Goal: Transaction & Acquisition: Purchase product/service

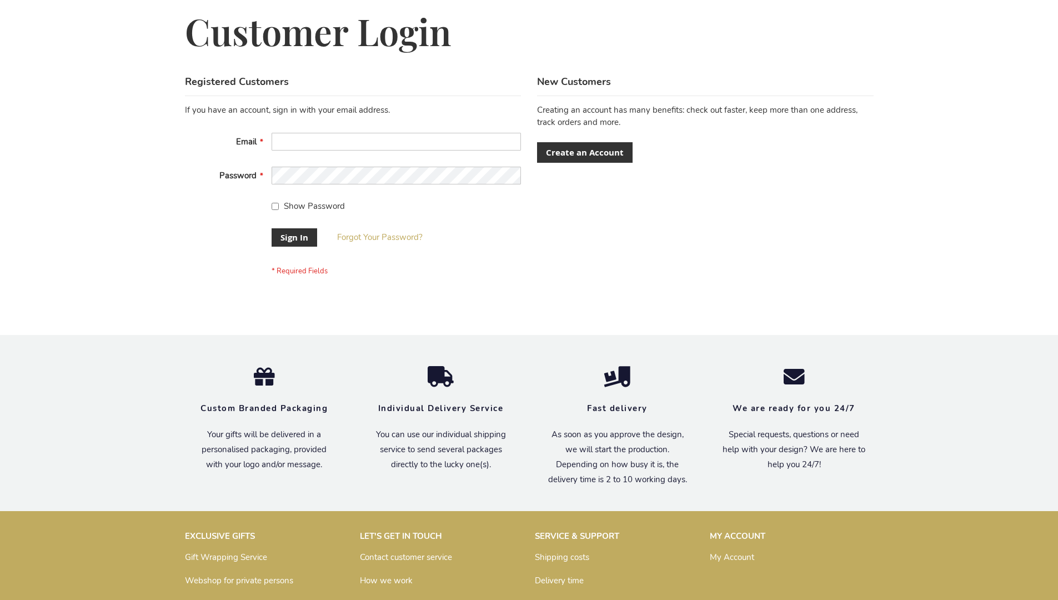
scroll to position [357, 0]
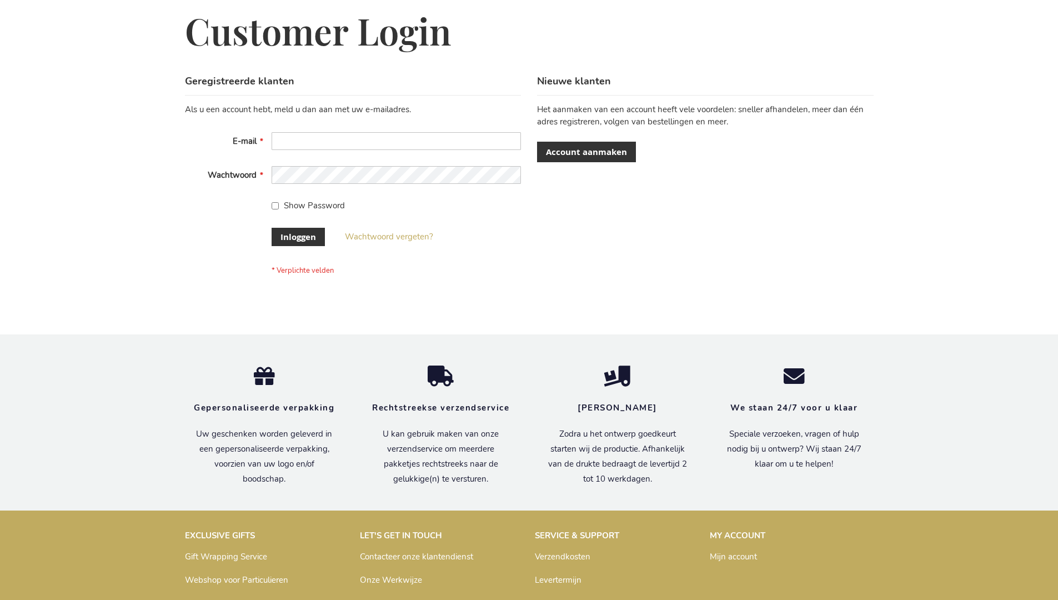
scroll to position [377, 0]
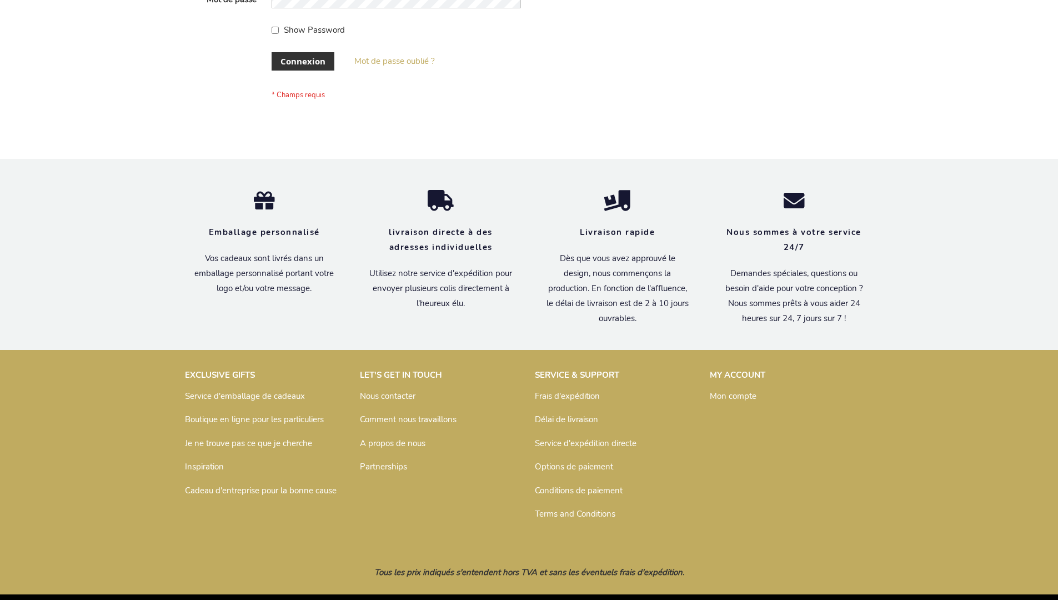
scroll to position [383, 0]
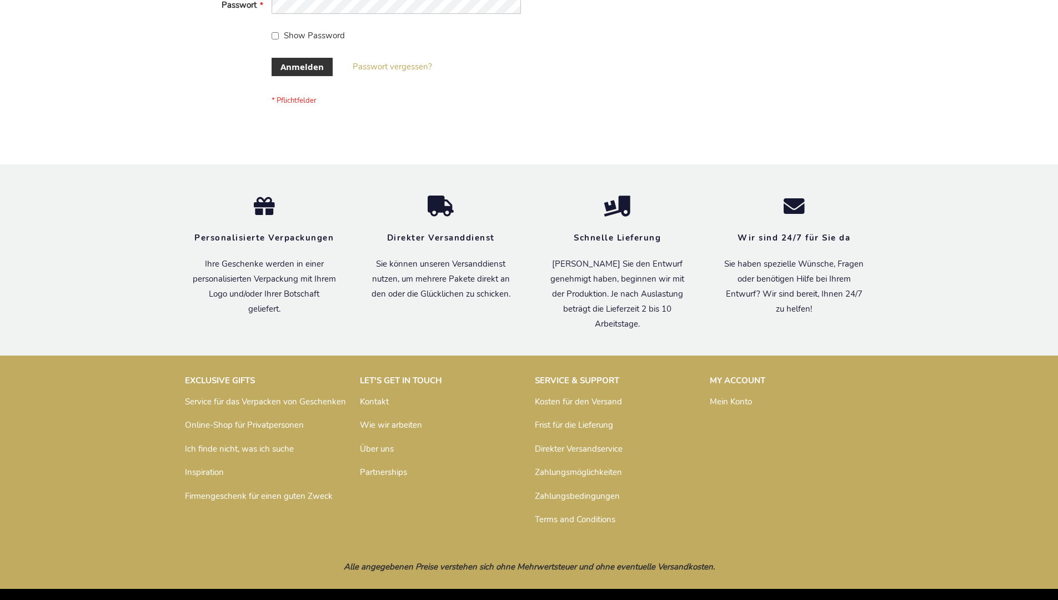
scroll to position [372, 0]
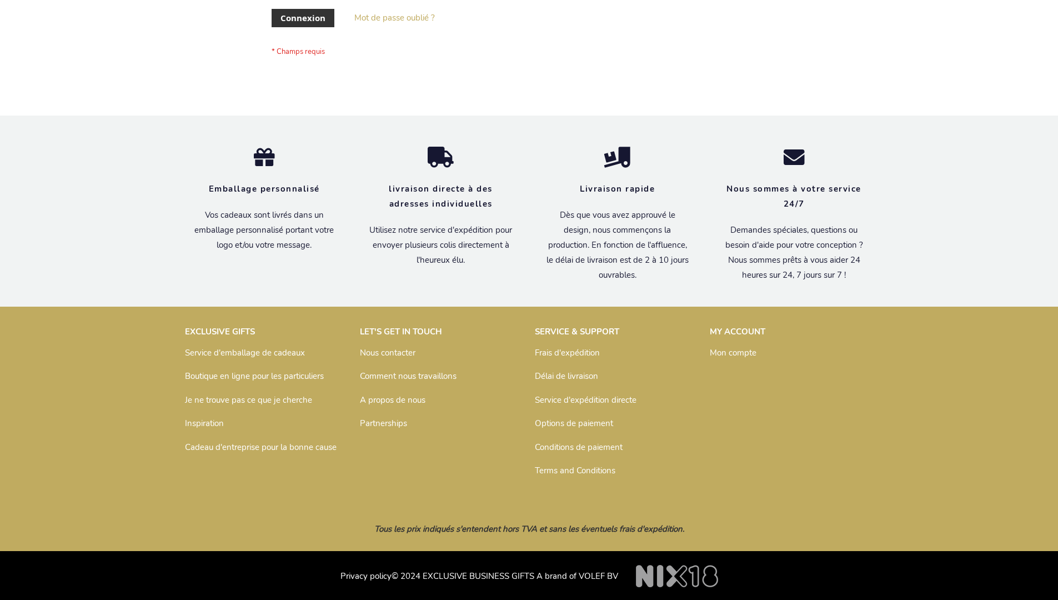
scroll to position [383, 0]
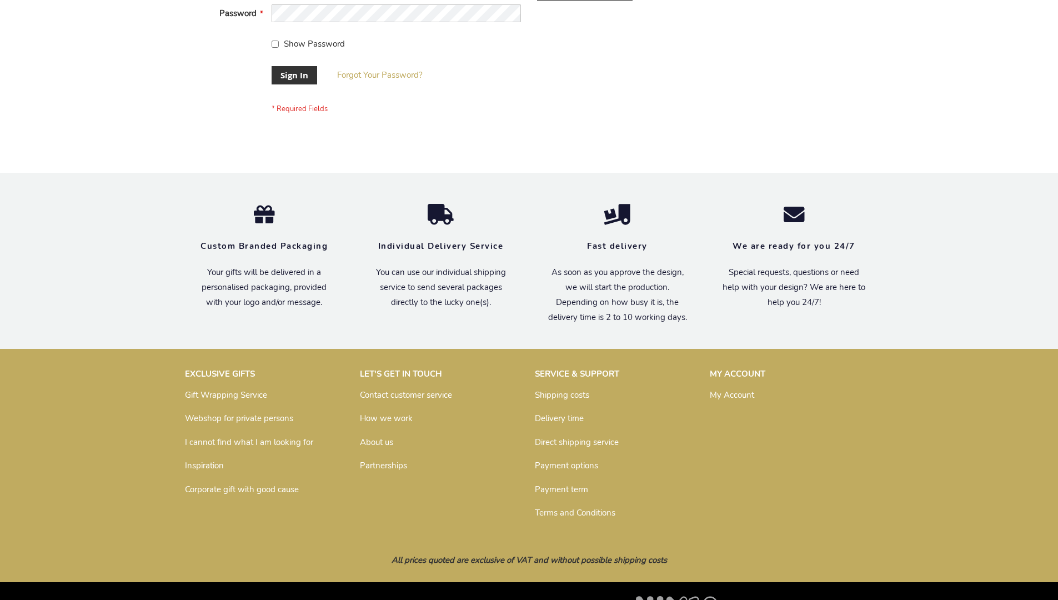
scroll to position [357, 0]
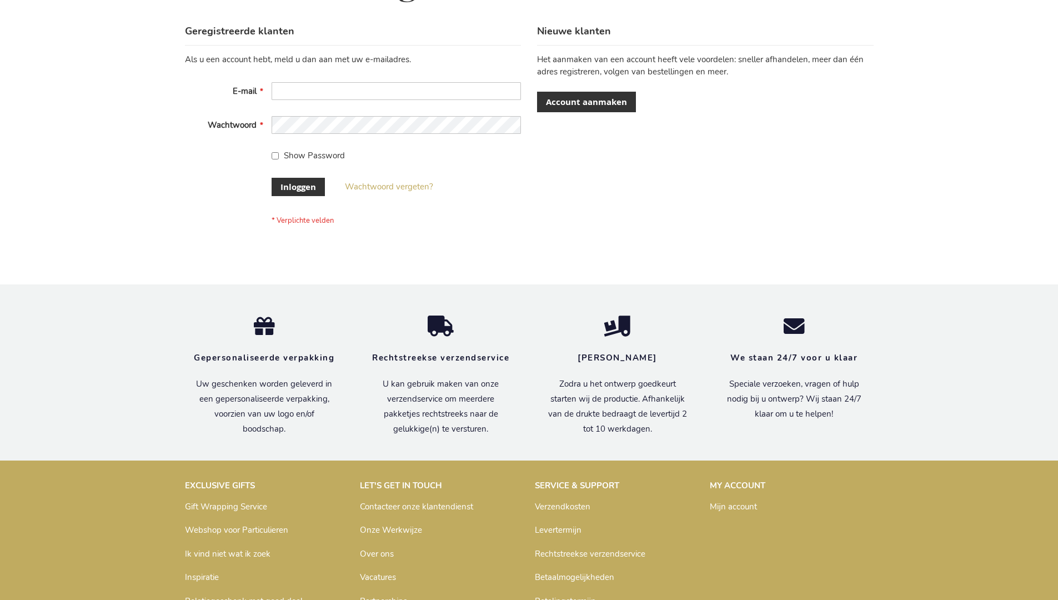
scroll to position [377, 0]
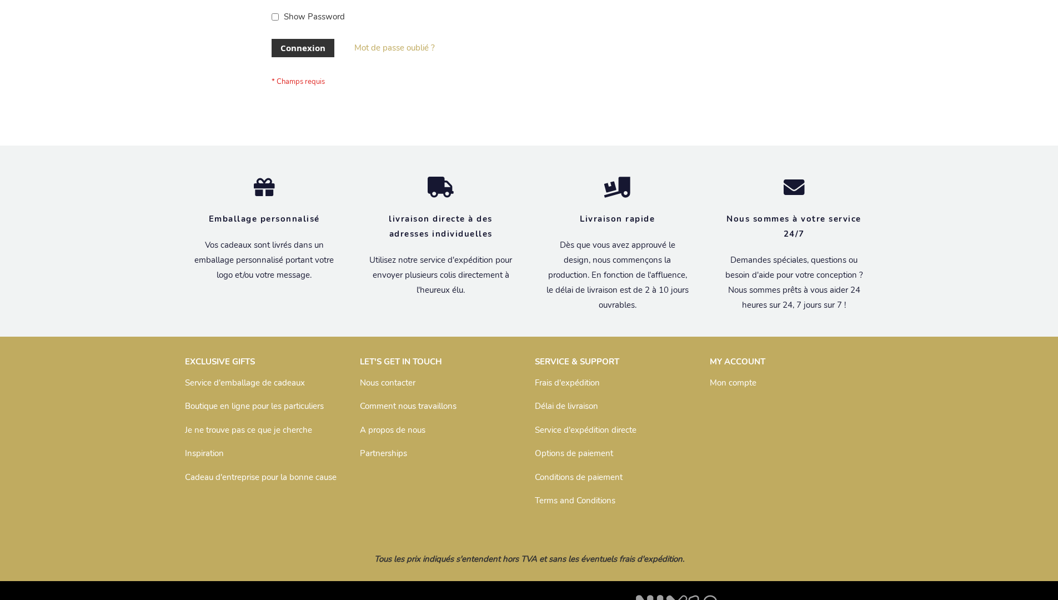
scroll to position [383, 0]
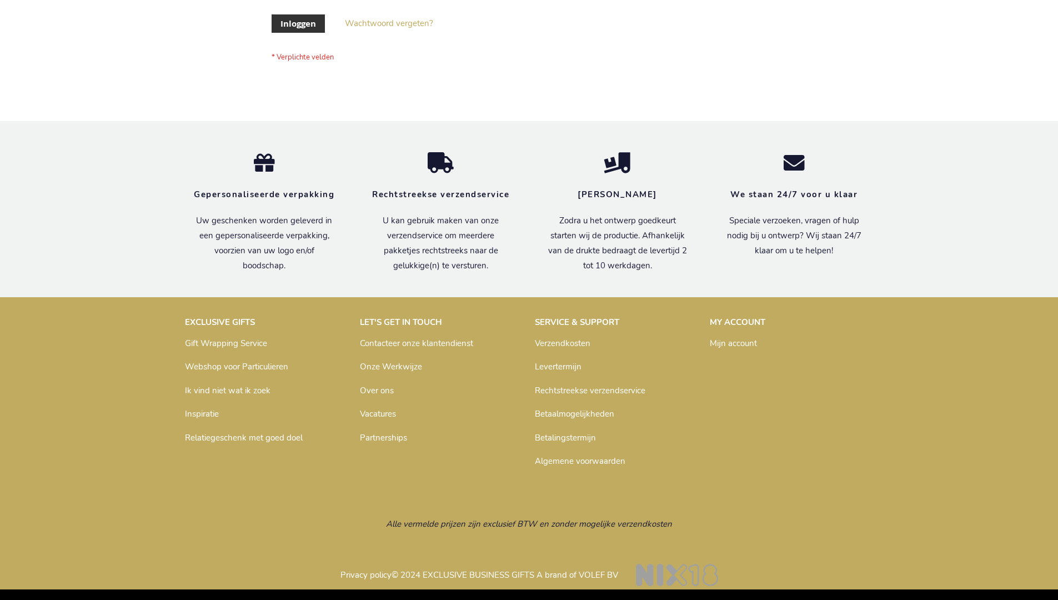
scroll to position [377, 0]
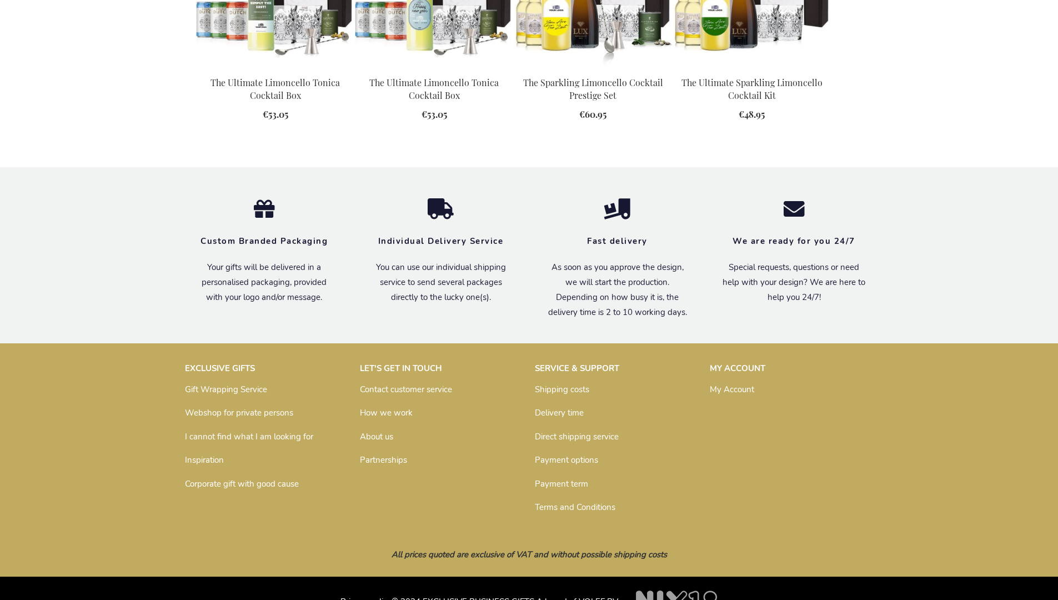
scroll to position [1511, 0]
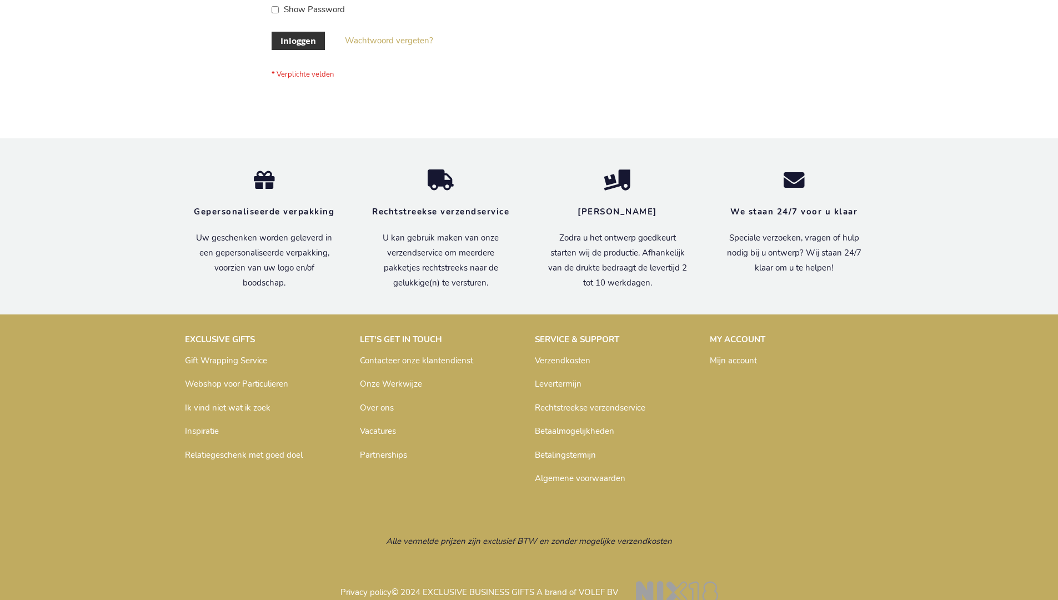
scroll to position [377, 0]
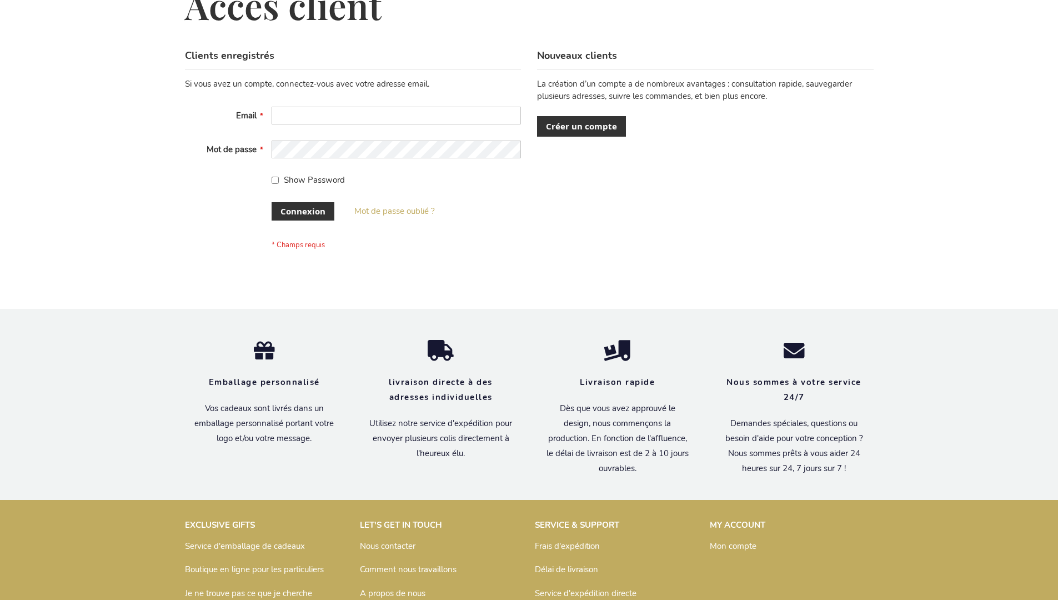
scroll to position [383, 0]
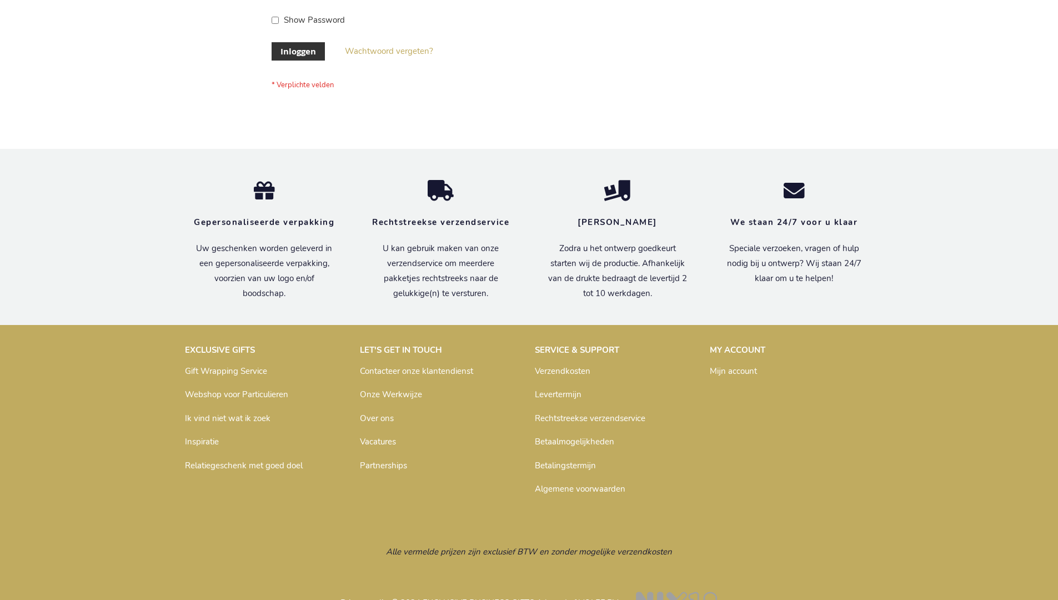
scroll to position [377, 0]
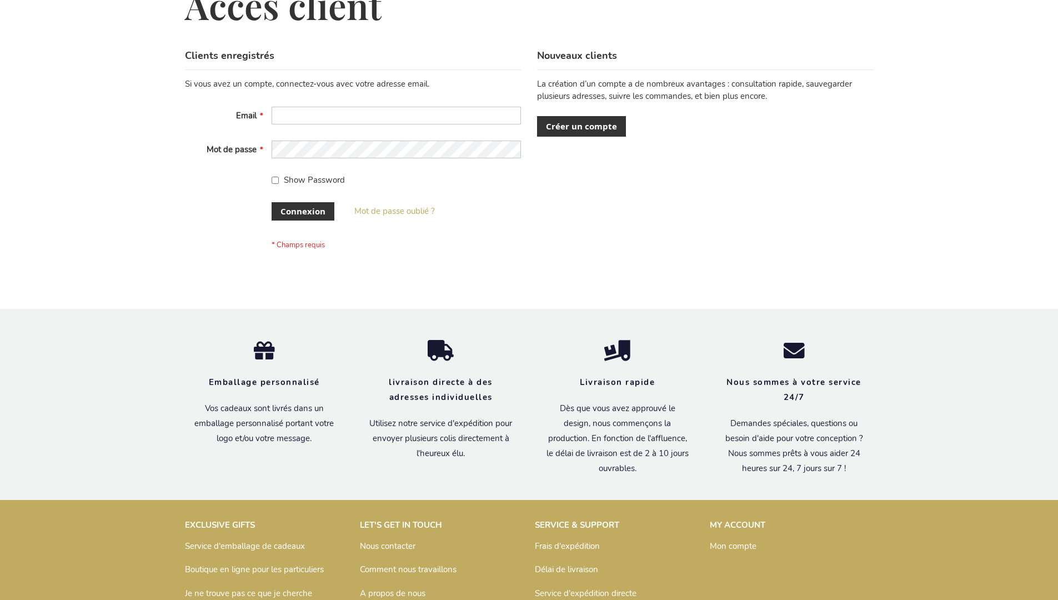
scroll to position [383, 0]
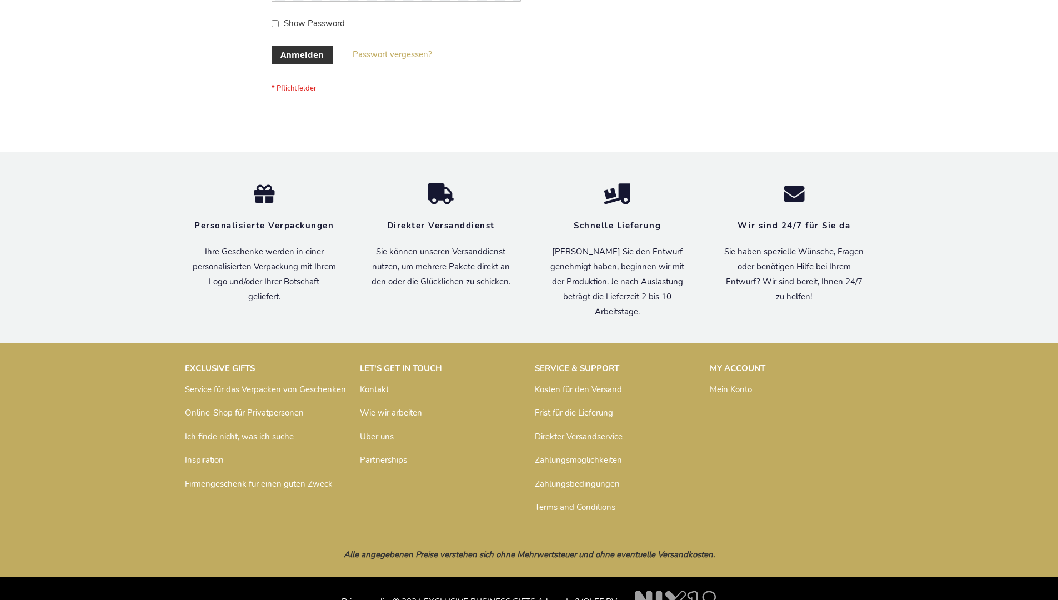
scroll to position [372, 0]
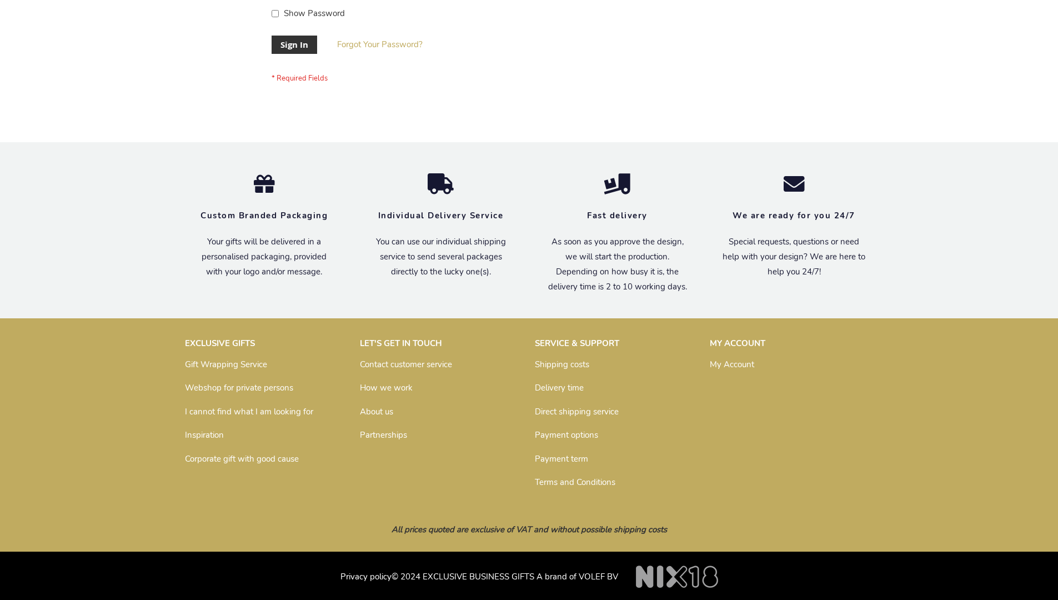
scroll to position [357, 0]
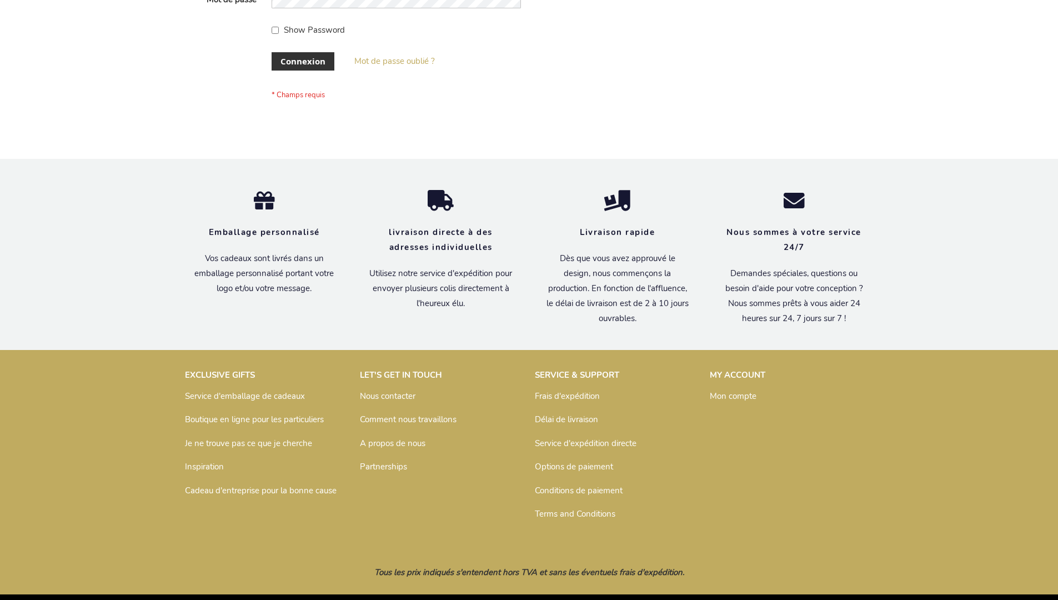
scroll to position [383, 0]
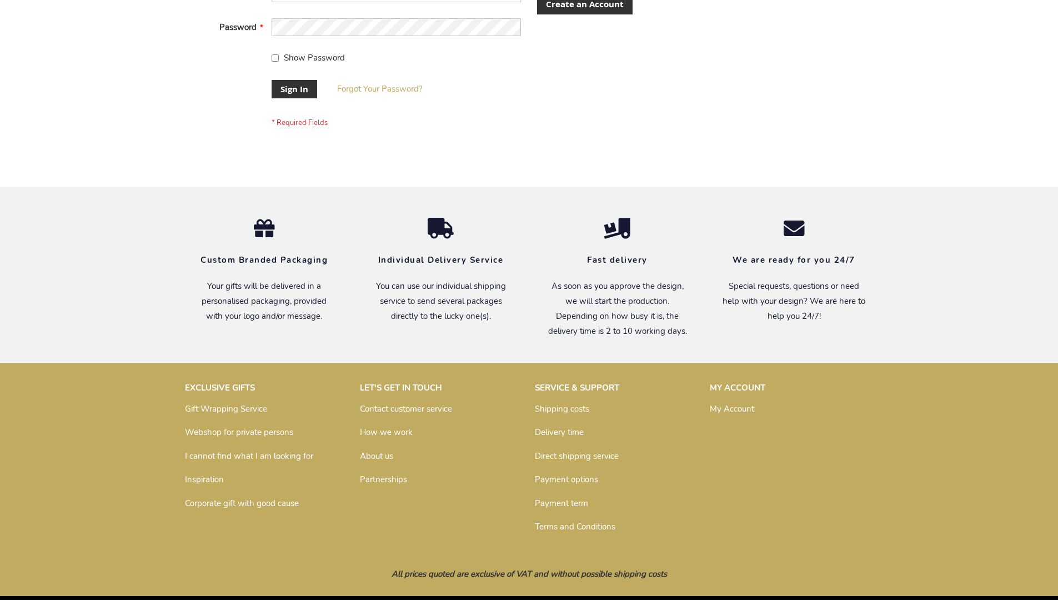
scroll to position [357, 0]
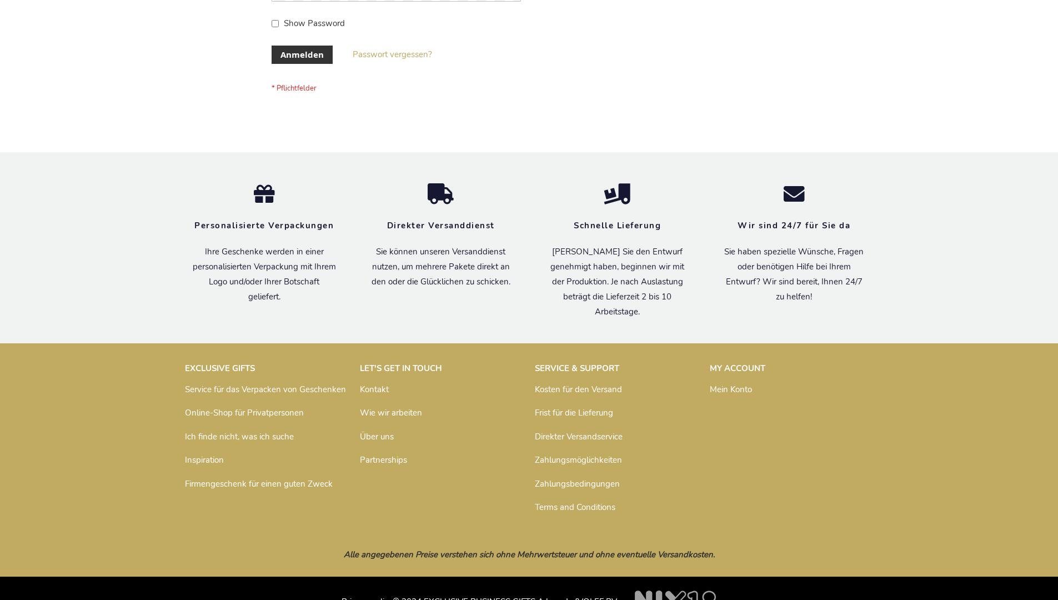
scroll to position [372, 0]
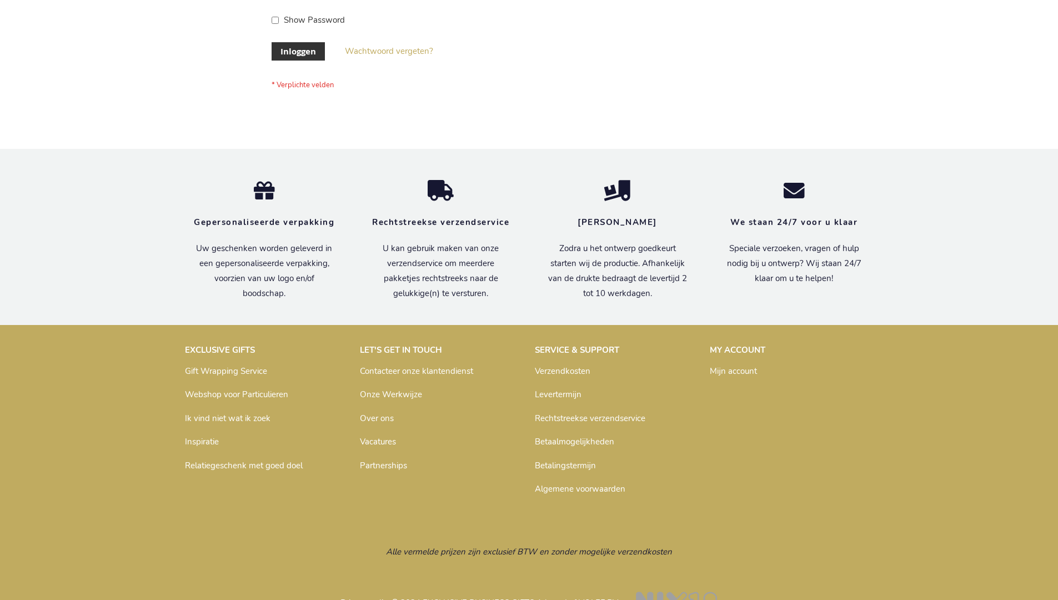
scroll to position [377, 0]
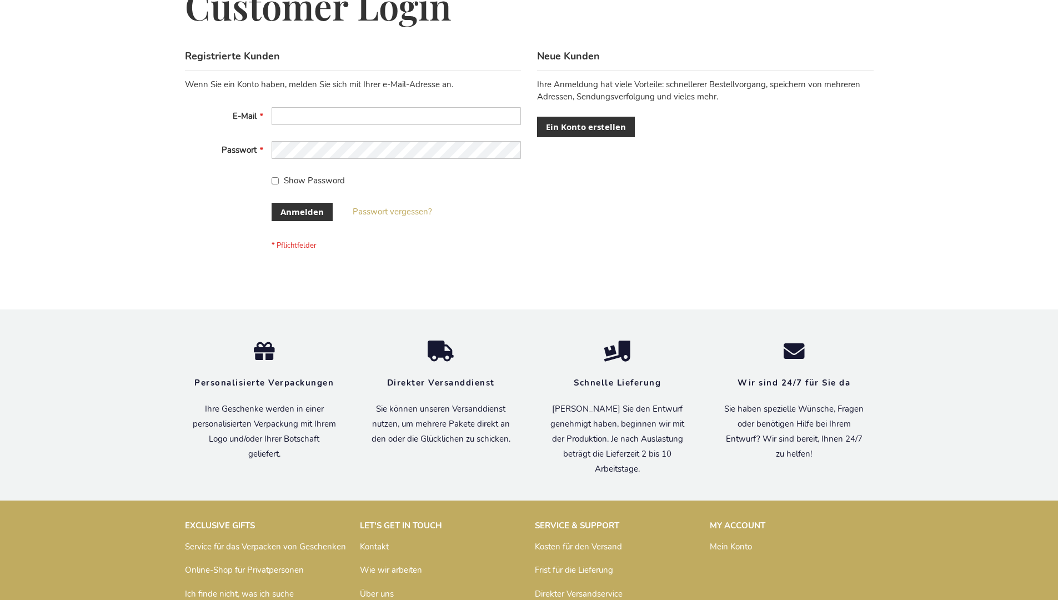
scroll to position [372, 0]
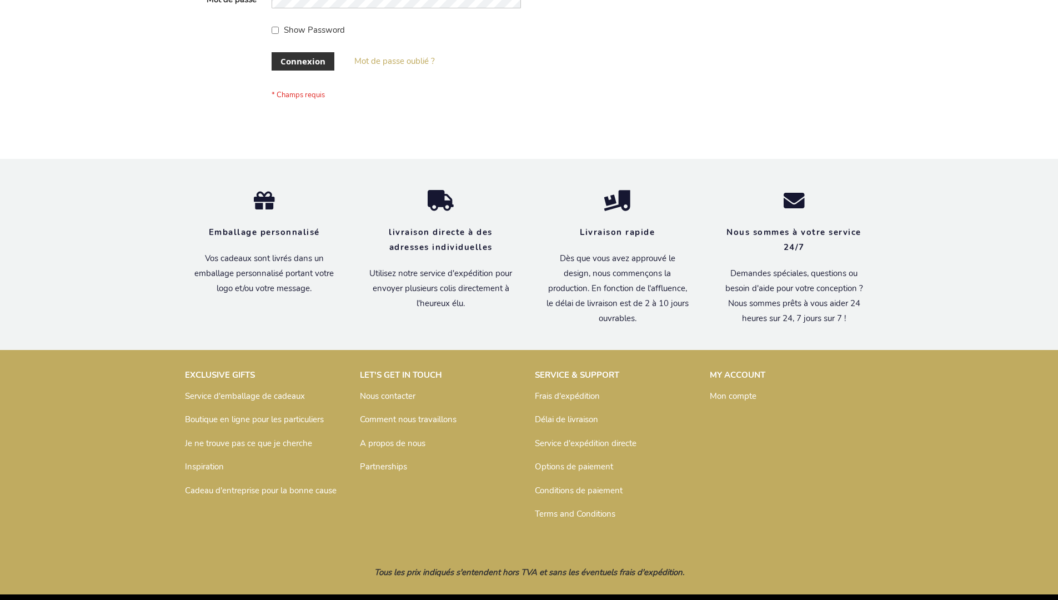
scroll to position [383, 0]
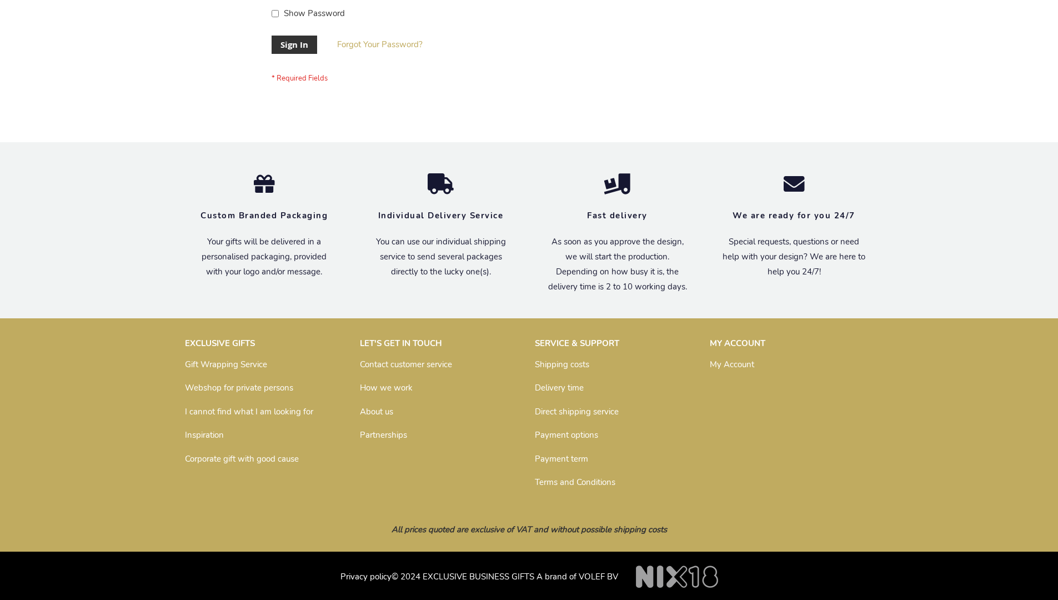
scroll to position [357, 0]
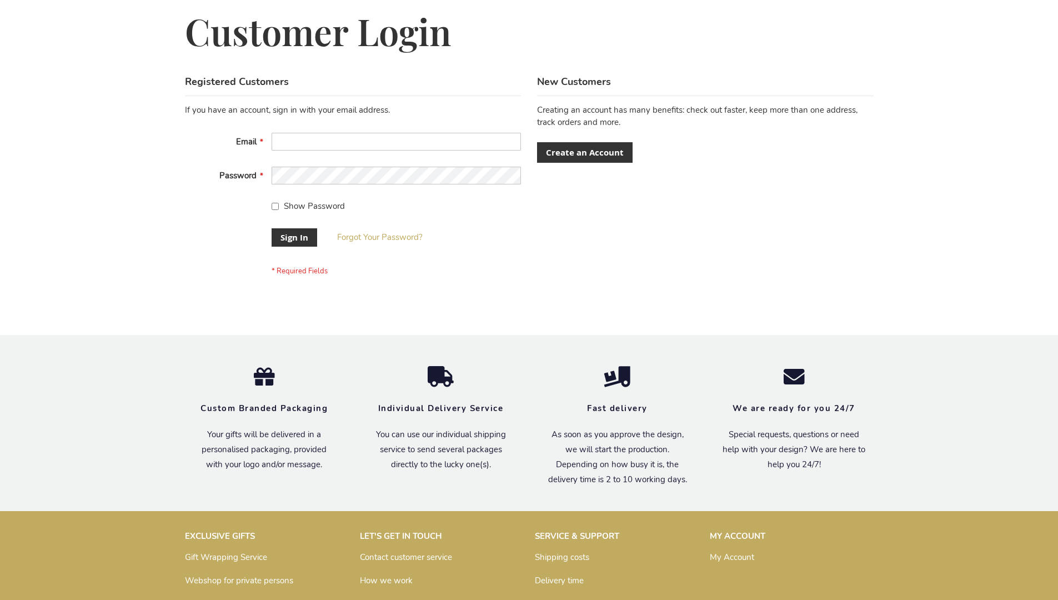
scroll to position [357, 0]
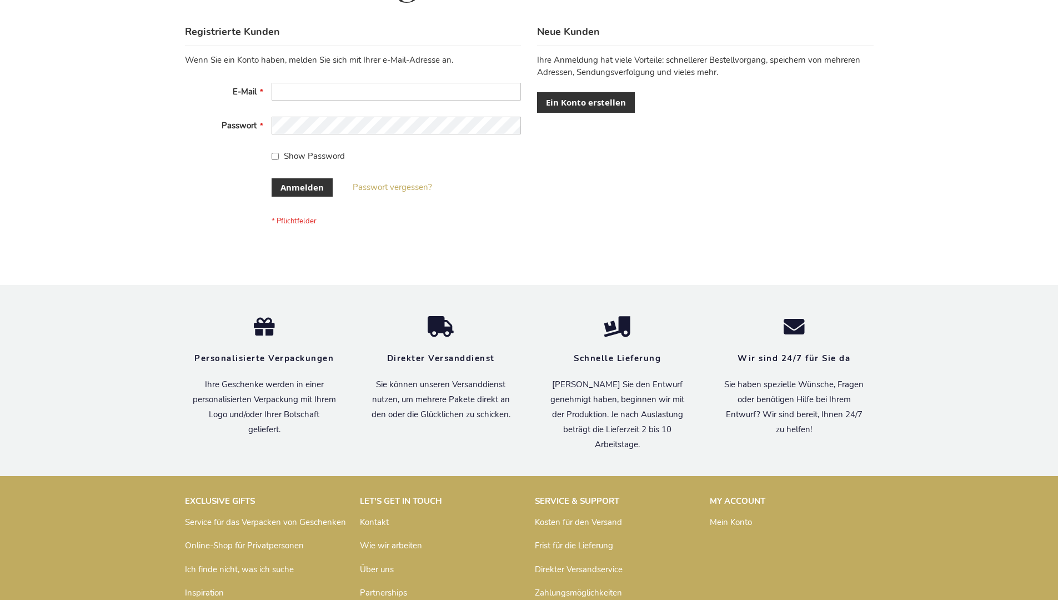
scroll to position [372, 0]
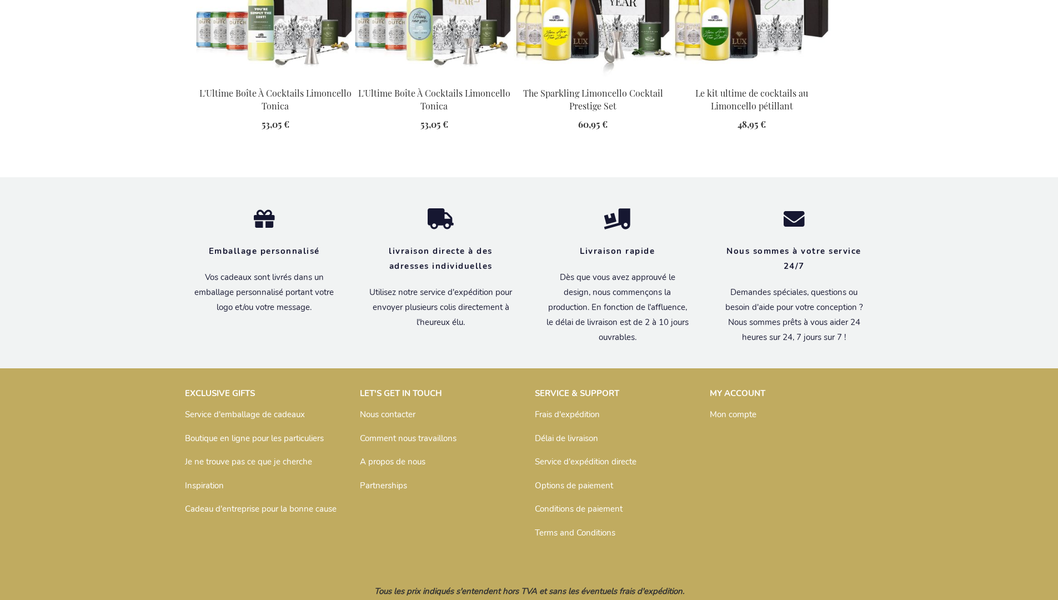
scroll to position [1550, 0]
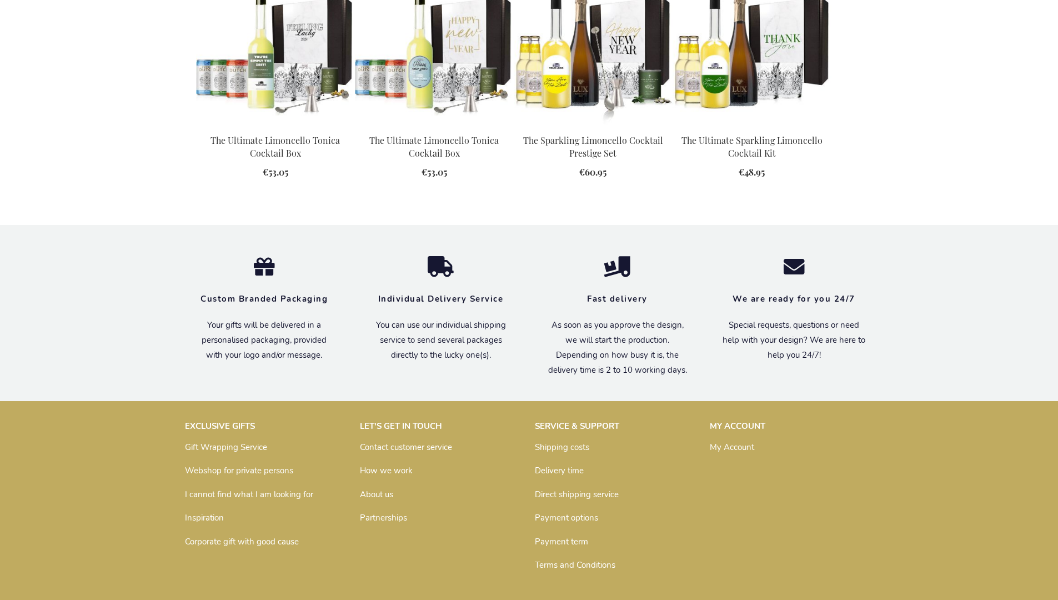
scroll to position [1511, 0]
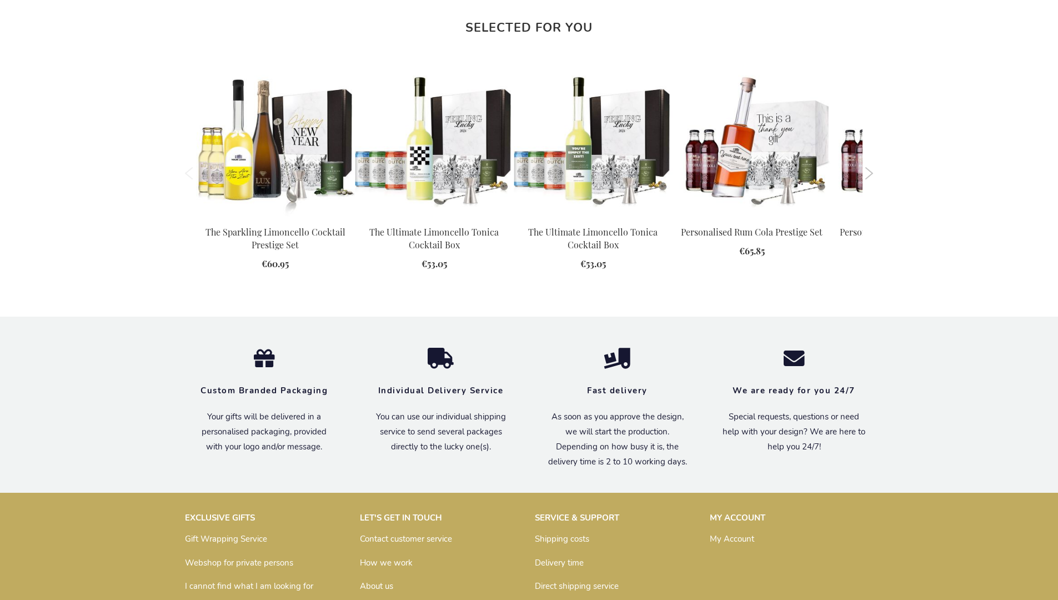
scroll to position [1511, 0]
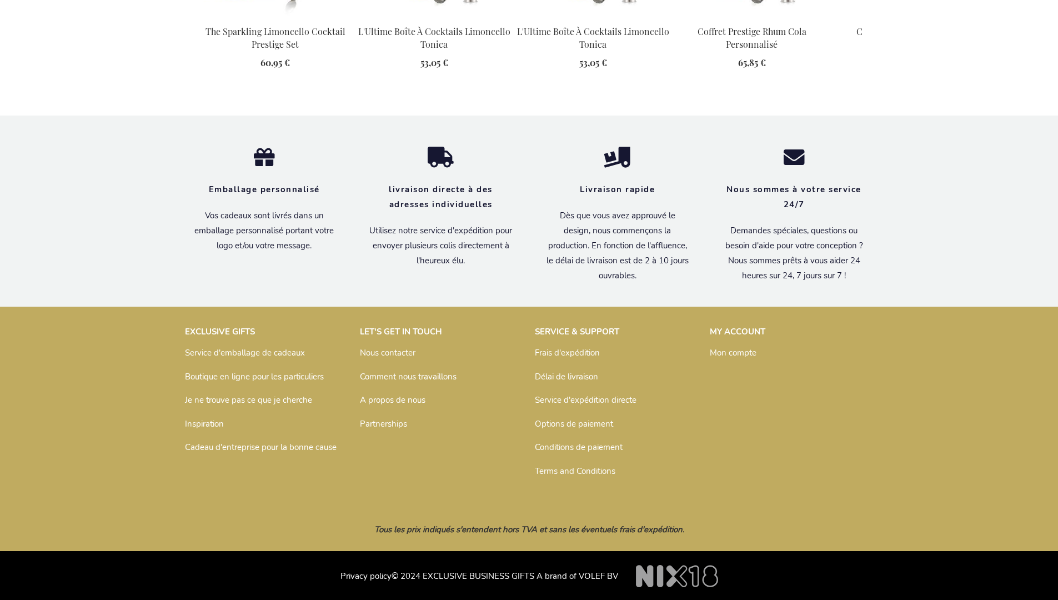
scroll to position [1580, 0]
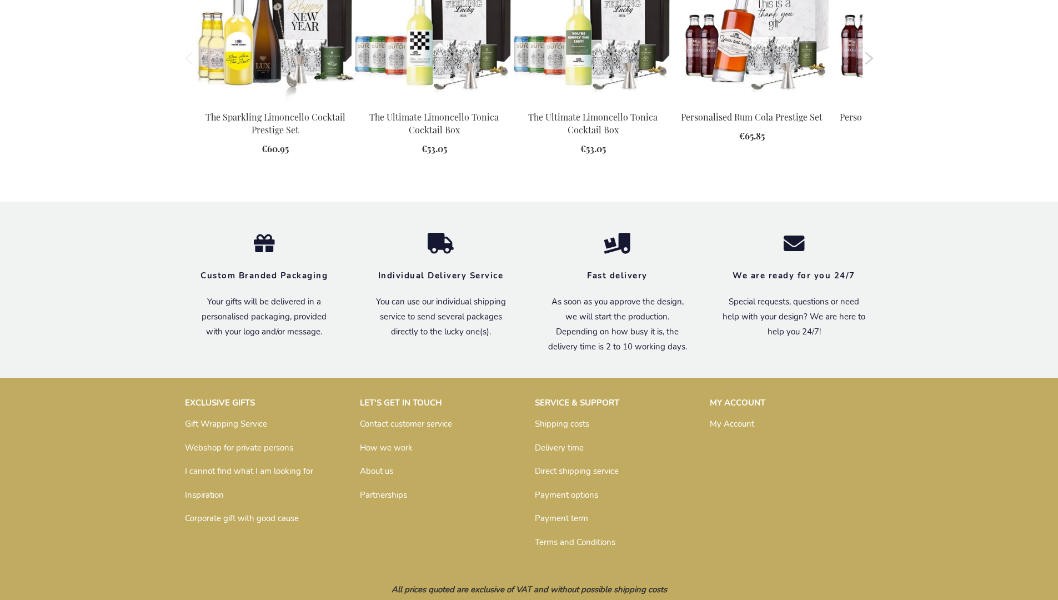
scroll to position [1511, 0]
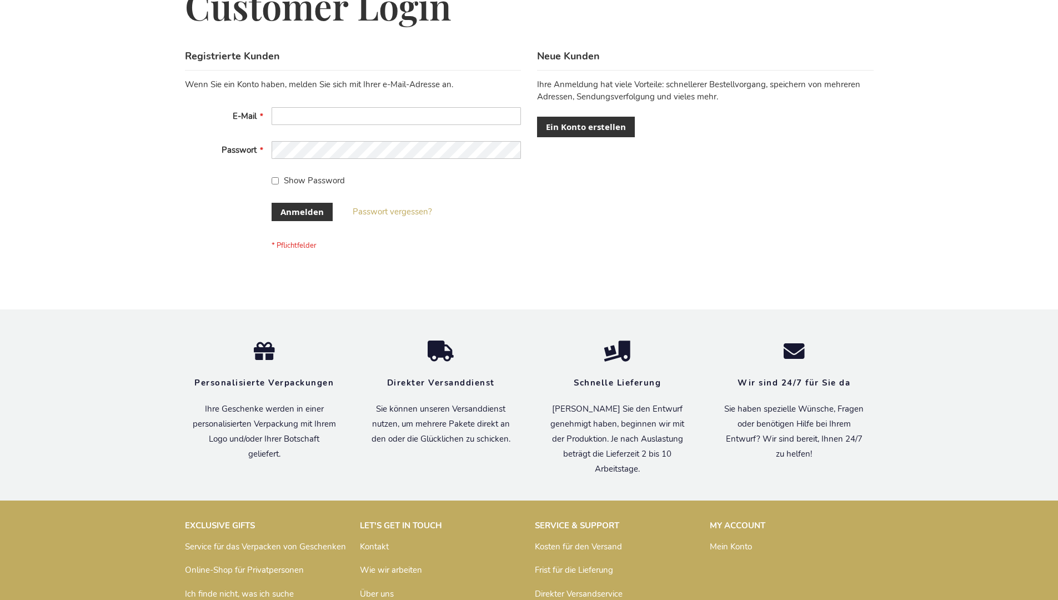
scroll to position [372, 0]
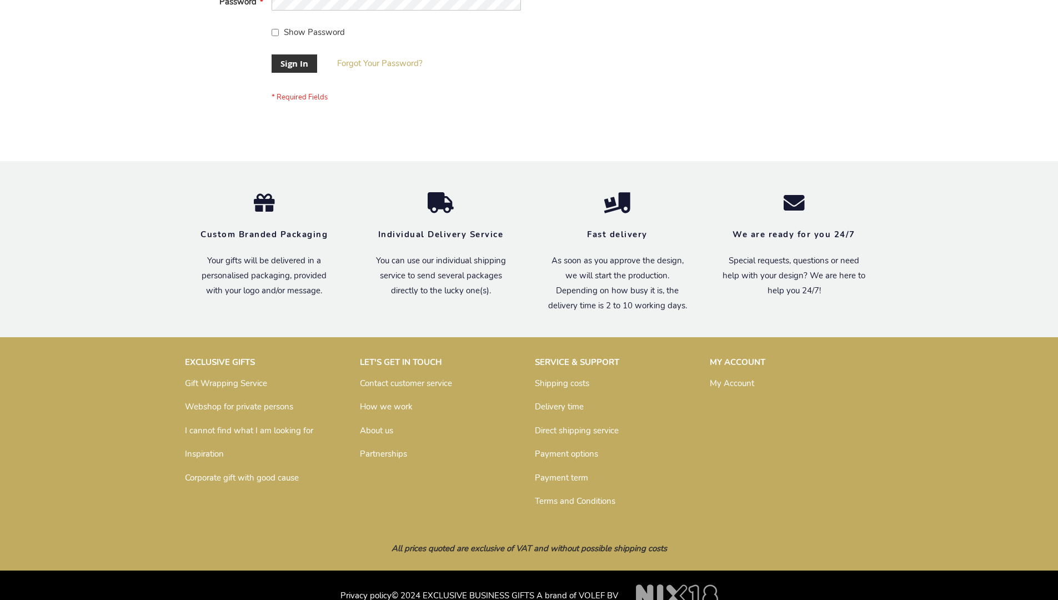
scroll to position [357, 0]
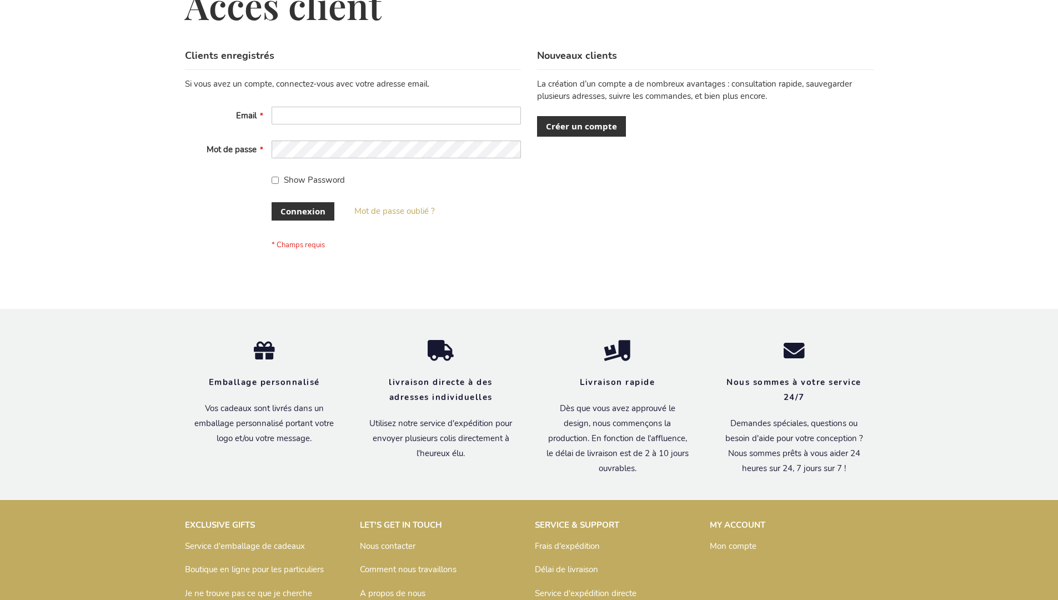
scroll to position [383, 0]
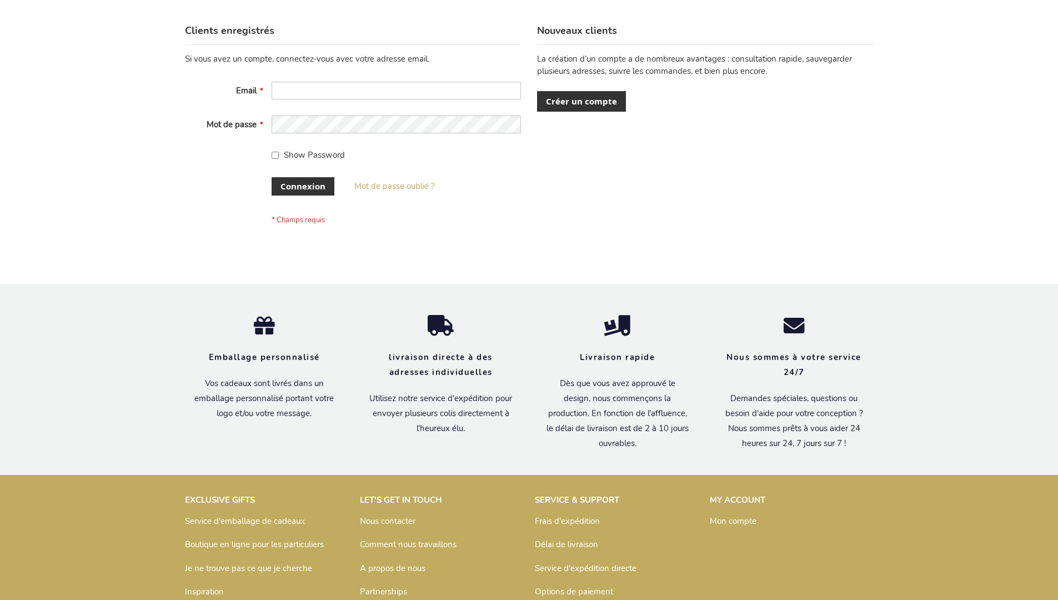
scroll to position [383, 0]
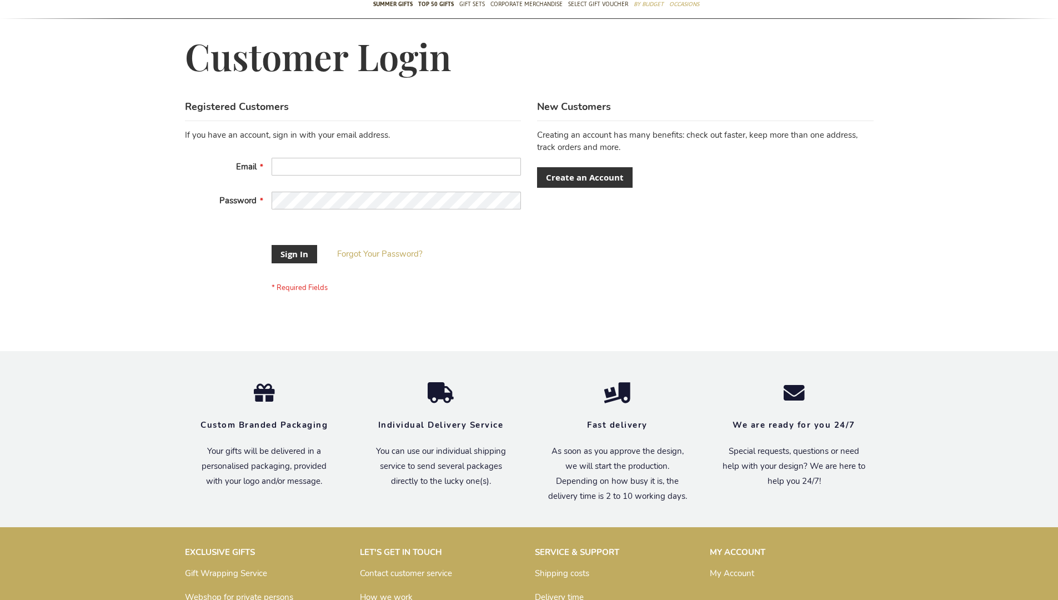
scroll to position [328, 0]
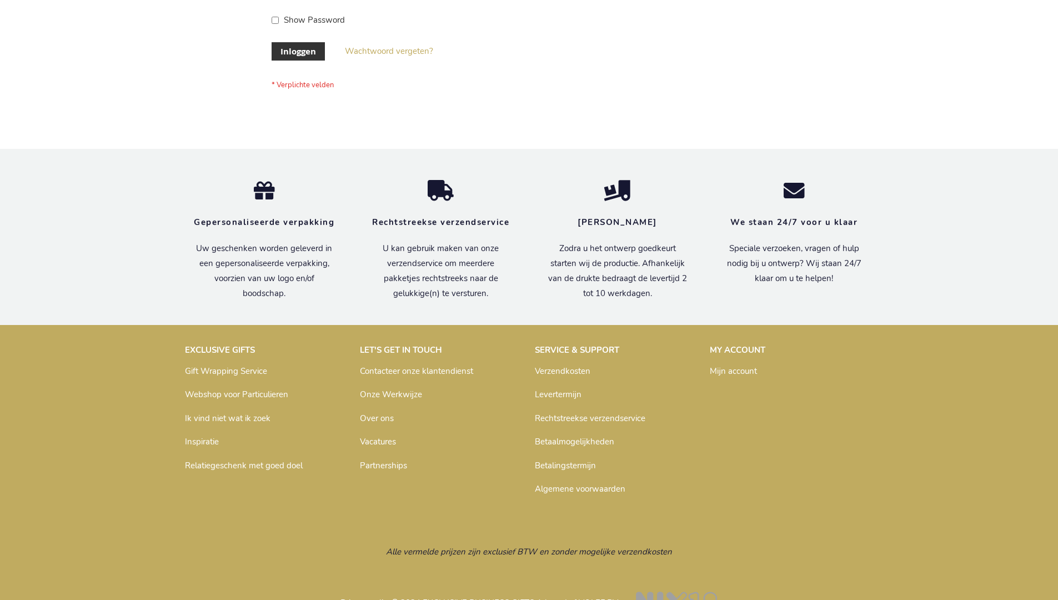
scroll to position [377, 0]
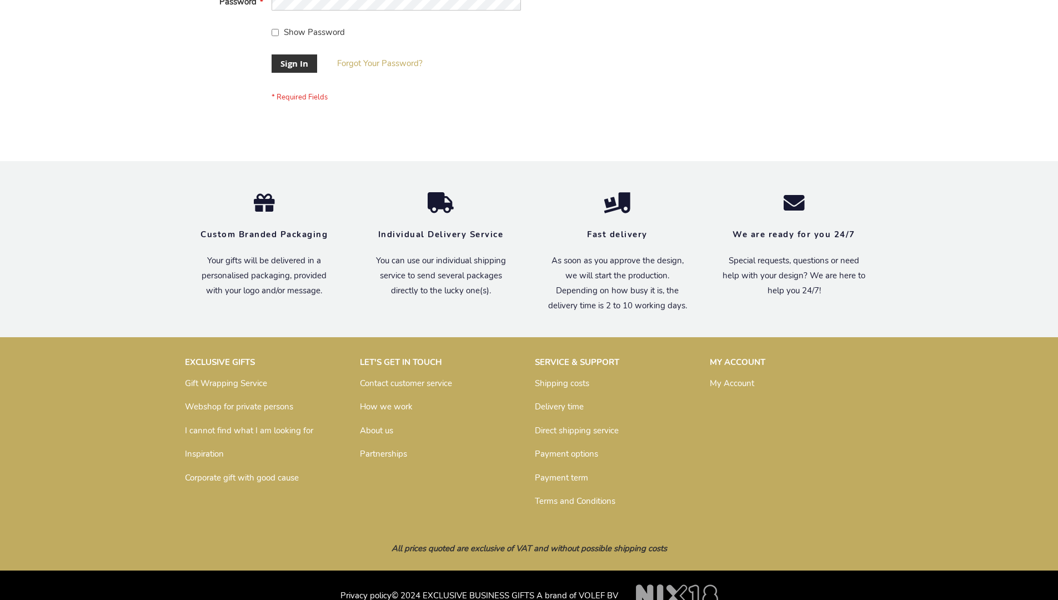
scroll to position [357, 0]
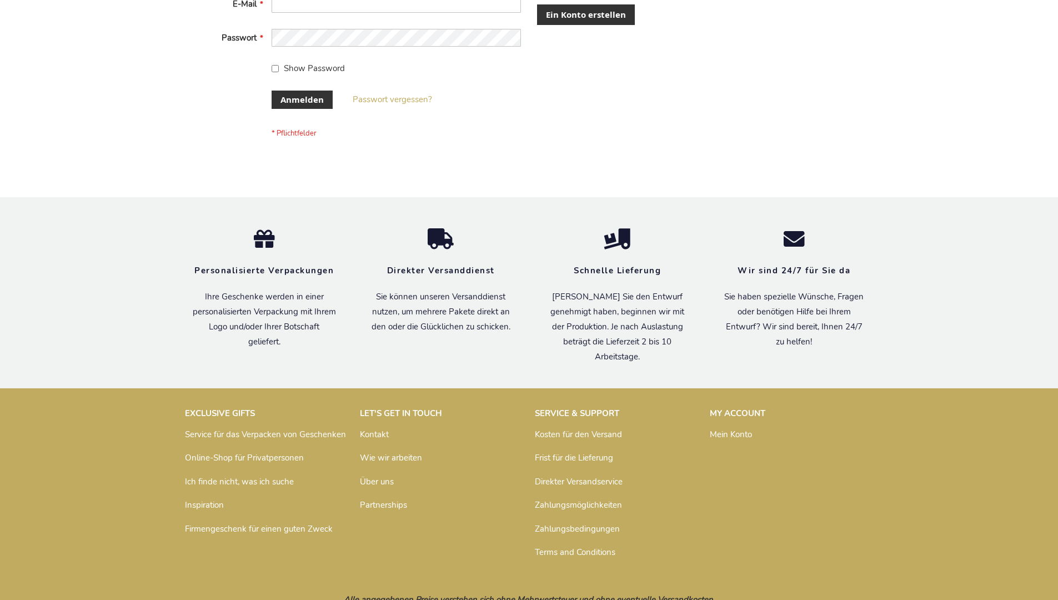
scroll to position [372, 0]
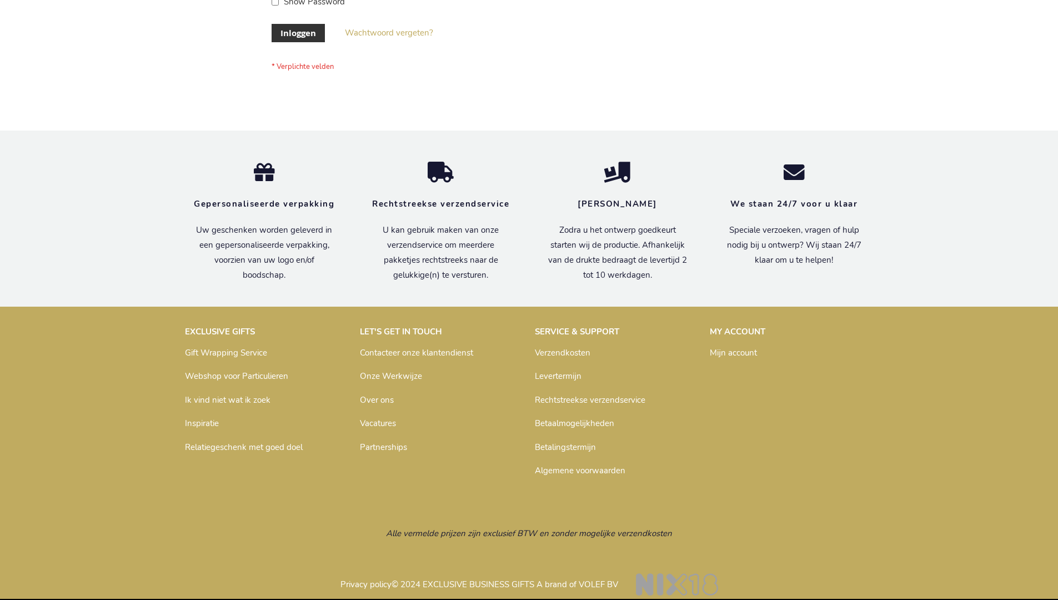
scroll to position [377, 0]
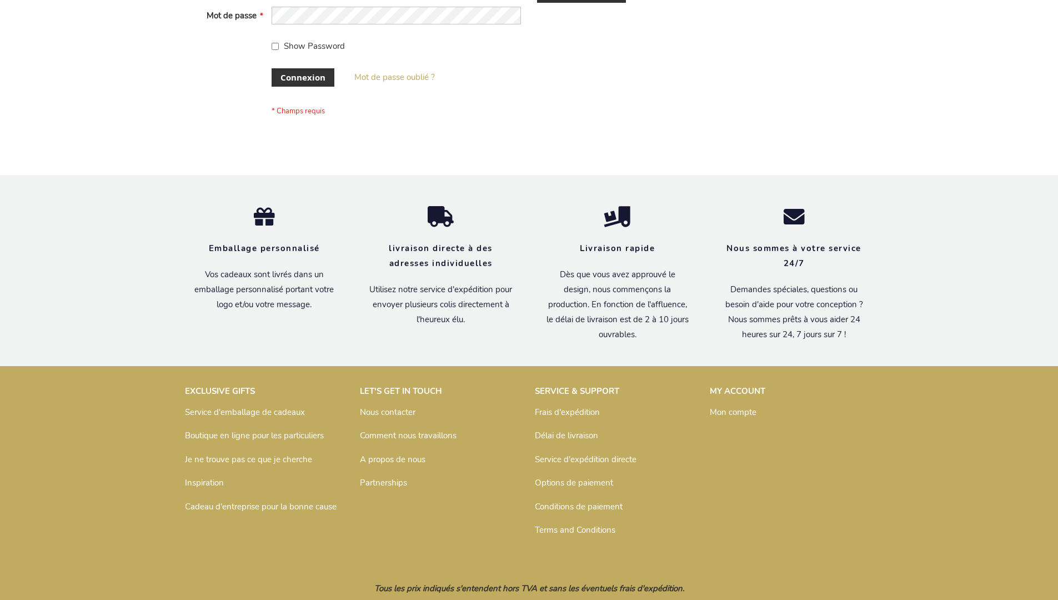
scroll to position [383, 0]
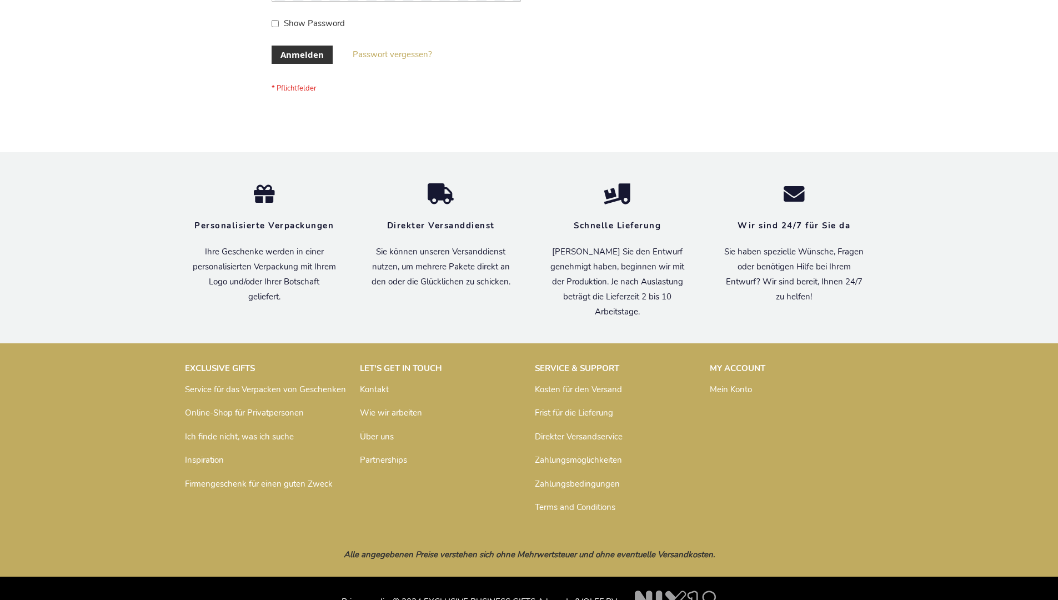
scroll to position [372, 0]
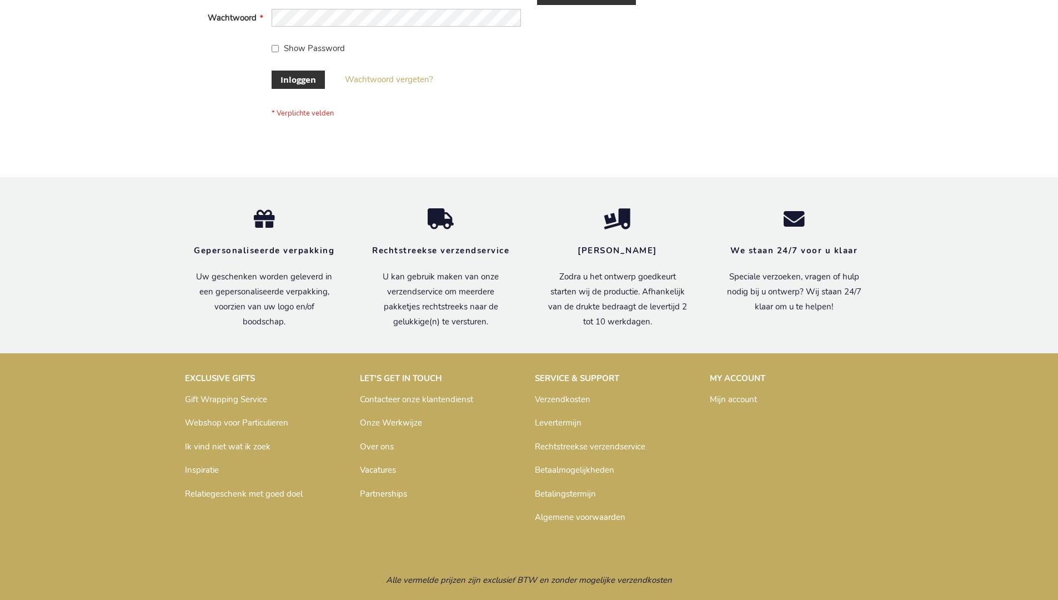
scroll to position [377, 0]
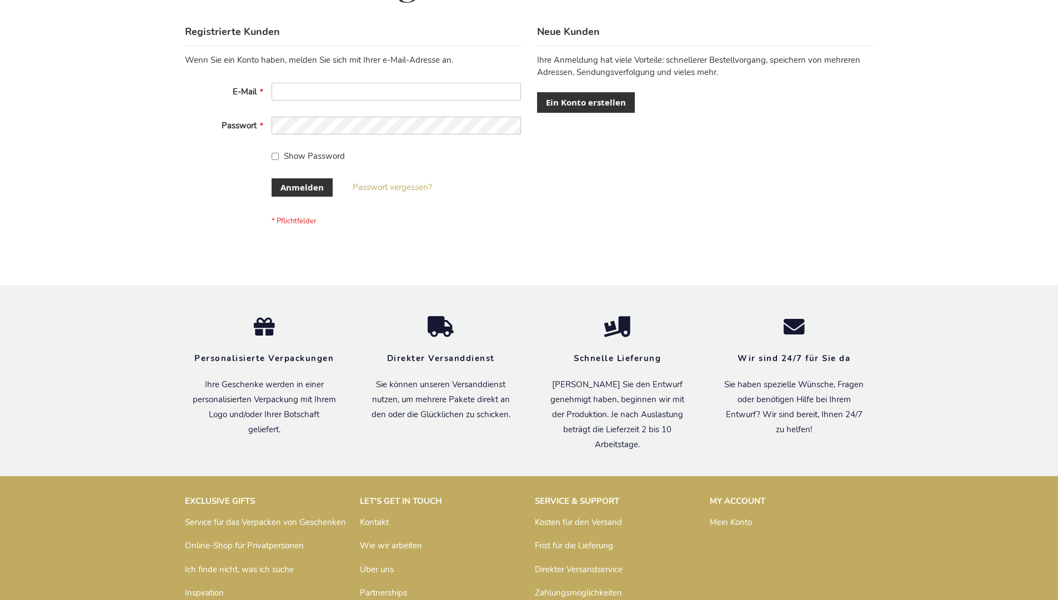
scroll to position [372, 0]
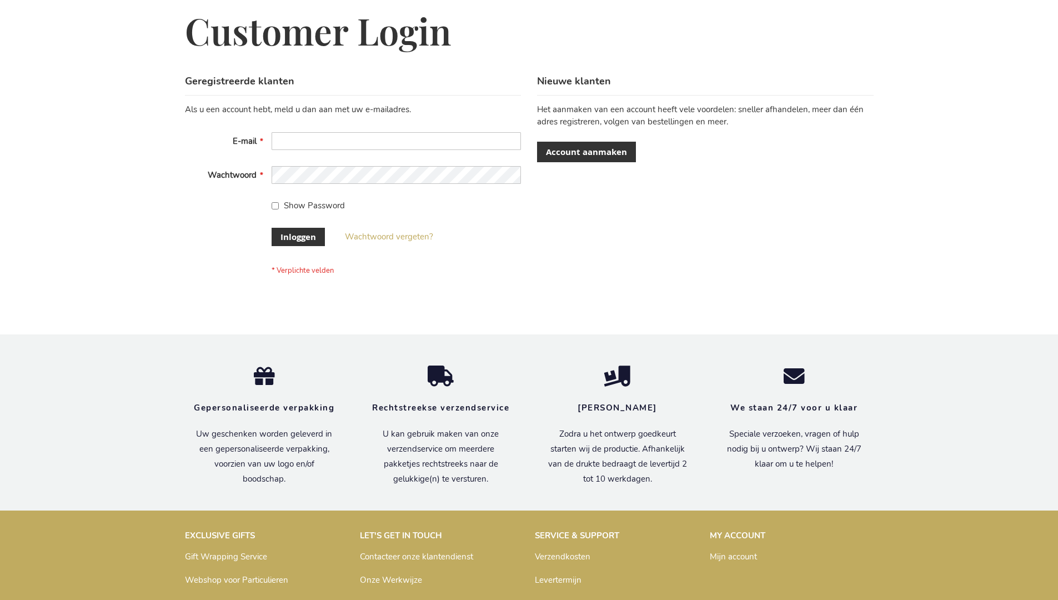
scroll to position [377, 0]
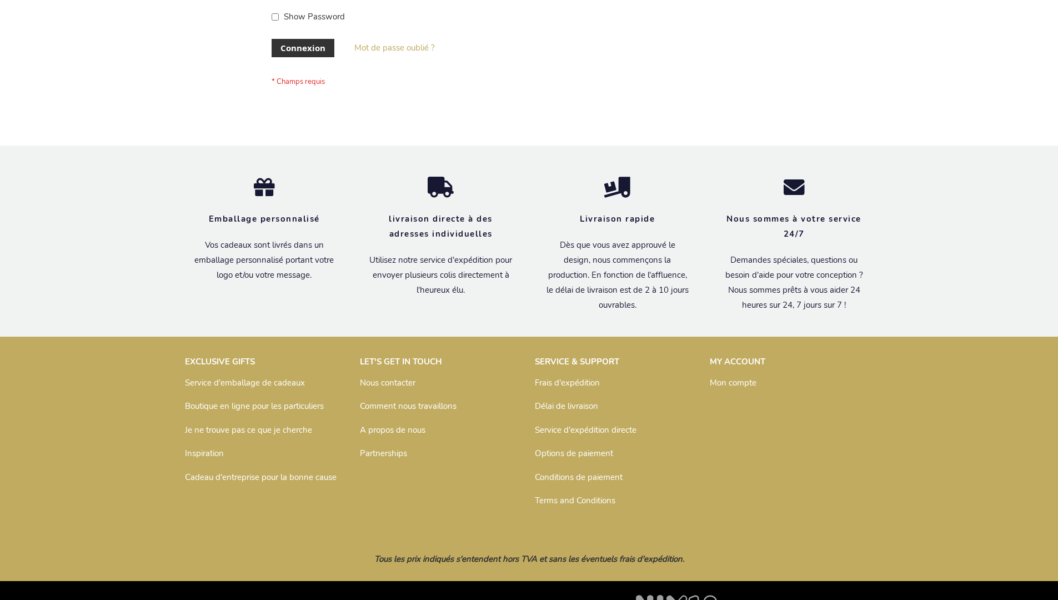
scroll to position [383, 0]
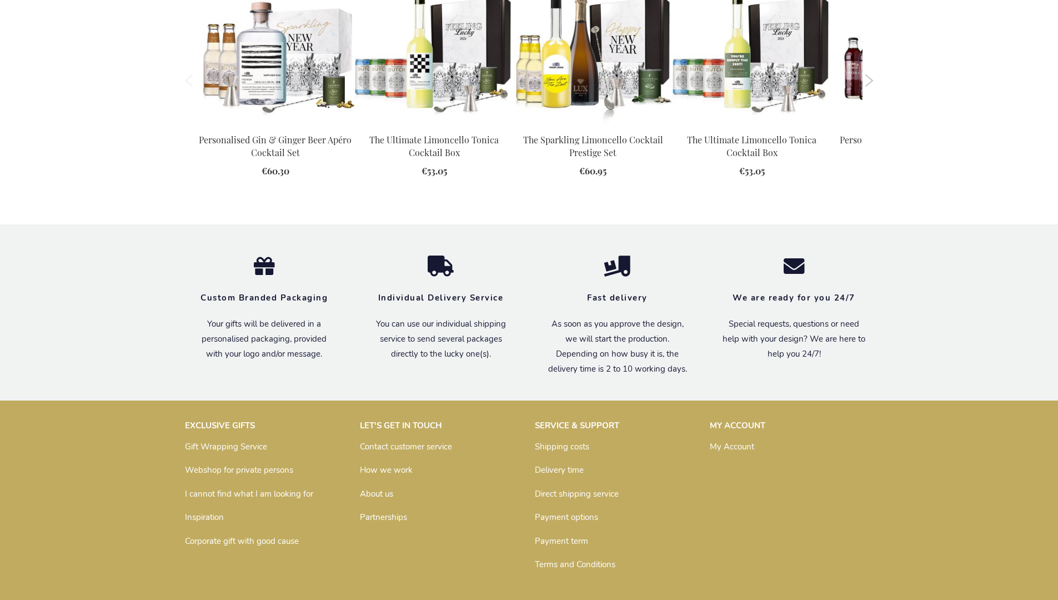
scroll to position [1500, 0]
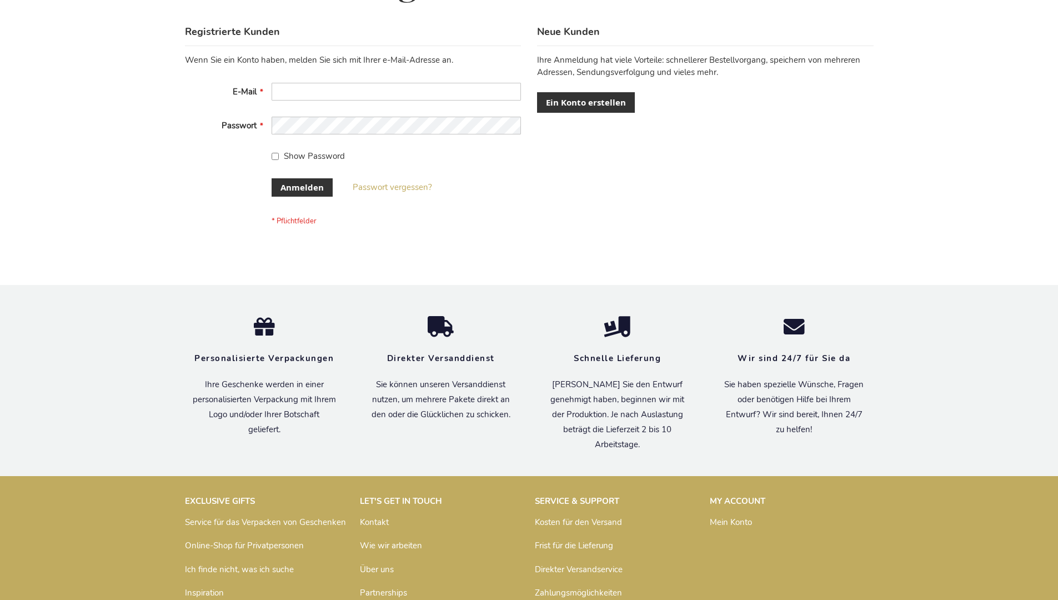
scroll to position [372, 0]
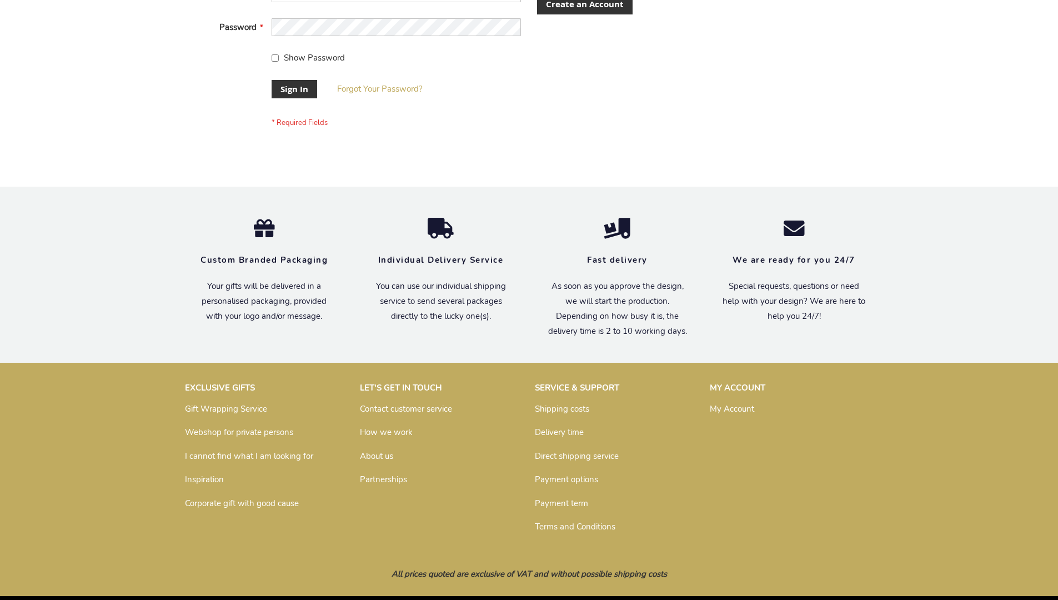
scroll to position [357, 0]
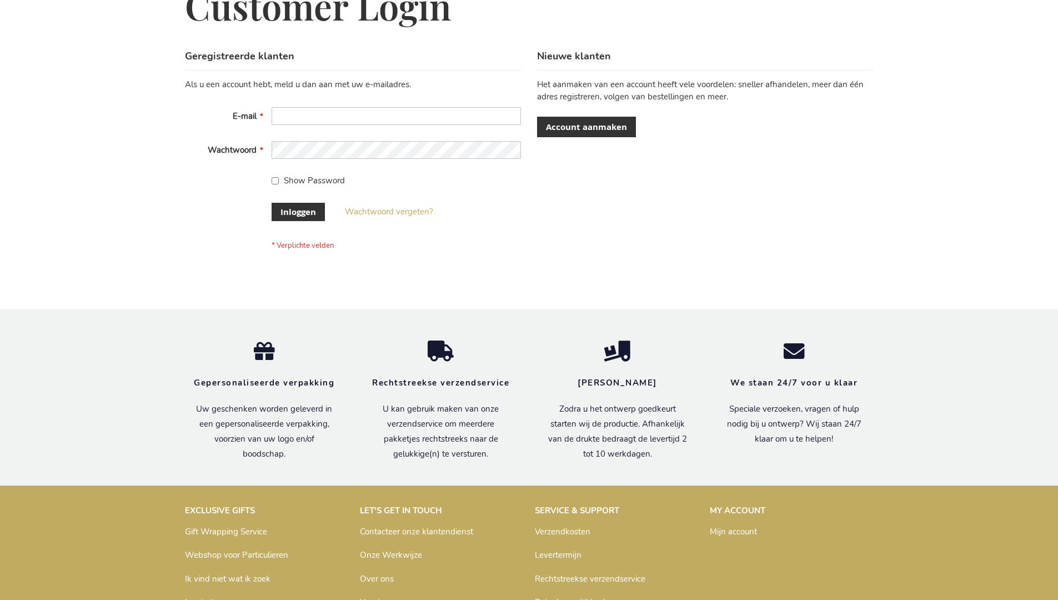
scroll to position [377, 0]
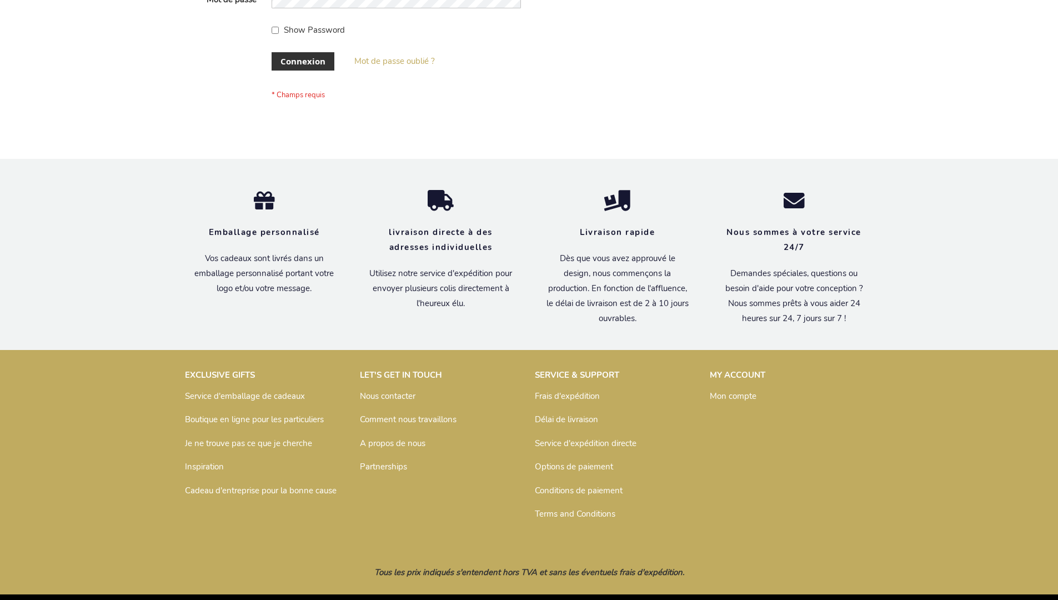
scroll to position [383, 0]
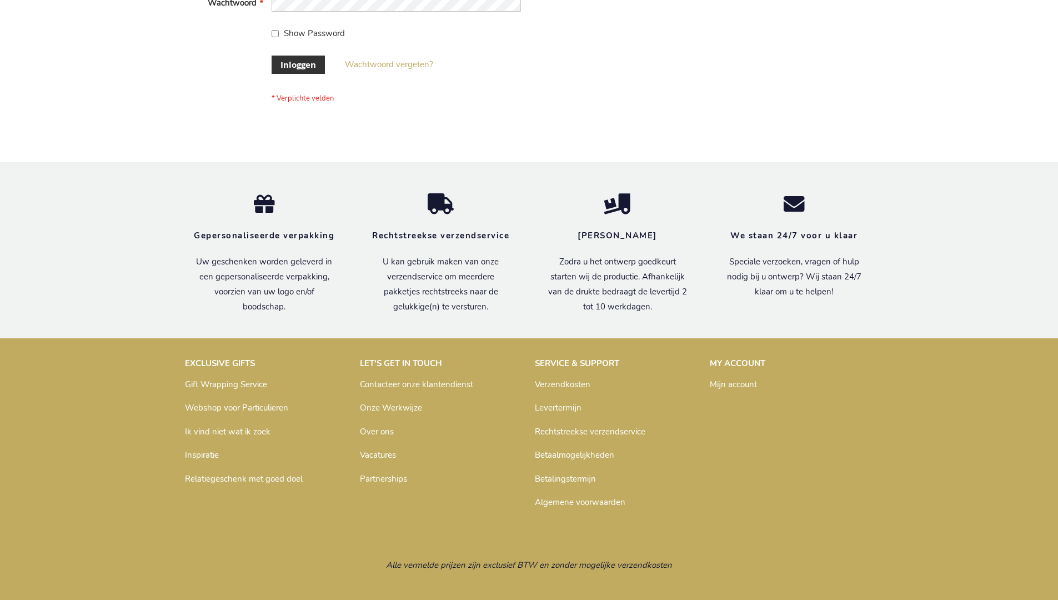
scroll to position [377, 0]
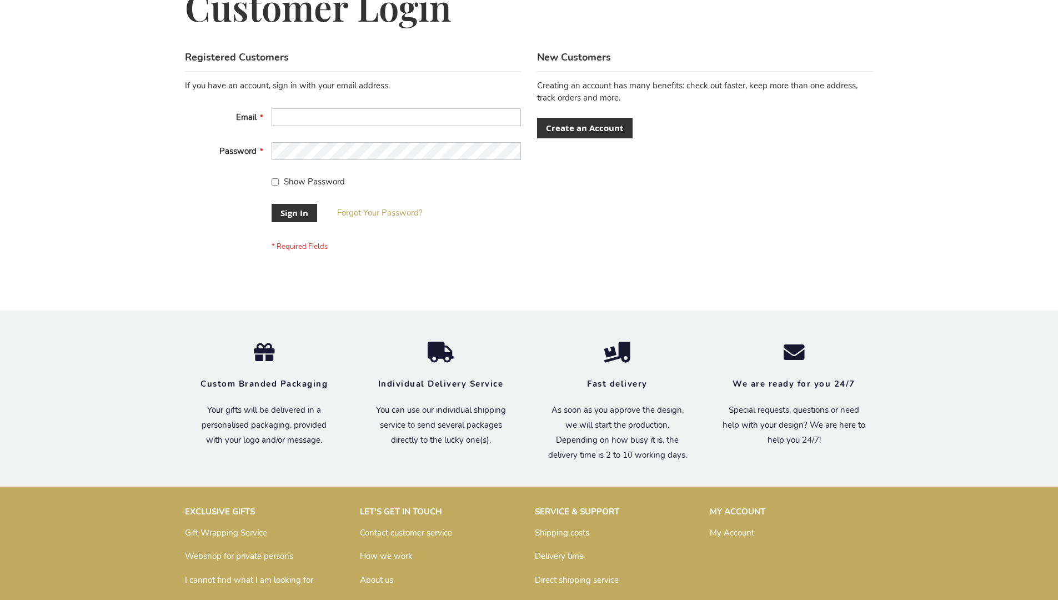
scroll to position [357, 0]
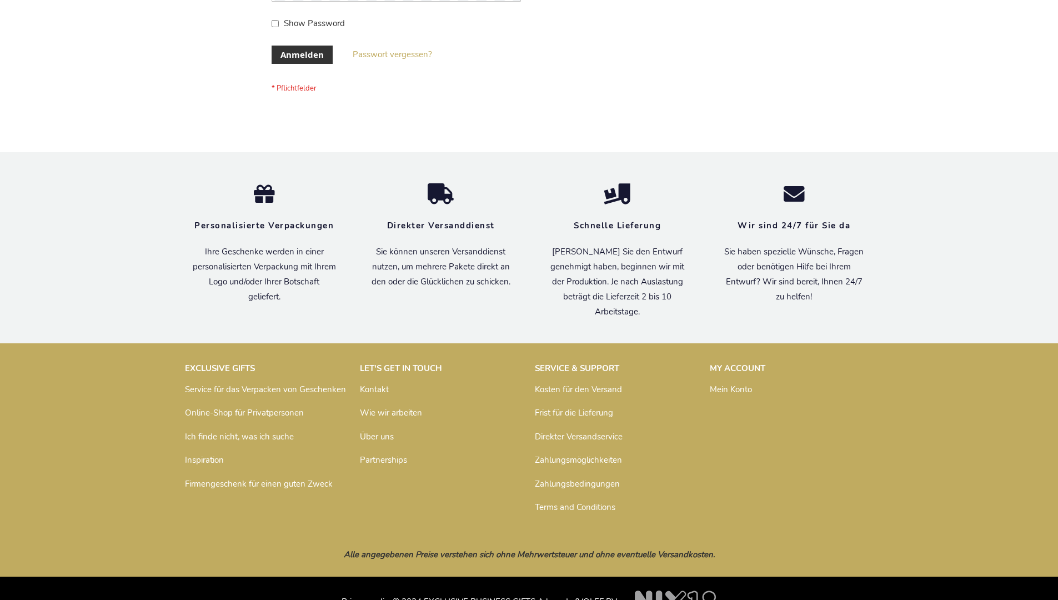
scroll to position [372, 0]
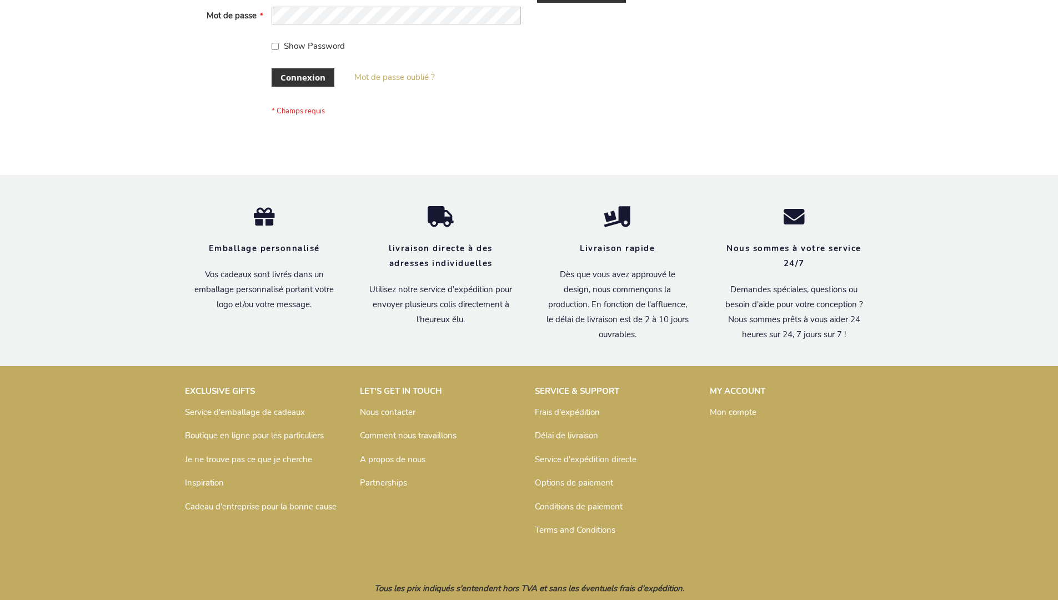
scroll to position [383, 0]
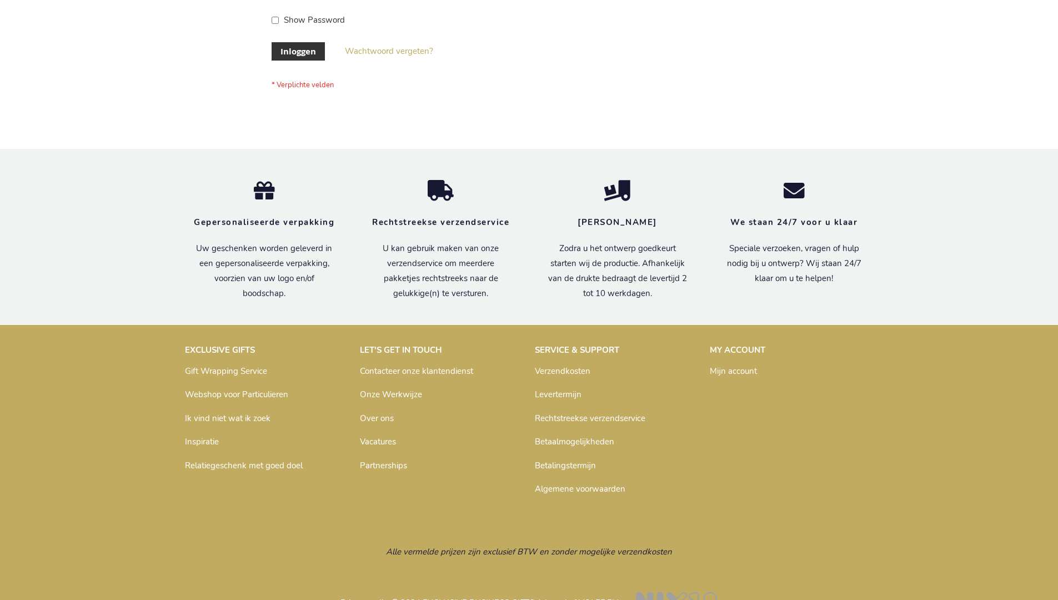
scroll to position [377, 0]
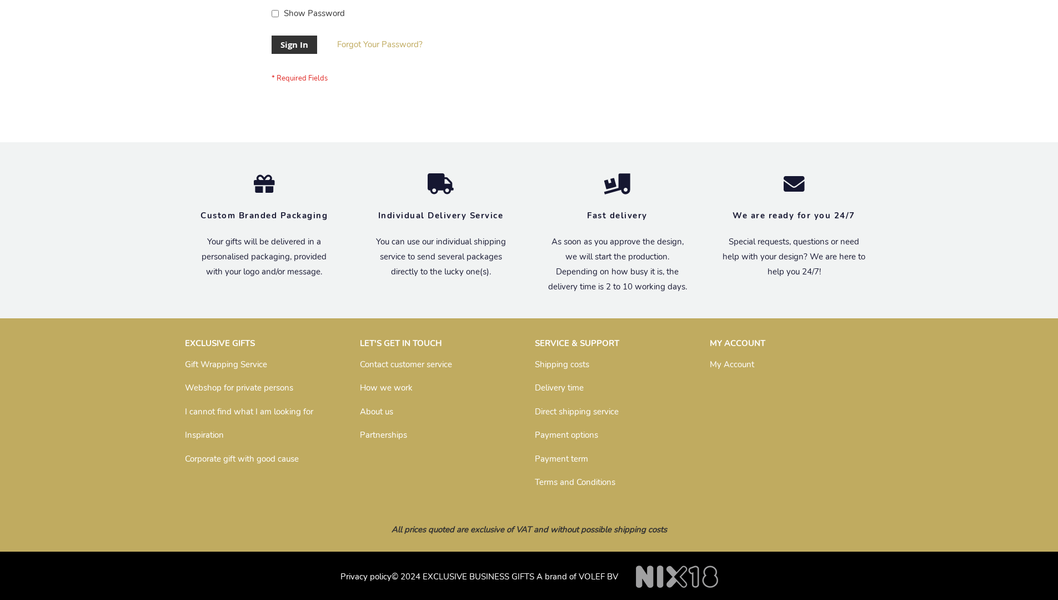
scroll to position [357, 0]
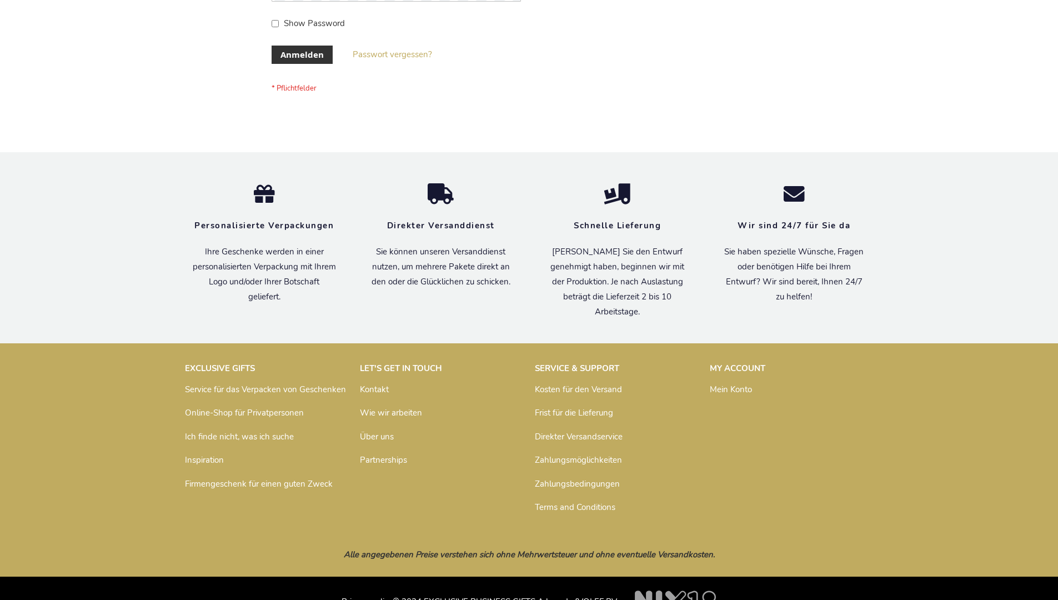
scroll to position [372, 0]
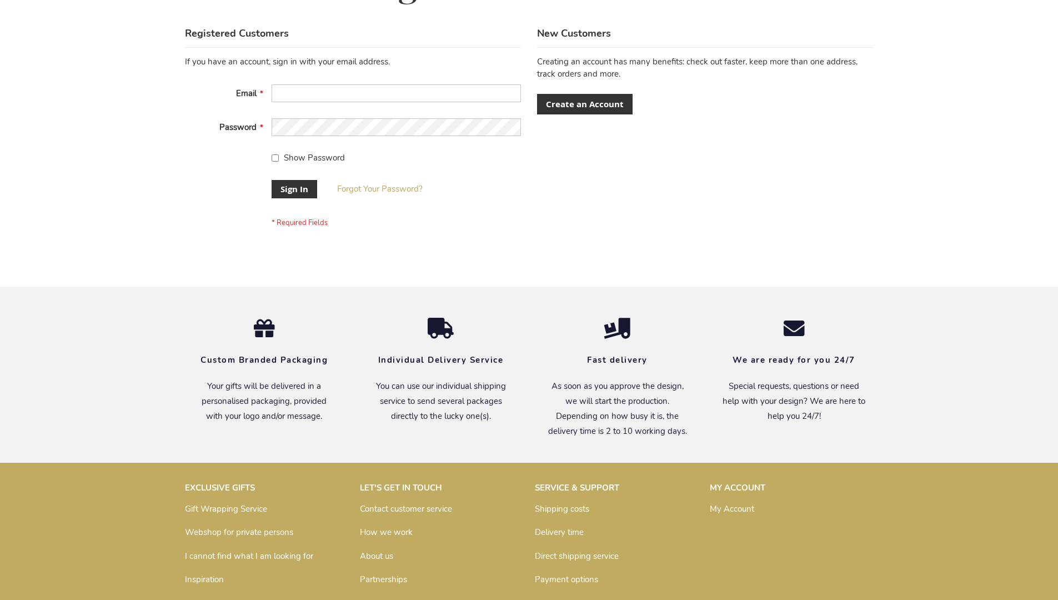
scroll to position [357, 0]
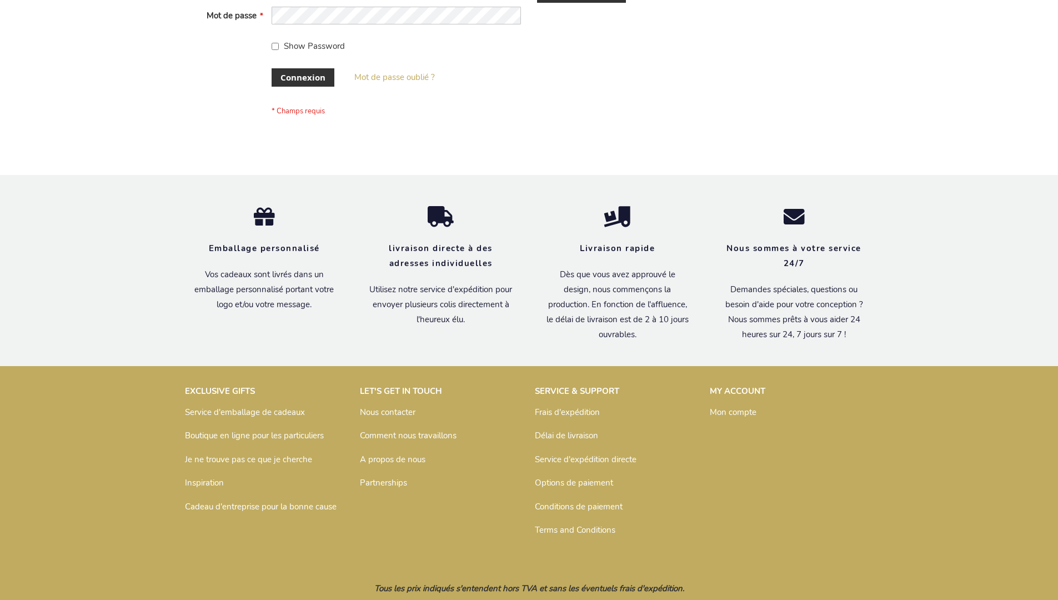
scroll to position [383, 0]
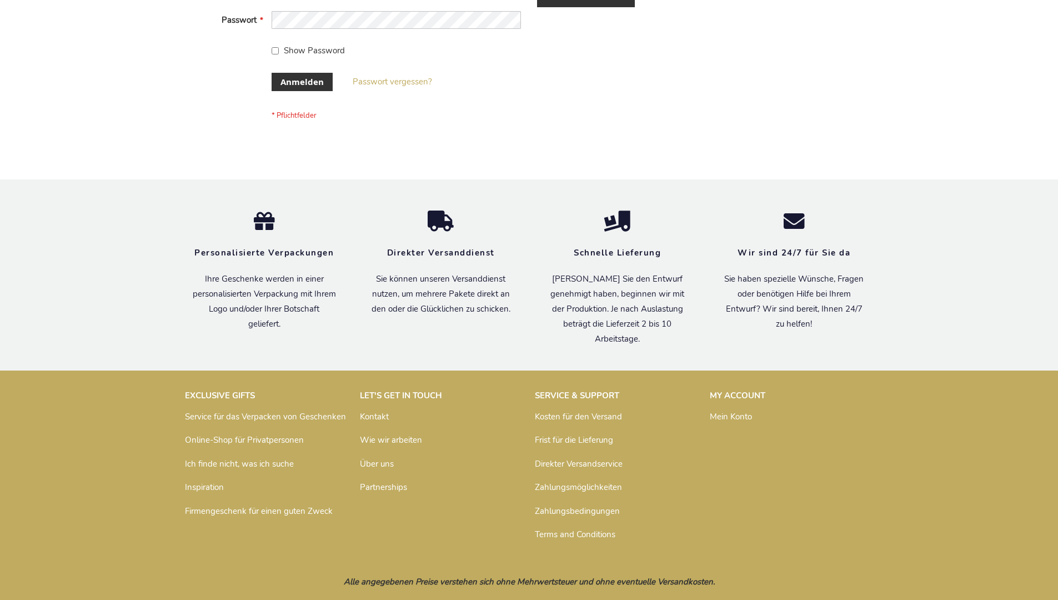
scroll to position [372, 0]
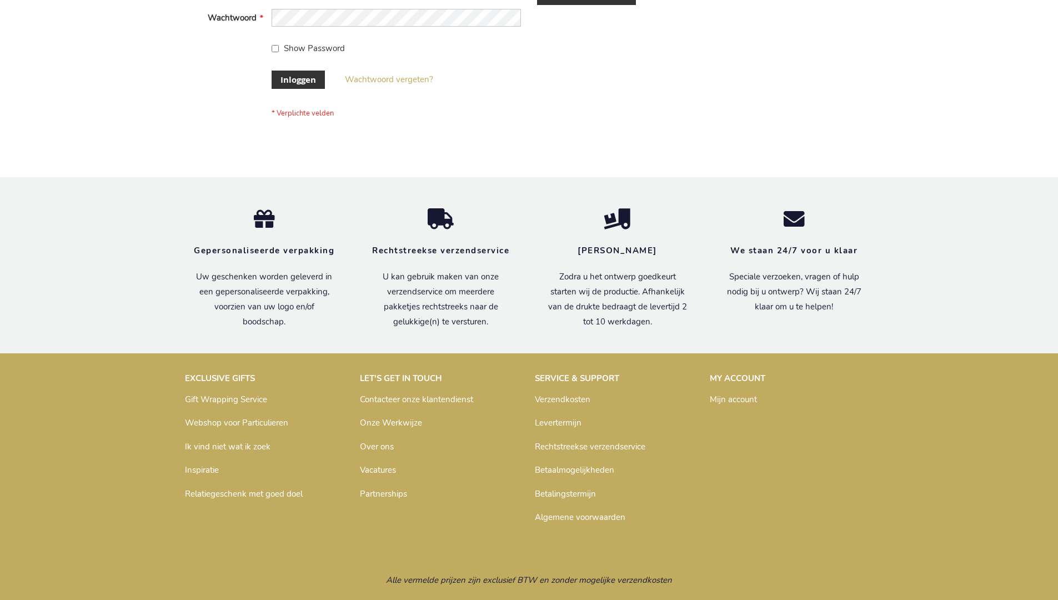
scroll to position [377, 0]
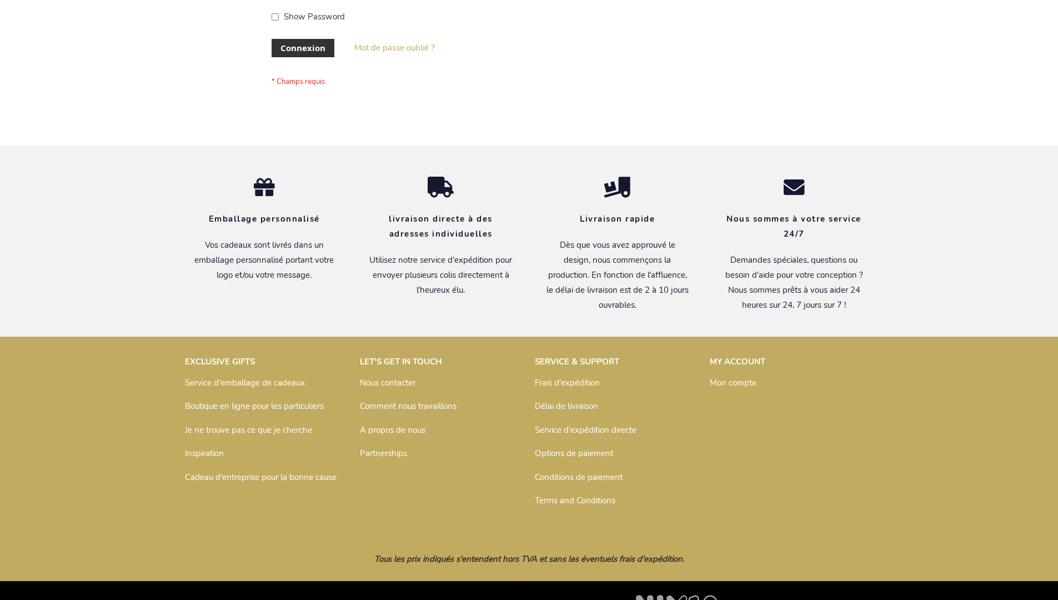
scroll to position [383, 0]
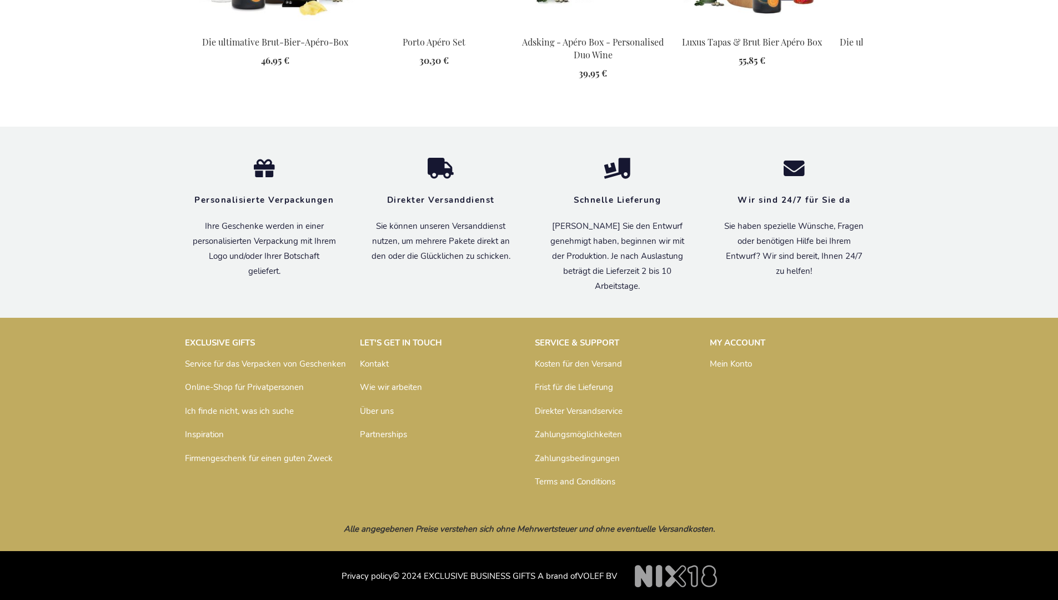
scroll to position [1582, 0]
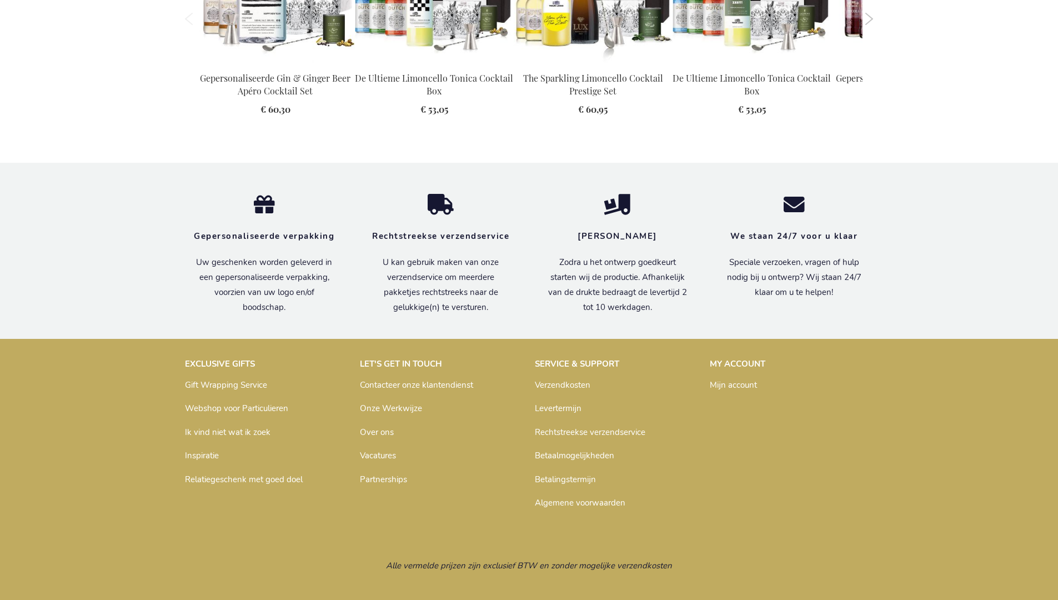
scroll to position [1520, 0]
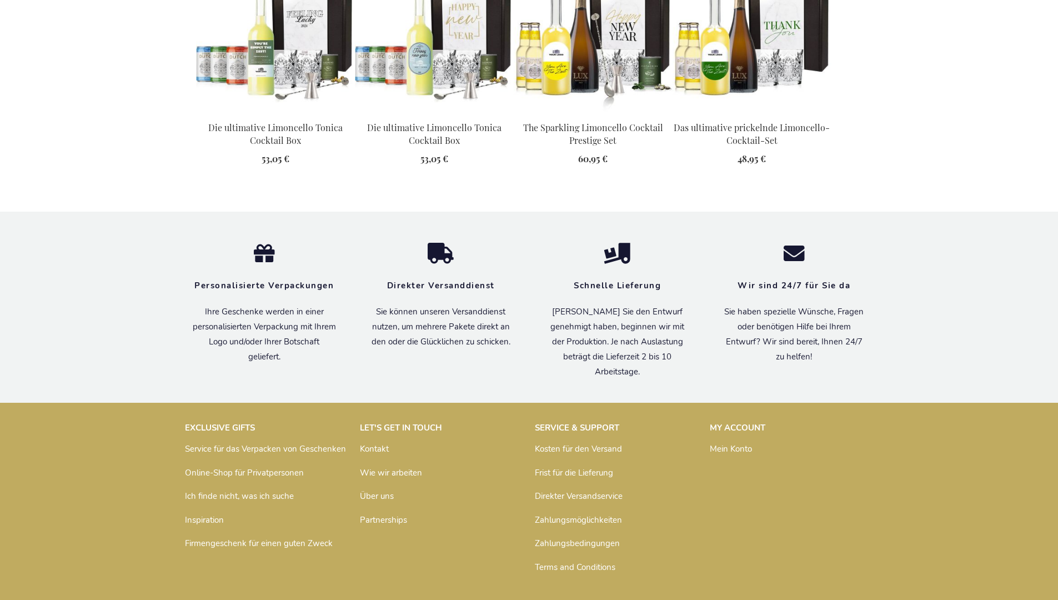
scroll to position [1539, 0]
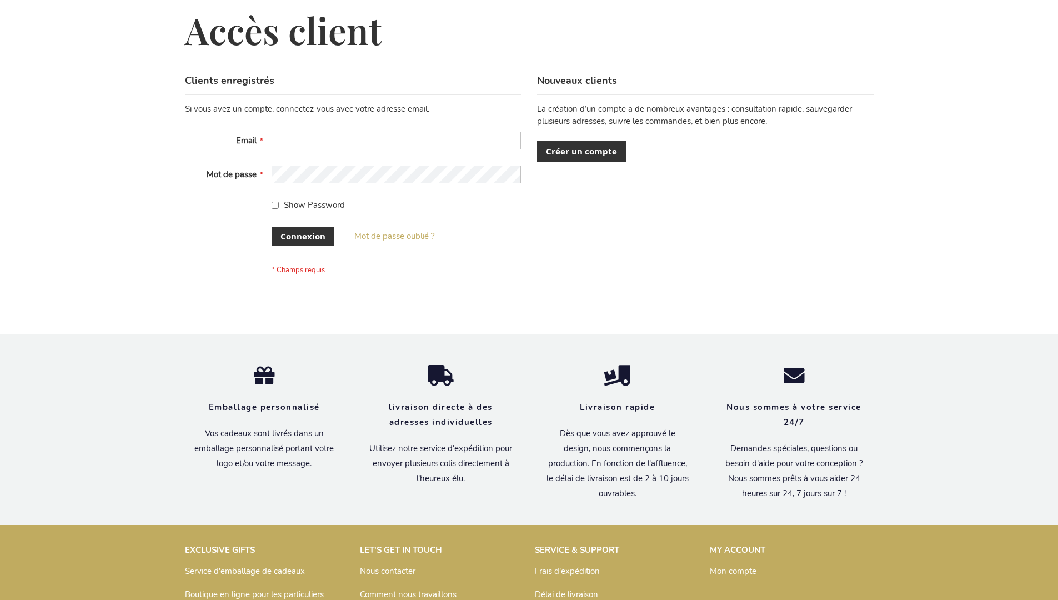
scroll to position [383, 0]
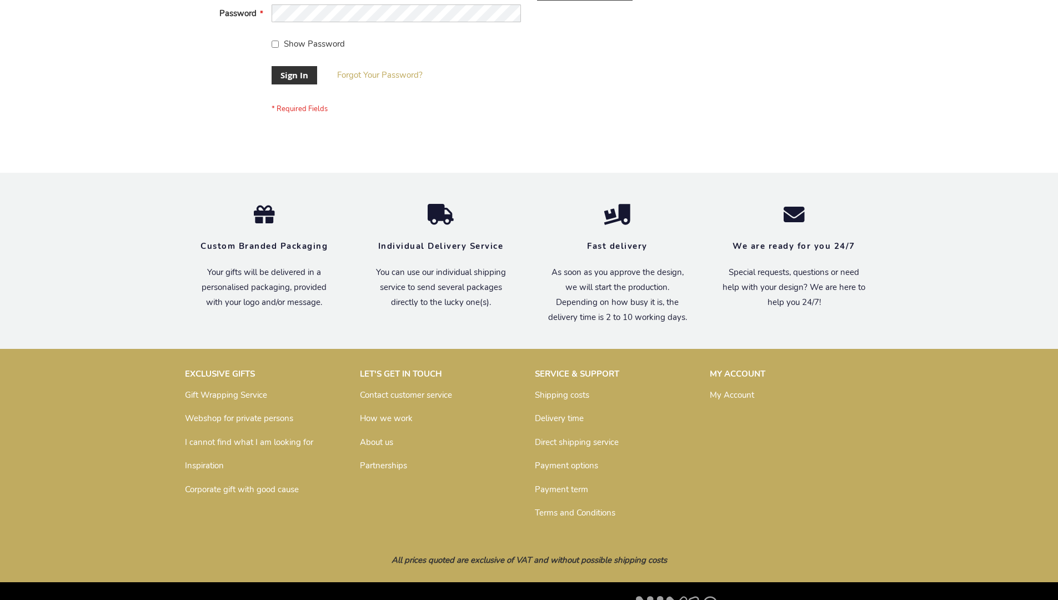
scroll to position [357, 0]
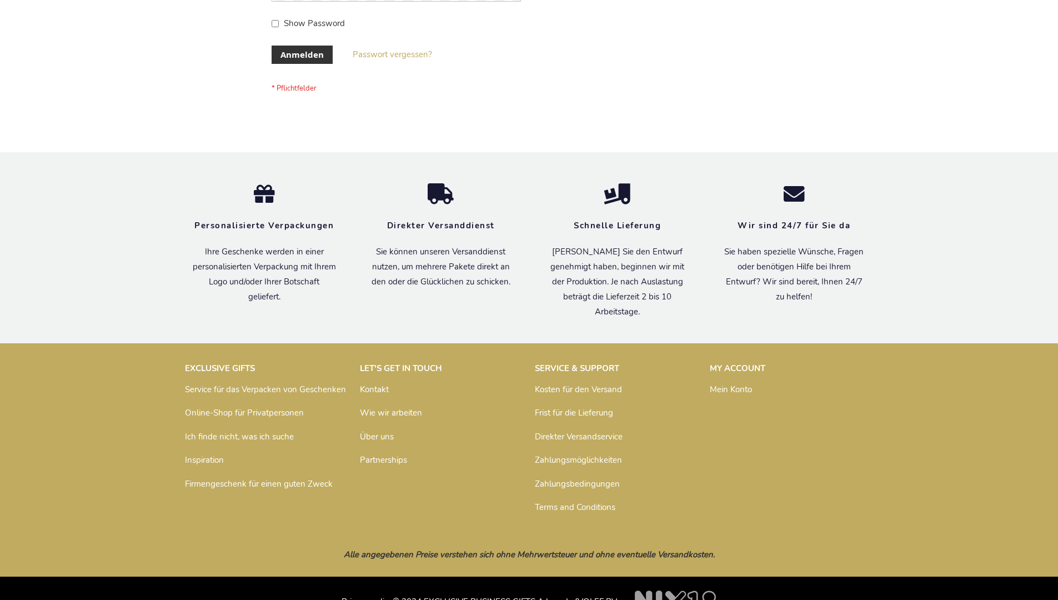
scroll to position [372, 0]
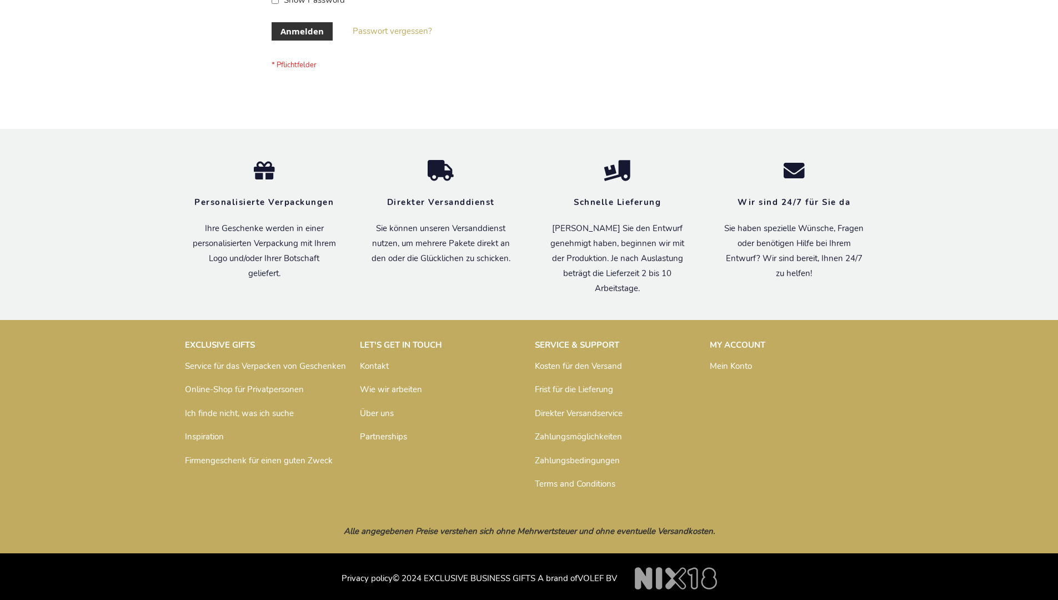
scroll to position [372, 0]
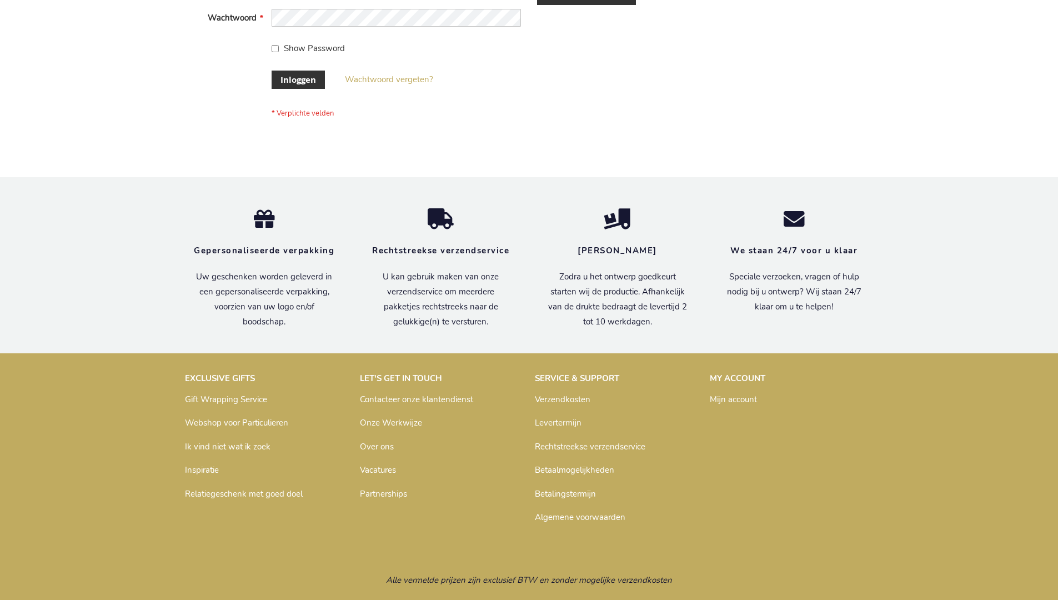
scroll to position [377, 0]
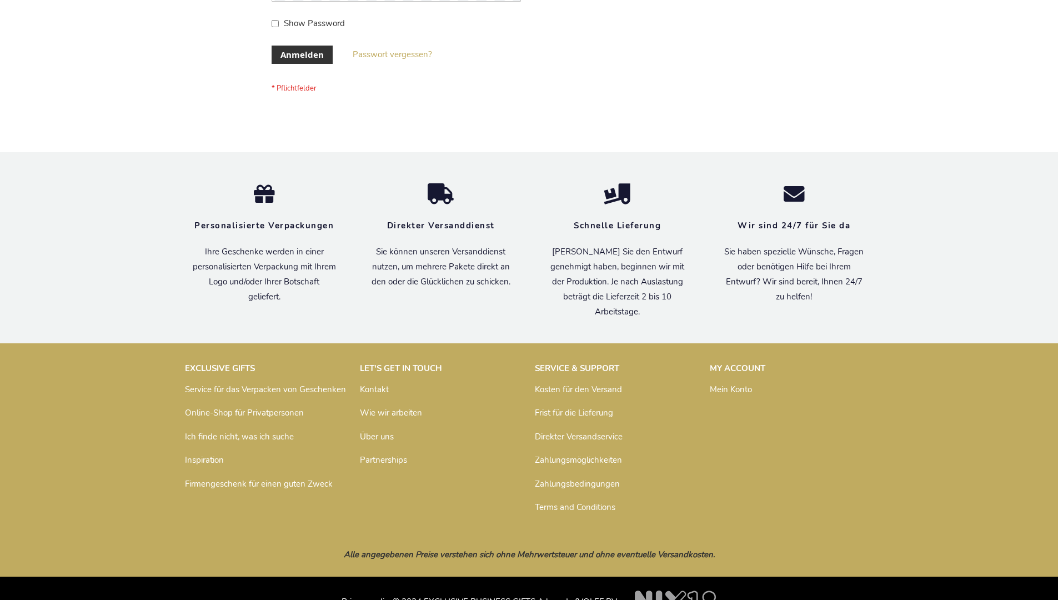
scroll to position [372, 0]
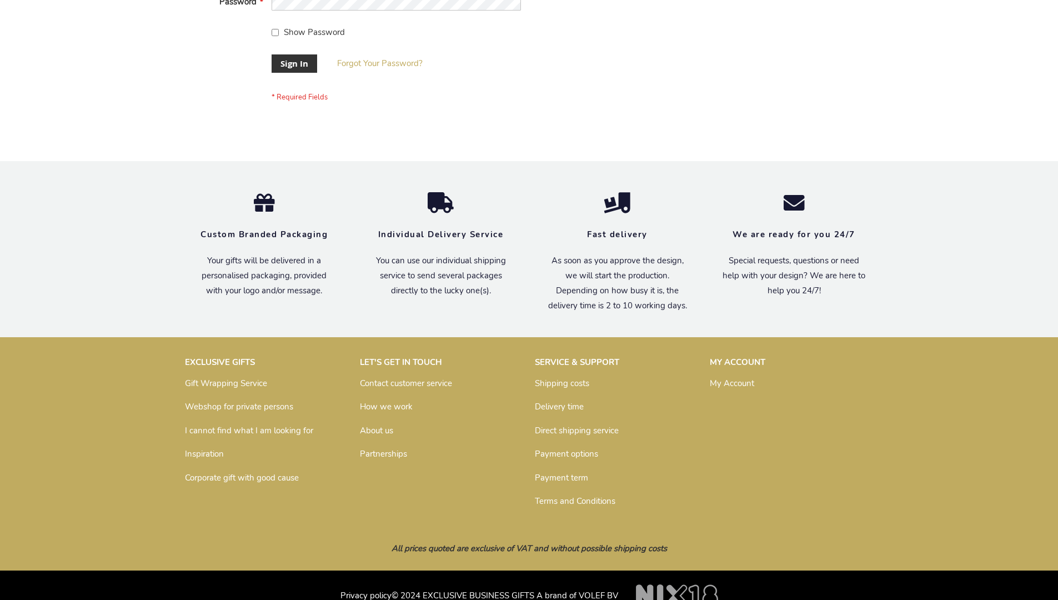
scroll to position [357, 0]
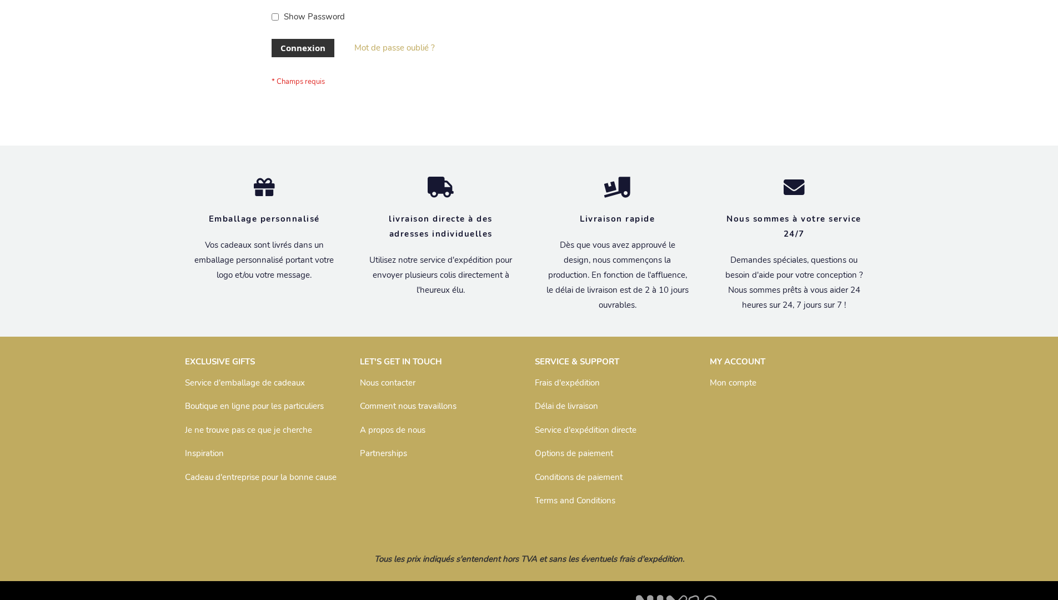
scroll to position [383, 0]
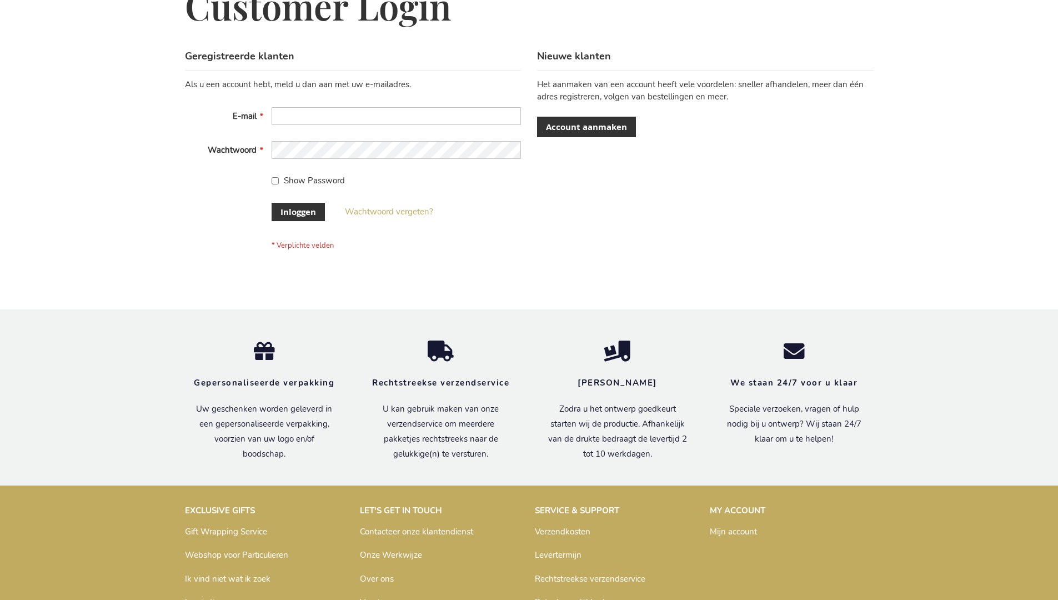
scroll to position [377, 0]
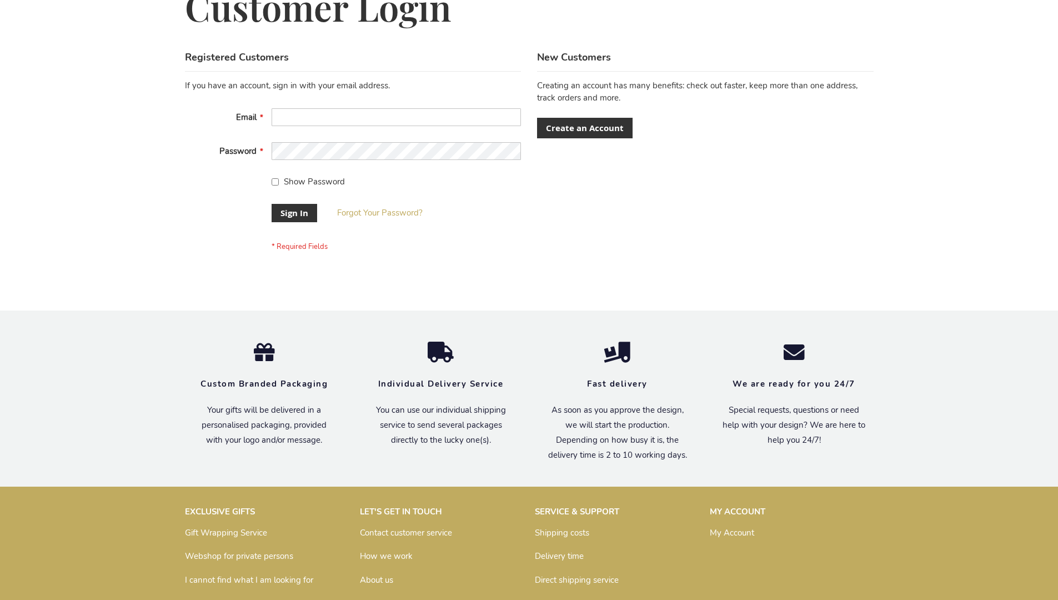
scroll to position [357, 0]
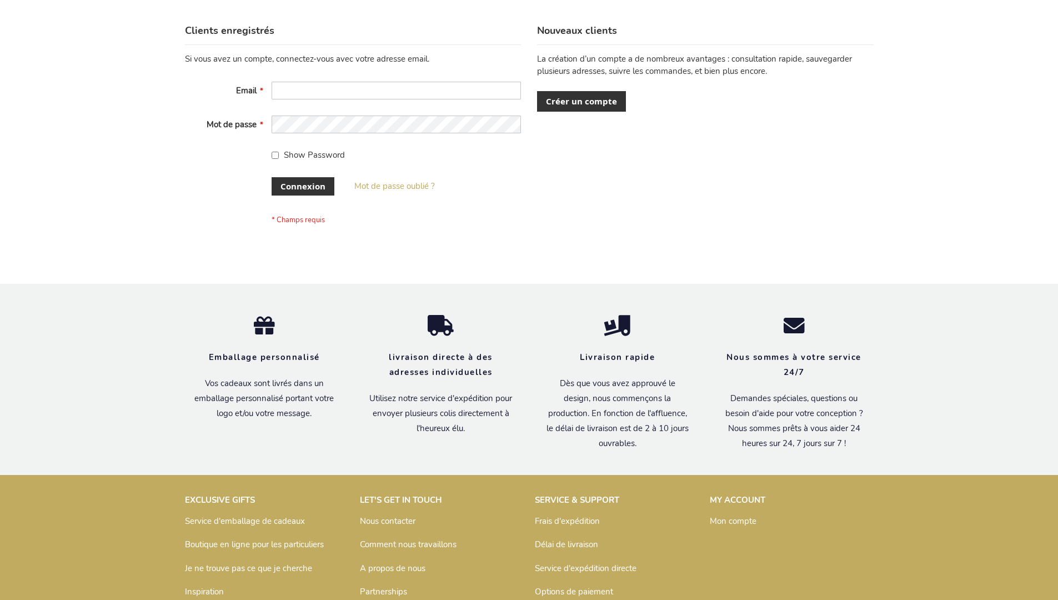
scroll to position [383, 0]
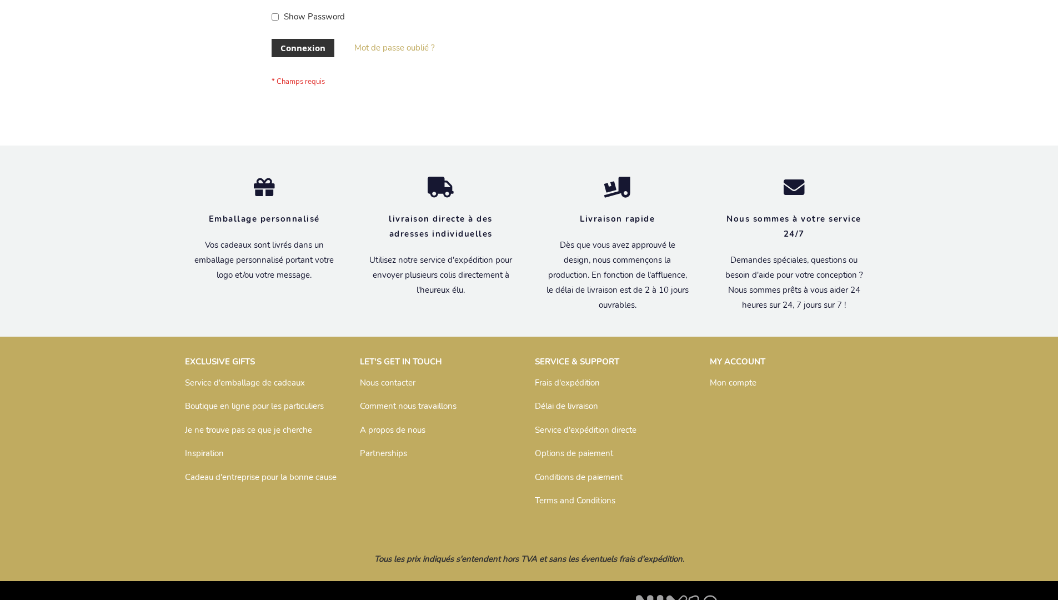
scroll to position [383, 0]
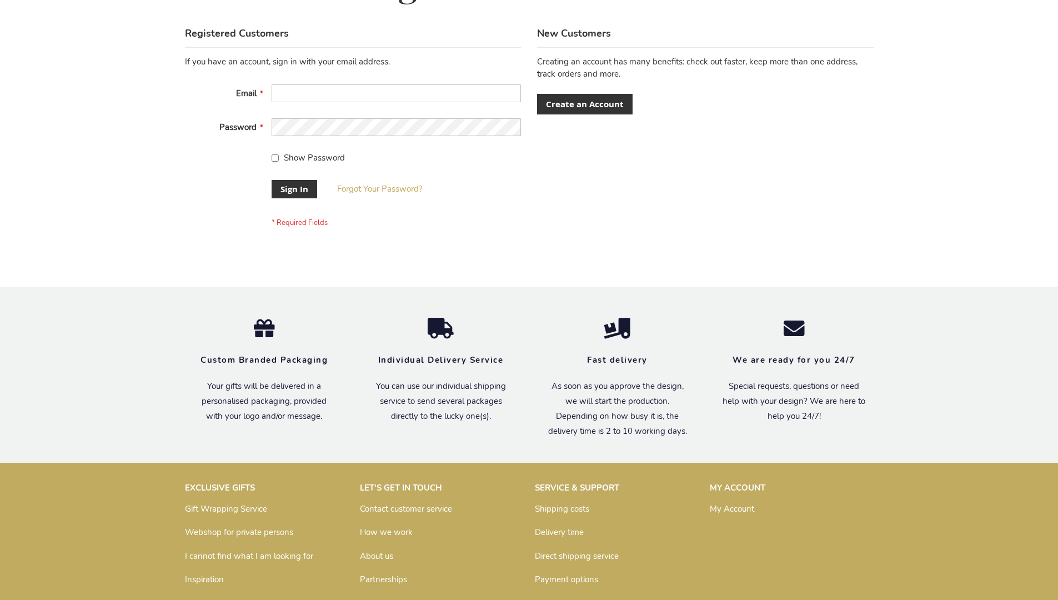
scroll to position [357, 0]
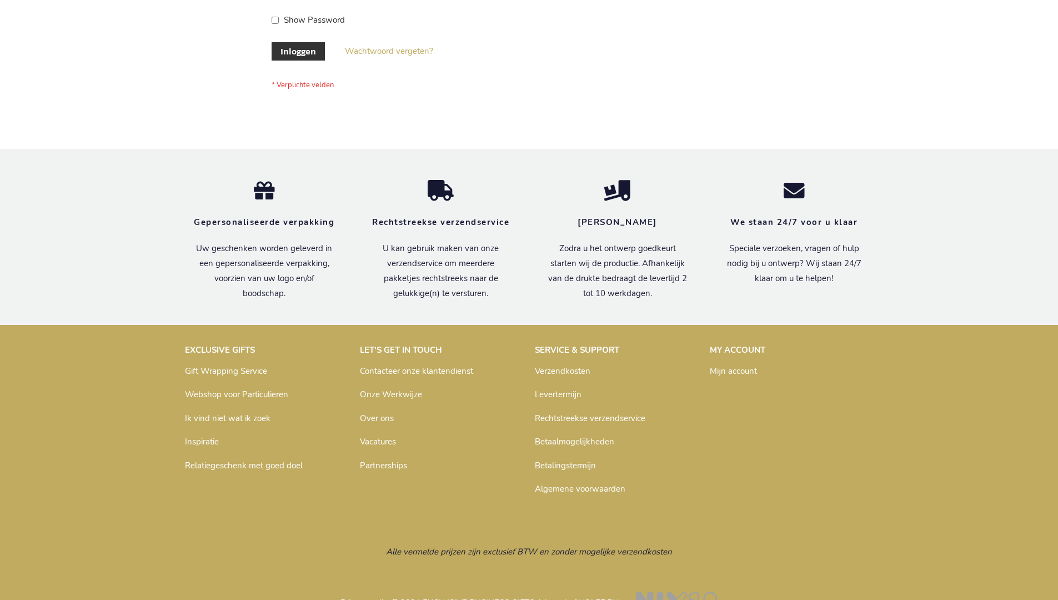
scroll to position [377, 0]
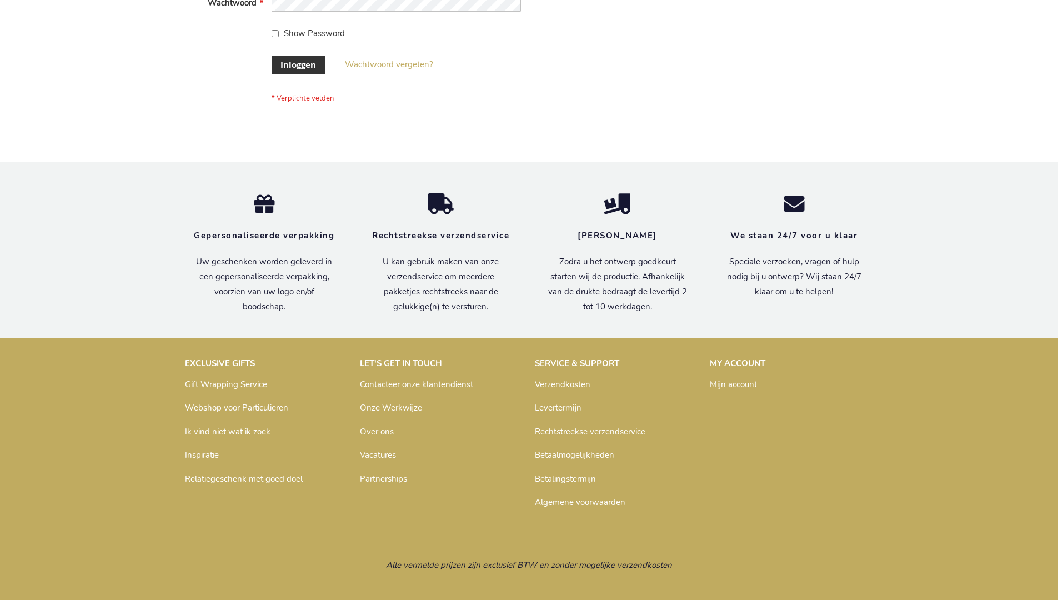
scroll to position [377, 0]
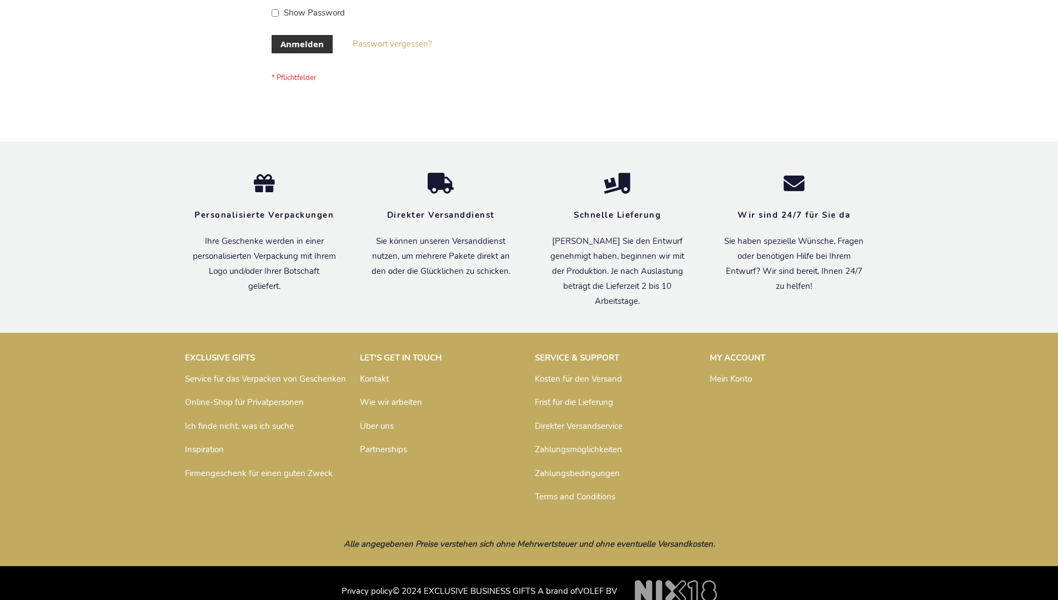
scroll to position [372, 0]
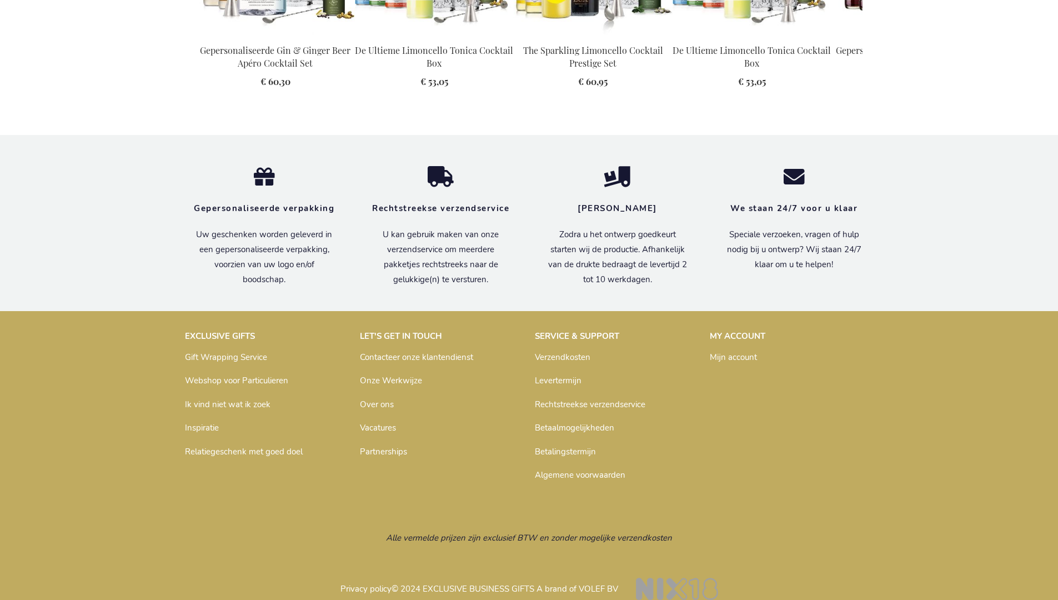
scroll to position [1520, 0]
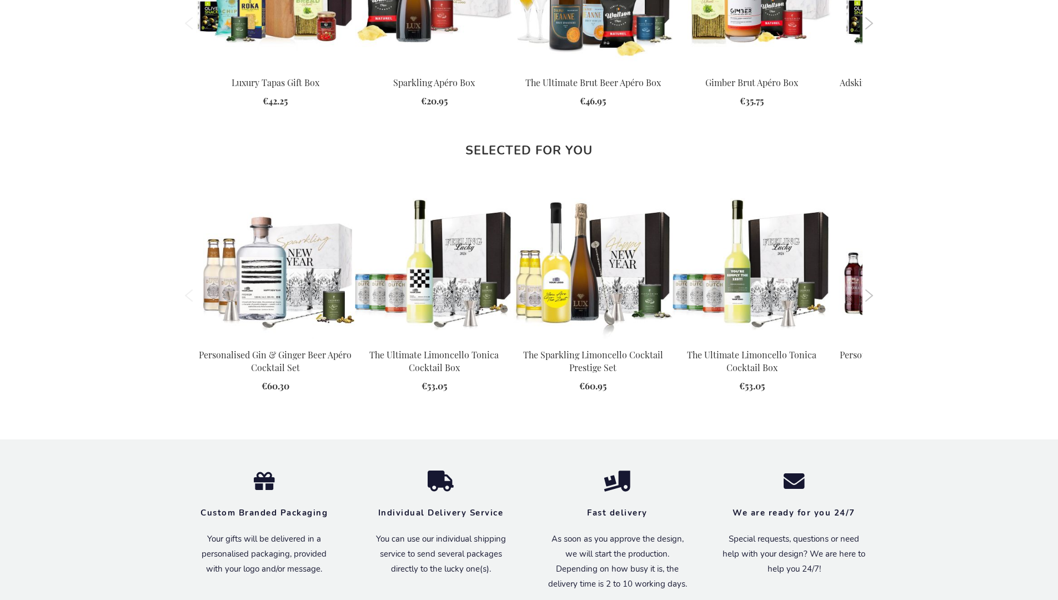
scroll to position [1500, 0]
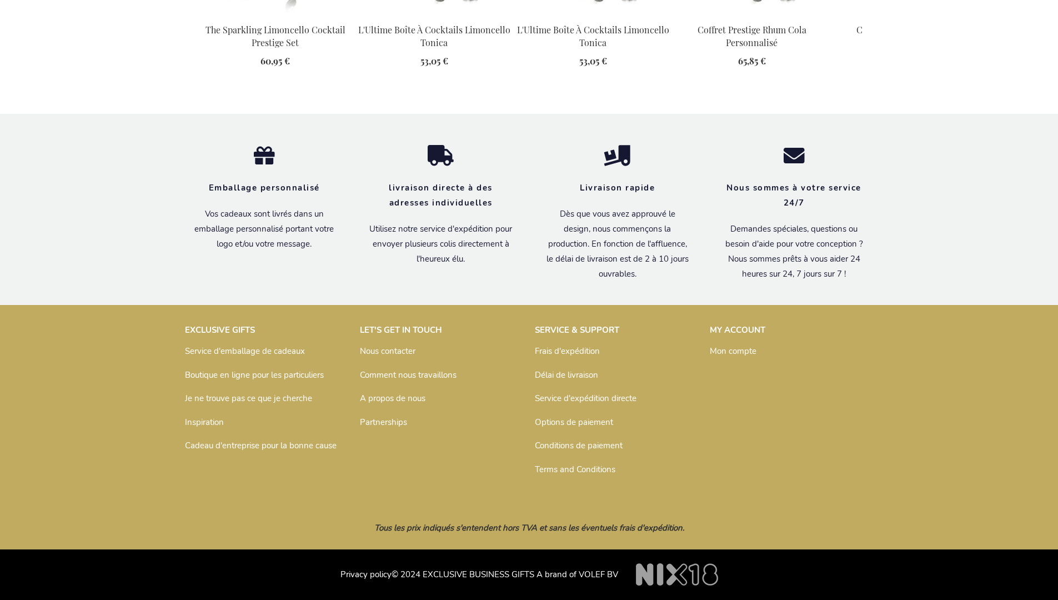
scroll to position [1580, 0]
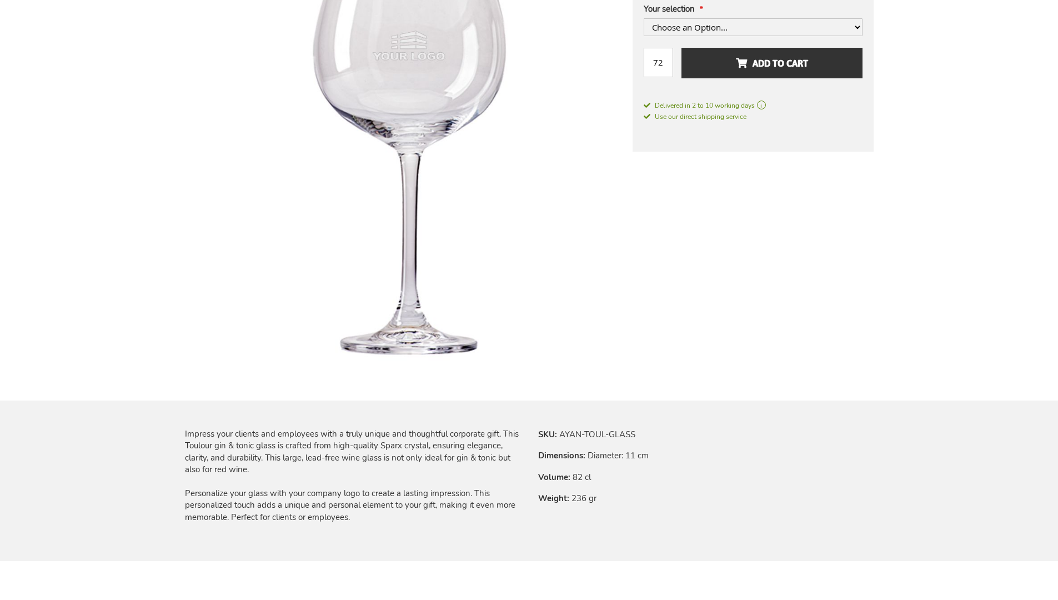
scroll to position [1266, 0]
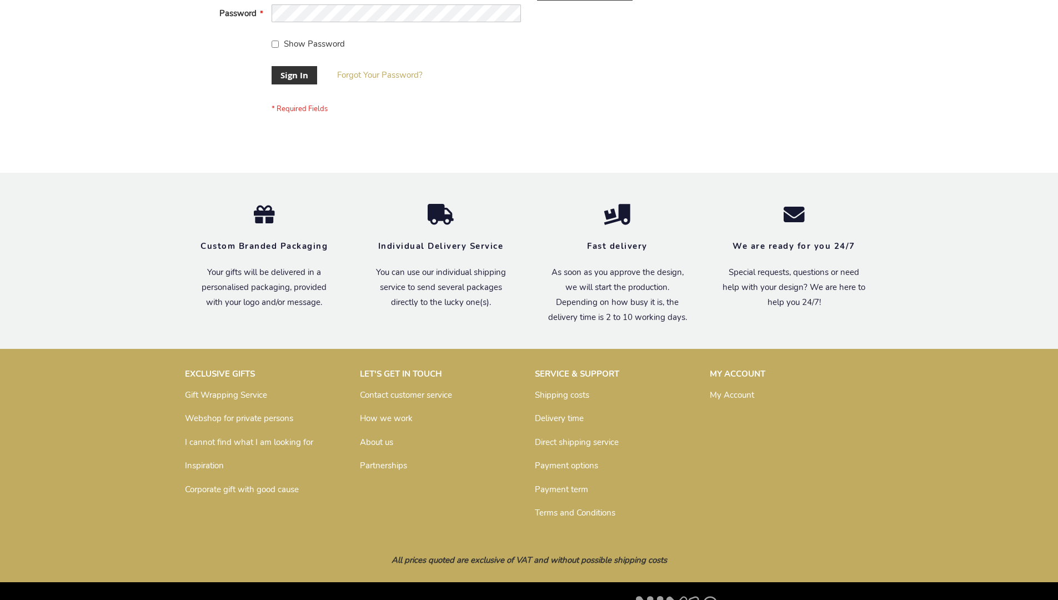
scroll to position [357, 0]
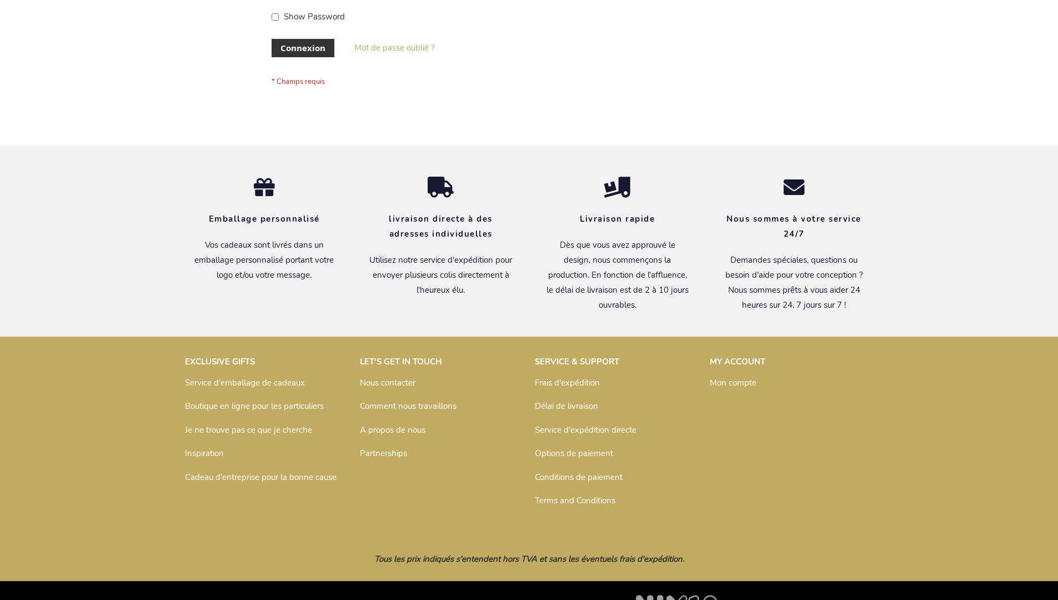
scroll to position [383, 0]
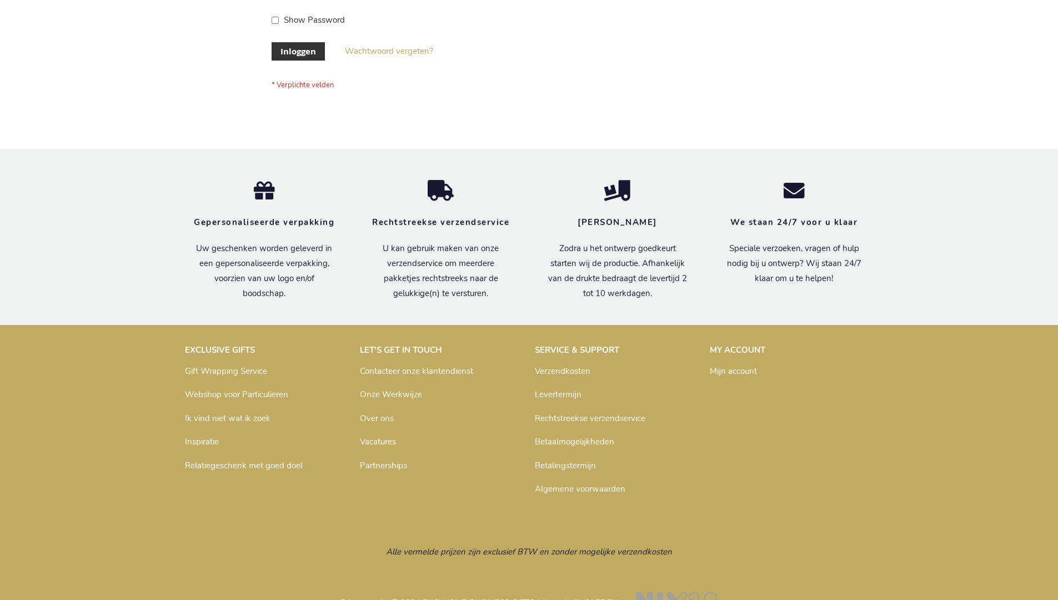
scroll to position [377, 0]
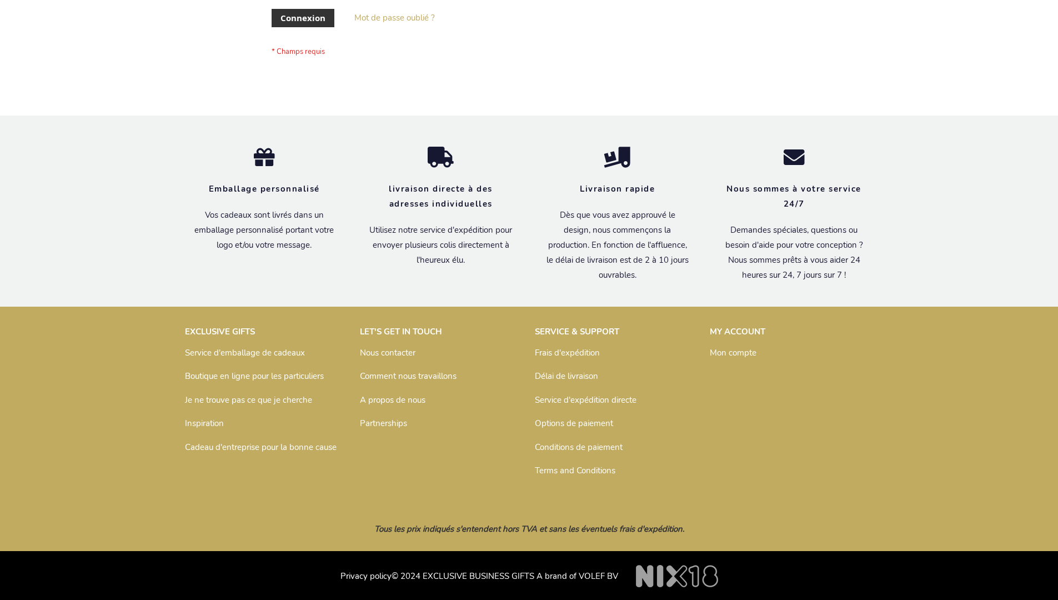
scroll to position [383, 0]
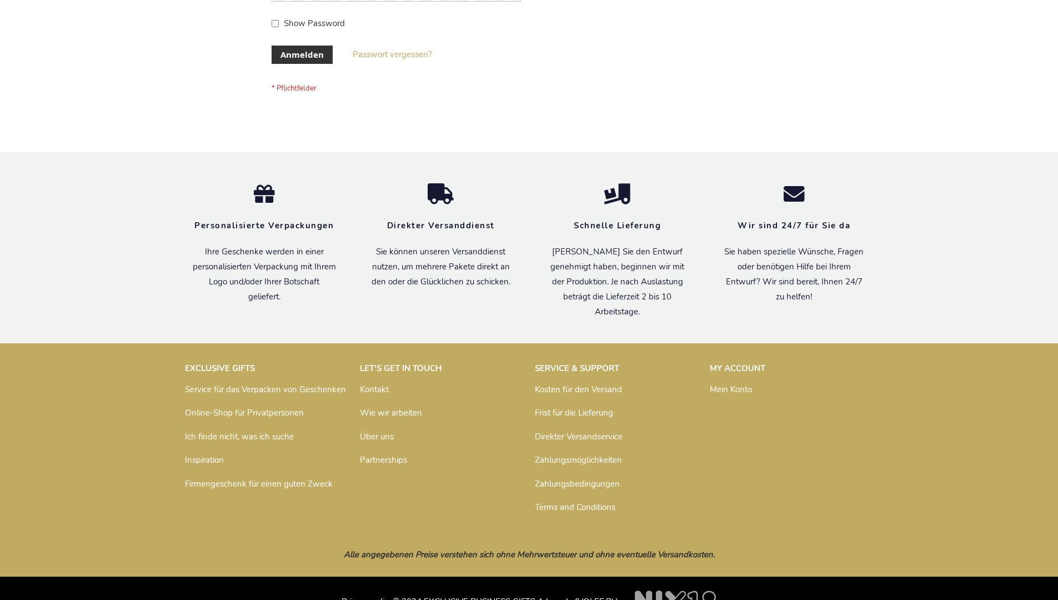
scroll to position [372, 0]
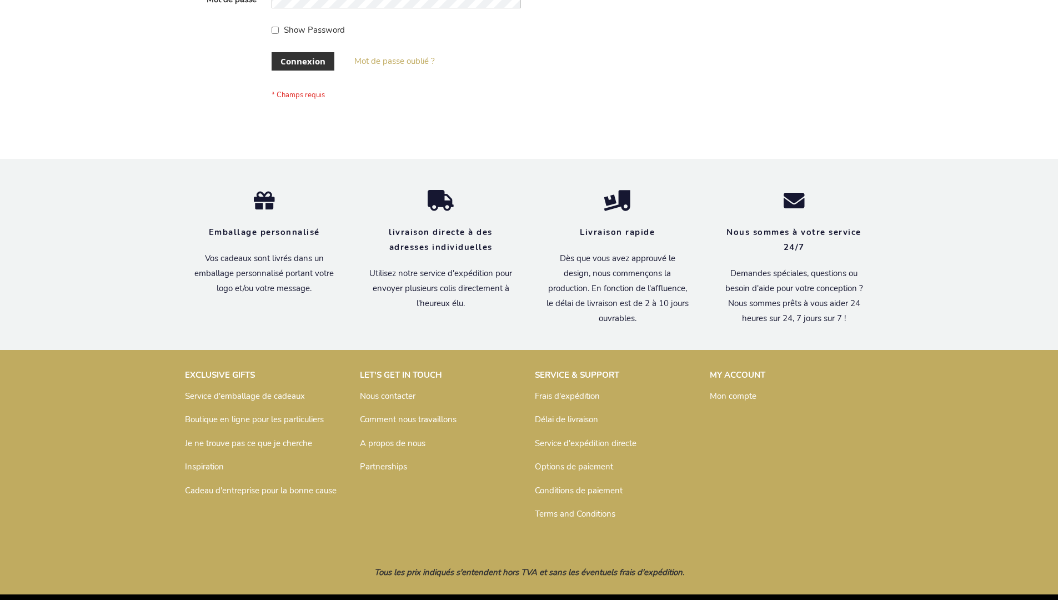
scroll to position [383, 0]
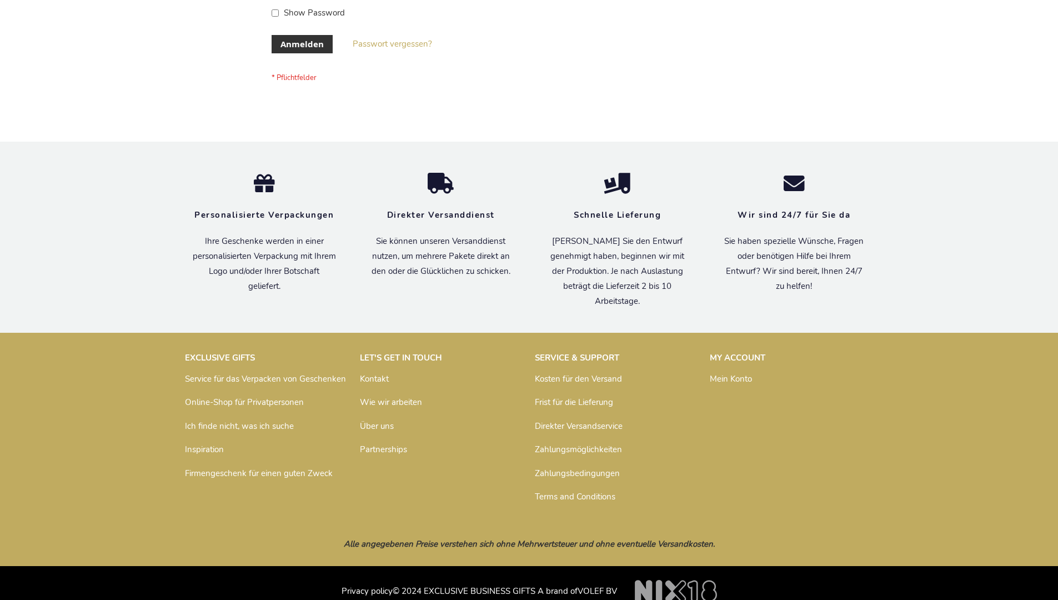
scroll to position [372, 0]
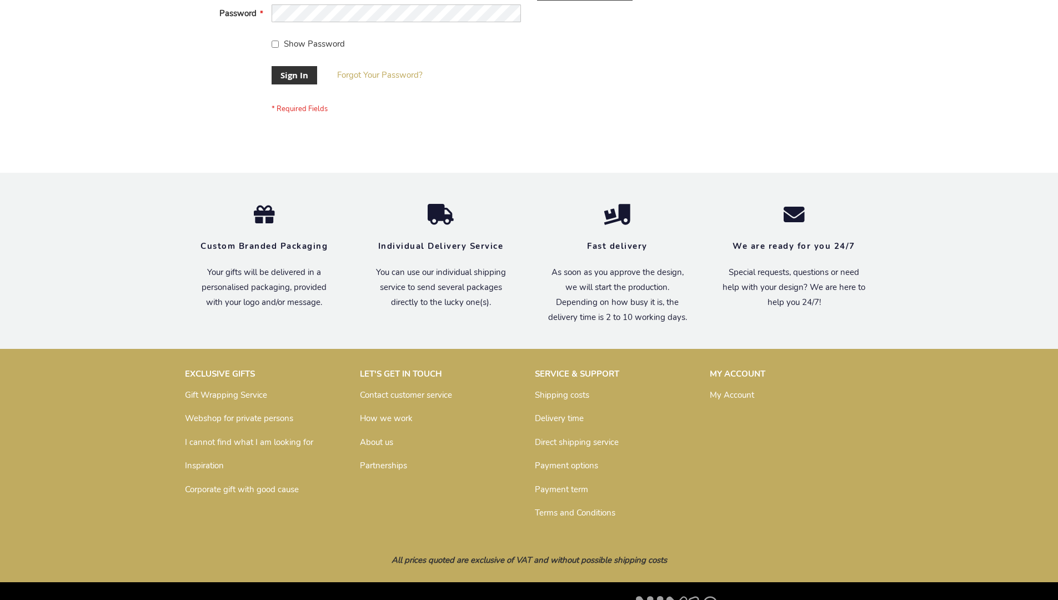
scroll to position [357, 0]
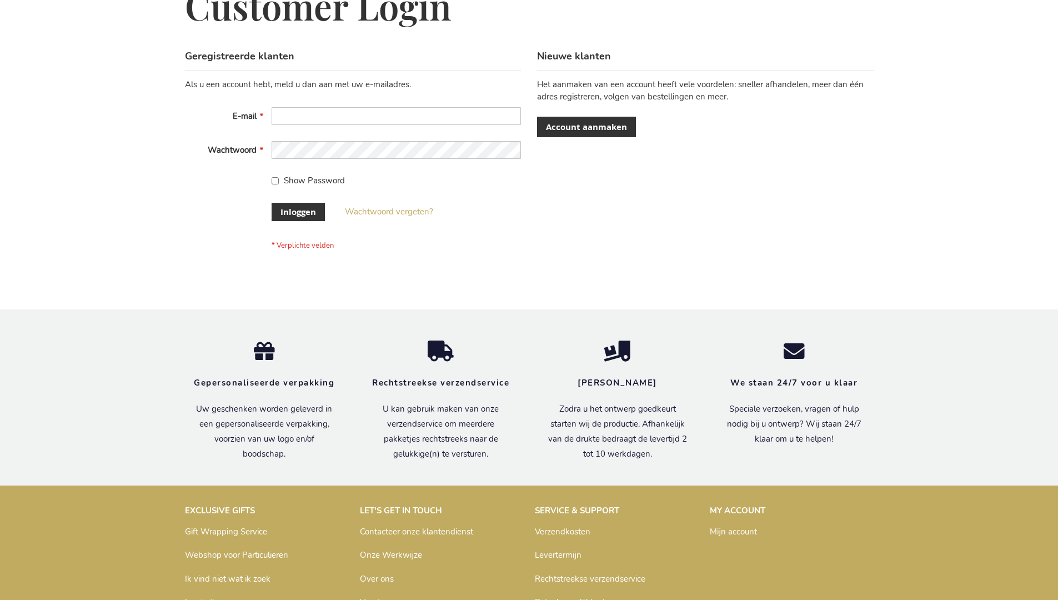
scroll to position [377, 0]
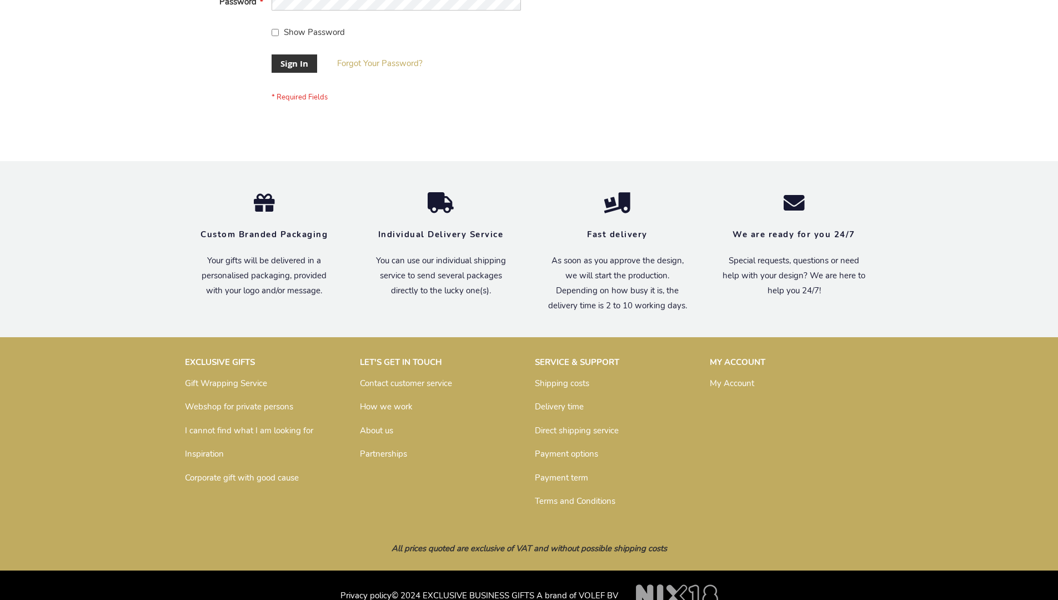
scroll to position [357, 0]
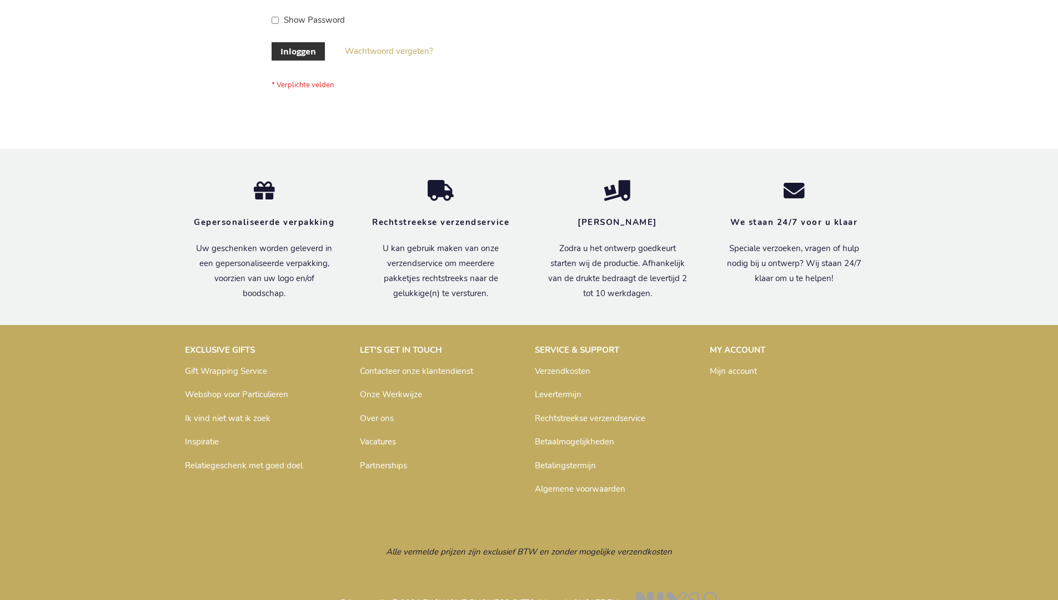
scroll to position [377, 0]
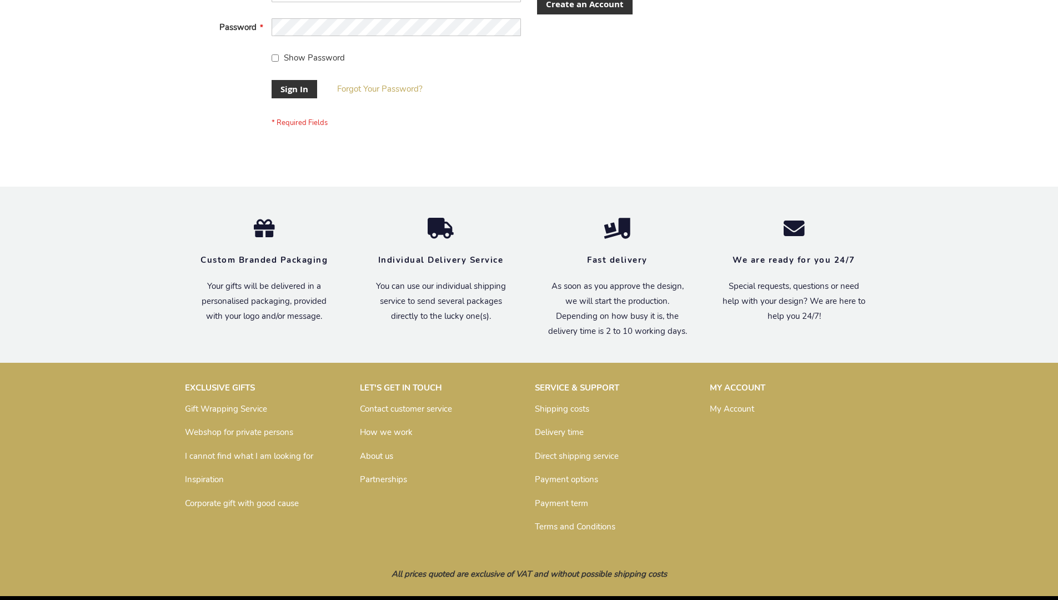
scroll to position [357, 0]
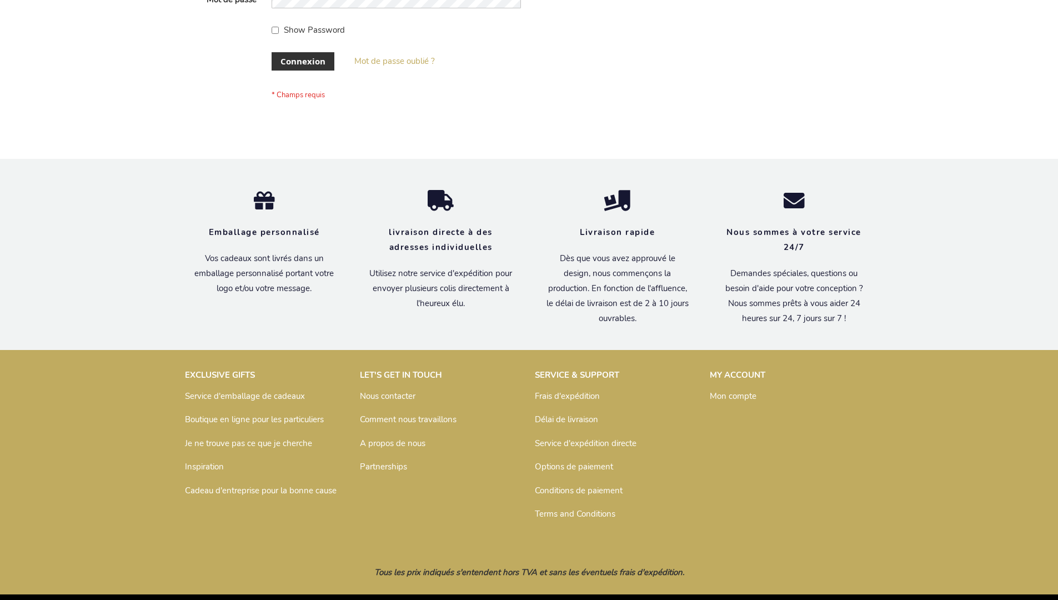
scroll to position [383, 0]
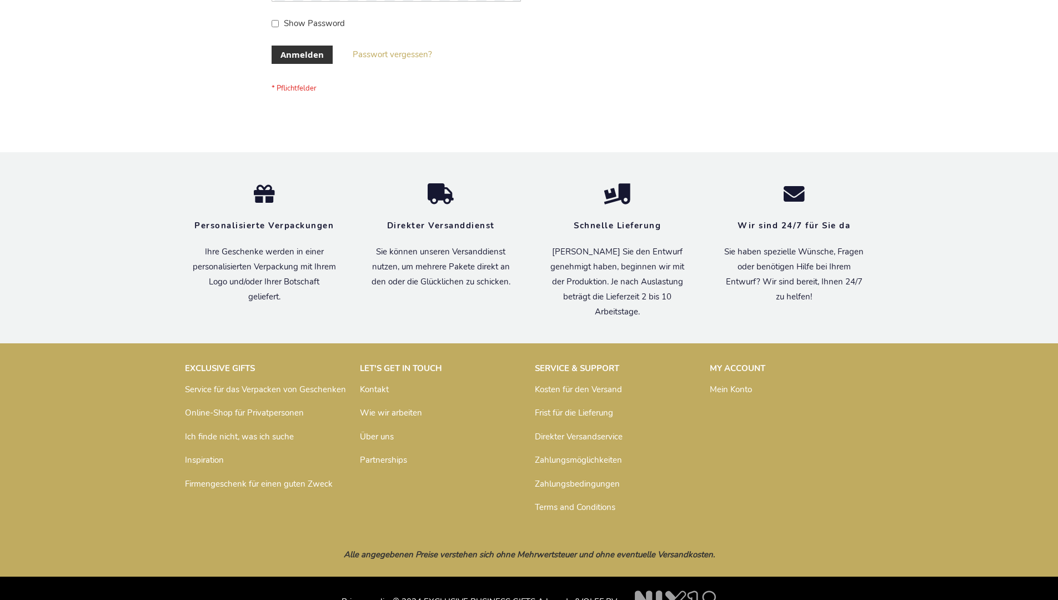
scroll to position [372, 0]
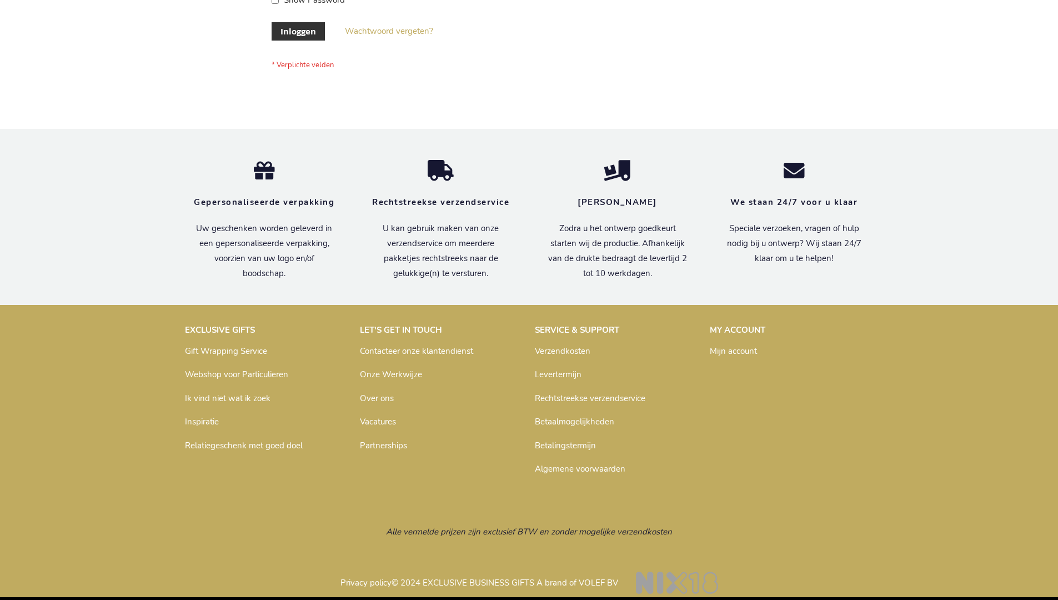
scroll to position [369, 0]
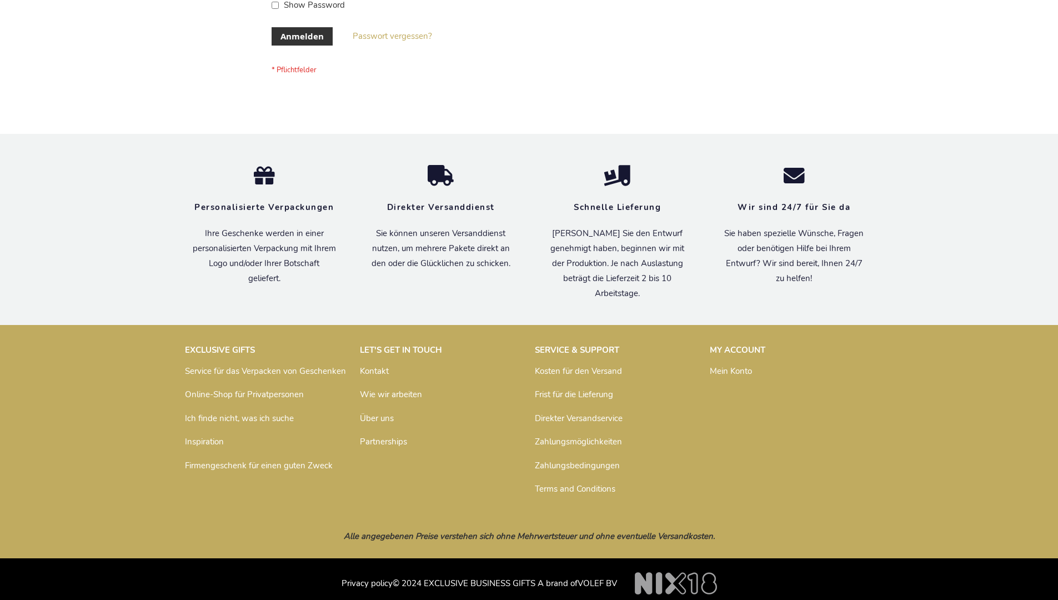
scroll to position [372, 0]
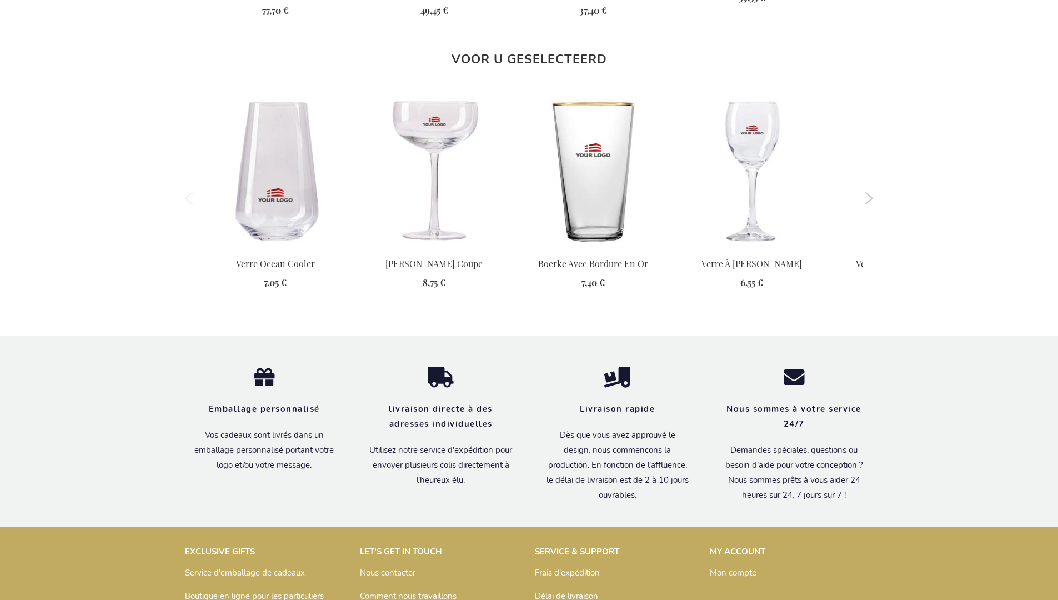
scroll to position [1305, 0]
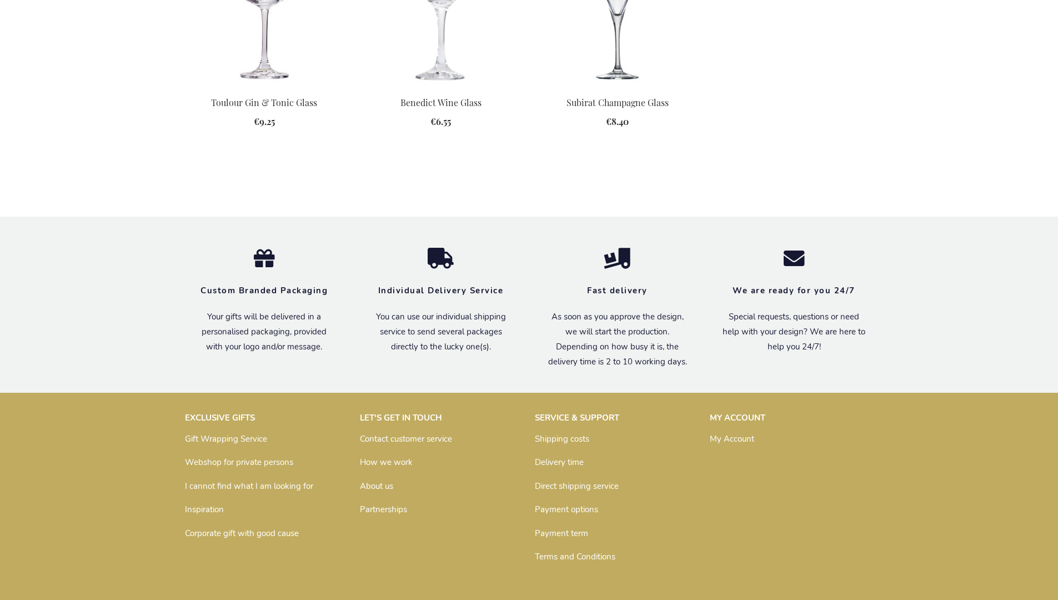
scroll to position [899, 0]
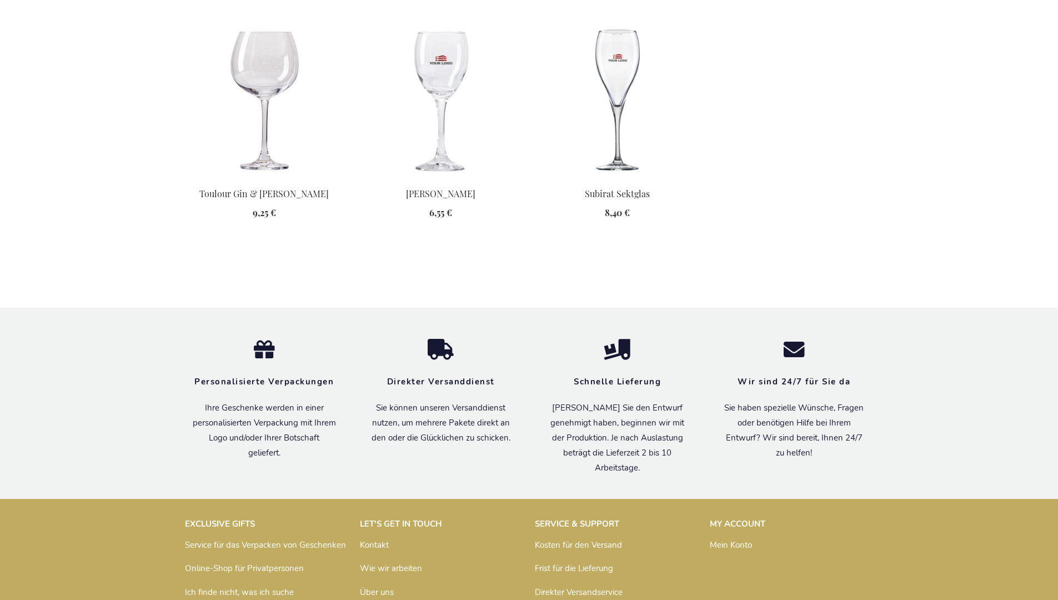
scroll to position [914, 0]
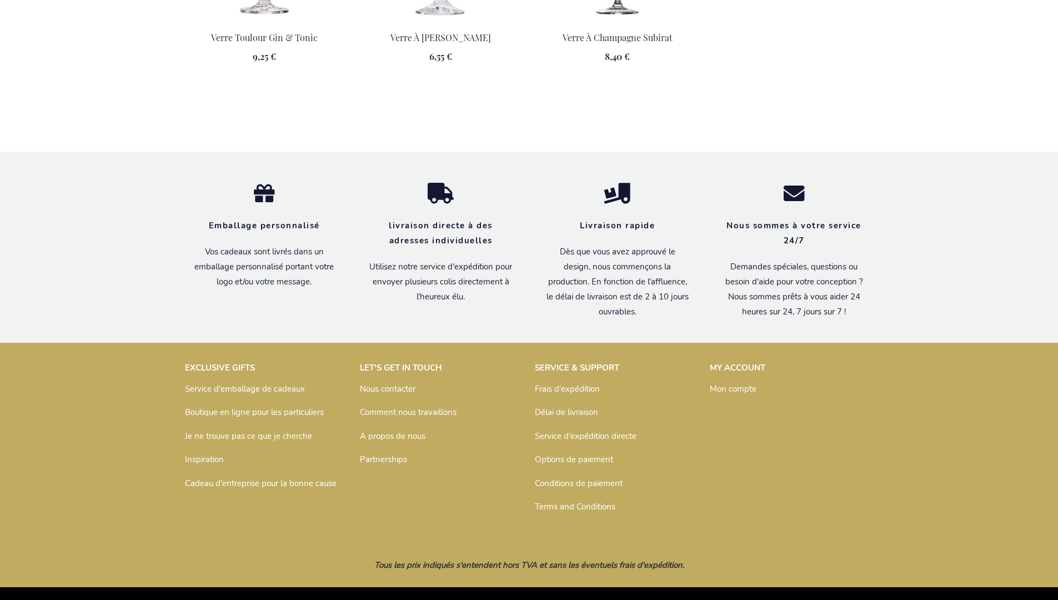
scroll to position [925, 0]
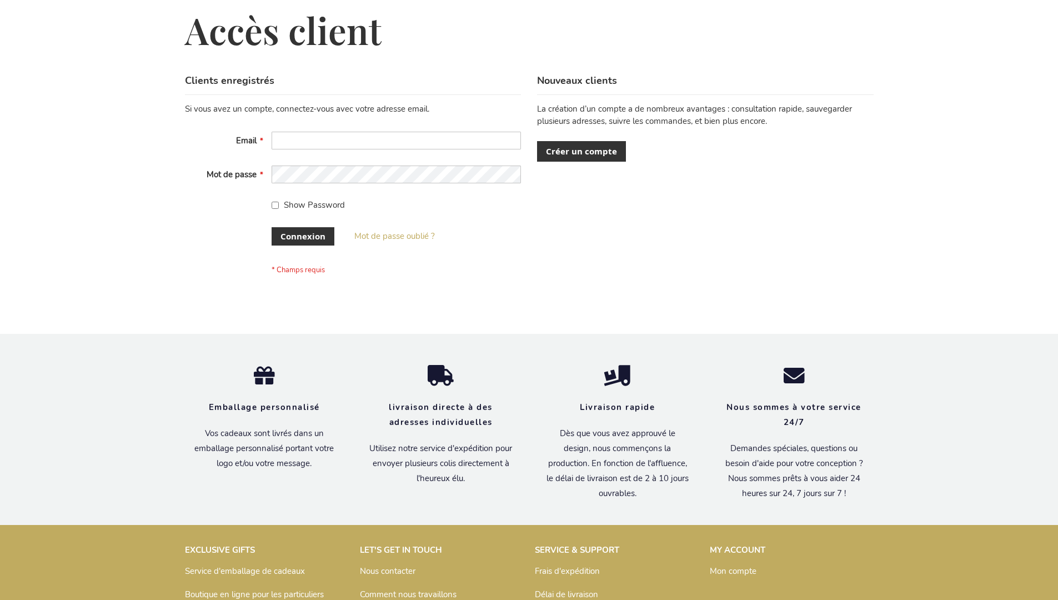
scroll to position [383, 0]
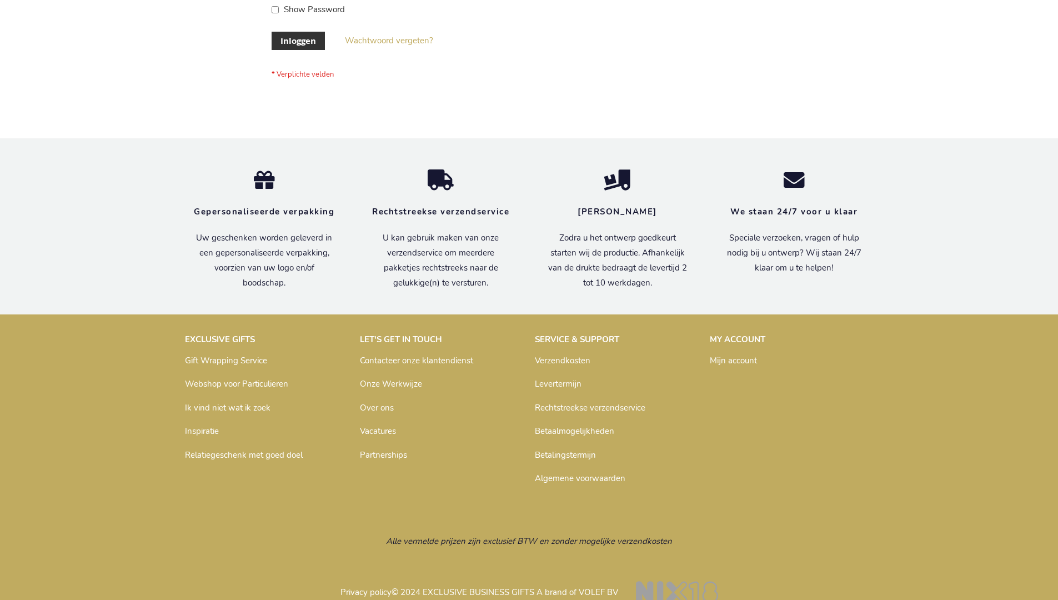
scroll to position [377, 0]
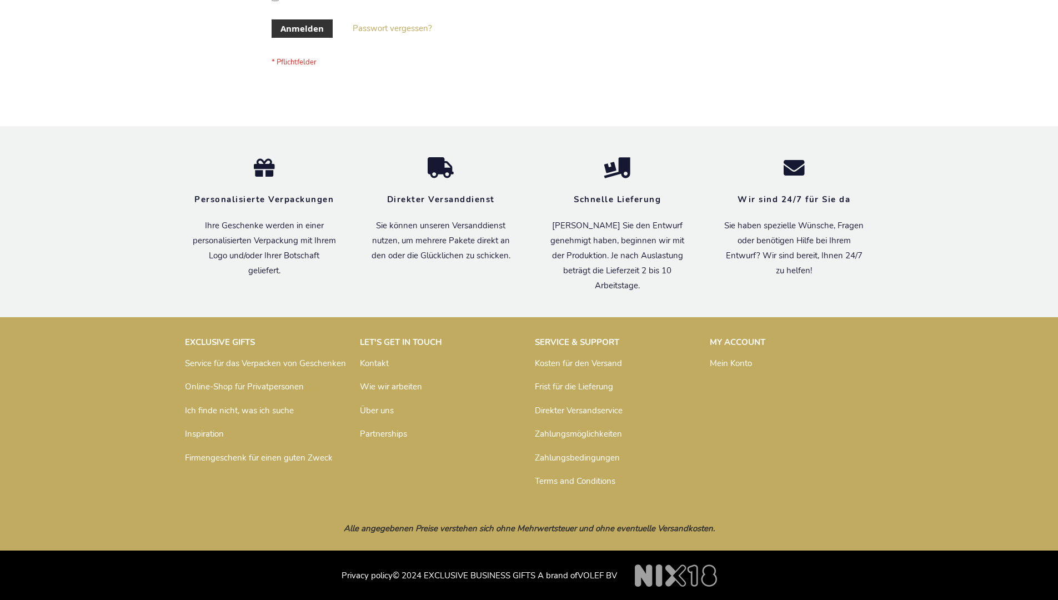
scroll to position [372, 0]
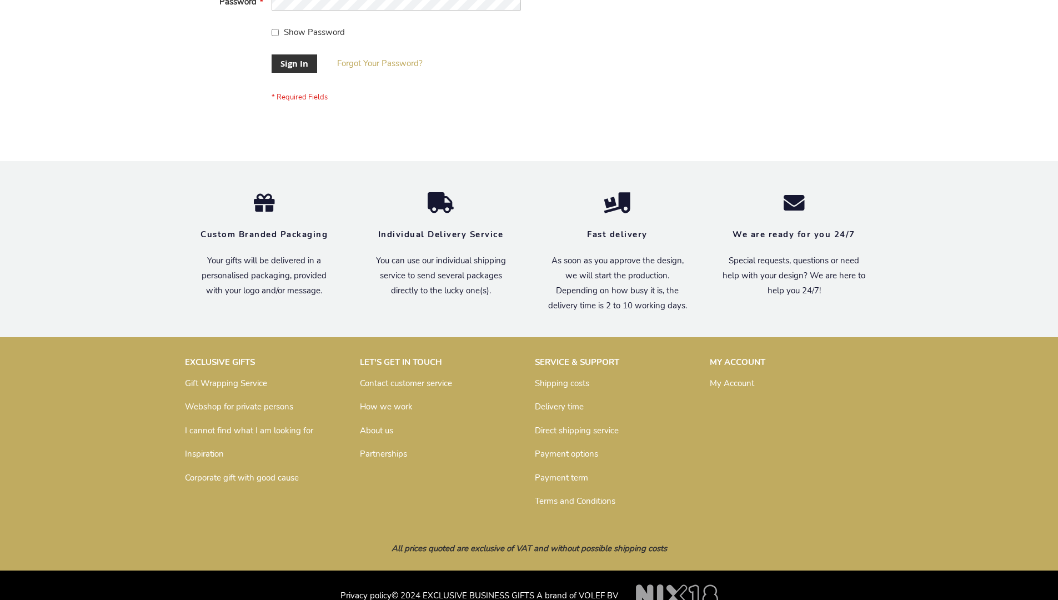
scroll to position [357, 0]
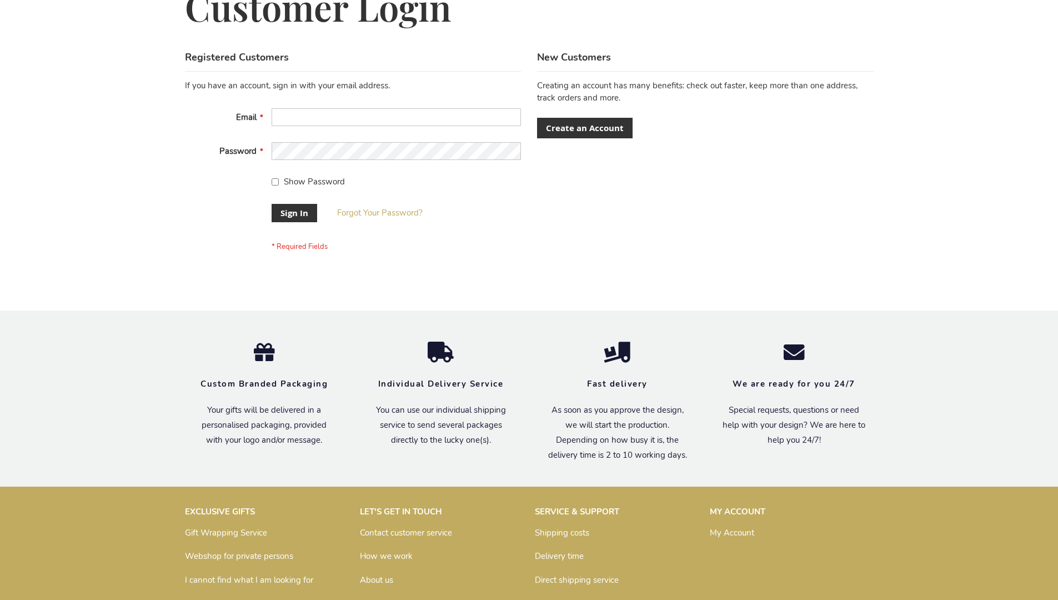
scroll to position [357, 0]
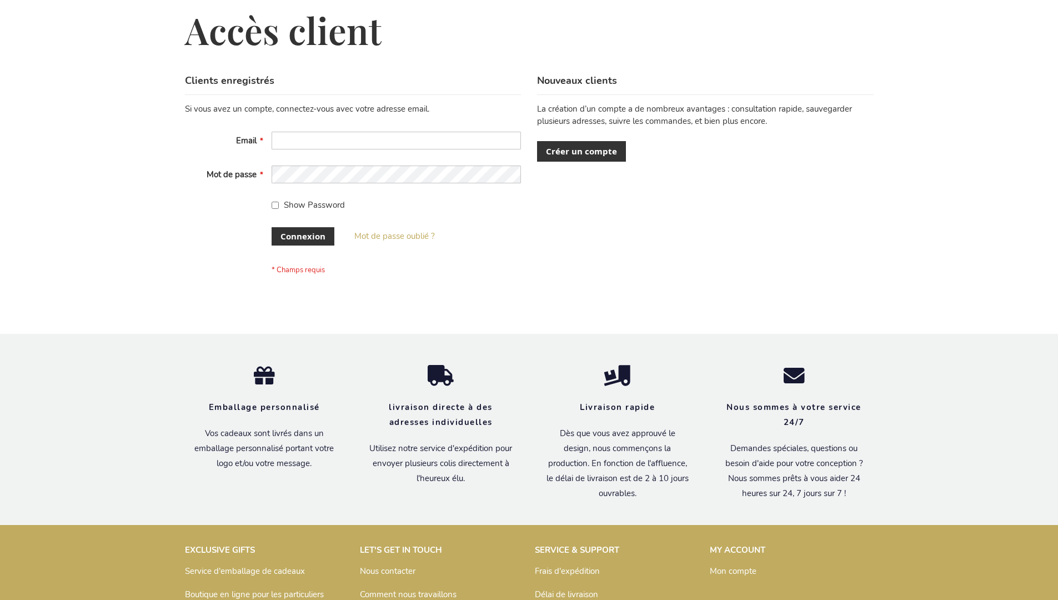
scroll to position [383, 0]
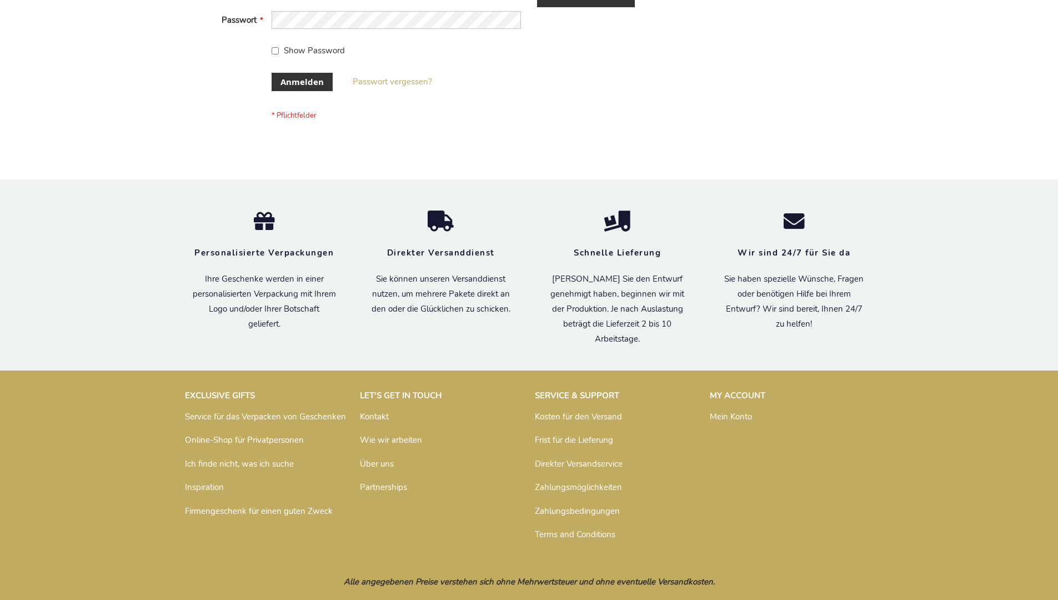
scroll to position [372, 0]
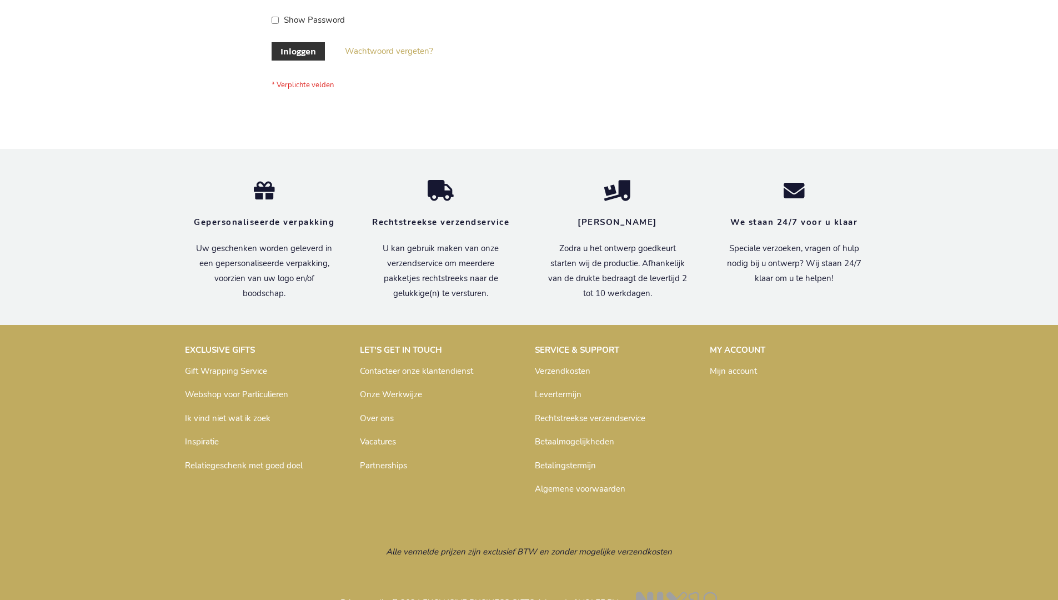
scroll to position [377, 0]
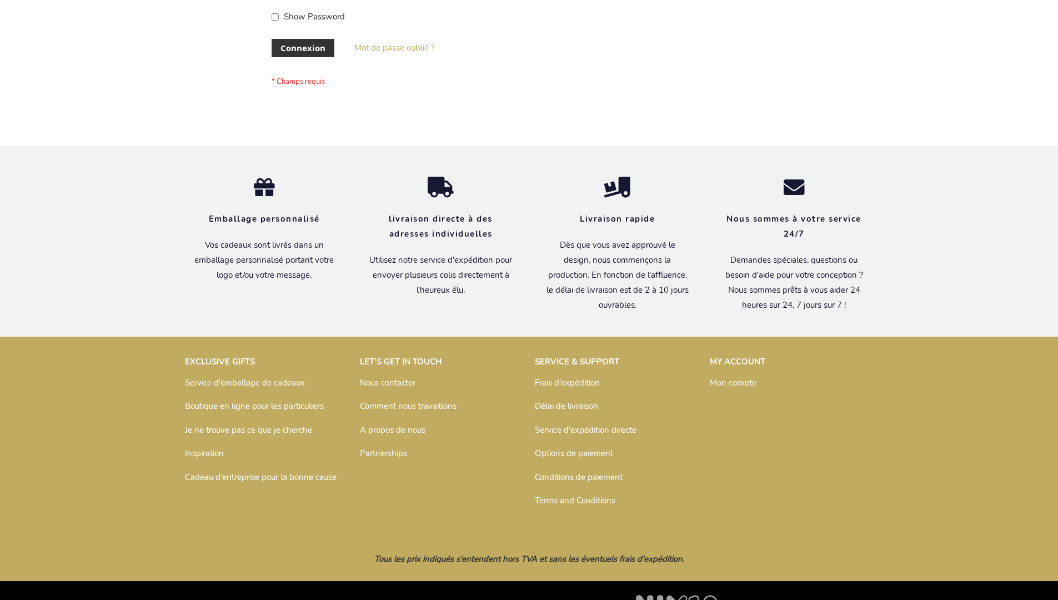
scroll to position [383, 0]
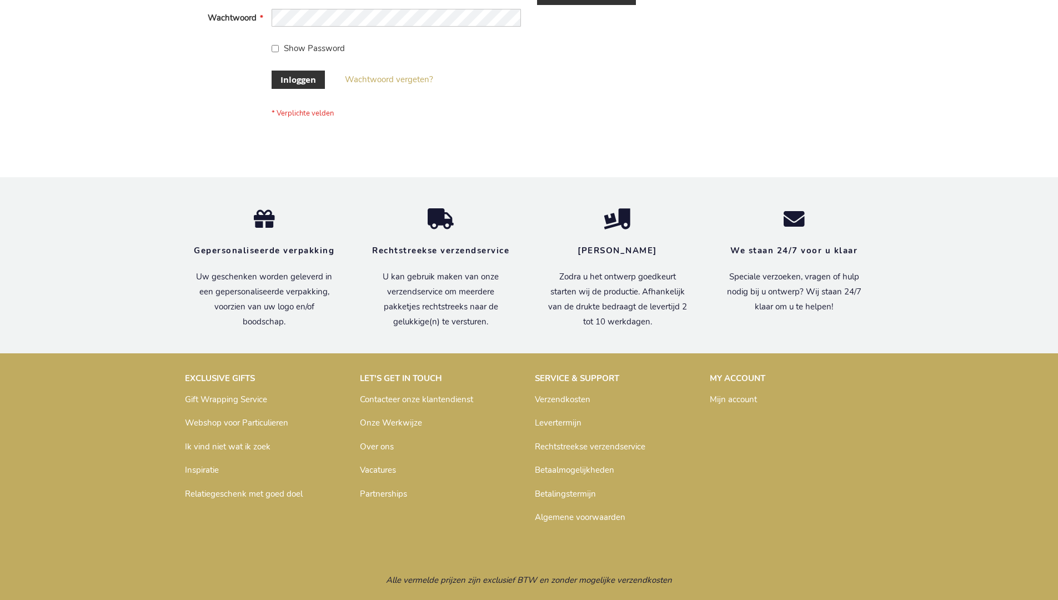
scroll to position [377, 0]
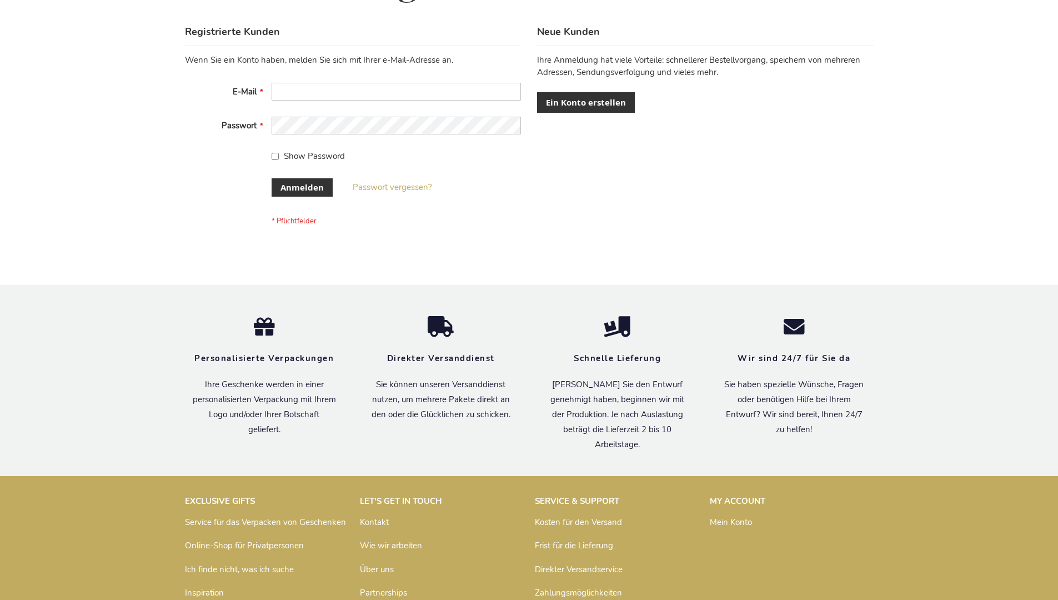
scroll to position [372, 0]
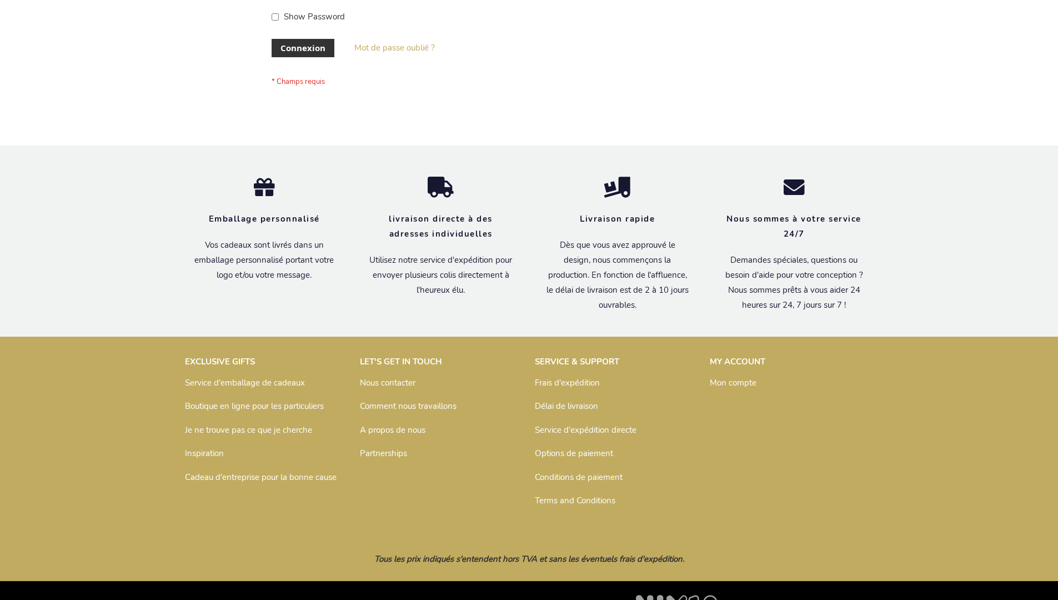
scroll to position [383, 0]
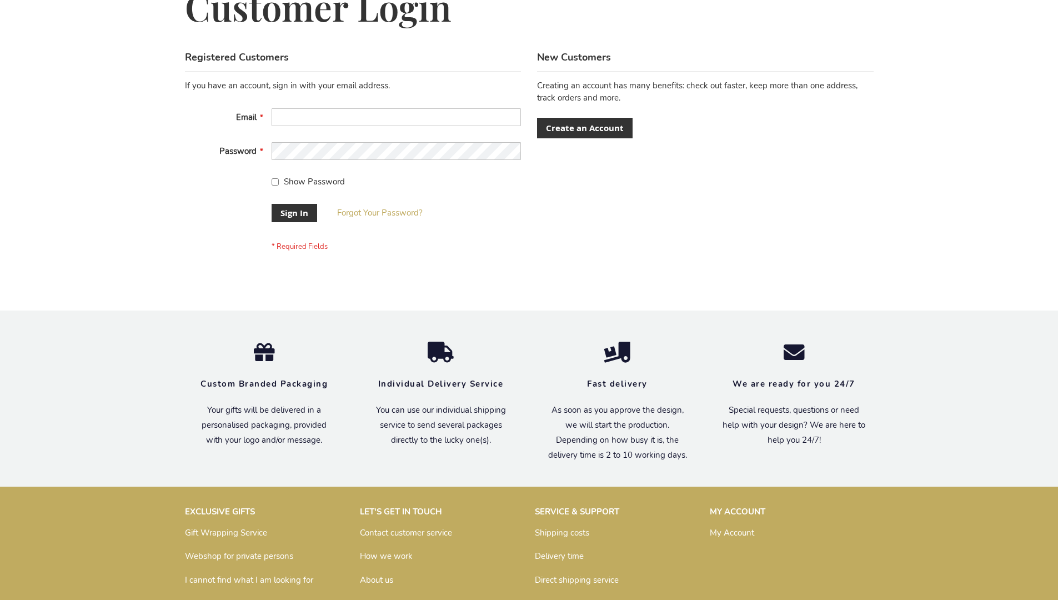
scroll to position [357, 0]
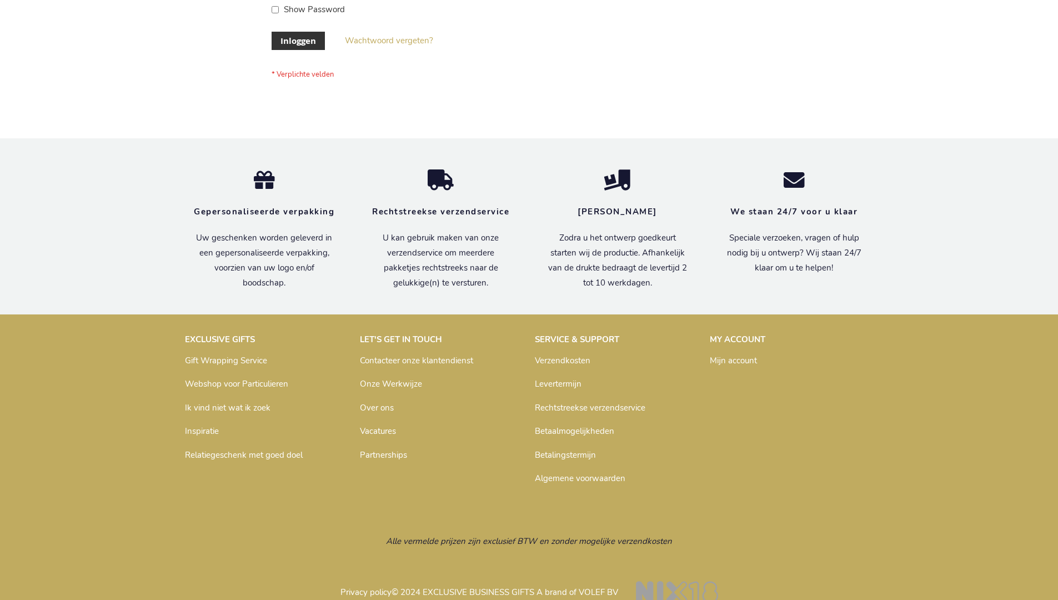
scroll to position [377, 0]
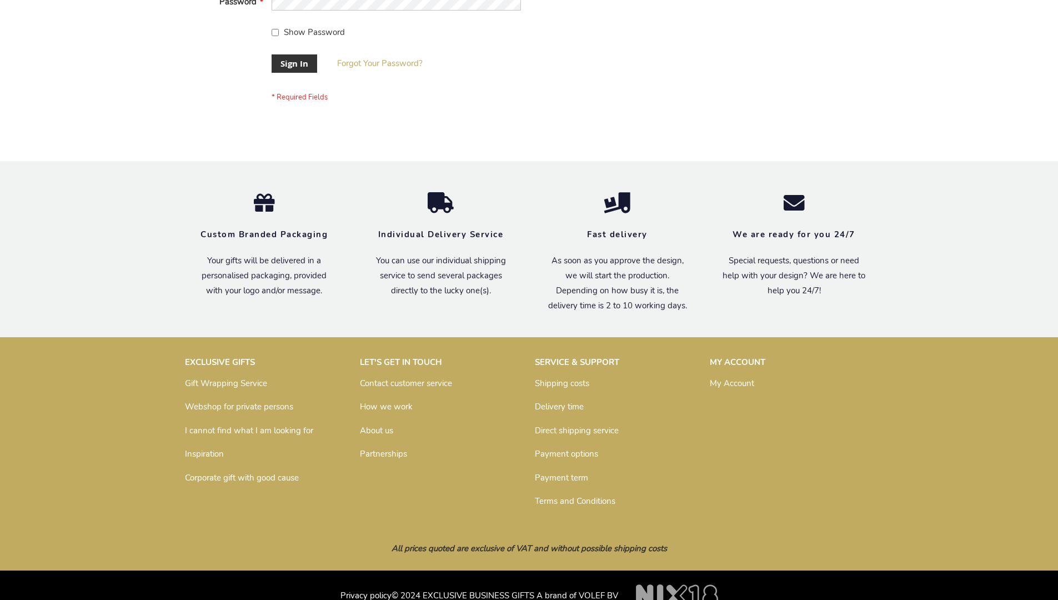
scroll to position [357, 0]
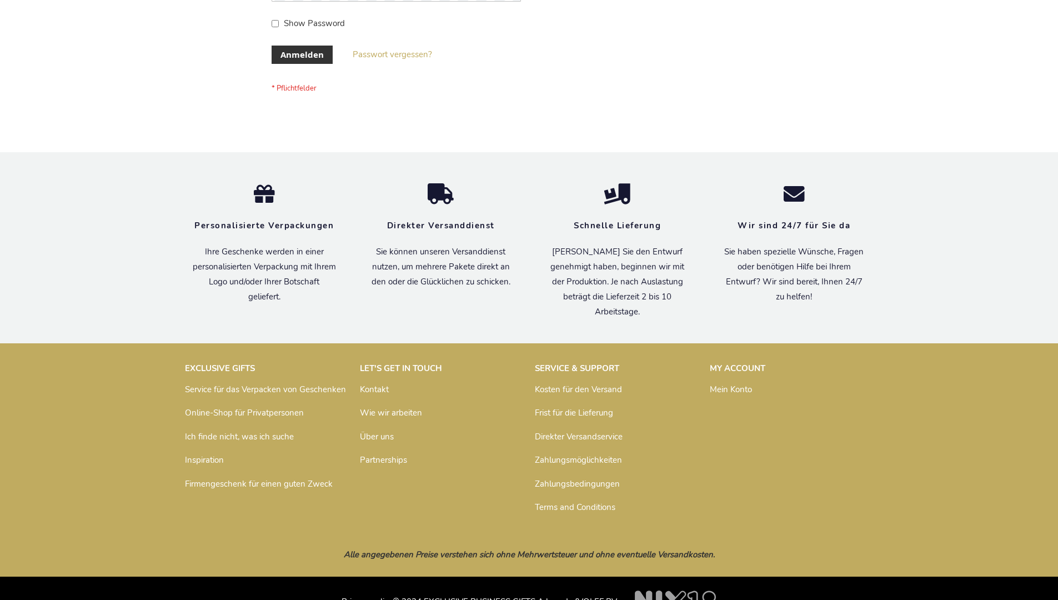
scroll to position [372, 0]
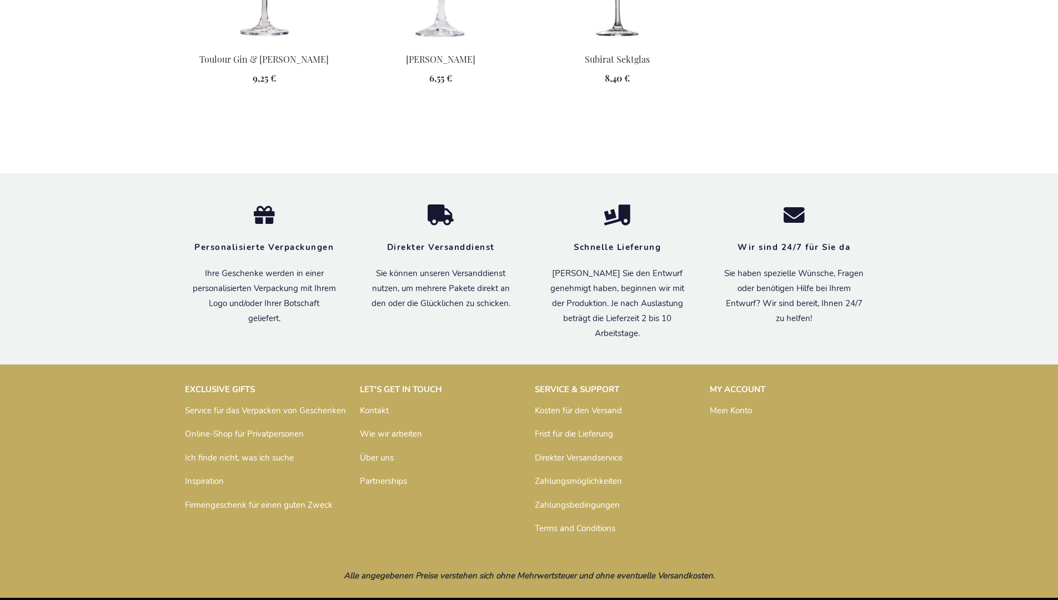
scroll to position [914, 0]
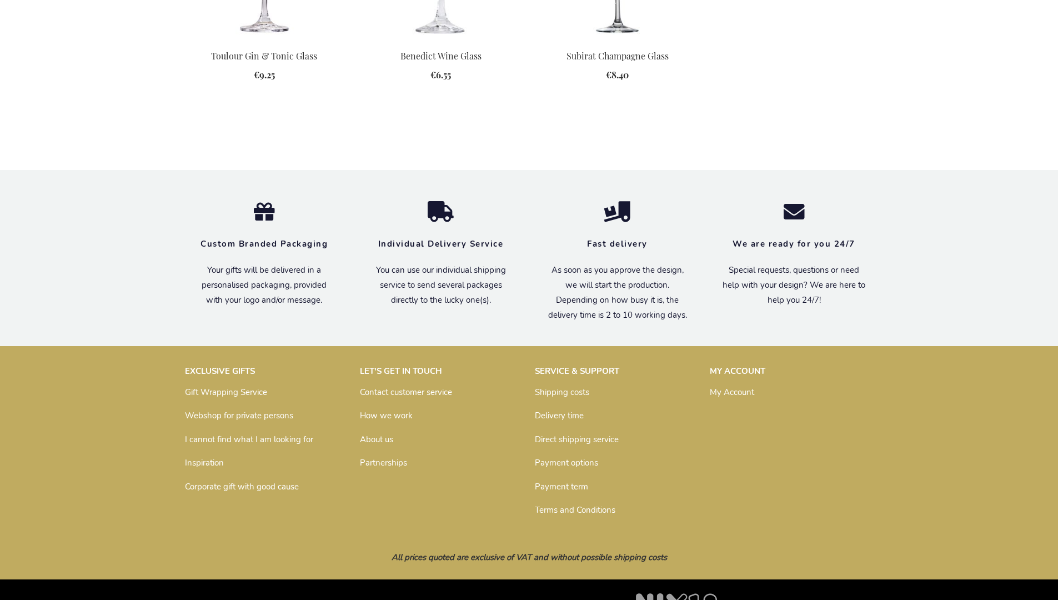
scroll to position [899, 0]
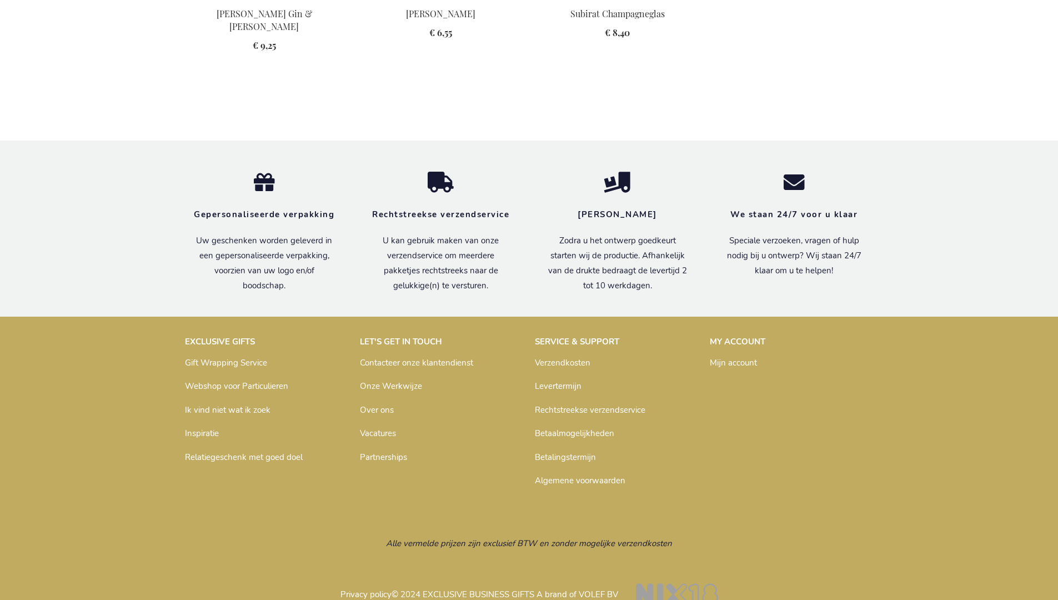
scroll to position [919, 0]
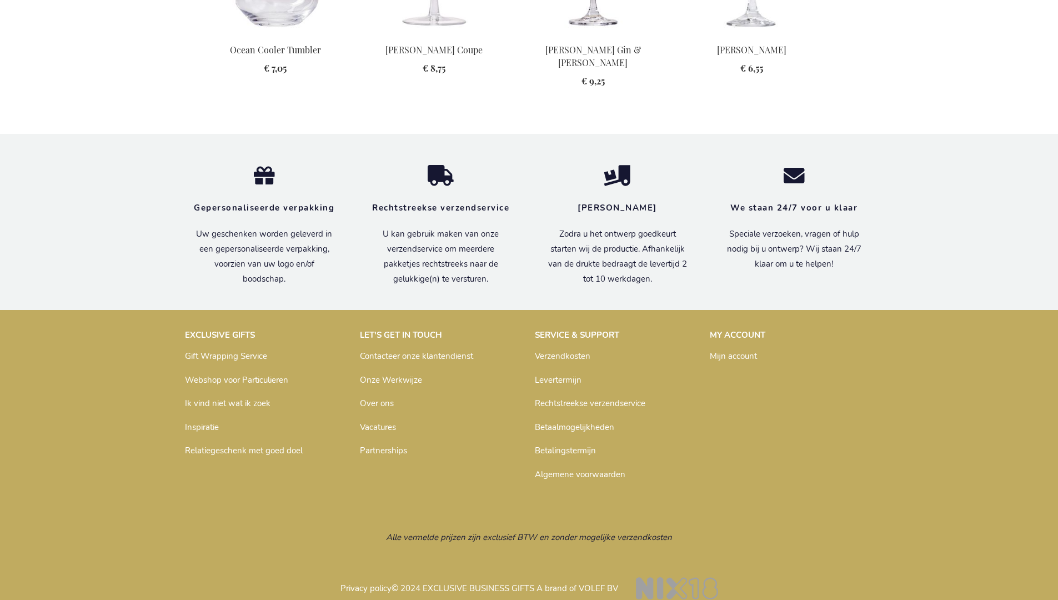
scroll to position [1366, 0]
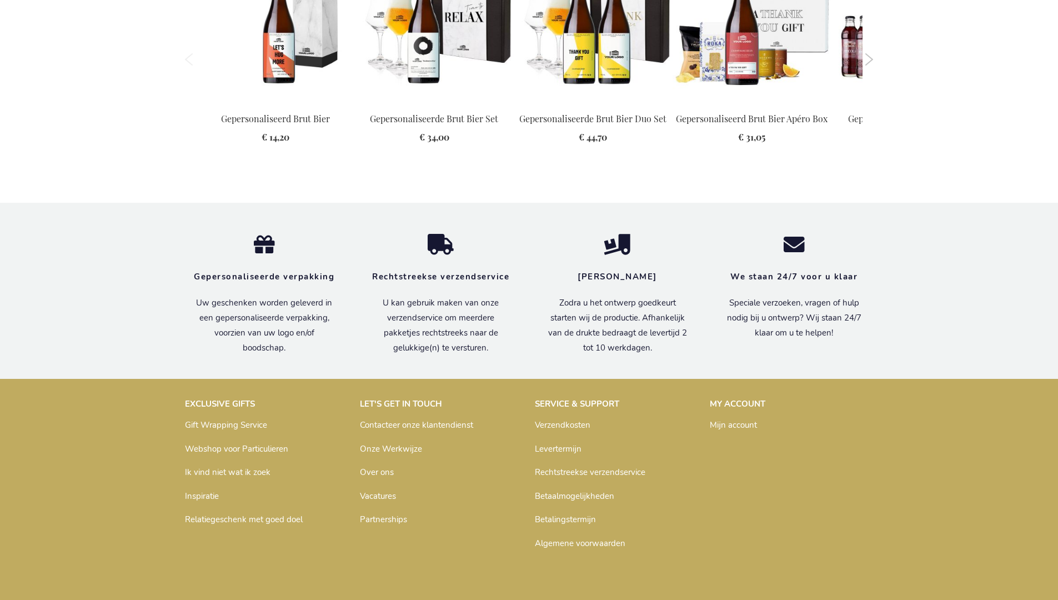
scroll to position [1480, 0]
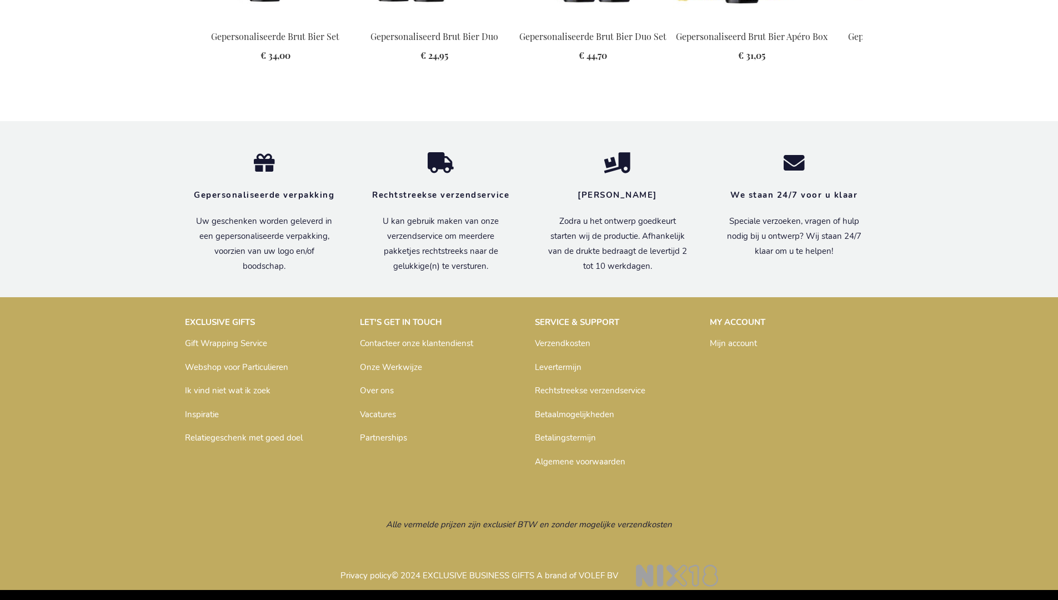
scroll to position [1523, 0]
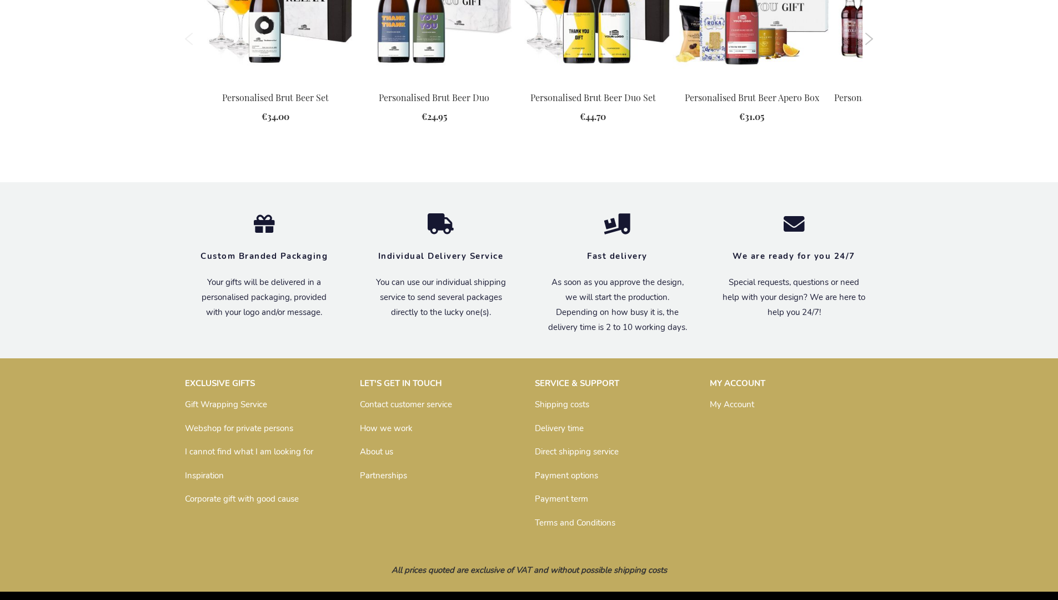
scroll to position [1503, 0]
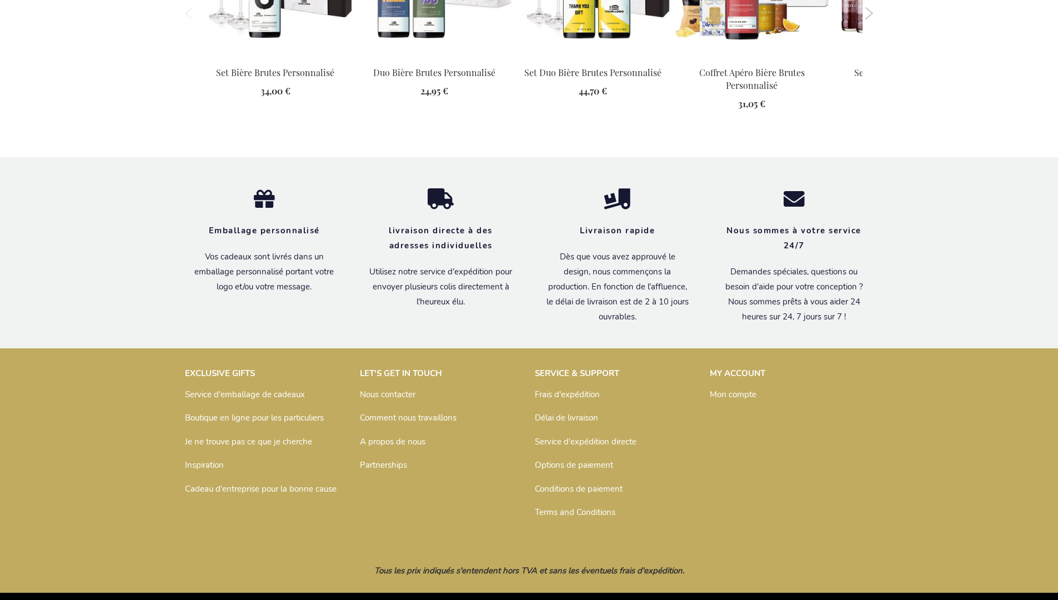
scroll to position [1541, 0]
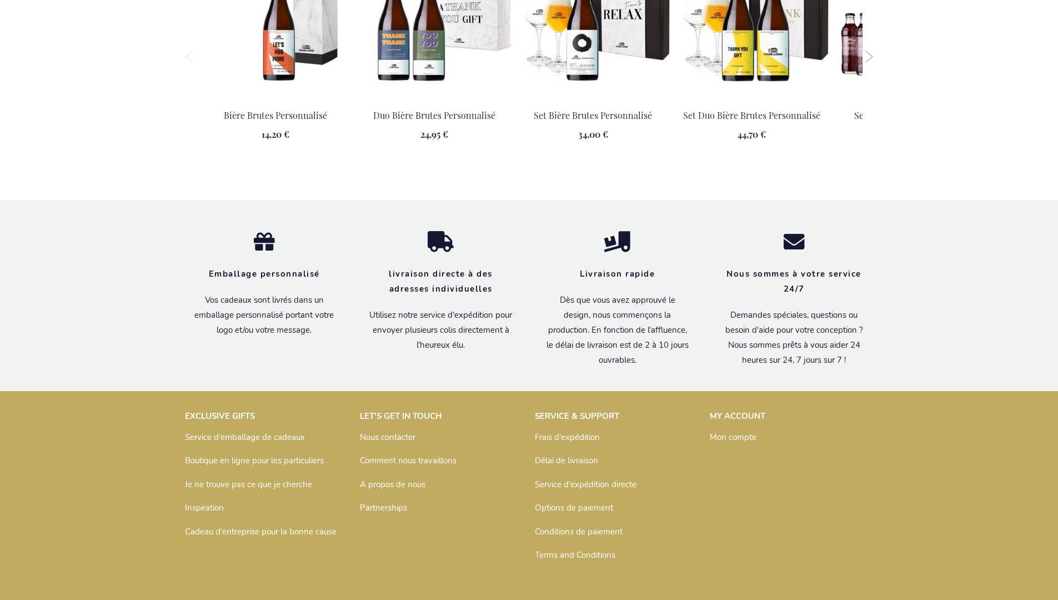
scroll to position [1538, 0]
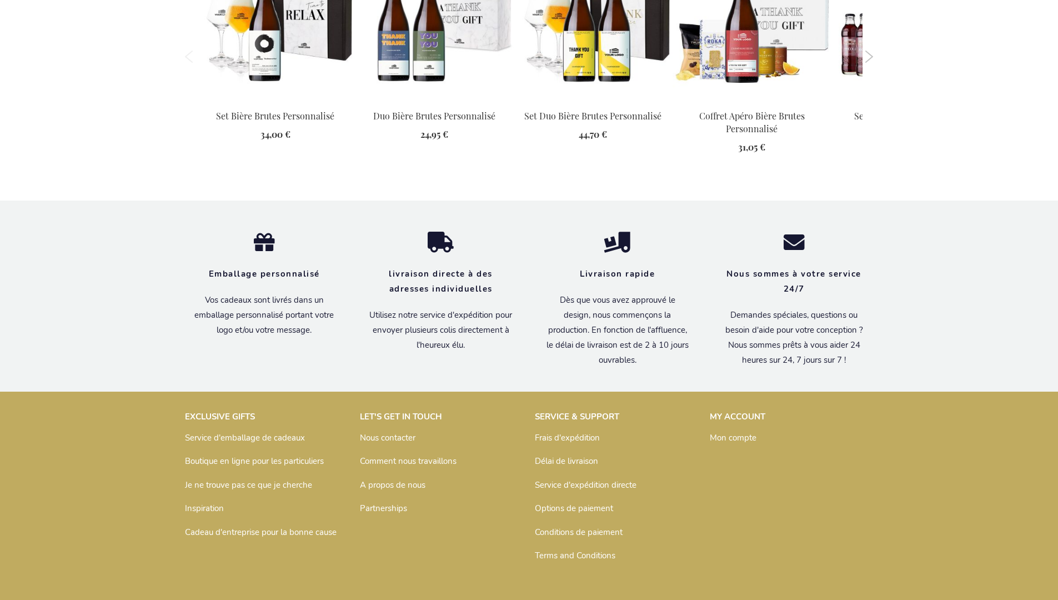
scroll to position [1541, 0]
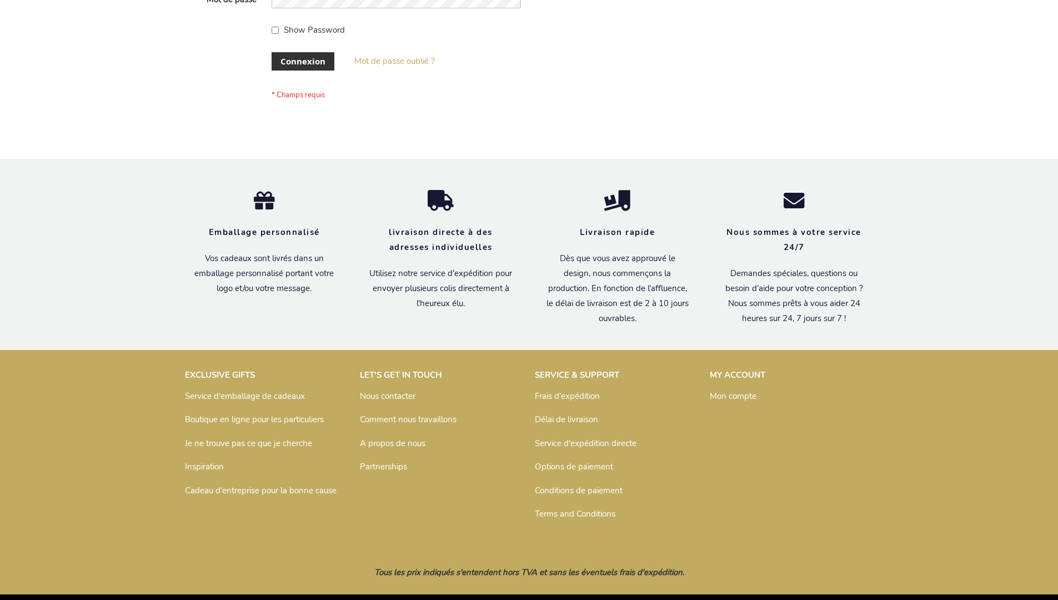
scroll to position [383, 0]
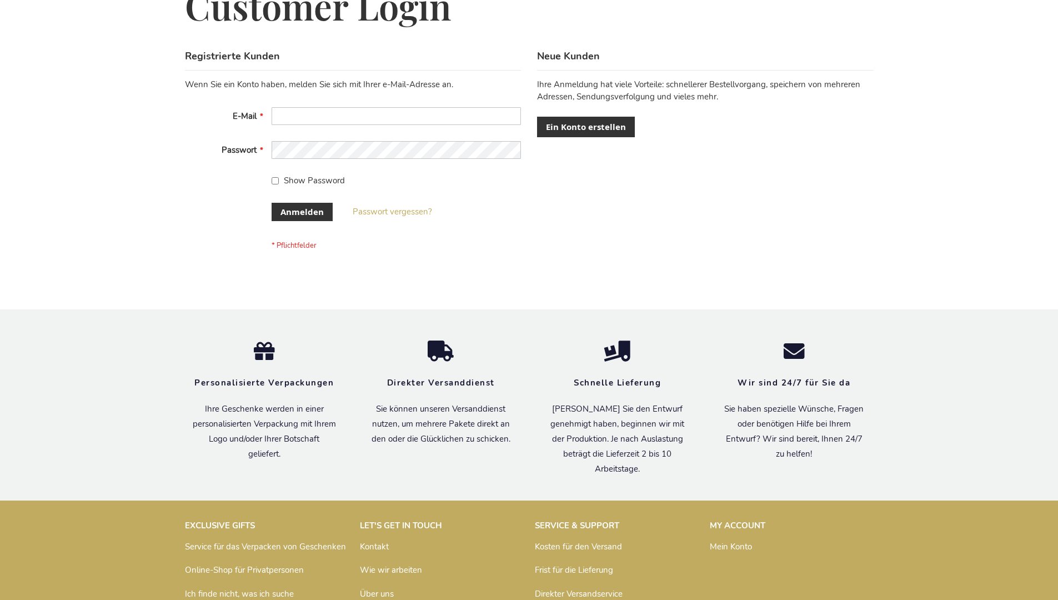
scroll to position [372, 0]
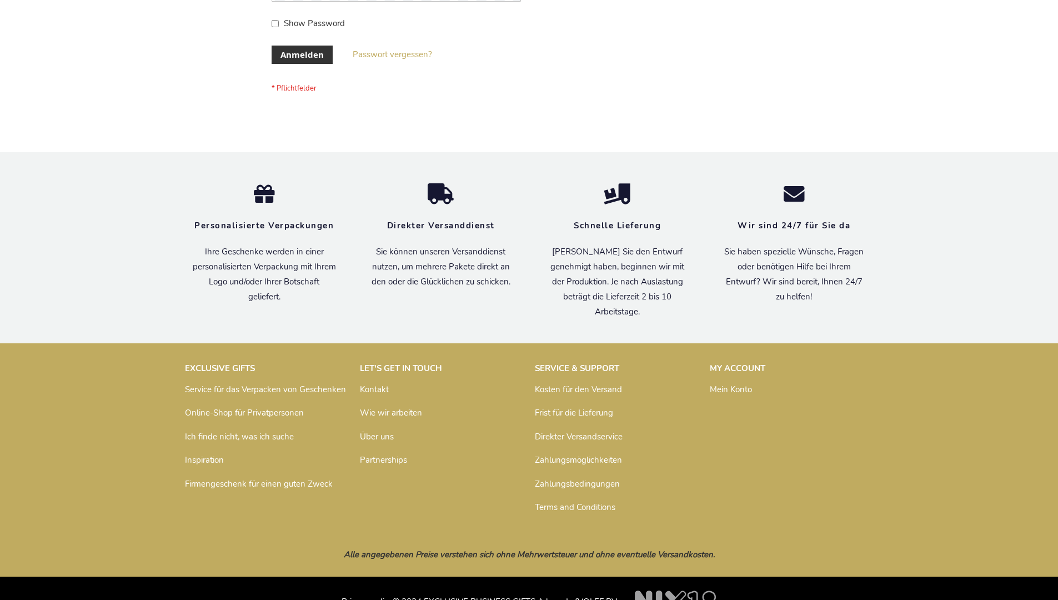
scroll to position [372, 0]
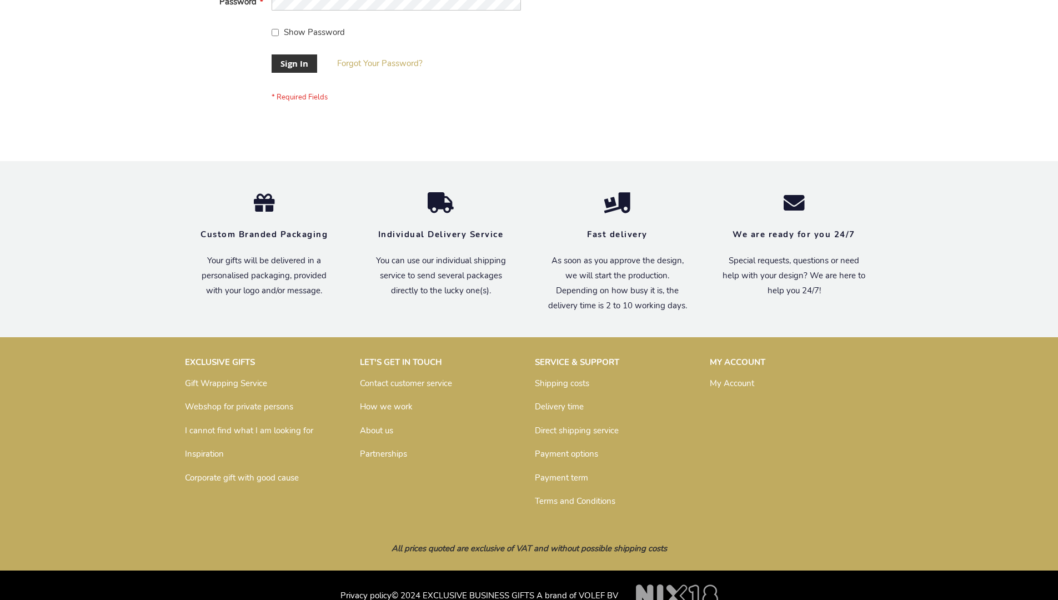
scroll to position [357, 0]
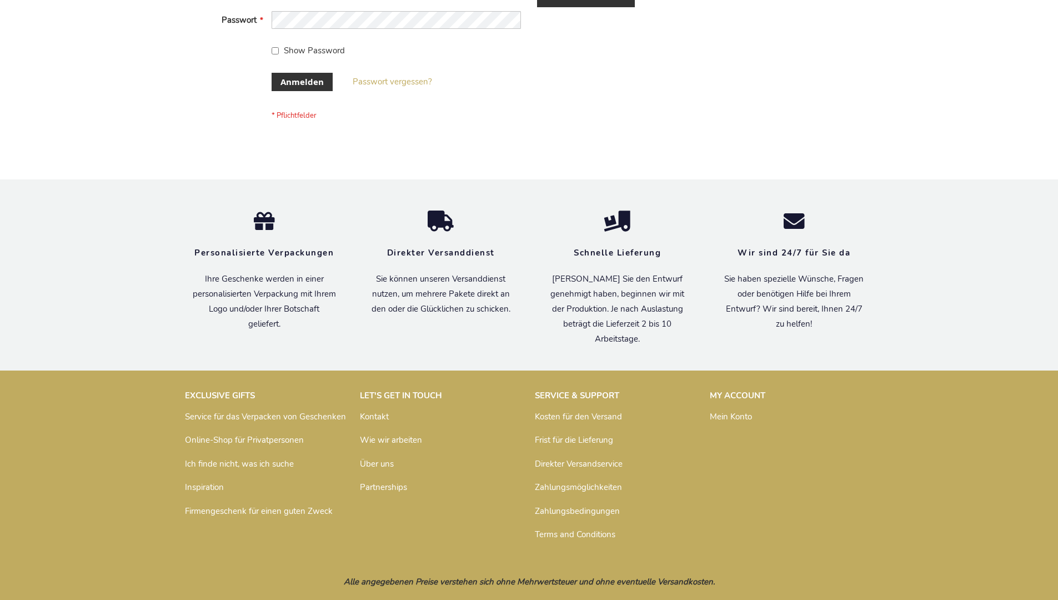
scroll to position [372, 0]
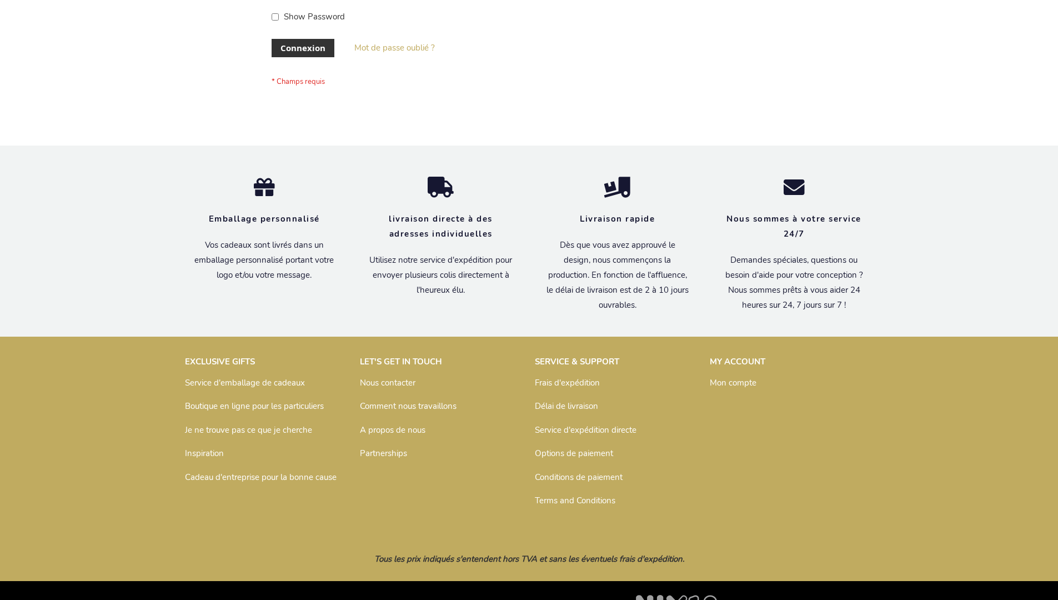
scroll to position [383, 0]
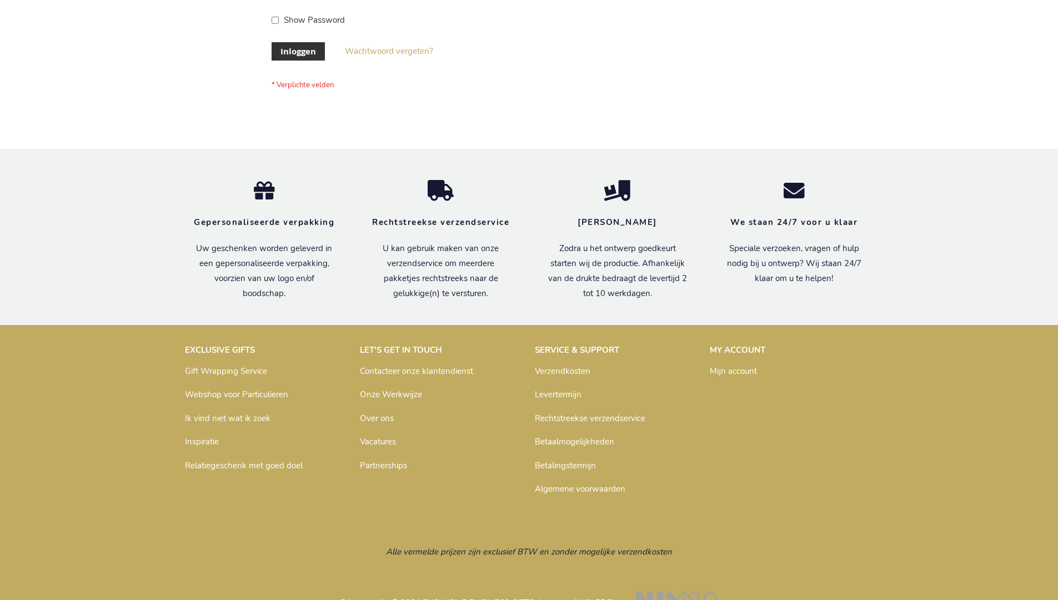
scroll to position [377, 0]
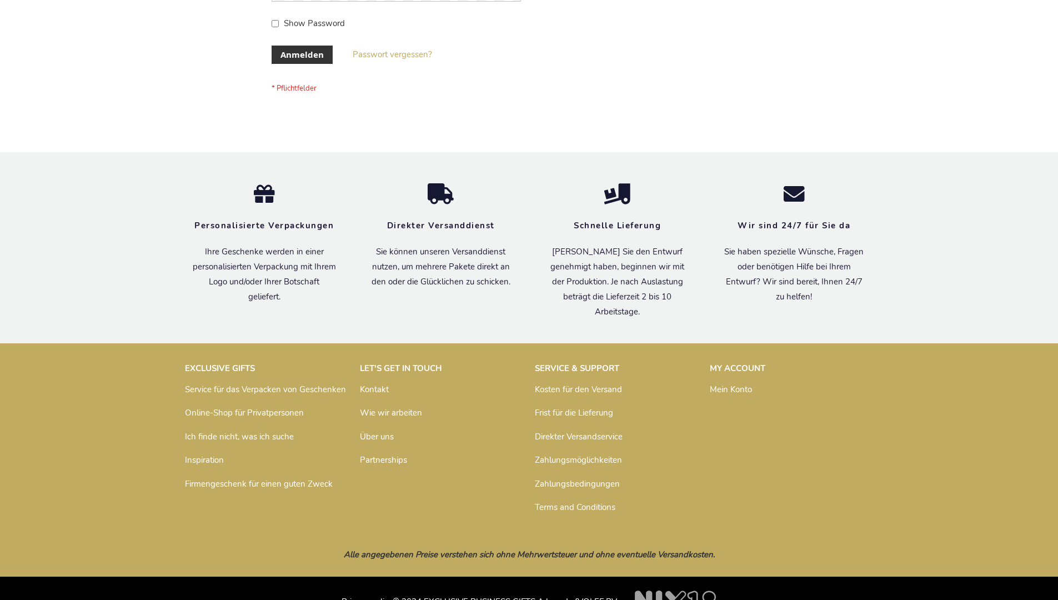
scroll to position [372, 0]
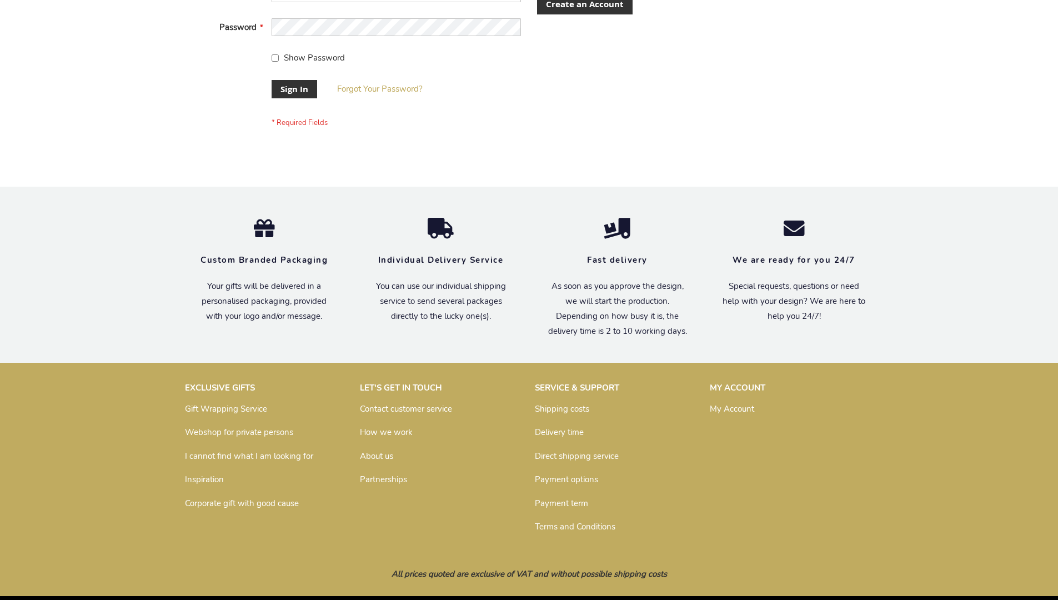
scroll to position [357, 0]
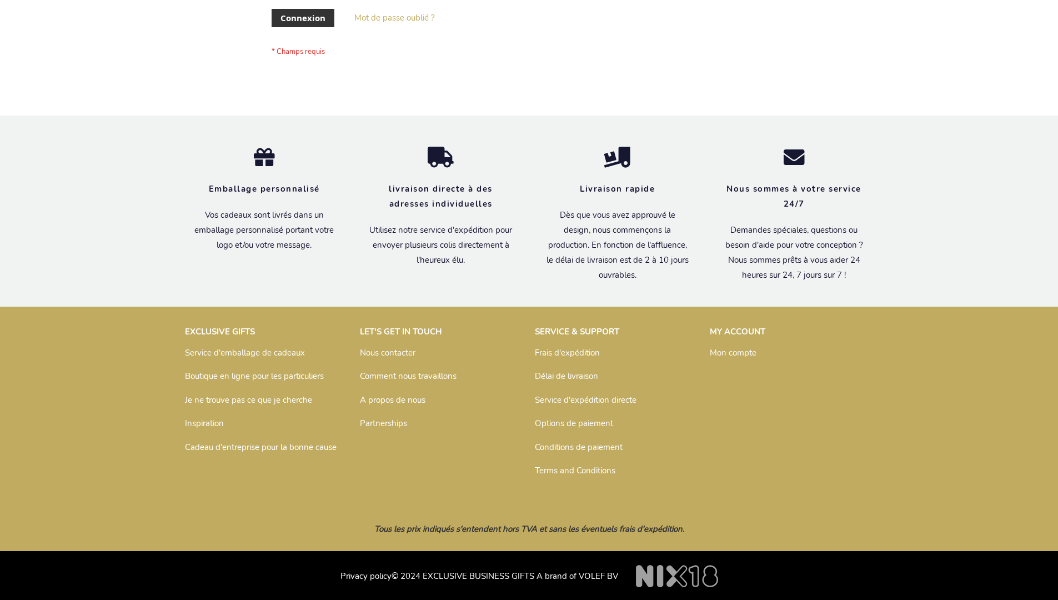
scroll to position [383, 0]
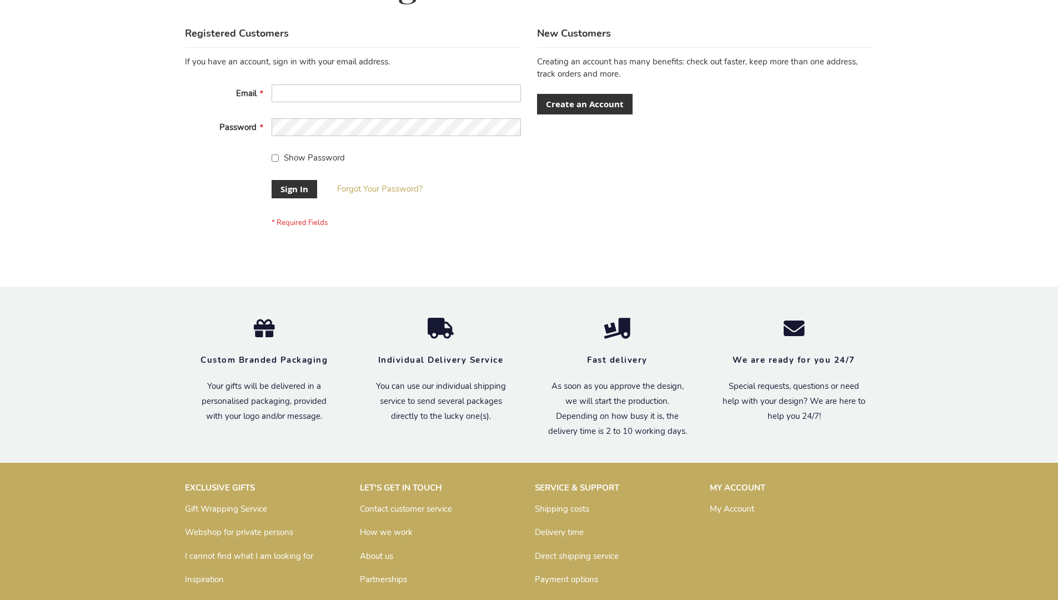
scroll to position [357, 0]
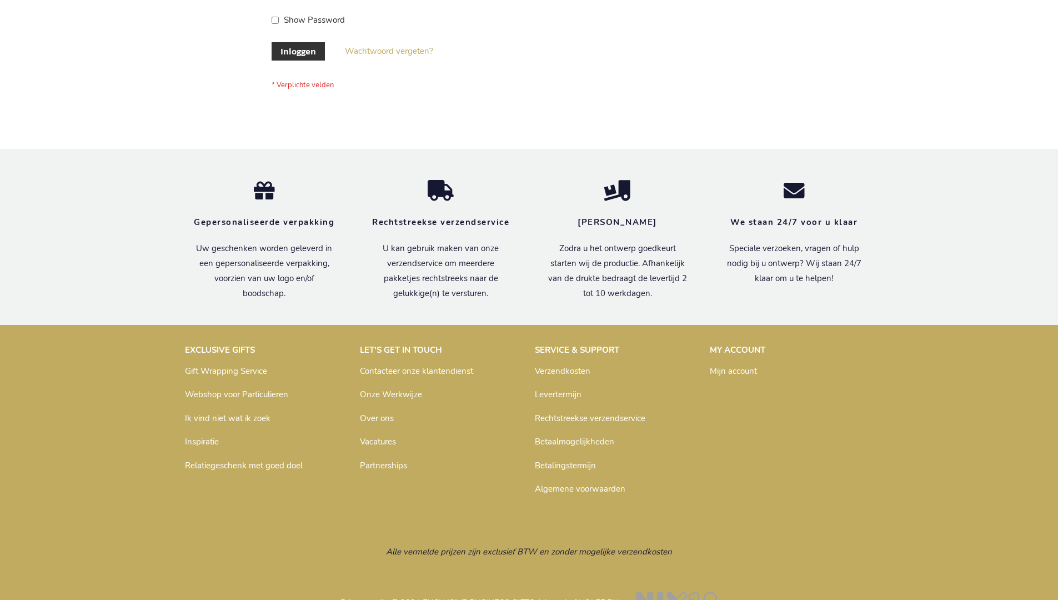
scroll to position [377, 0]
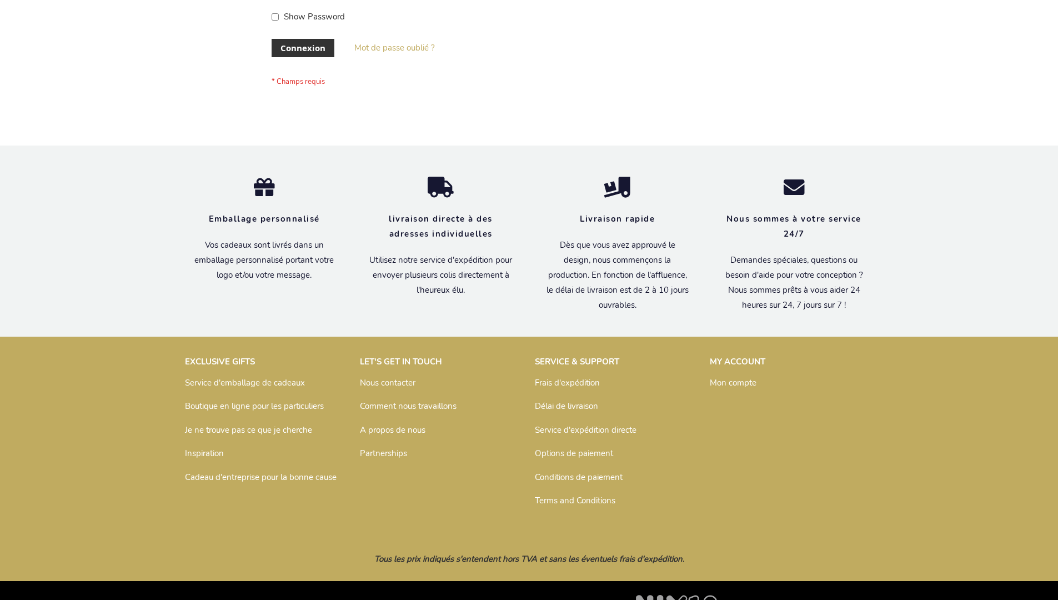
scroll to position [383, 0]
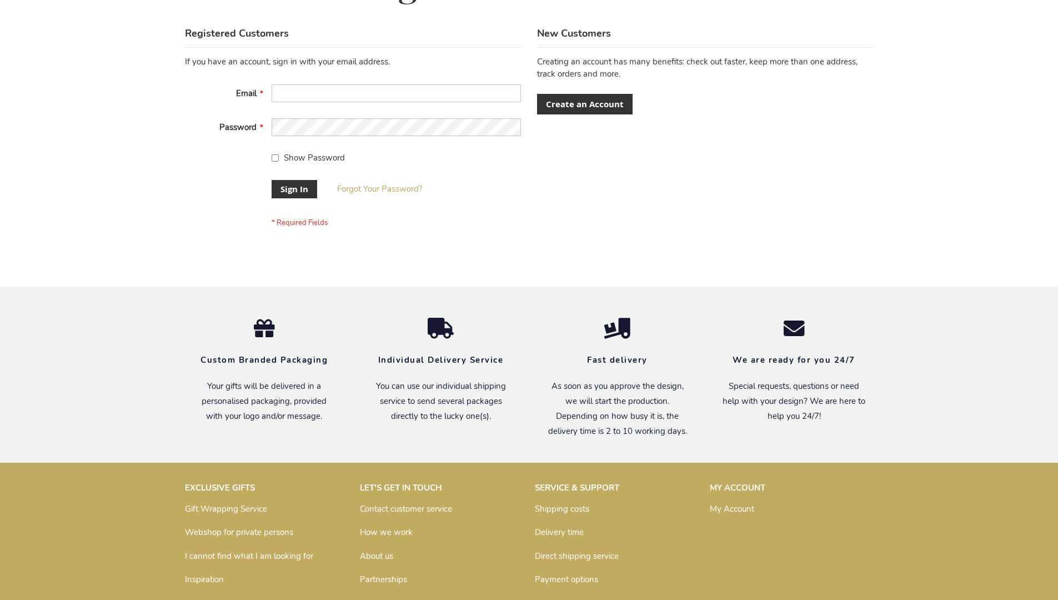
scroll to position [357, 0]
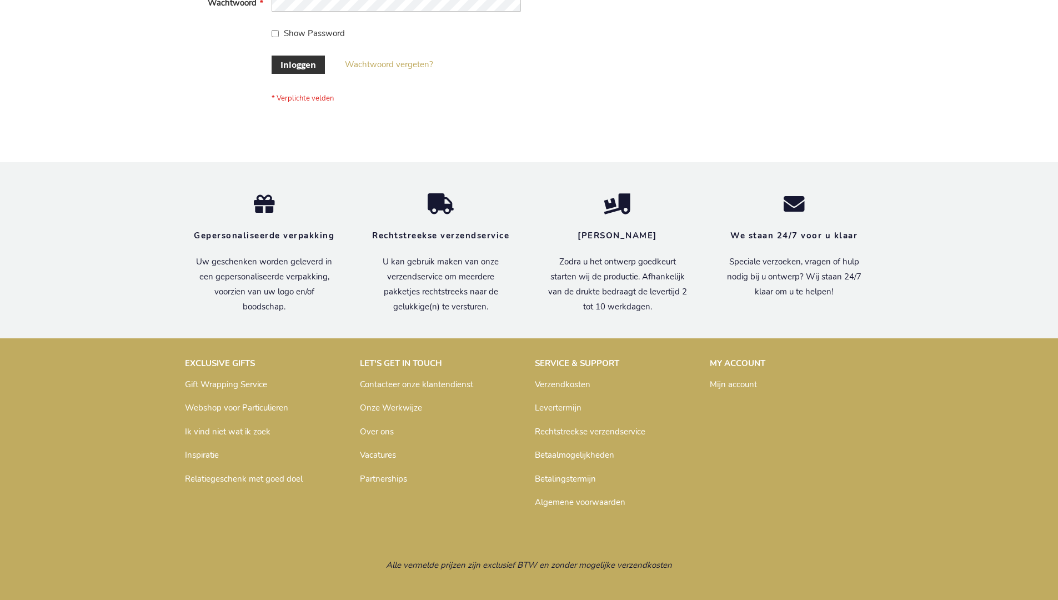
scroll to position [377, 0]
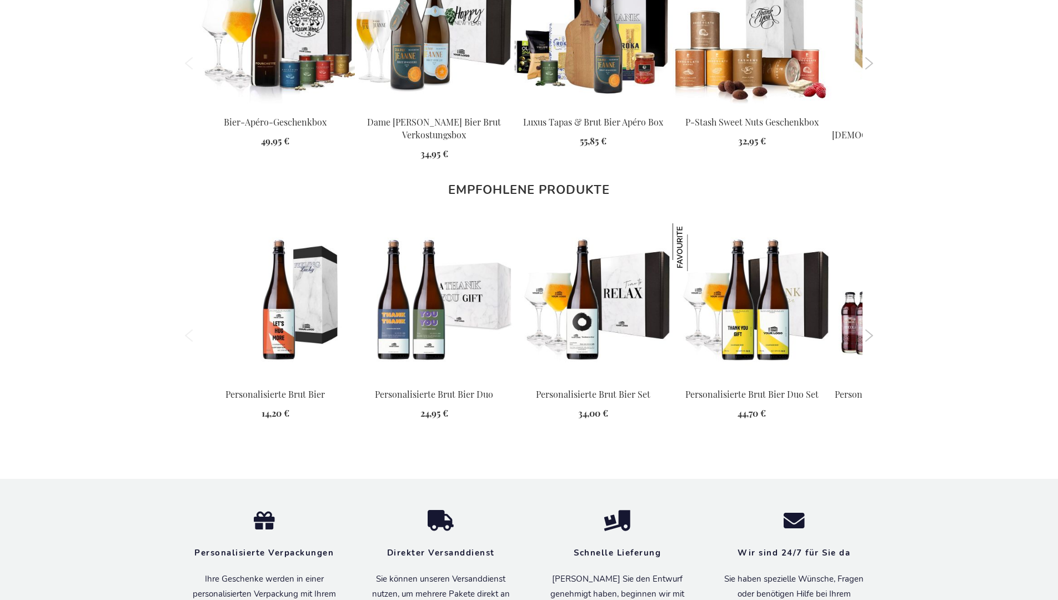
scroll to position [1527, 0]
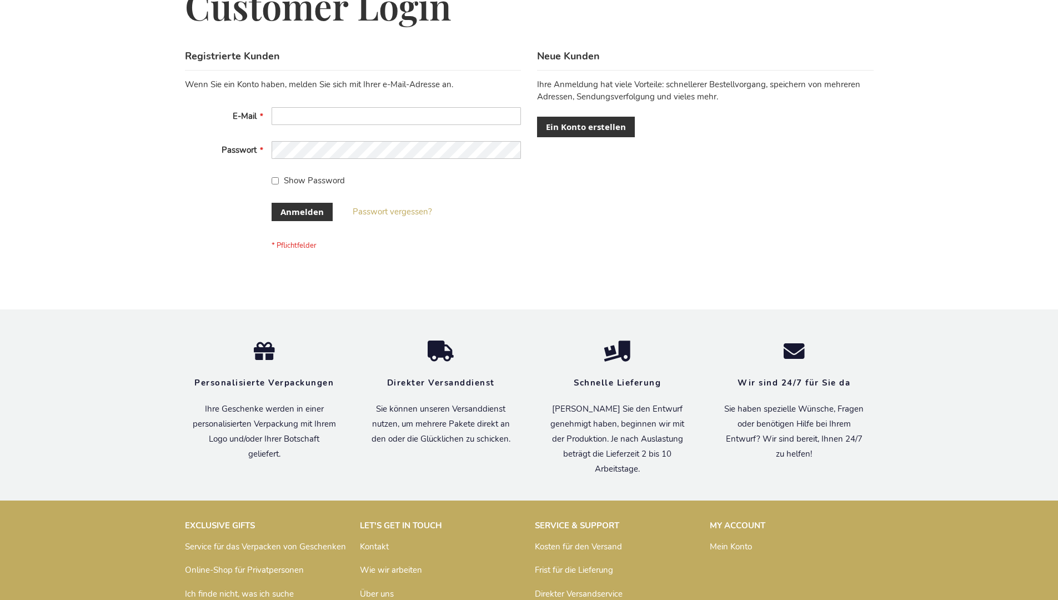
scroll to position [372, 0]
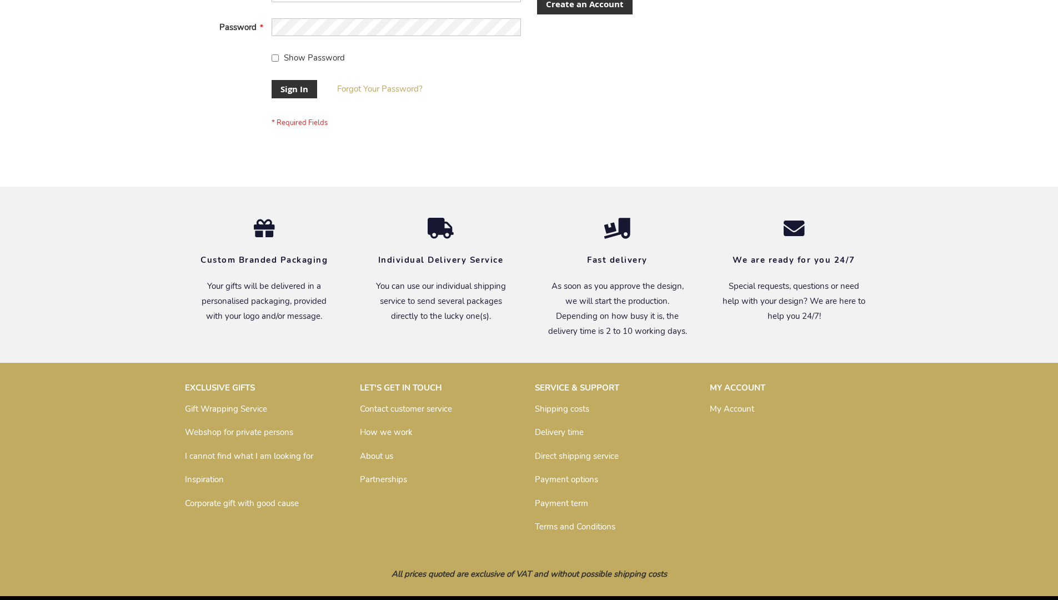
scroll to position [357, 0]
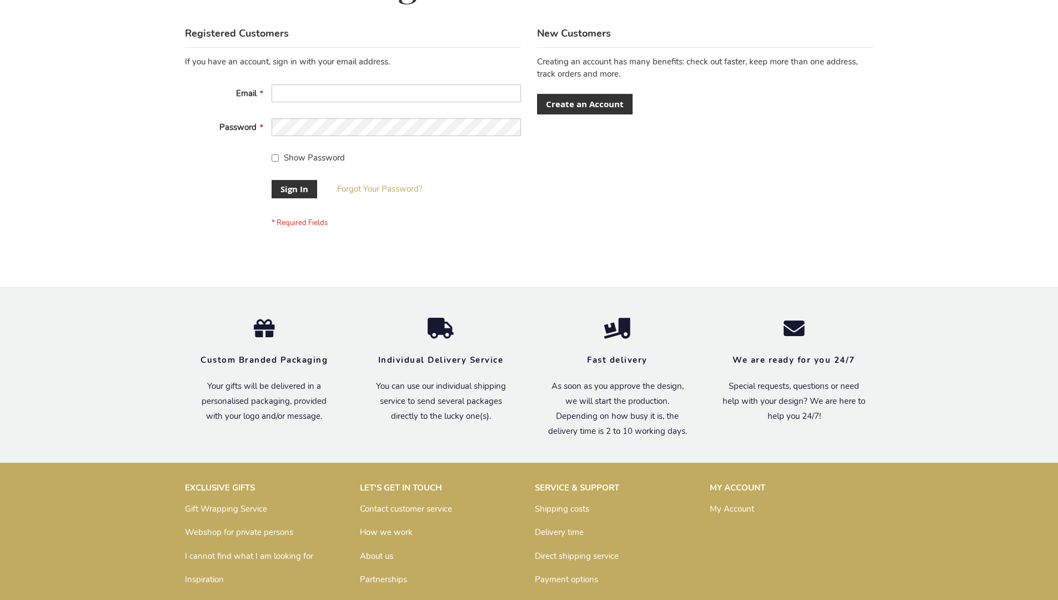
scroll to position [357, 0]
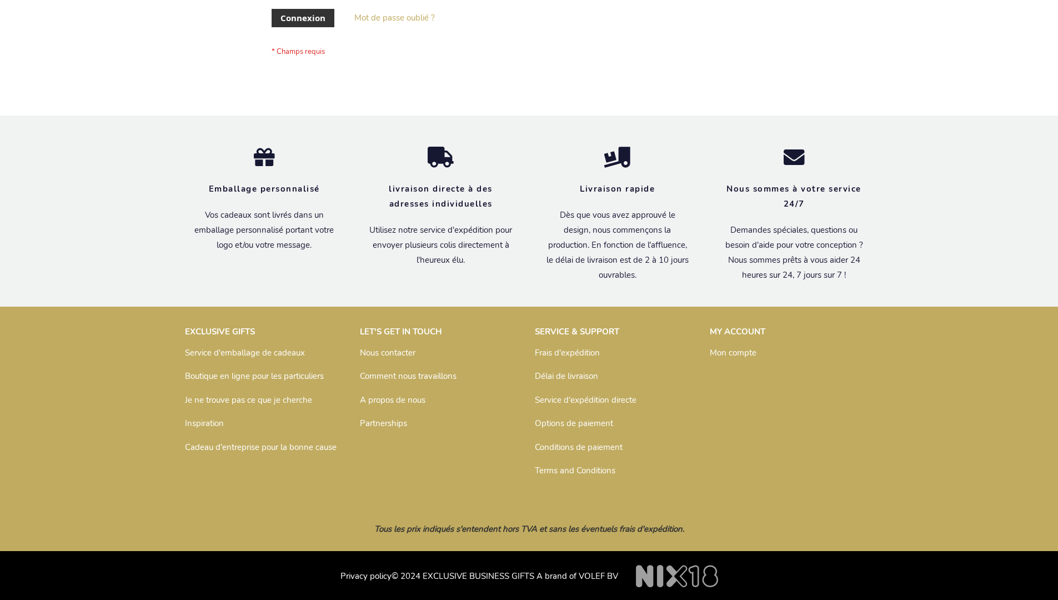
scroll to position [383, 0]
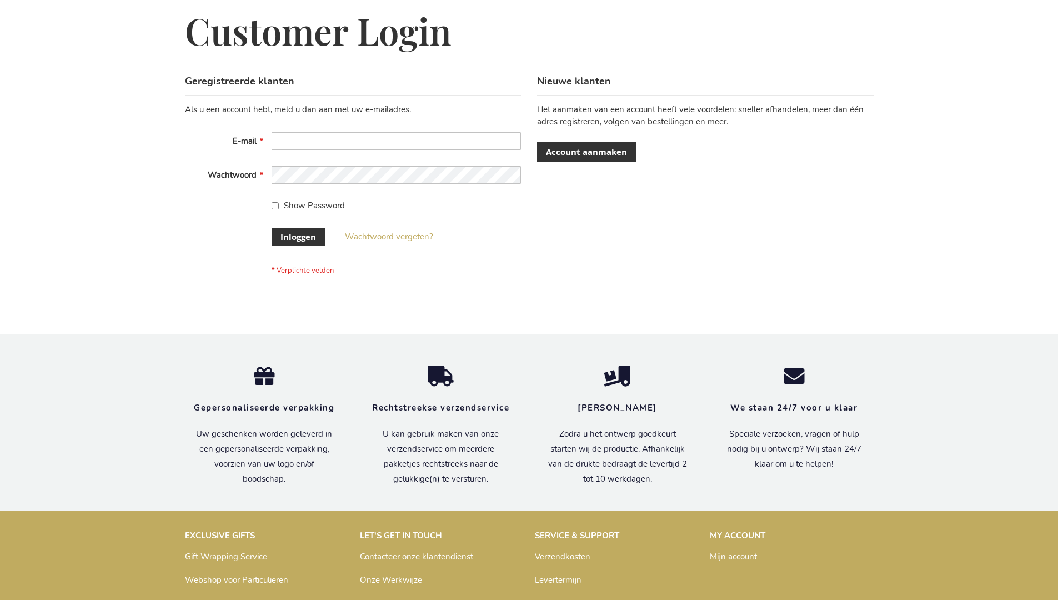
scroll to position [377, 0]
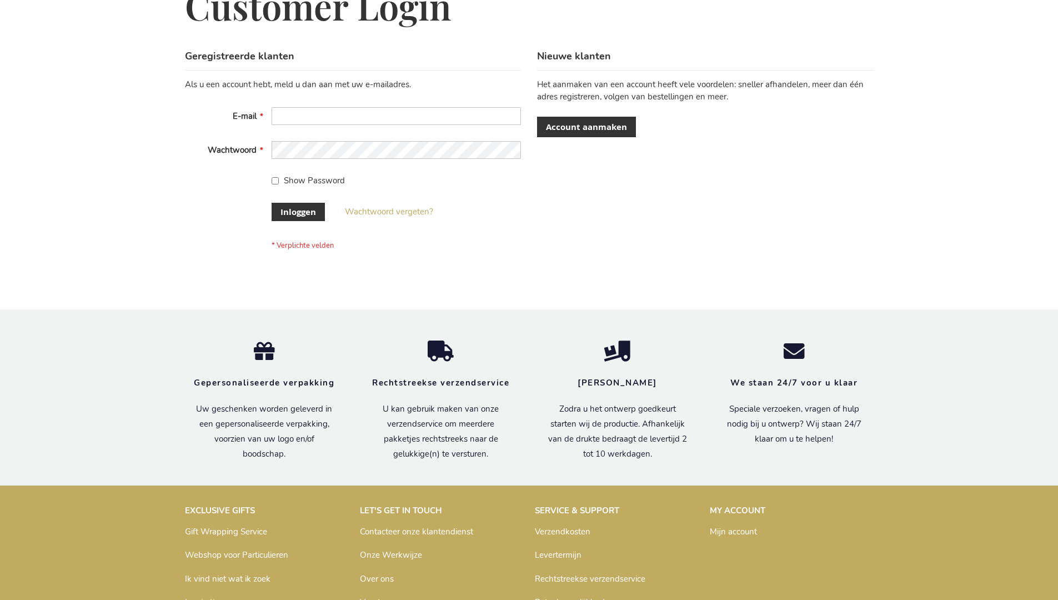
scroll to position [377, 0]
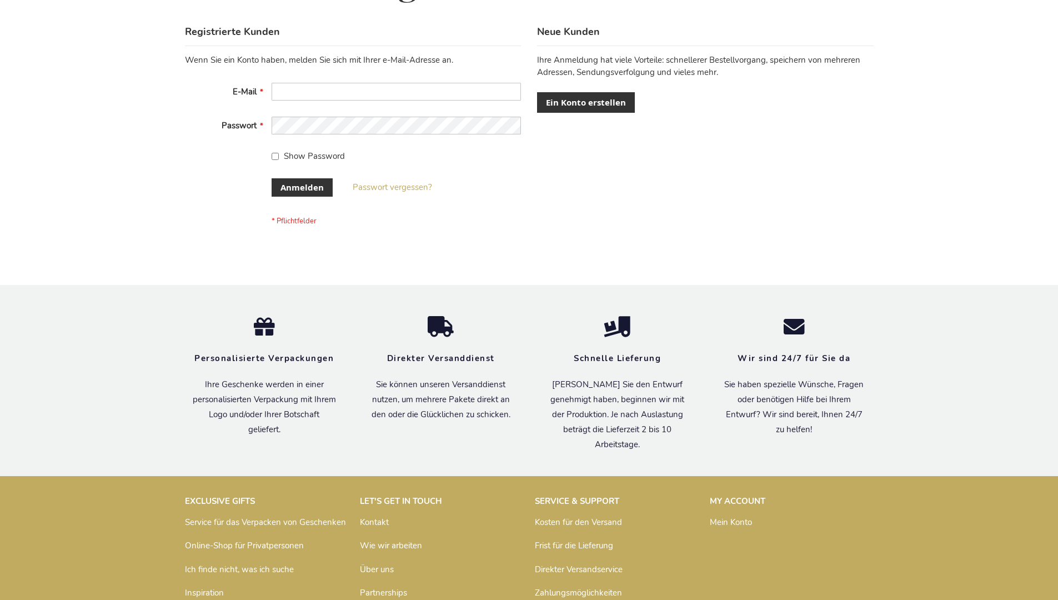
scroll to position [372, 0]
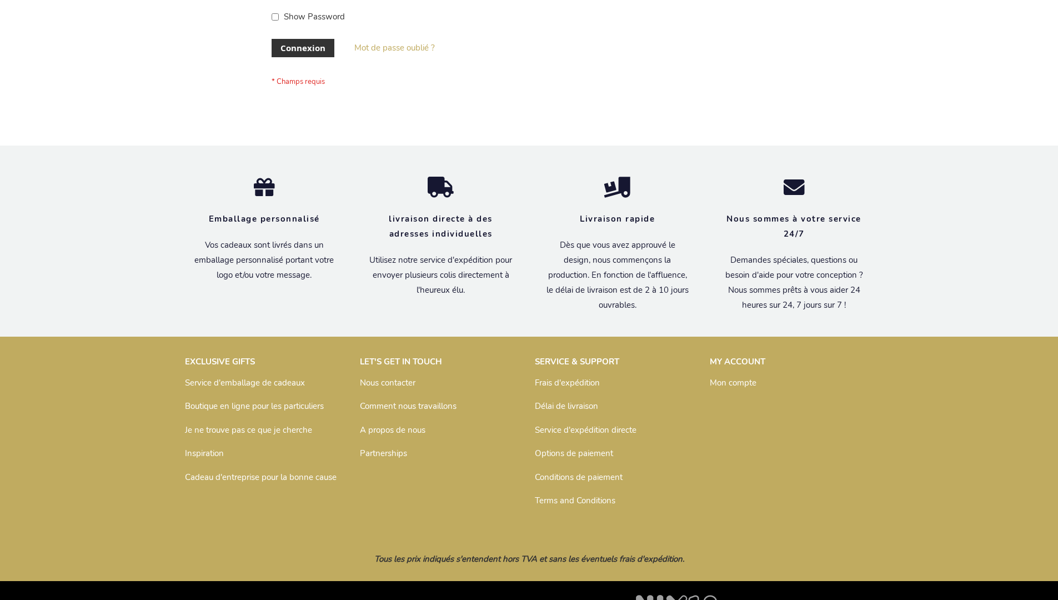
scroll to position [383, 0]
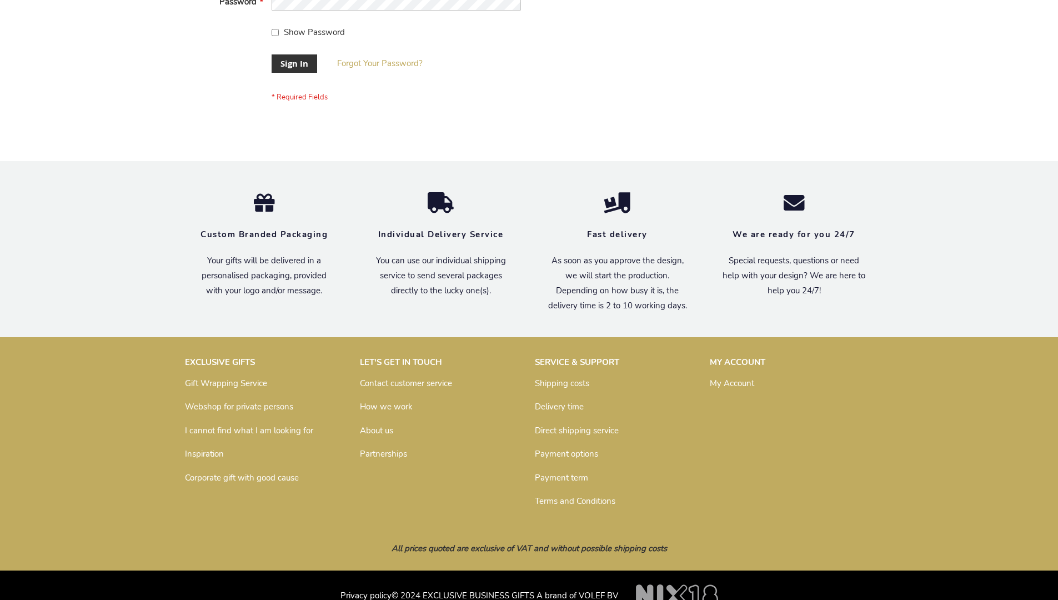
scroll to position [357, 0]
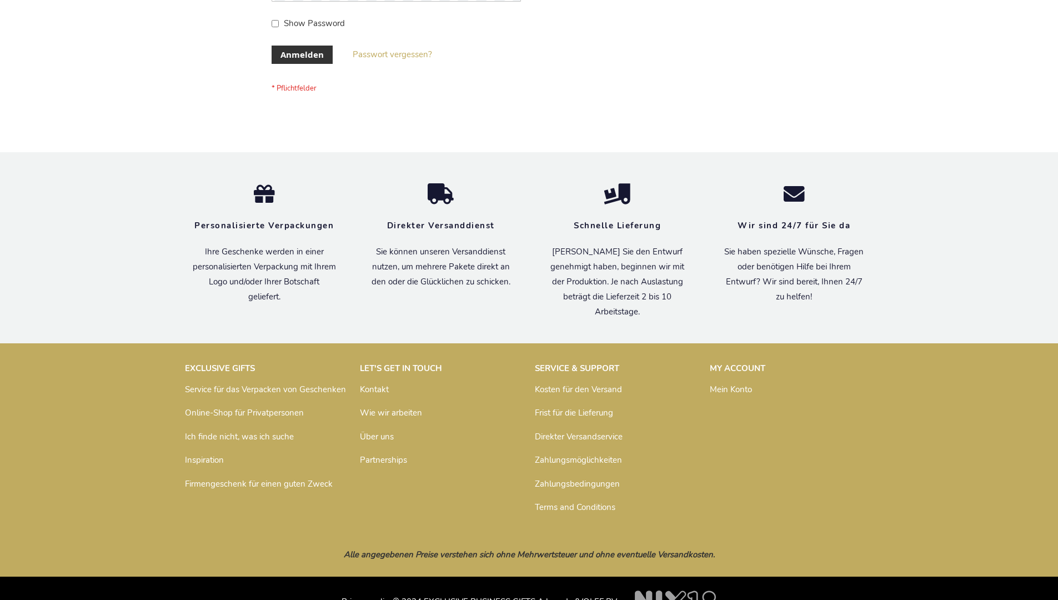
scroll to position [372, 0]
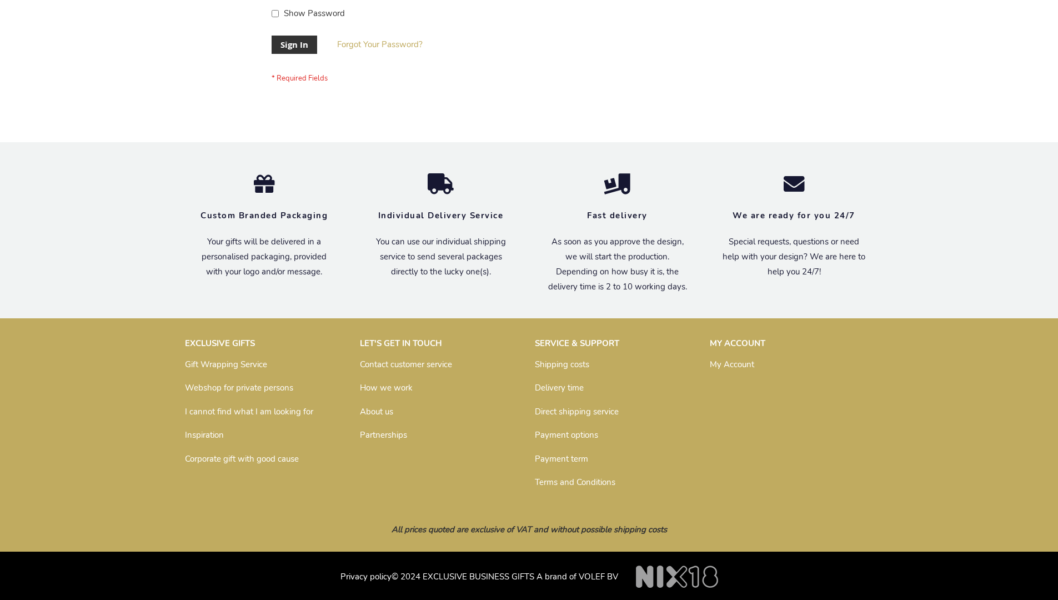
scroll to position [357, 0]
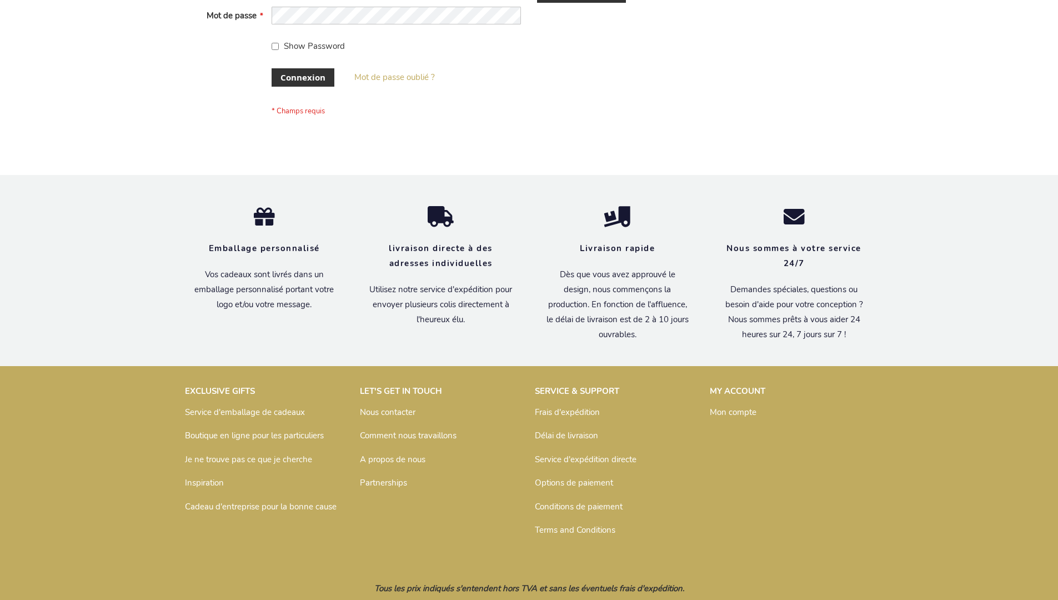
scroll to position [383, 0]
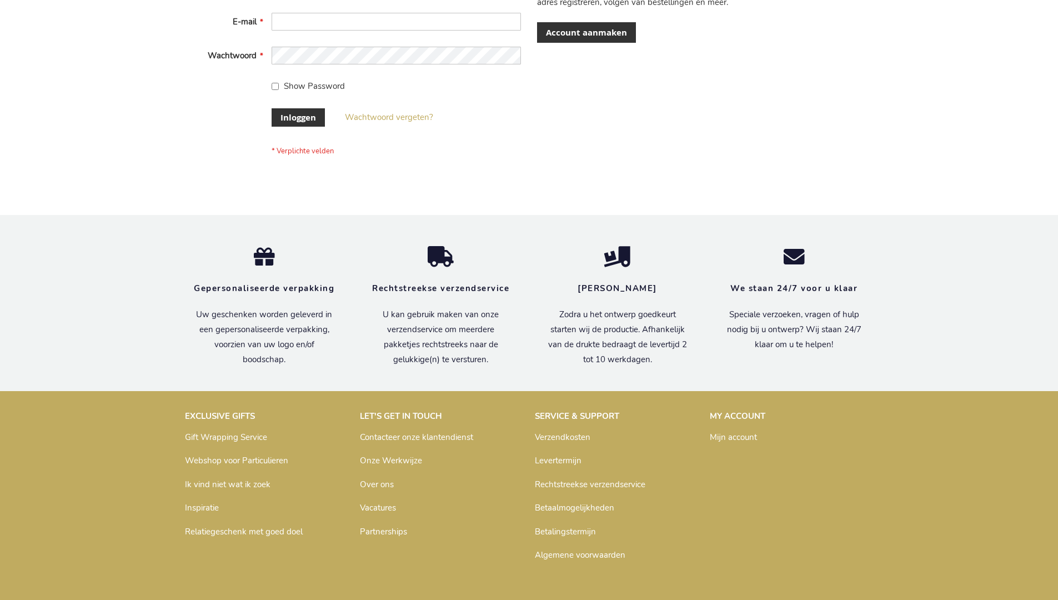
scroll to position [377, 0]
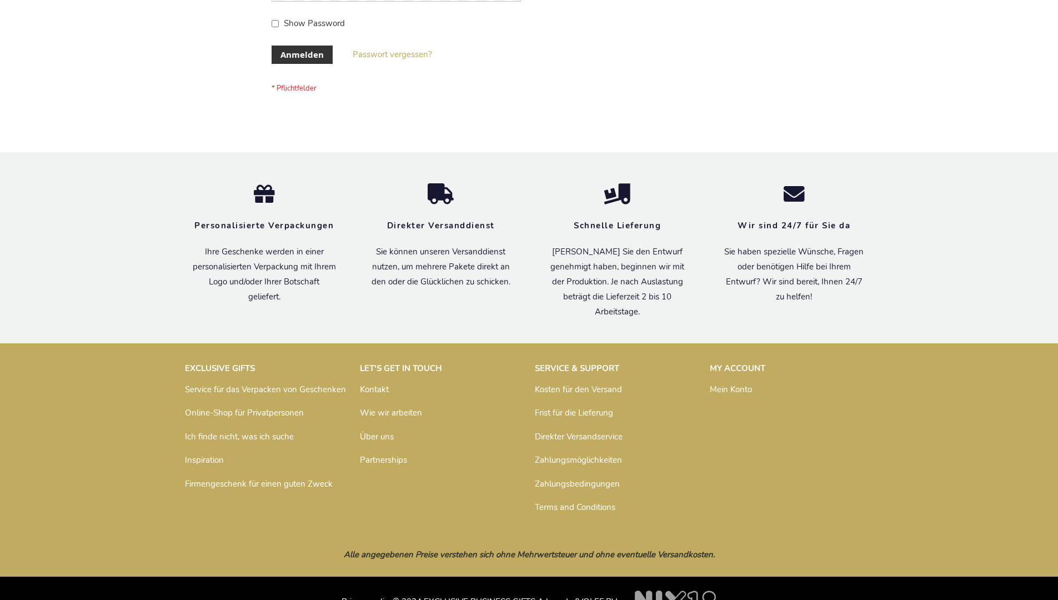
scroll to position [372, 0]
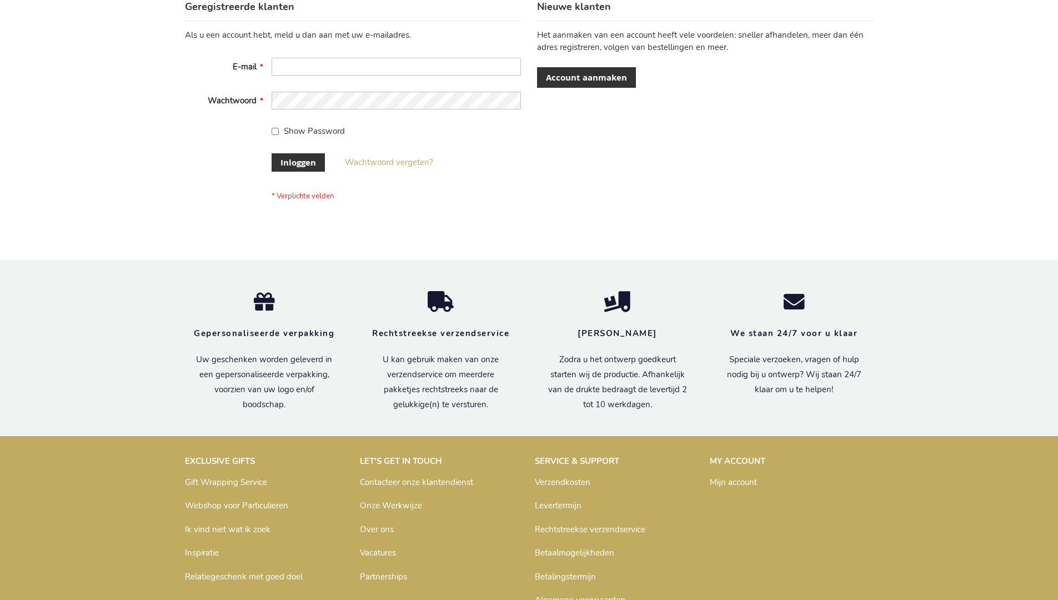
scroll to position [377, 0]
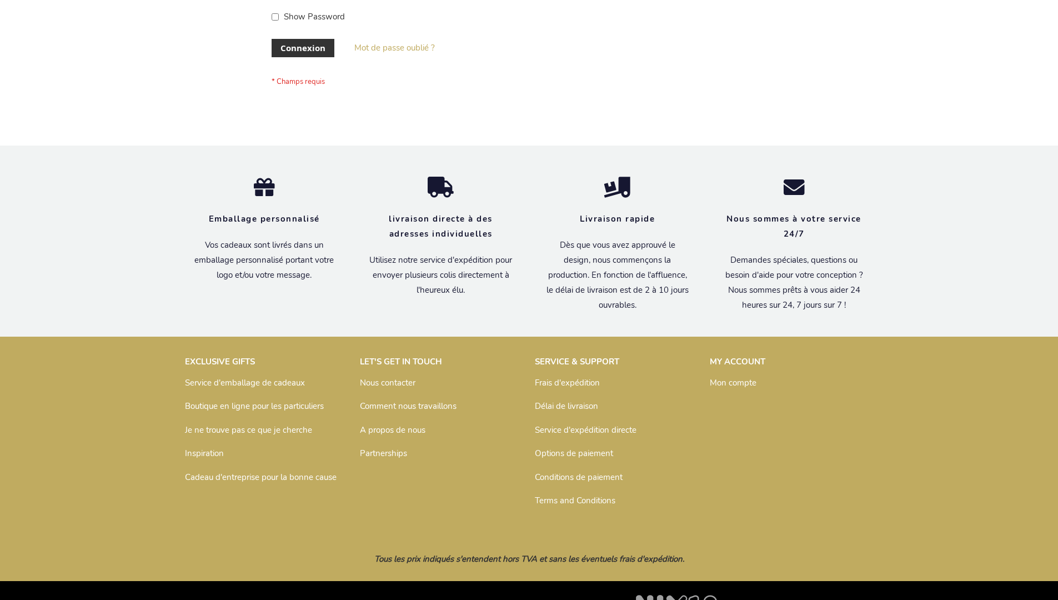
scroll to position [383, 0]
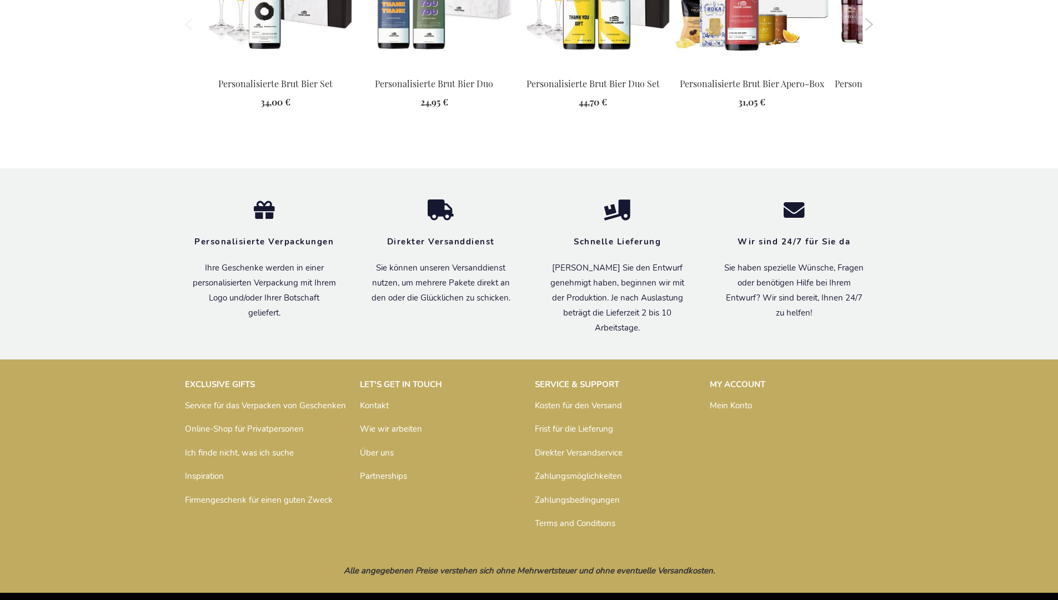
scroll to position [1530, 0]
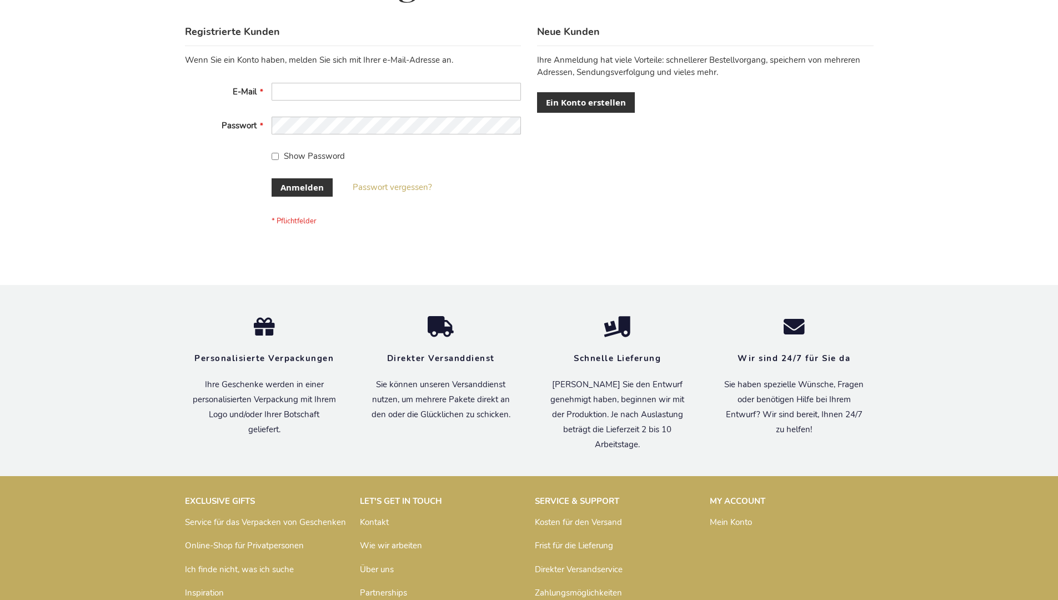
scroll to position [372, 0]
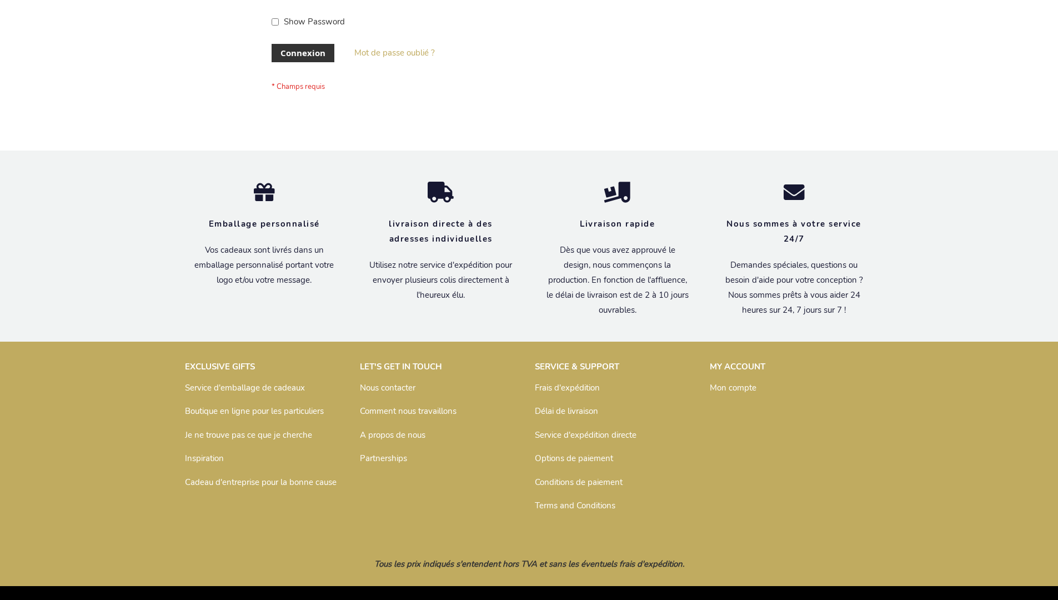
scroll to position [374, 0]
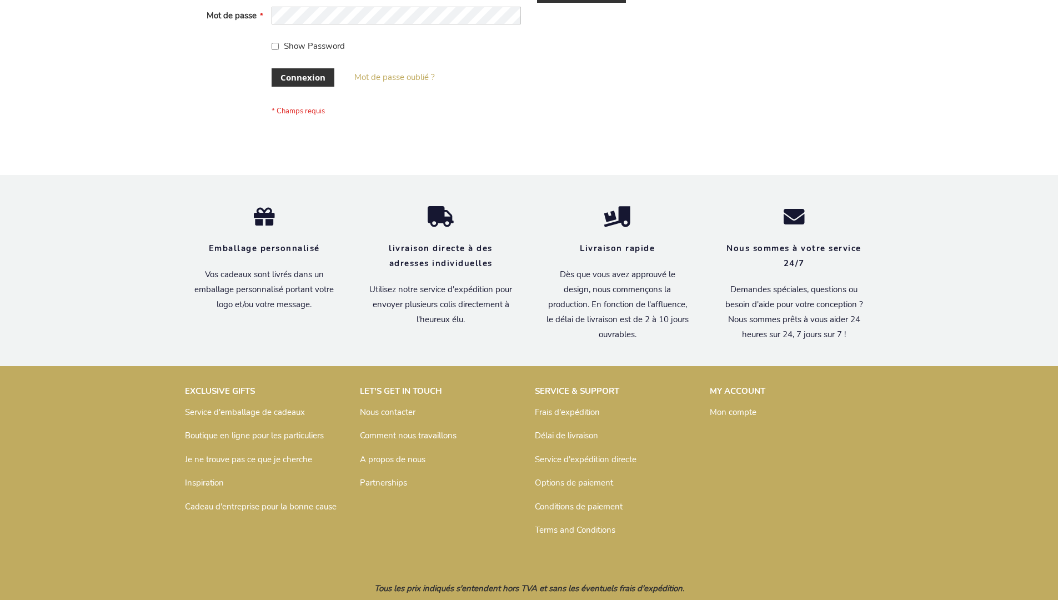
scroll to position [383, 0]
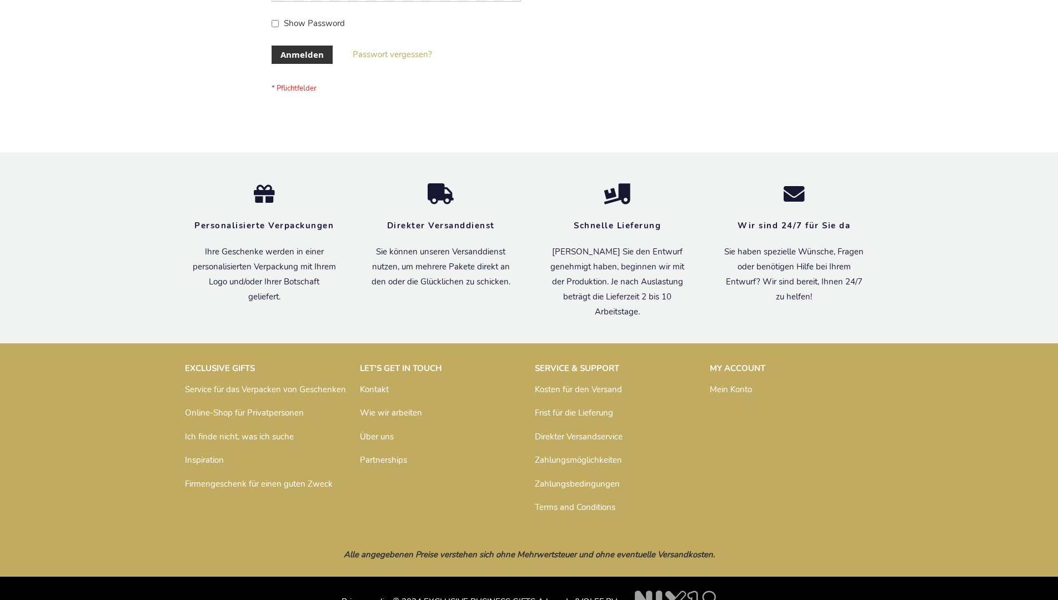
scroll to position [372, 0]
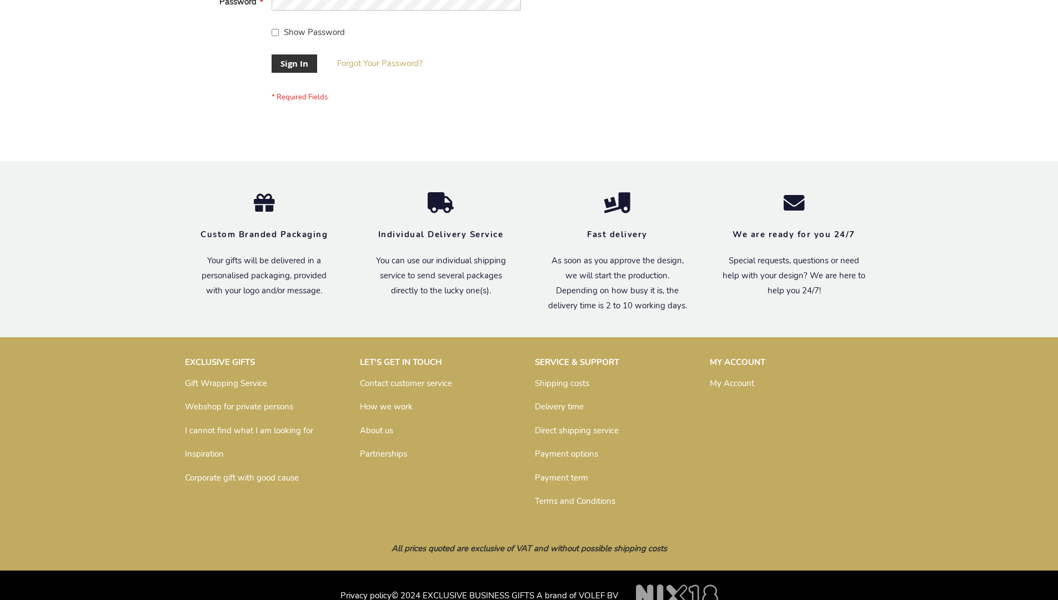
scroll to position [357, 0]
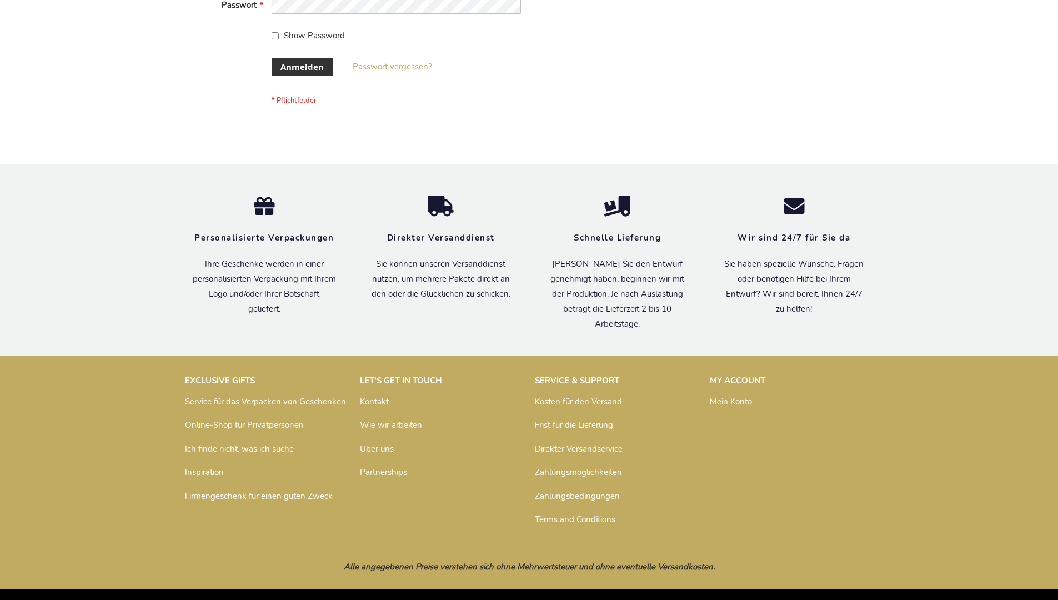
scroll to position [372, 0]
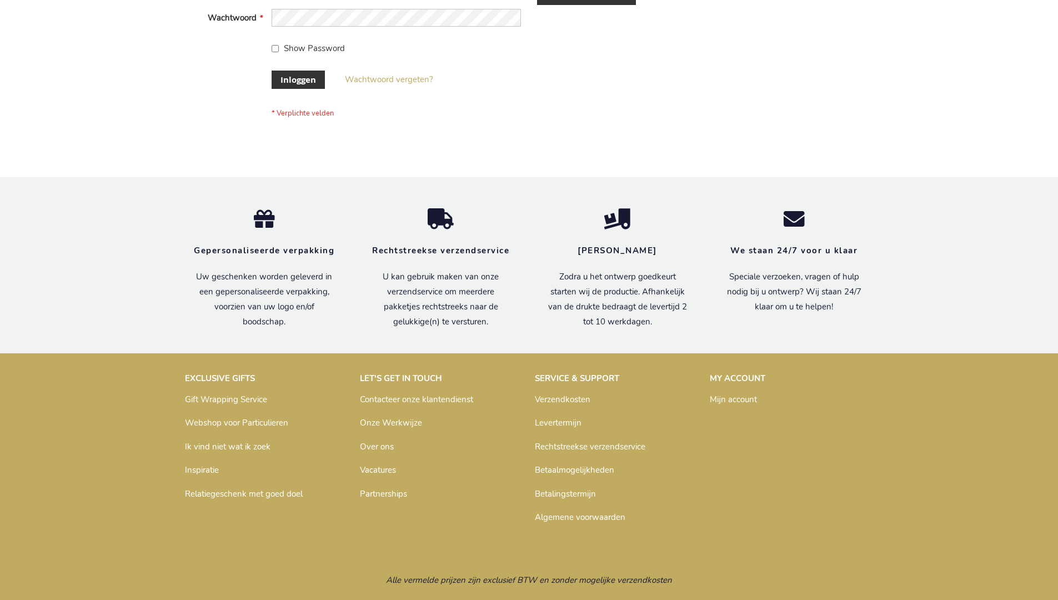
scroll to position [377, 0]
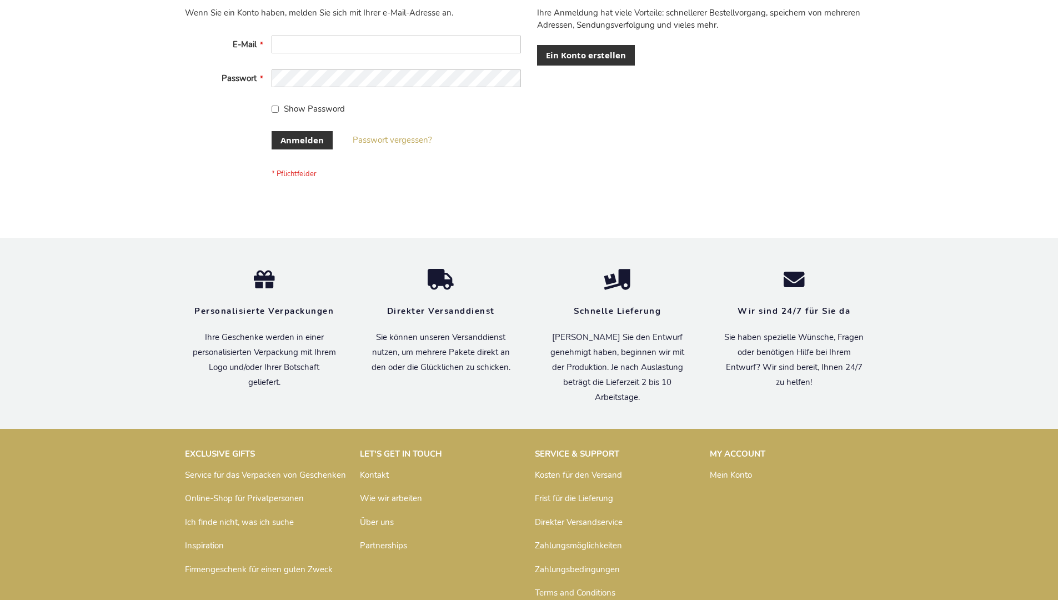
scroll to position [372, 0]
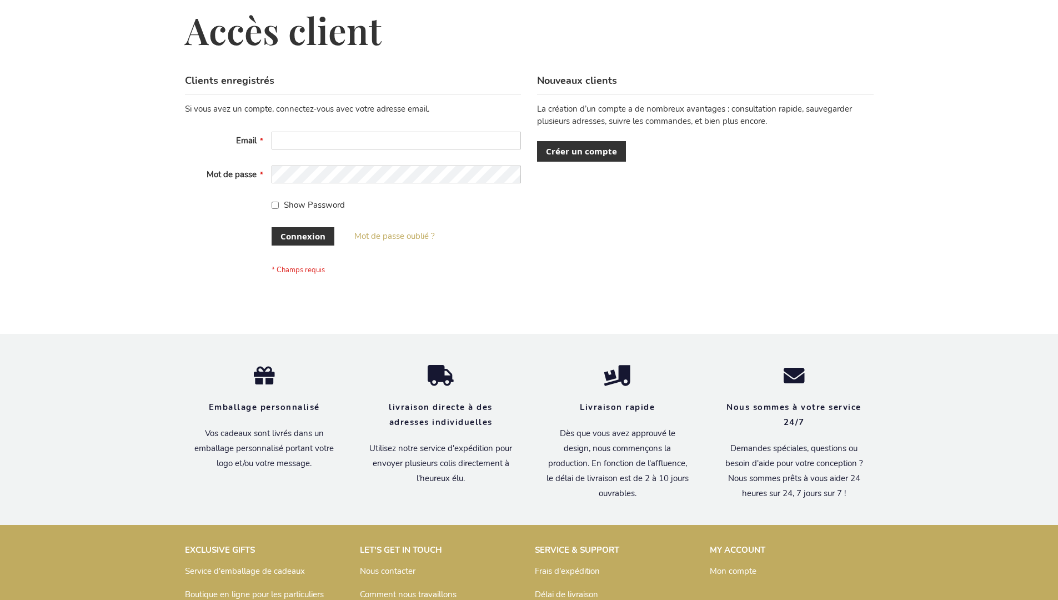
scroll to position [383, 0]
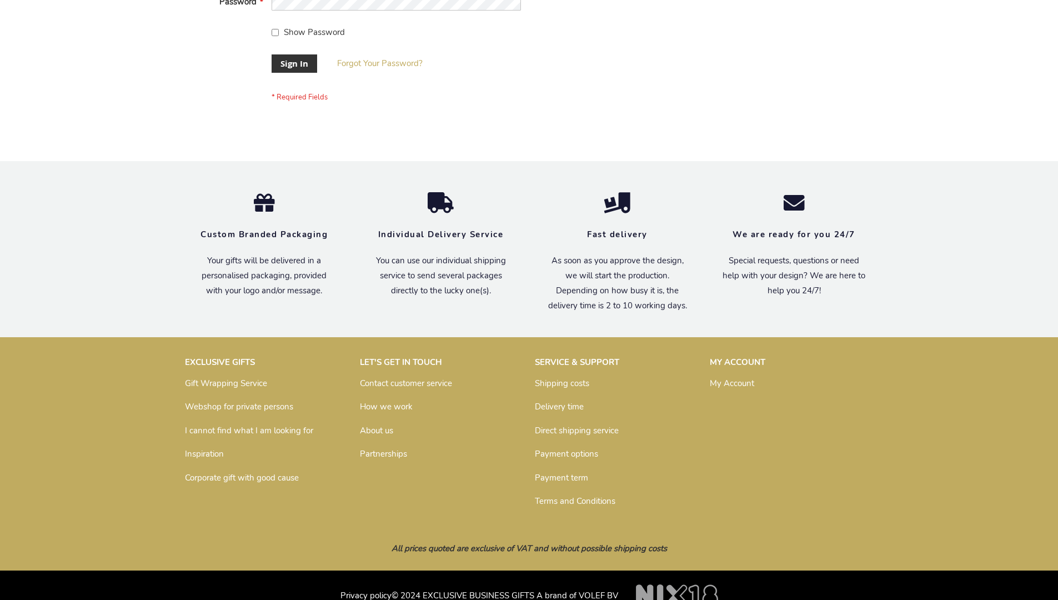
scroll to position [357, 0]
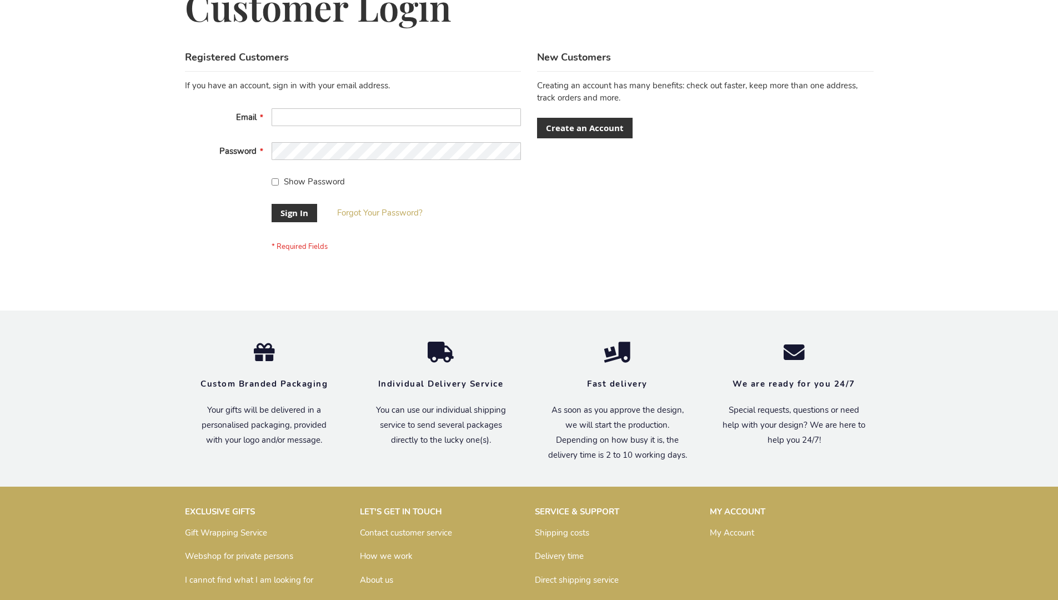
scroll to position [357, 0]
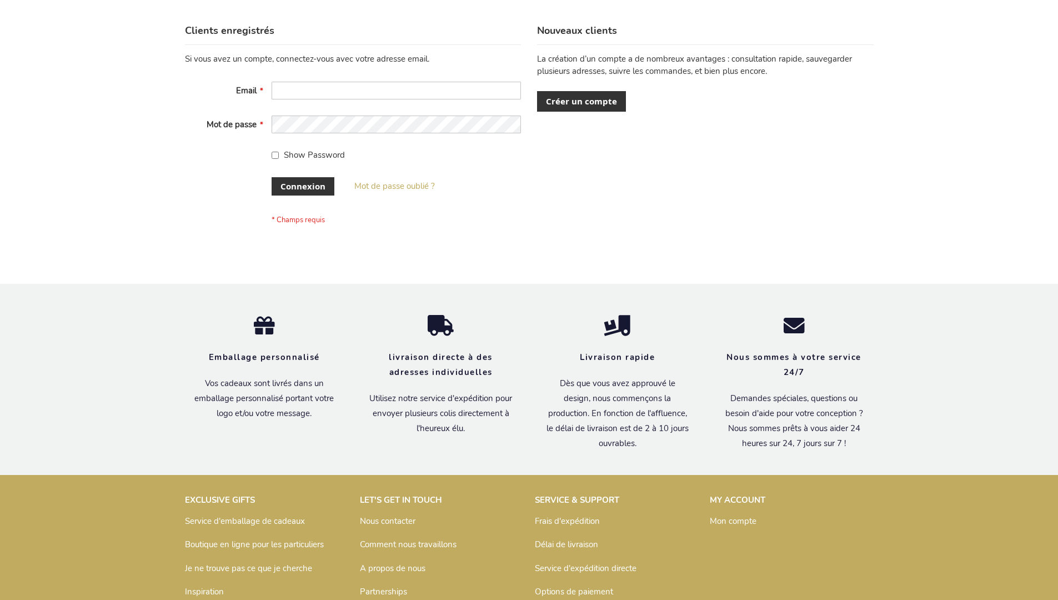
scroll to position [383, 0]
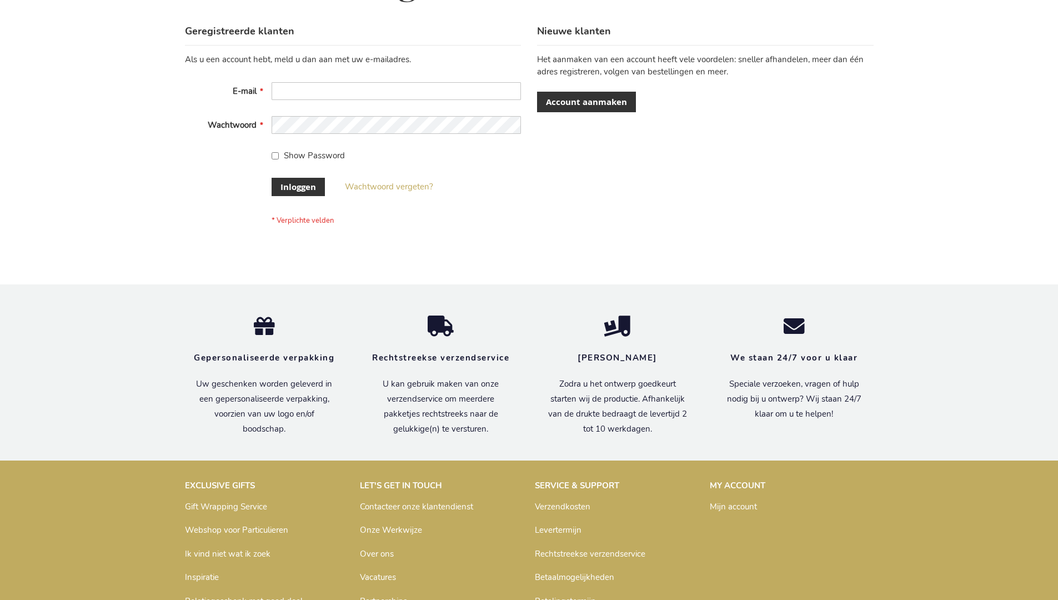
scroll to position [377, 0]
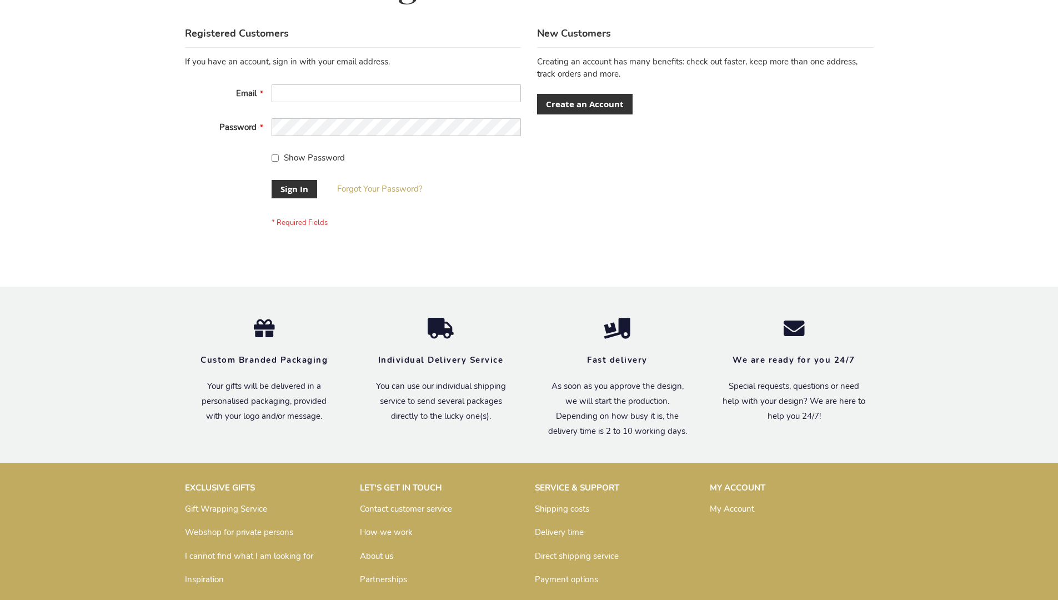
scroll to position [357, 0]
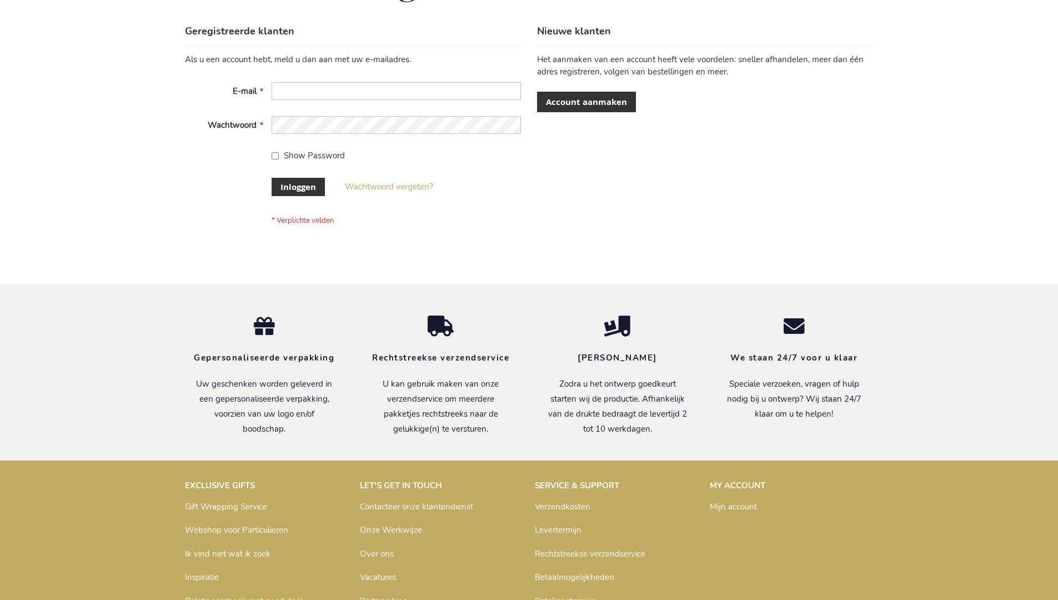
scroll to position [377, 0]
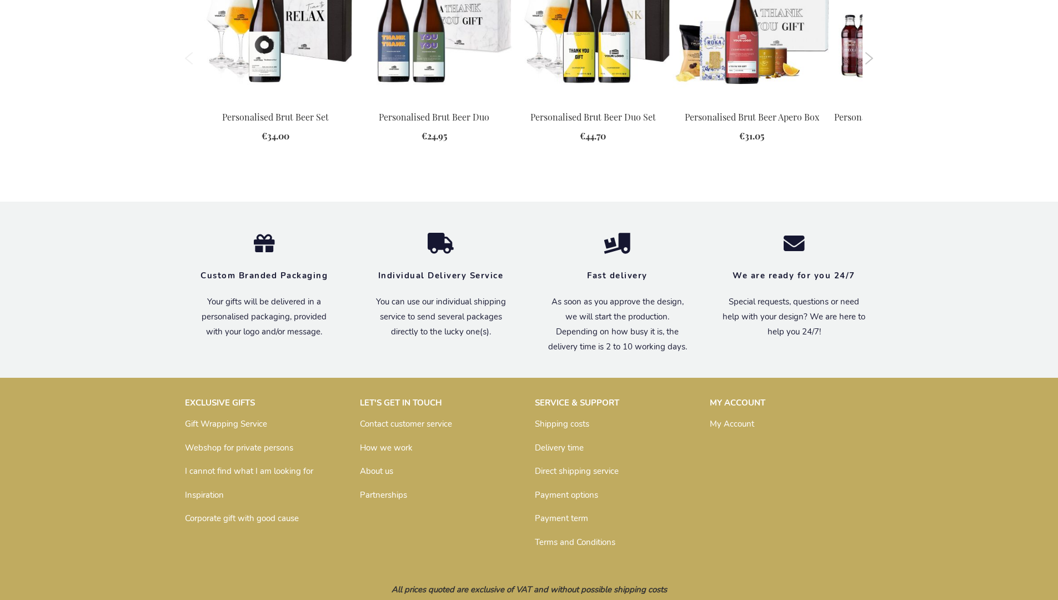
scroll to position [1503, 0]
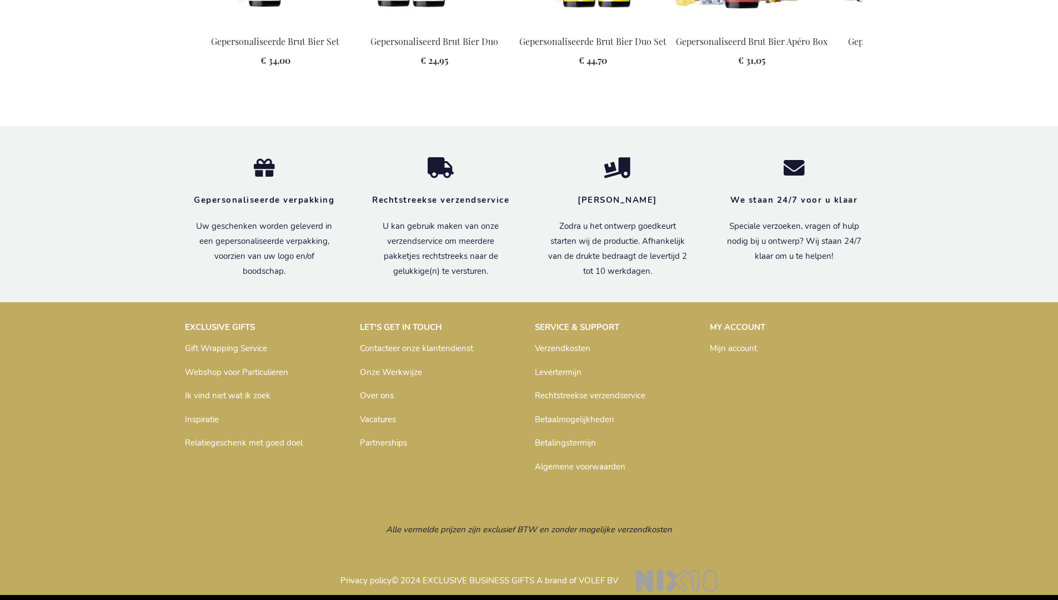
scroll to position [1523, 0]
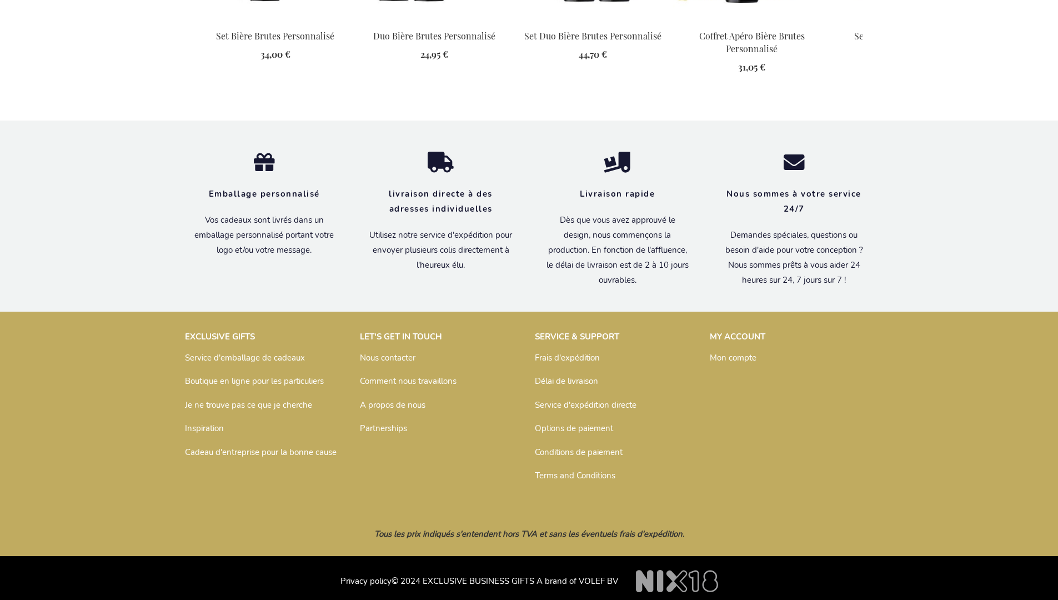
scroll to position [1541, 0]
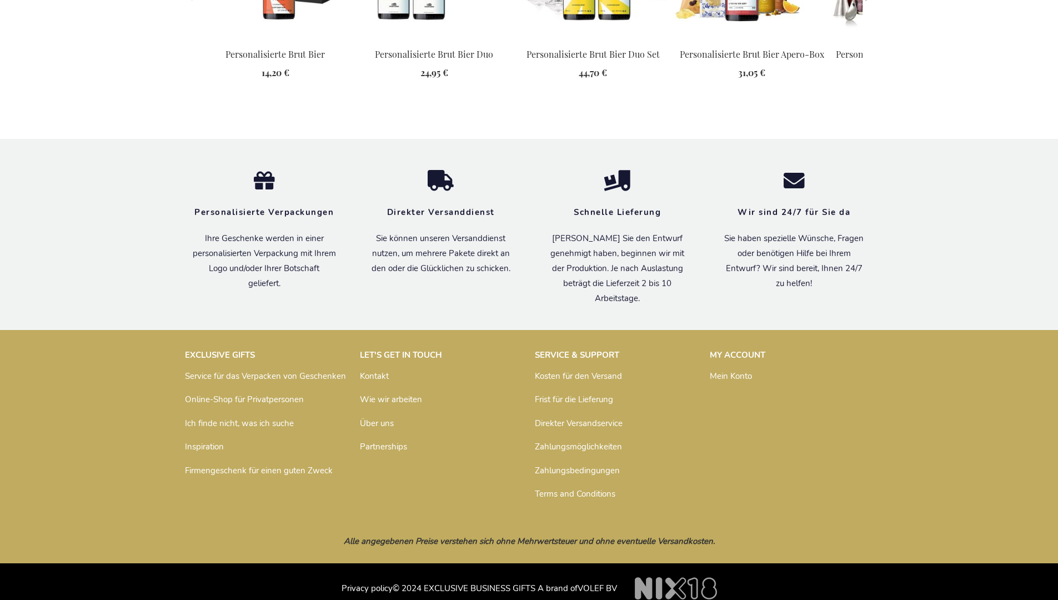
scroll to position [1570, 0]
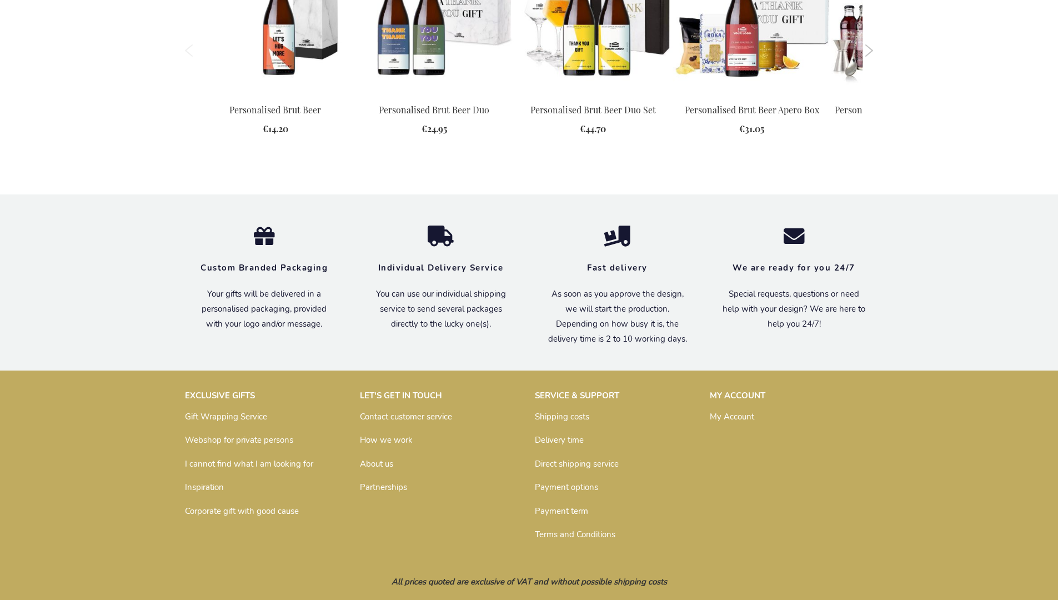
scroll to position [1507, 0]
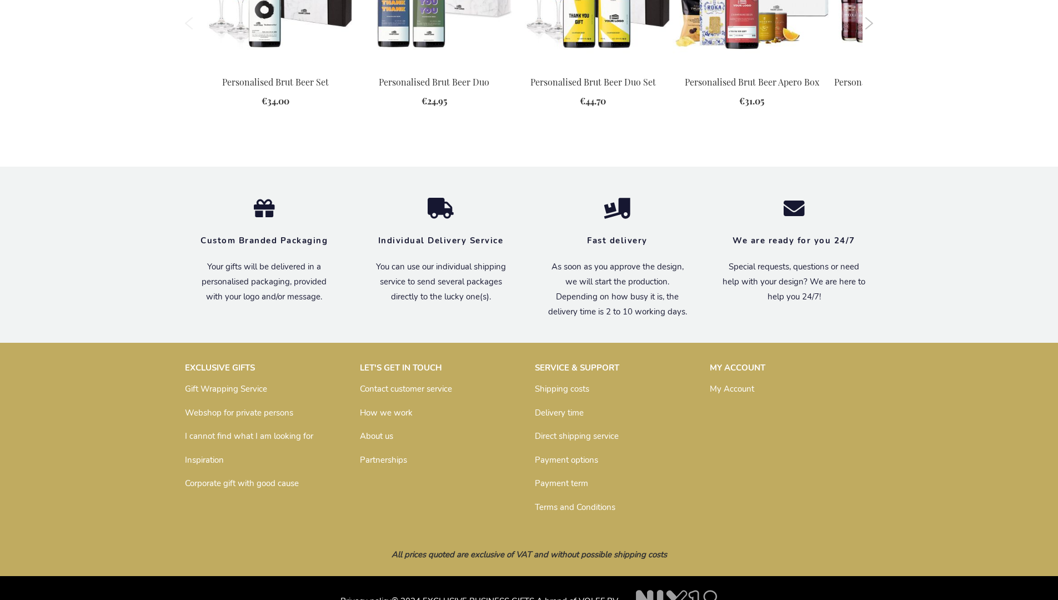
scroll to position [1503, 0]
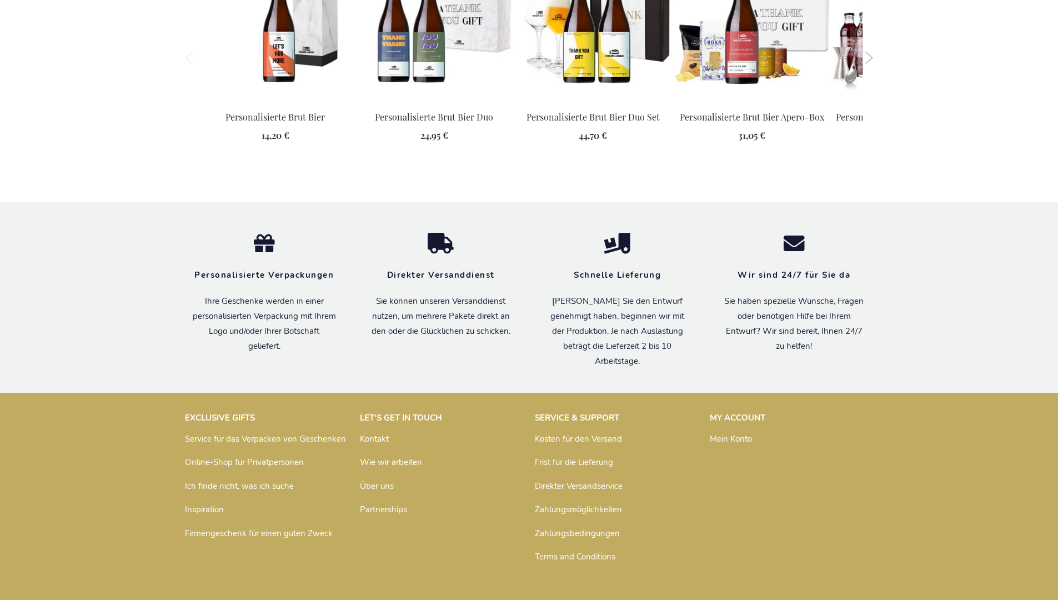
scroll to position [1570, 0]
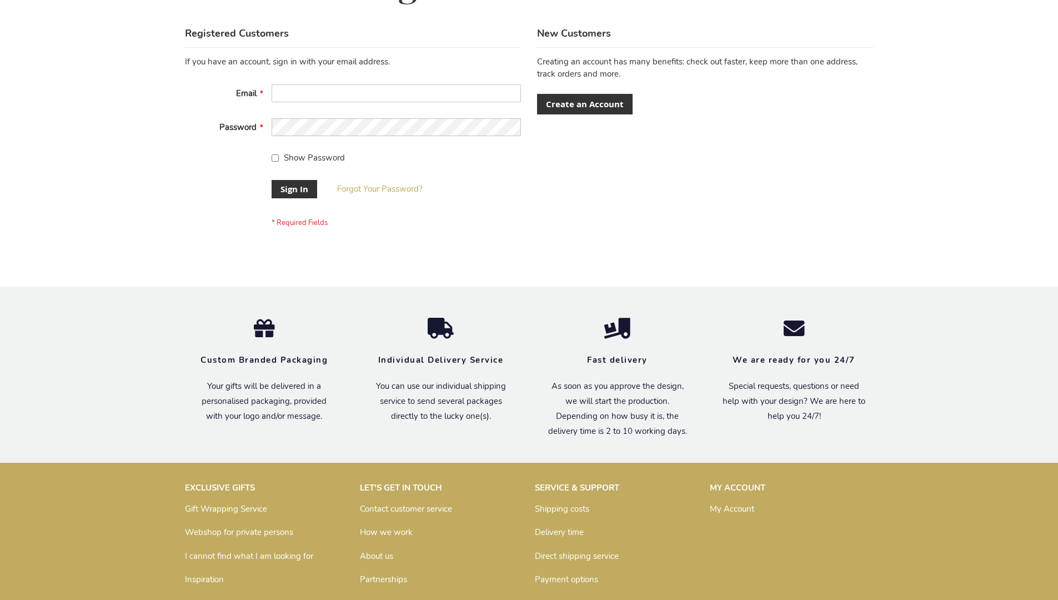
scroll to position [357, 0]
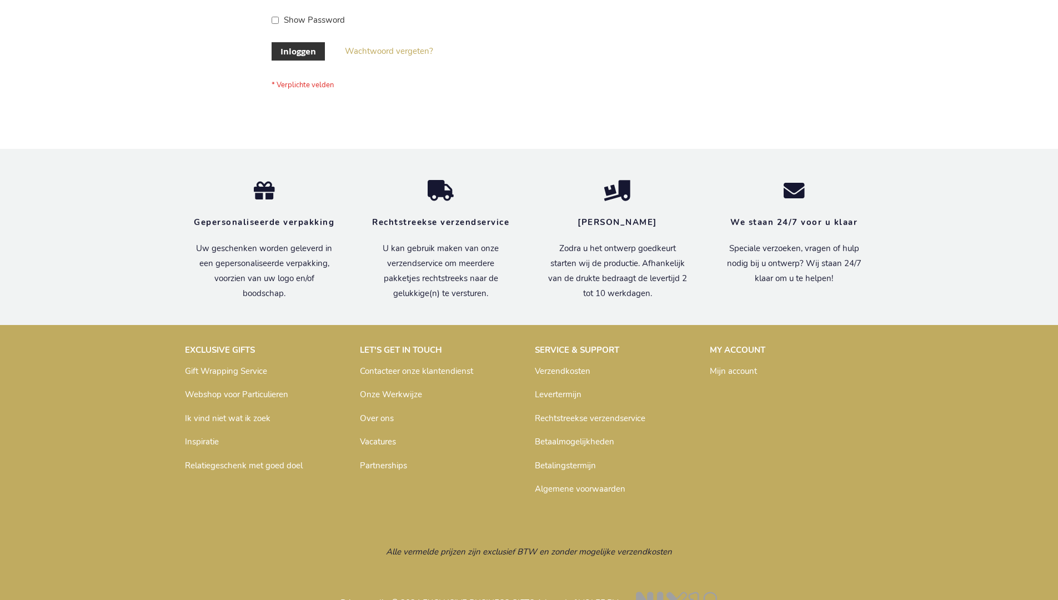
scroll to position [377, 0]
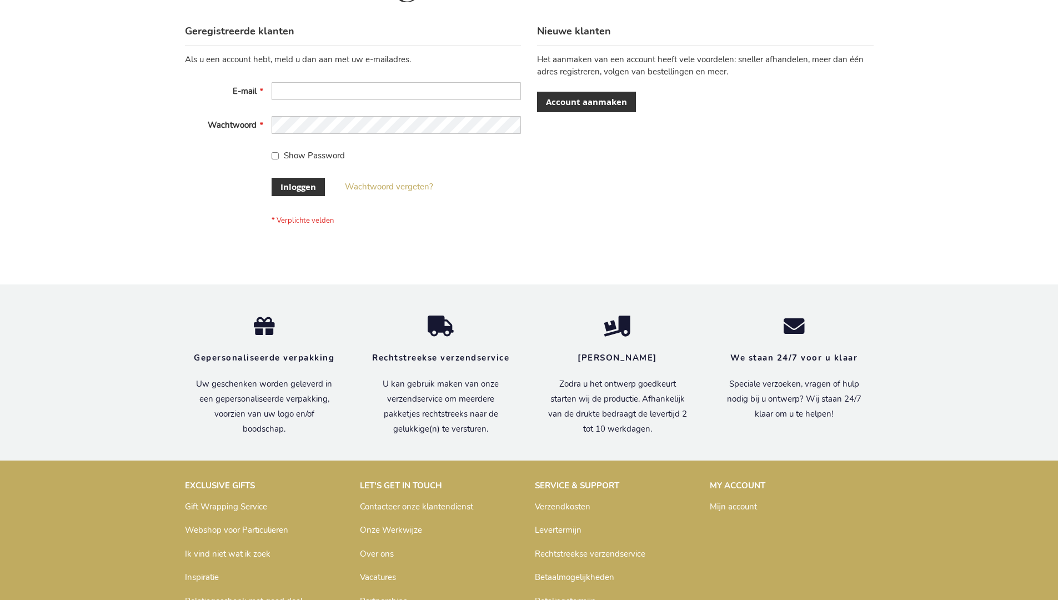
scroll to position [377, 0]
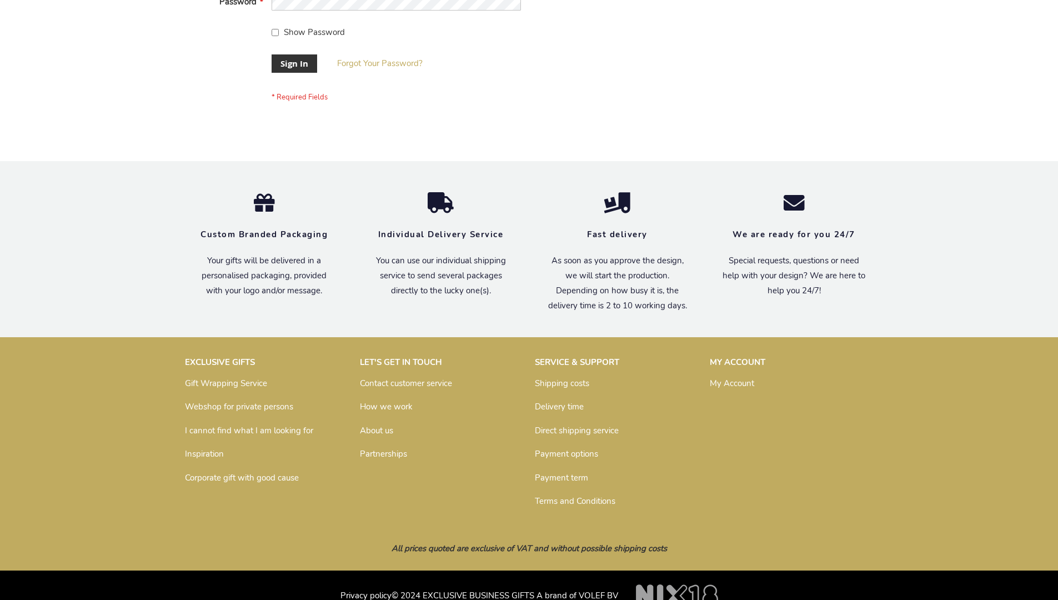
scroll to position [357, 0]
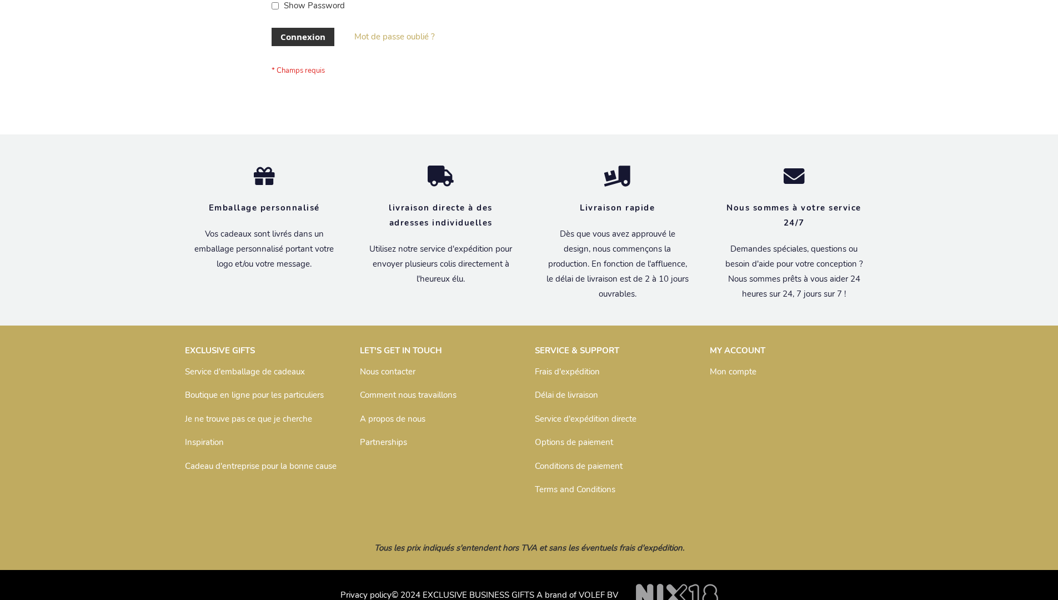
scroll to position [383, 0]
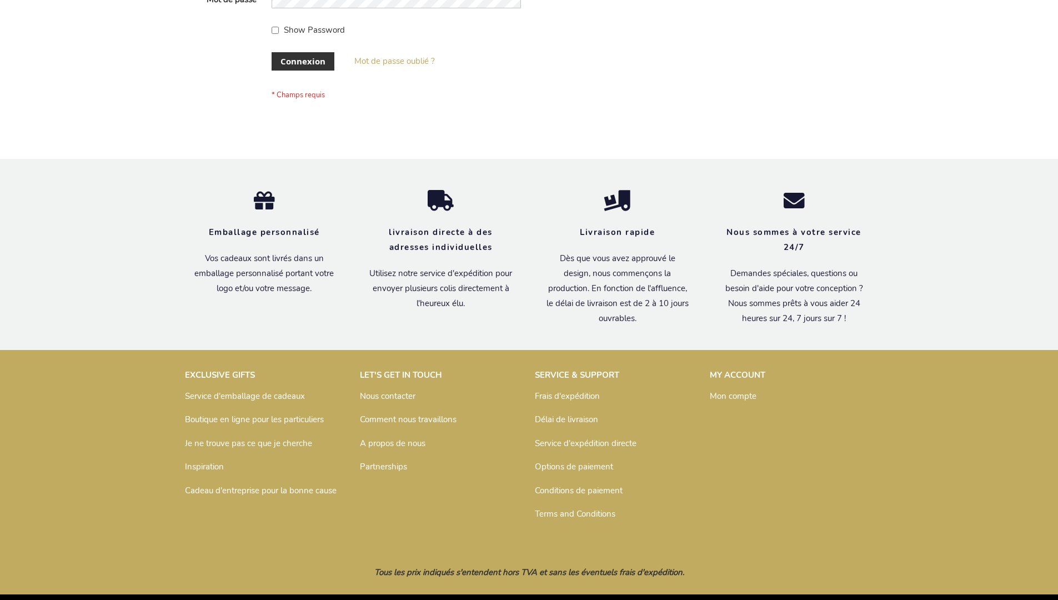
scroll to position [383, 0]
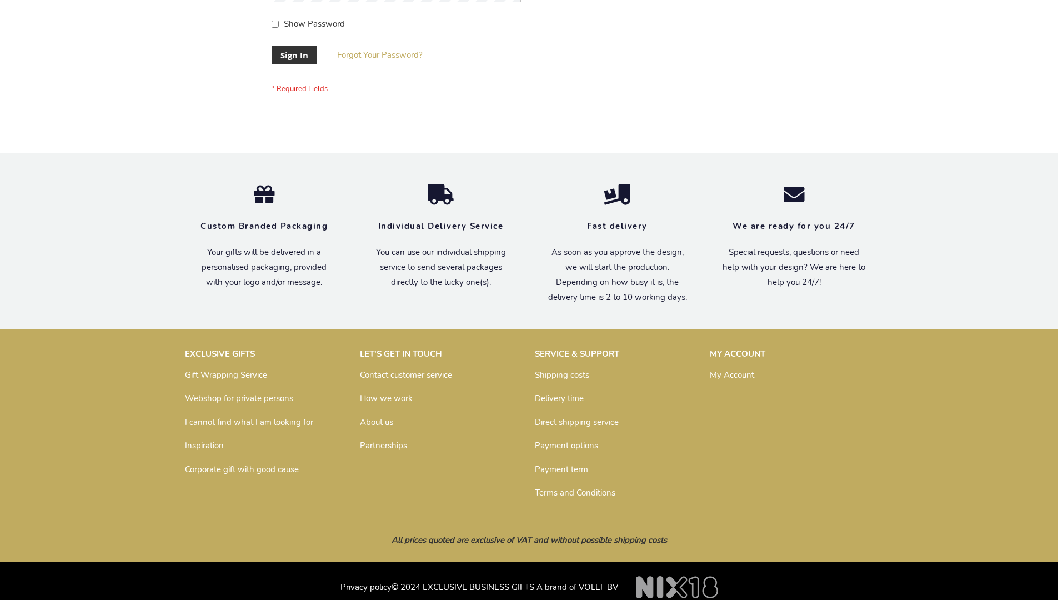
scroll to position [357, 0]
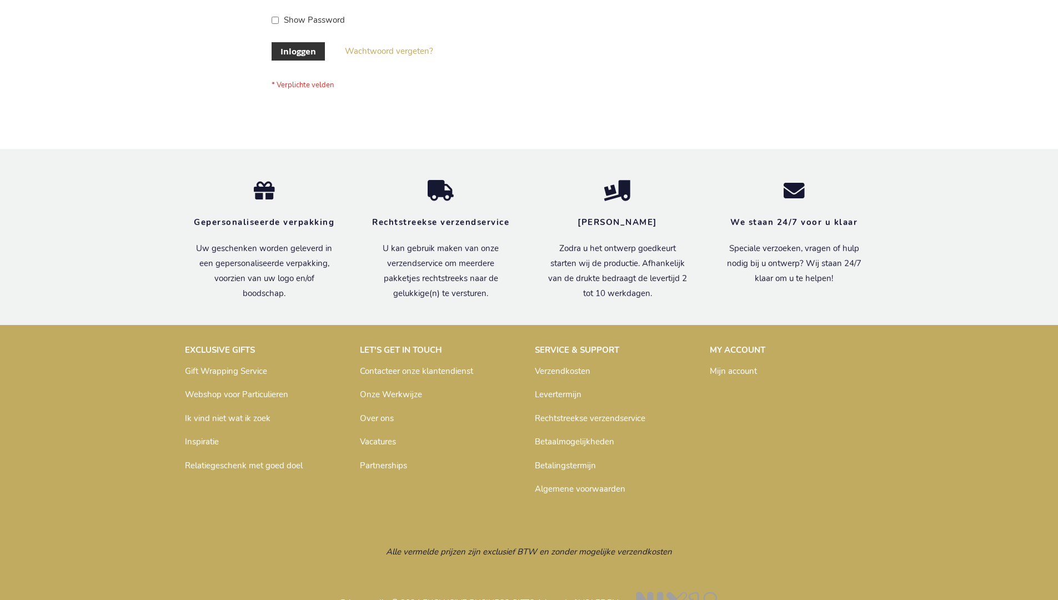
scroll to position [377, 0]
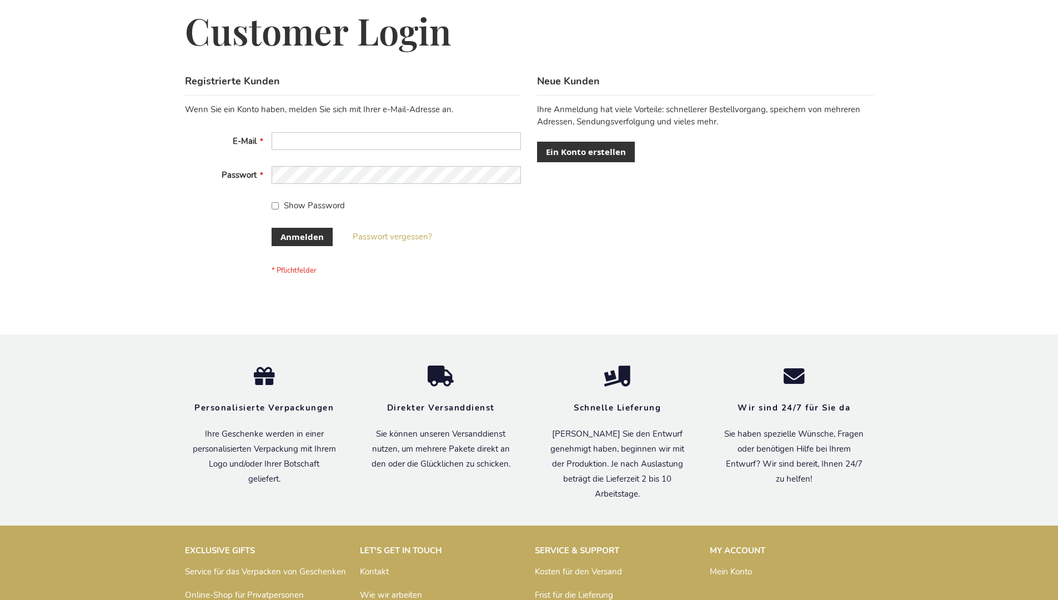
scroll to position [372, 0]
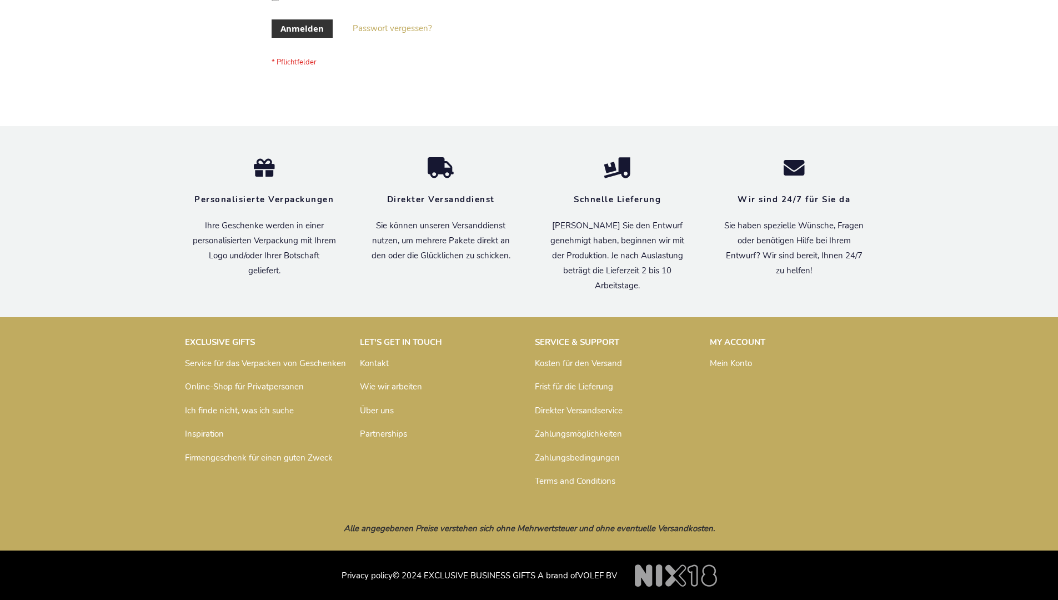
scroll to position [372, 0]
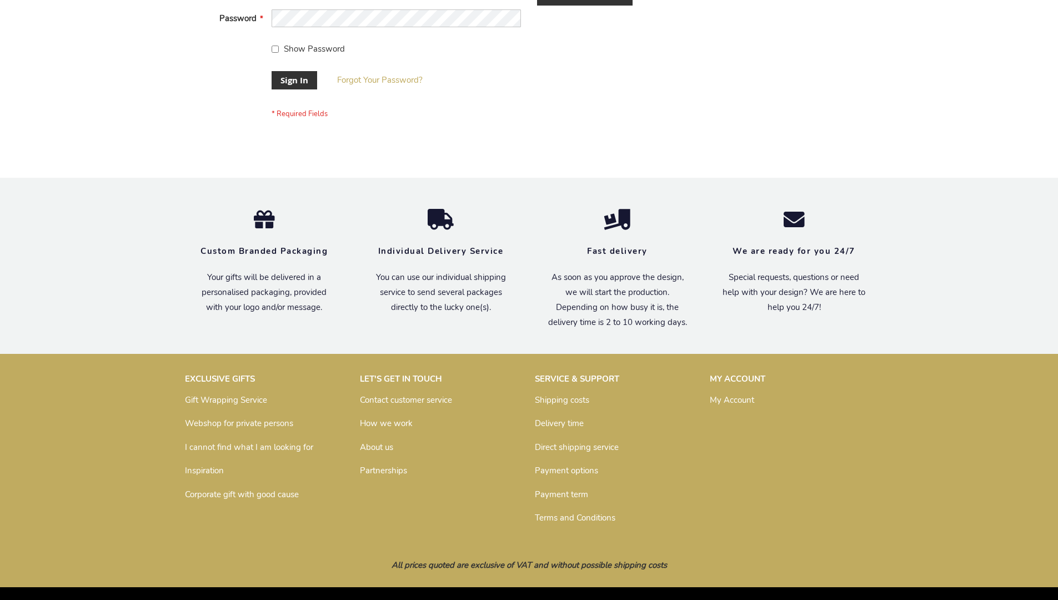
scroll to position [348, 0]
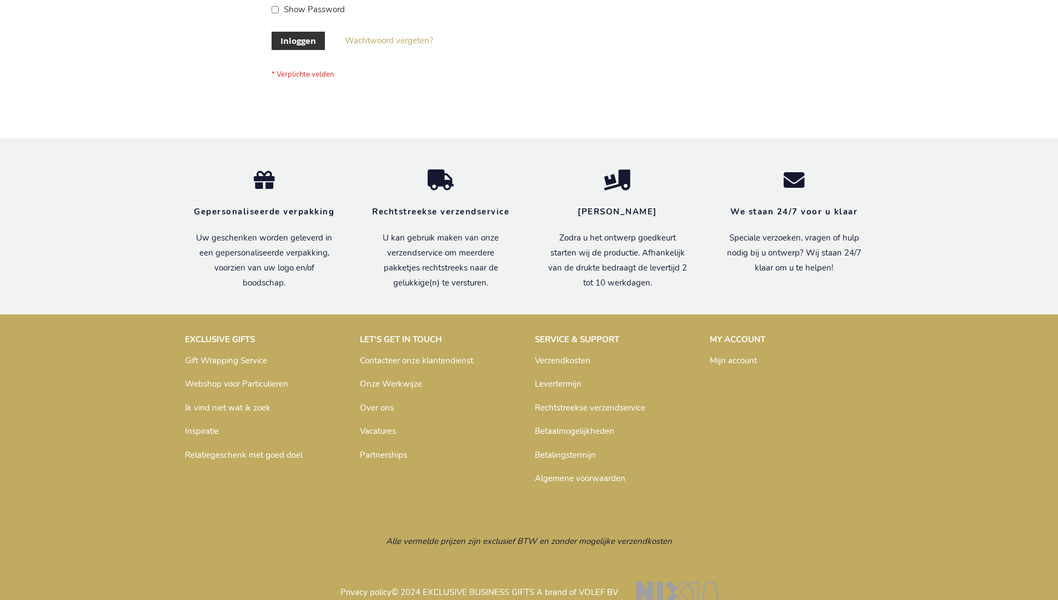
scroll to position [377, 0]
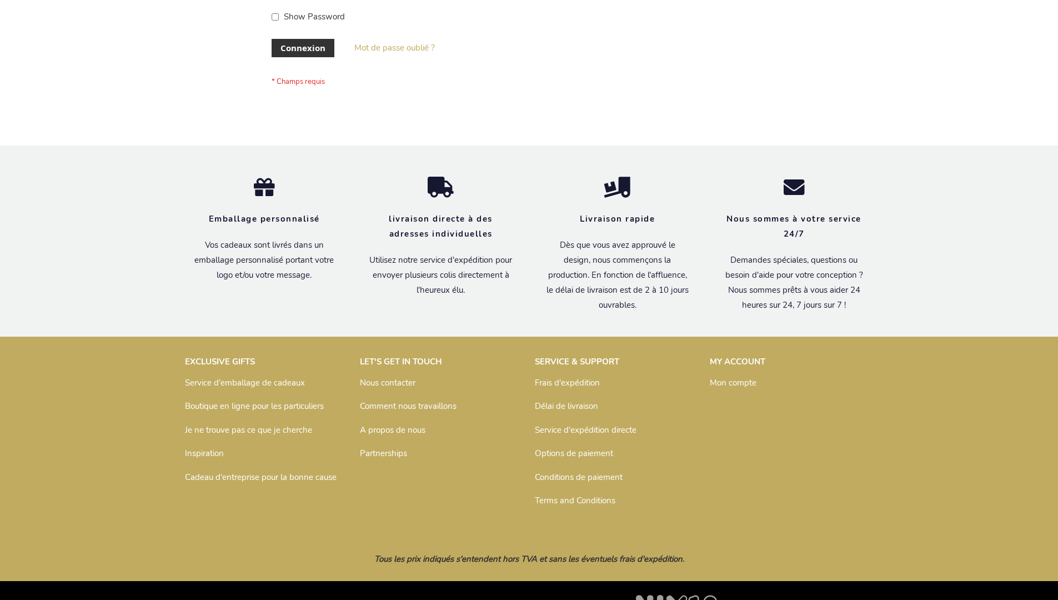
scroll to position [383, 0]
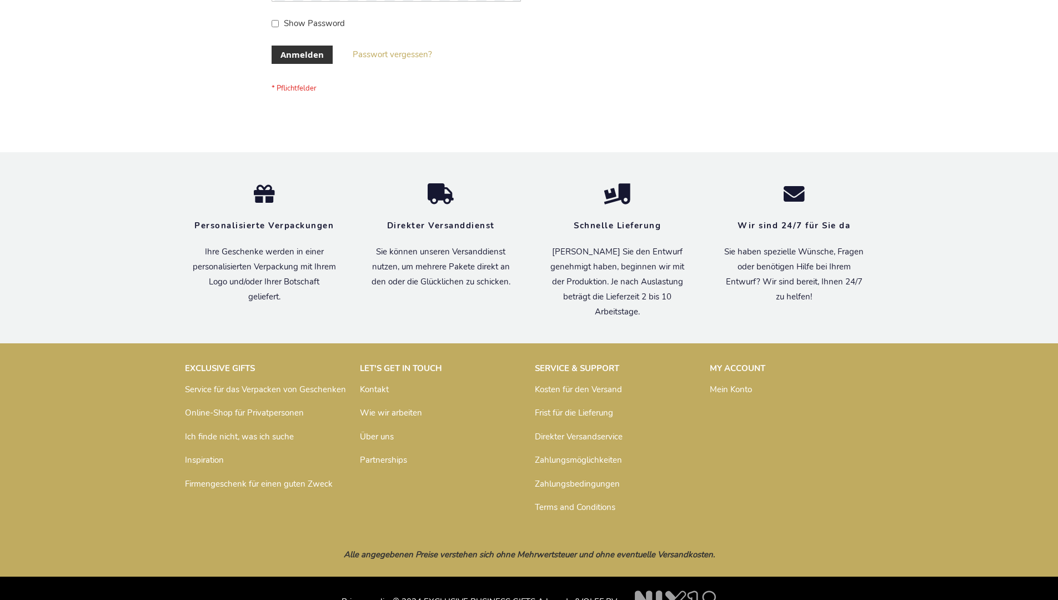
scroll to position [372, 0]
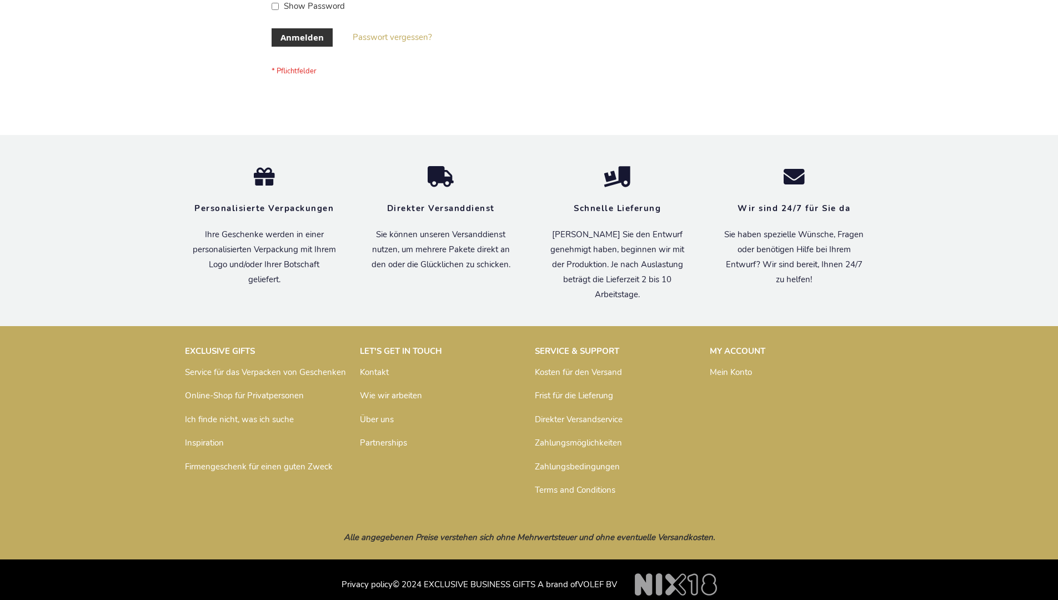
scroll to position [365, 0]
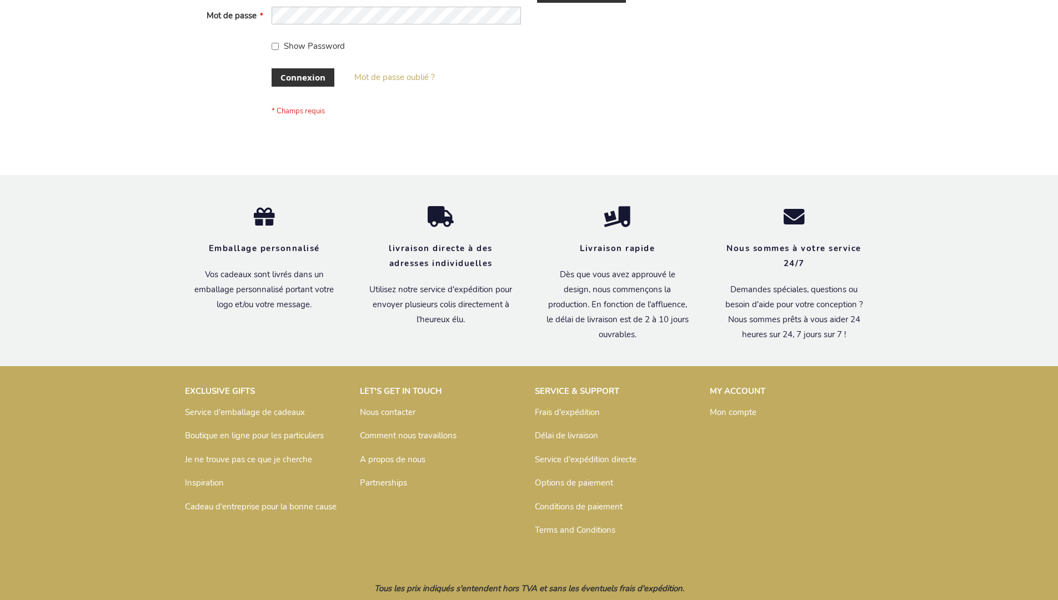
scroll to position [383, 0]
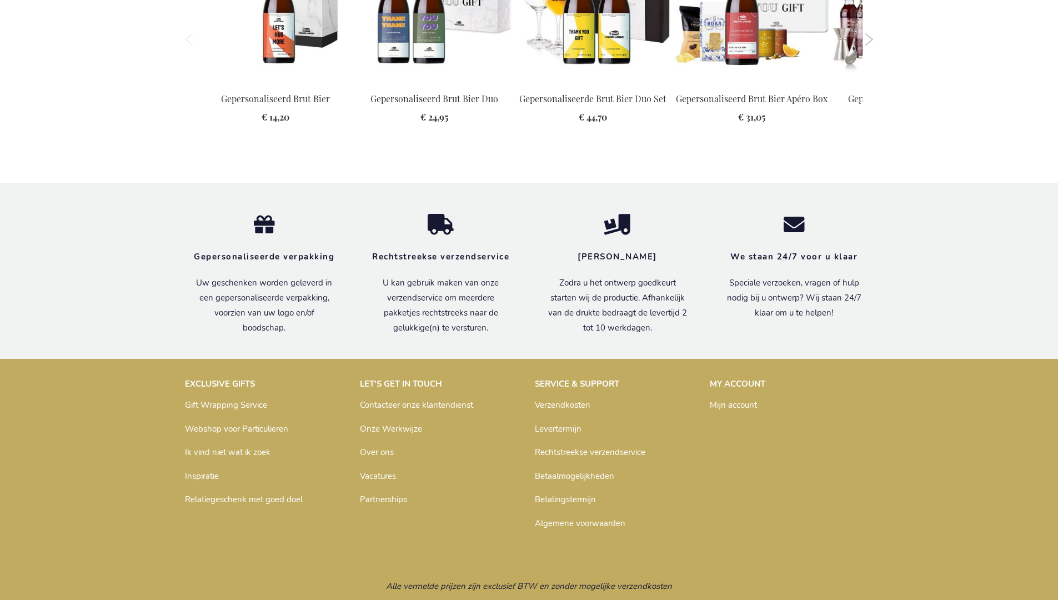
scroll to position [1551, 0]
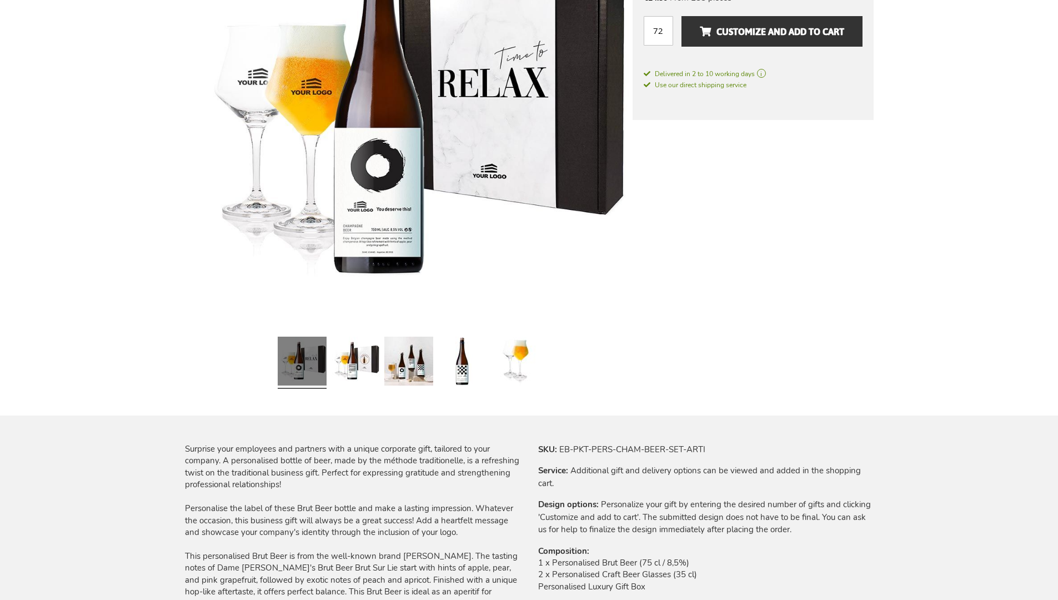
scroll to position [1507, 0]
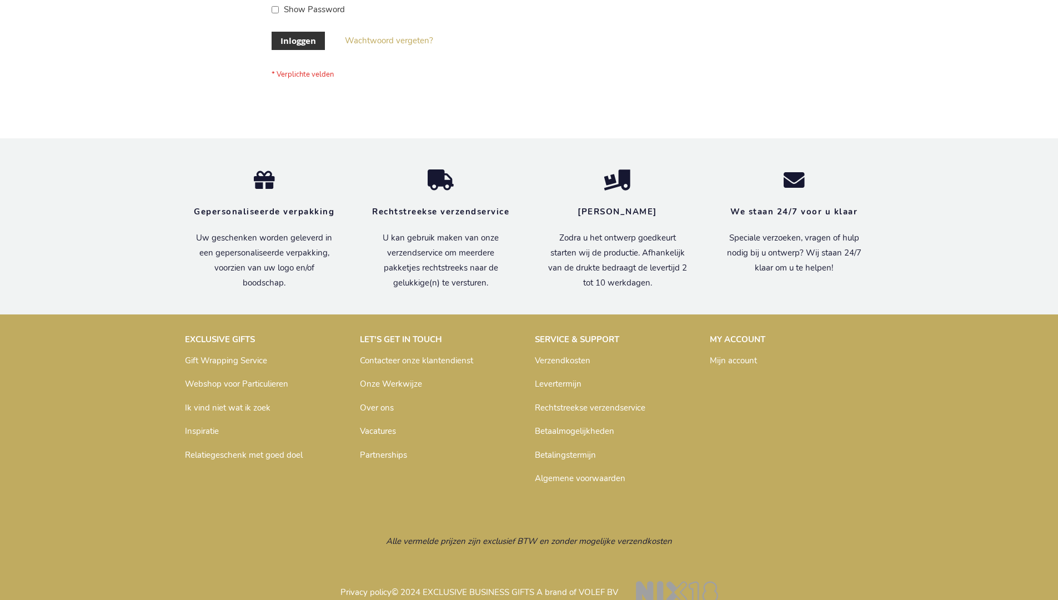
scroll to position [377, 0]
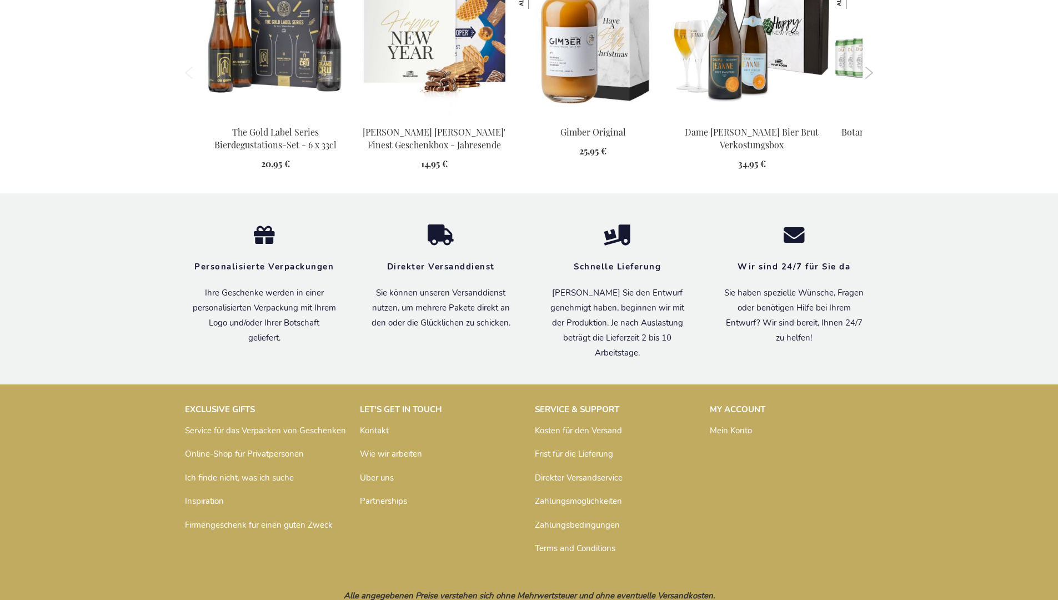
scroll to position [1213, 0]
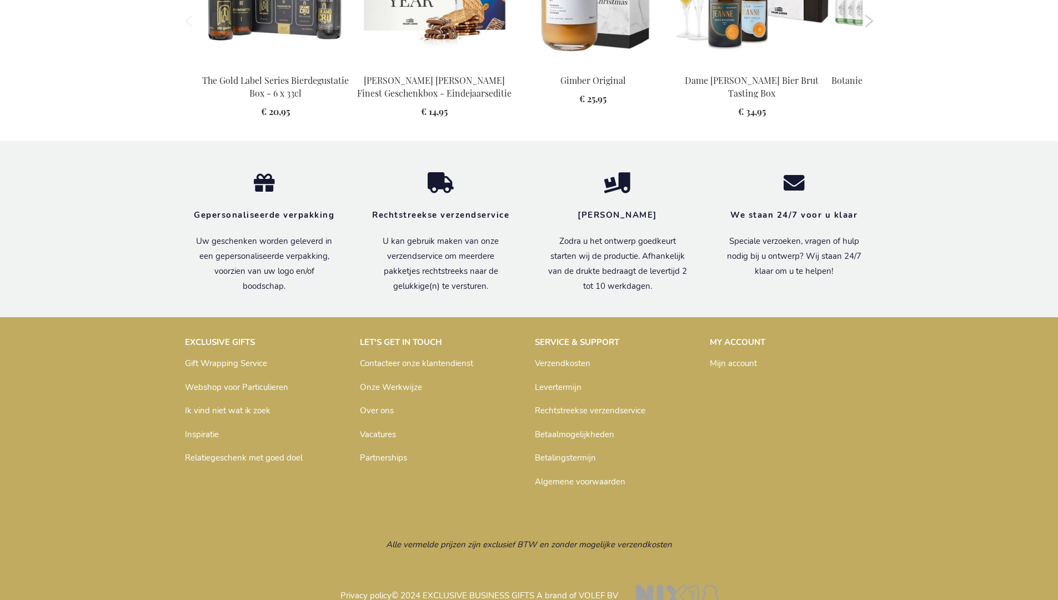
scroll to position [1206, 0]
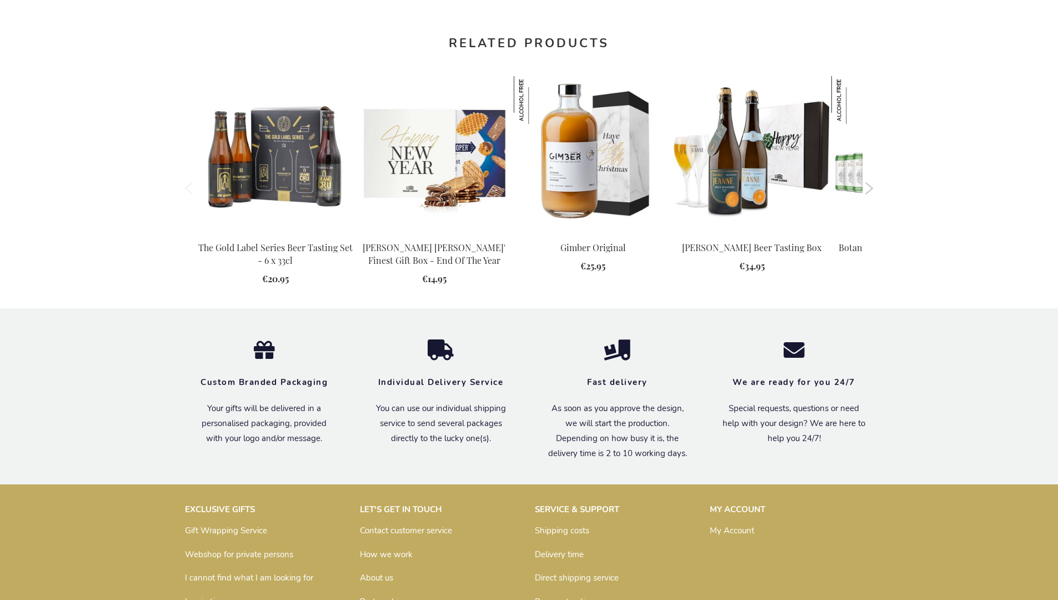
scroll to position [1185, 0]
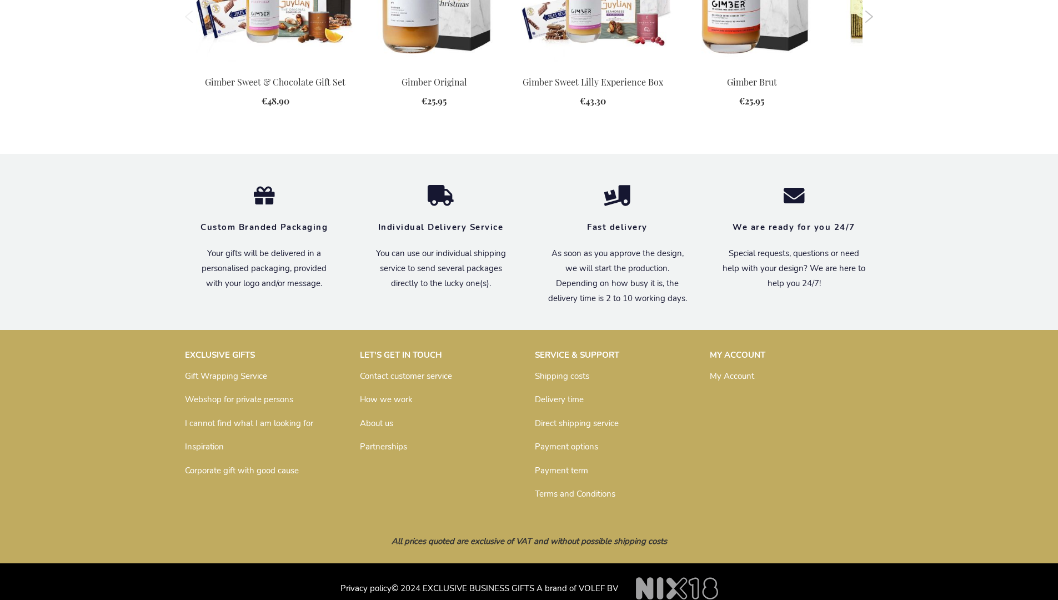
scroll to position [1408, 0]
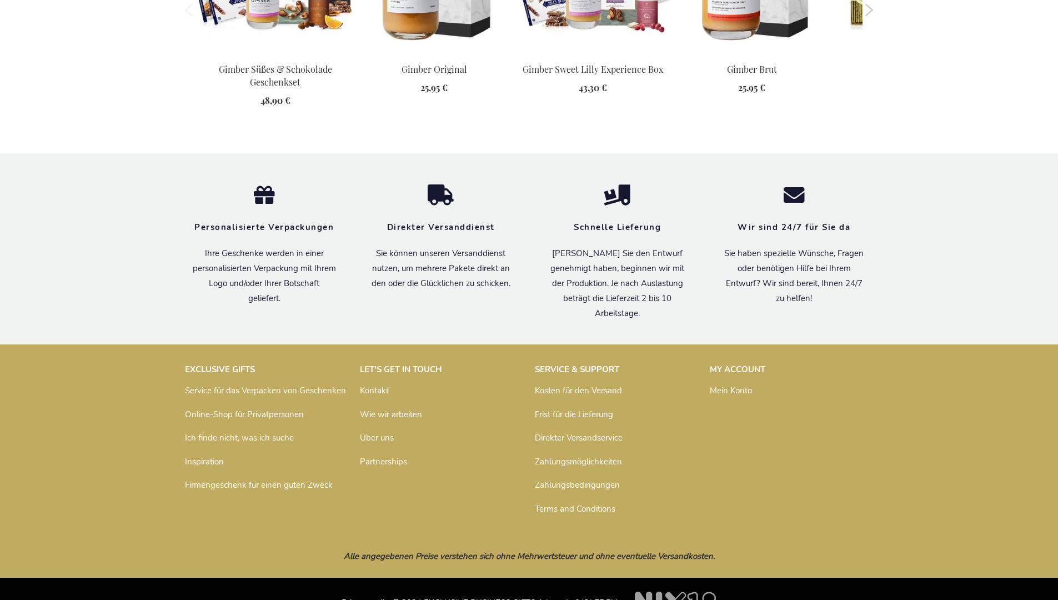
scroll to position [1448, 0]
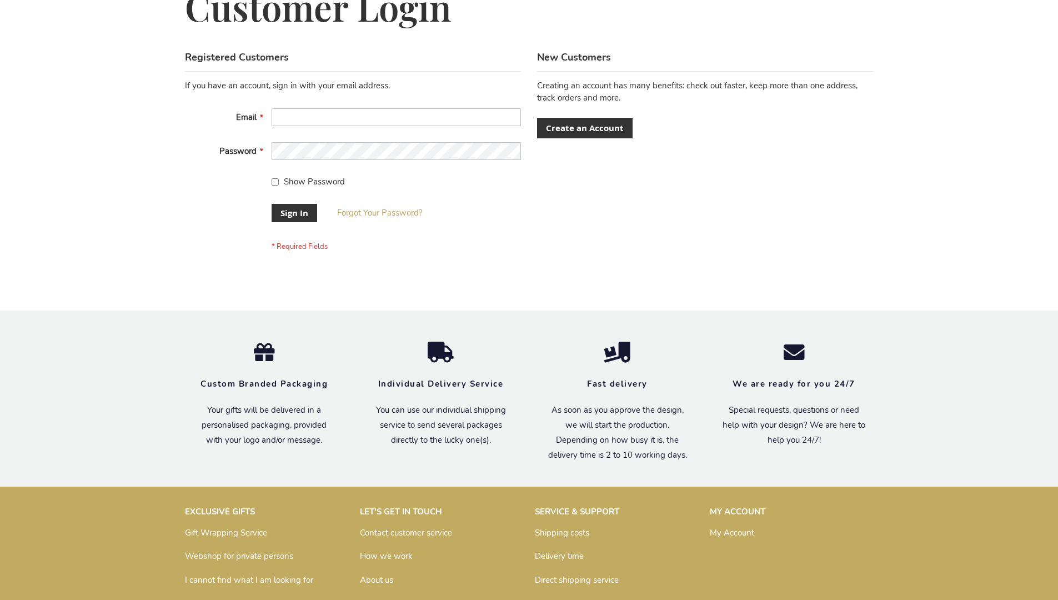
scroll to position [357, 0]
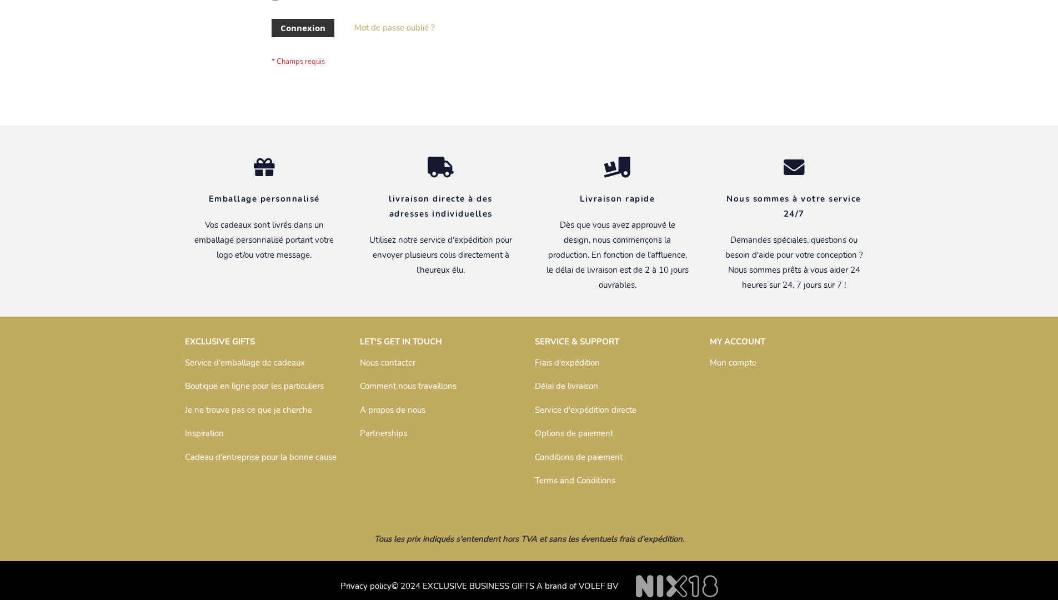
scroll to position [383, 0]
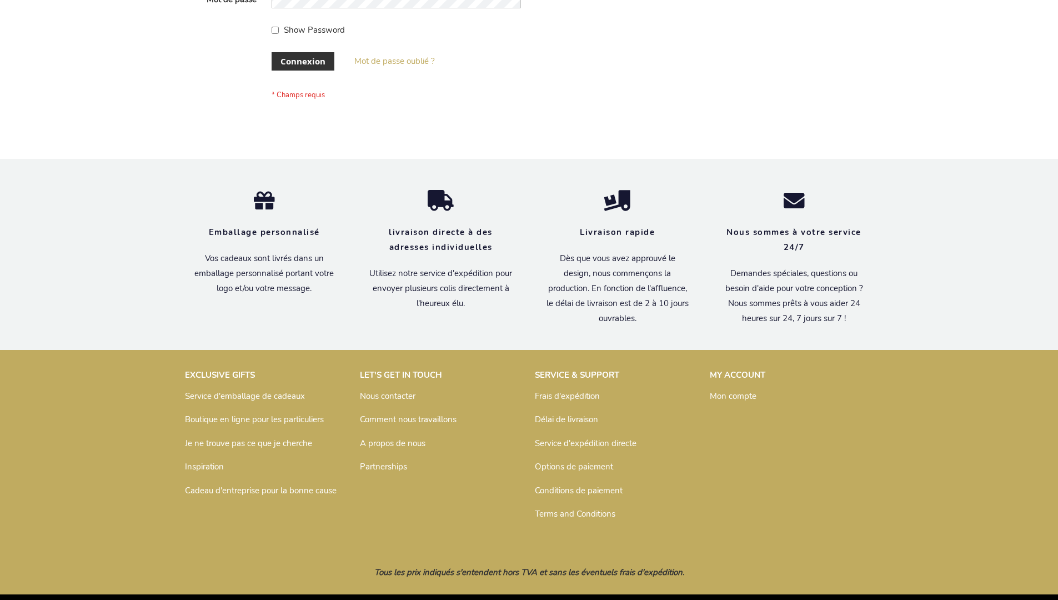
scroll to position [383, 0]
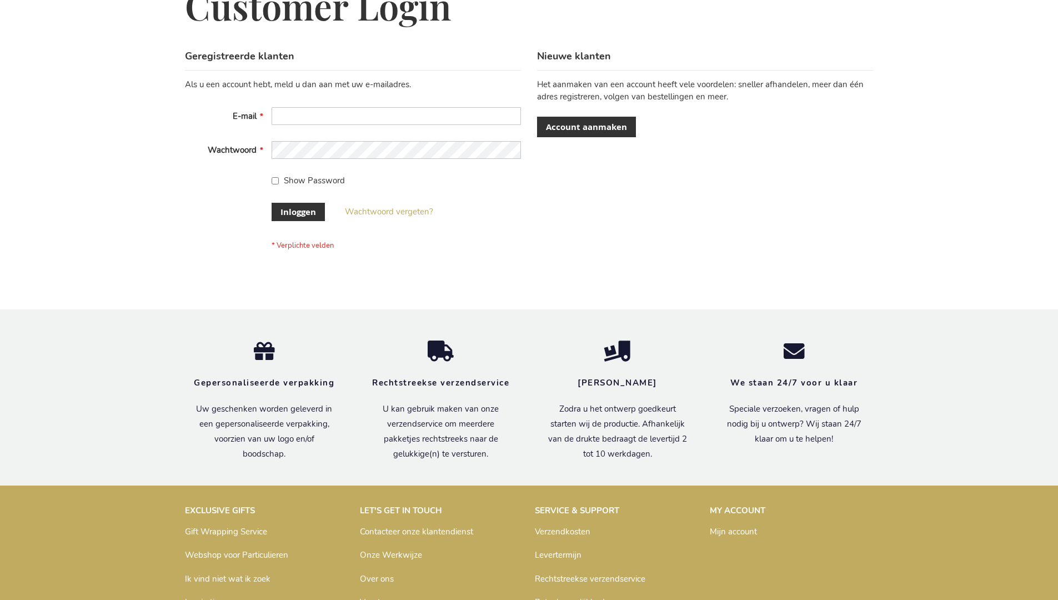
scroll to position [377, 0]
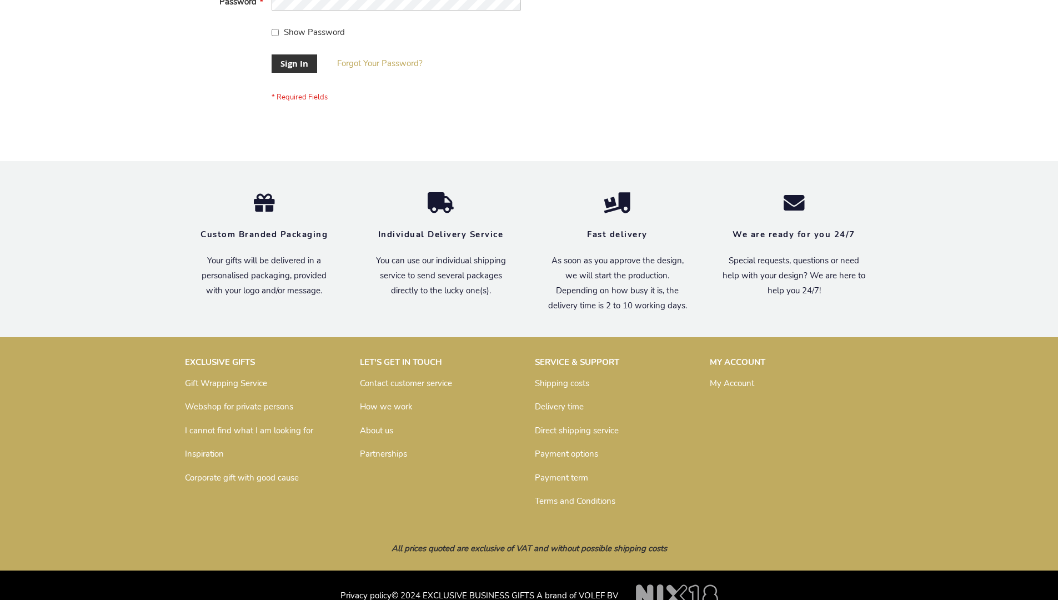
scroll to position [357, 0]
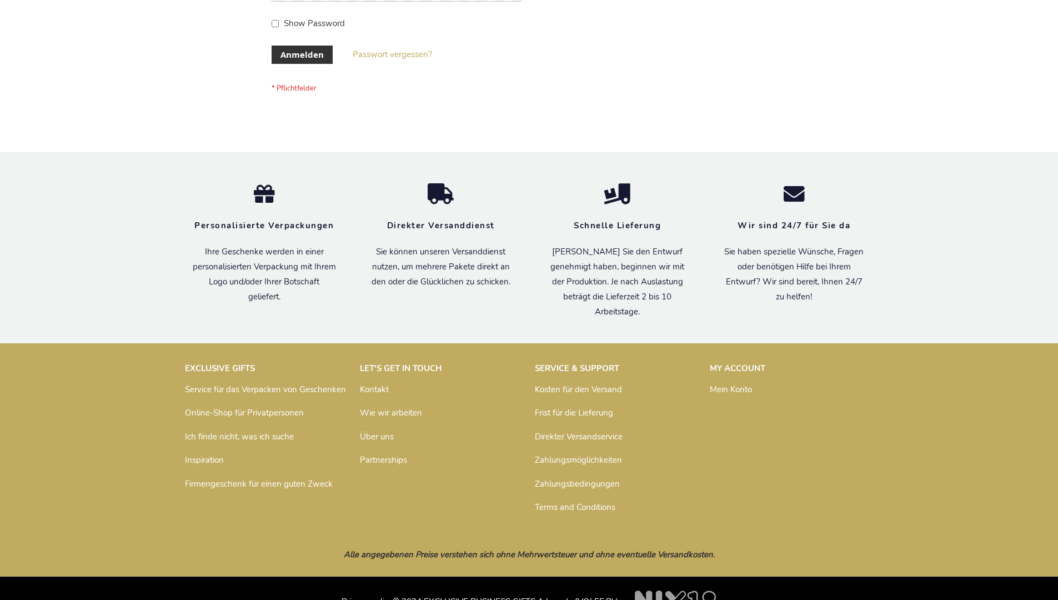
scroll to position [372, 0]
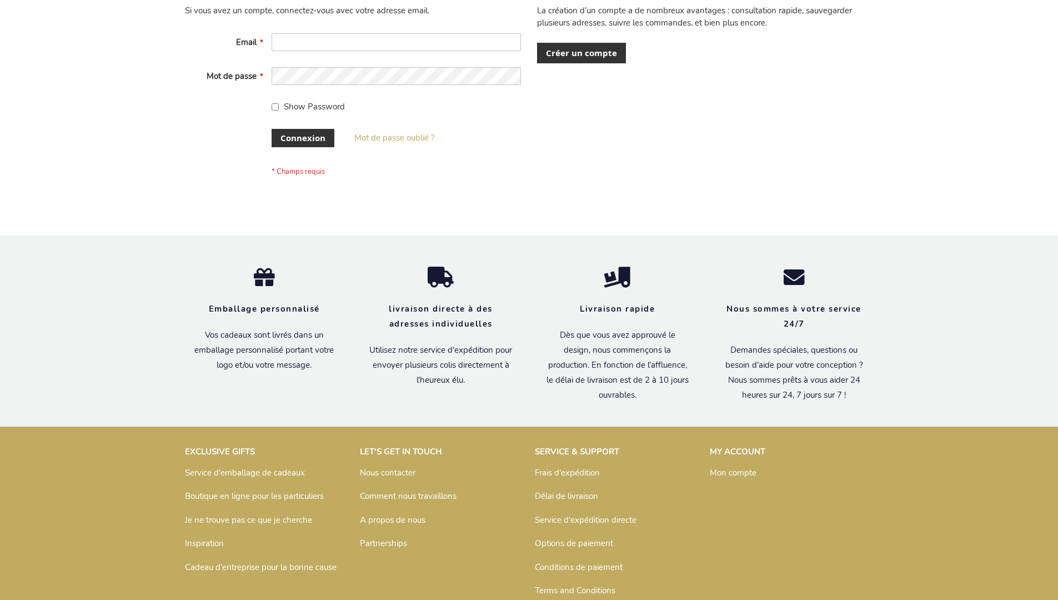
scroll to position [383, 0]
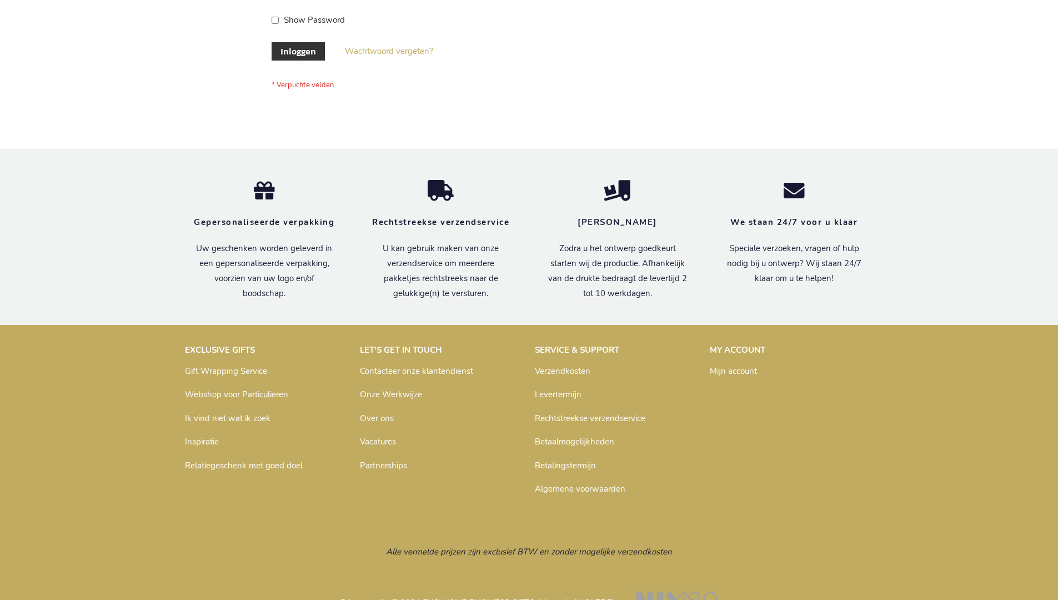
scroll to position [377, 0]
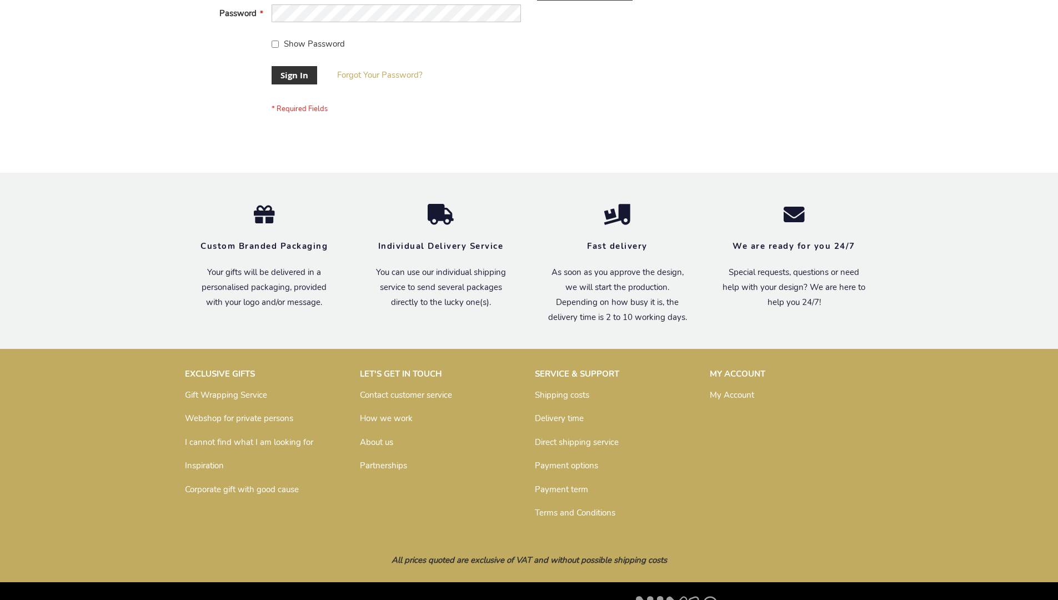
scroll to position [357, 0]
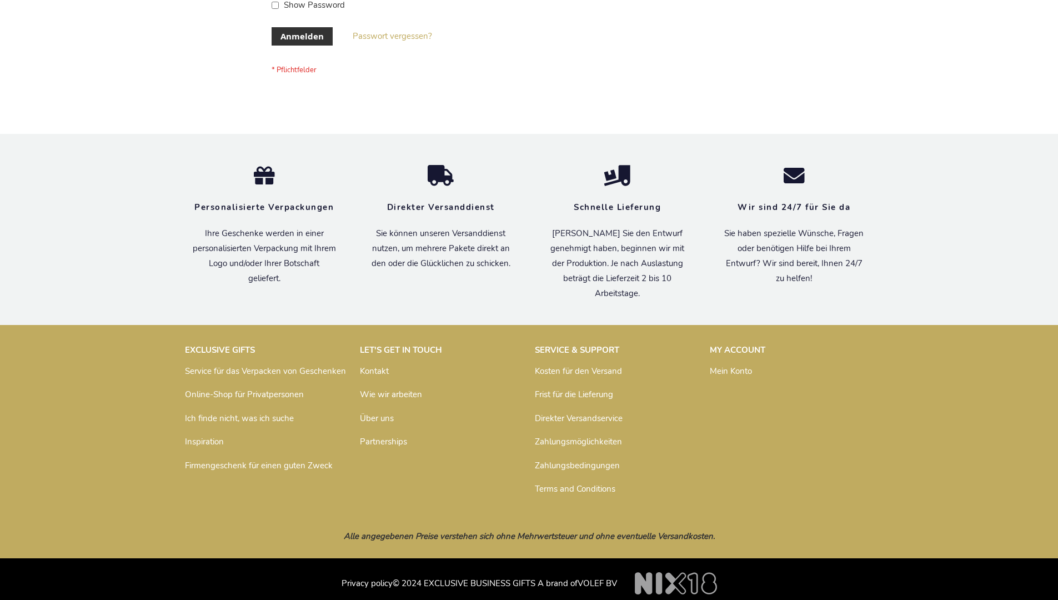
scroll to position [372, 0]
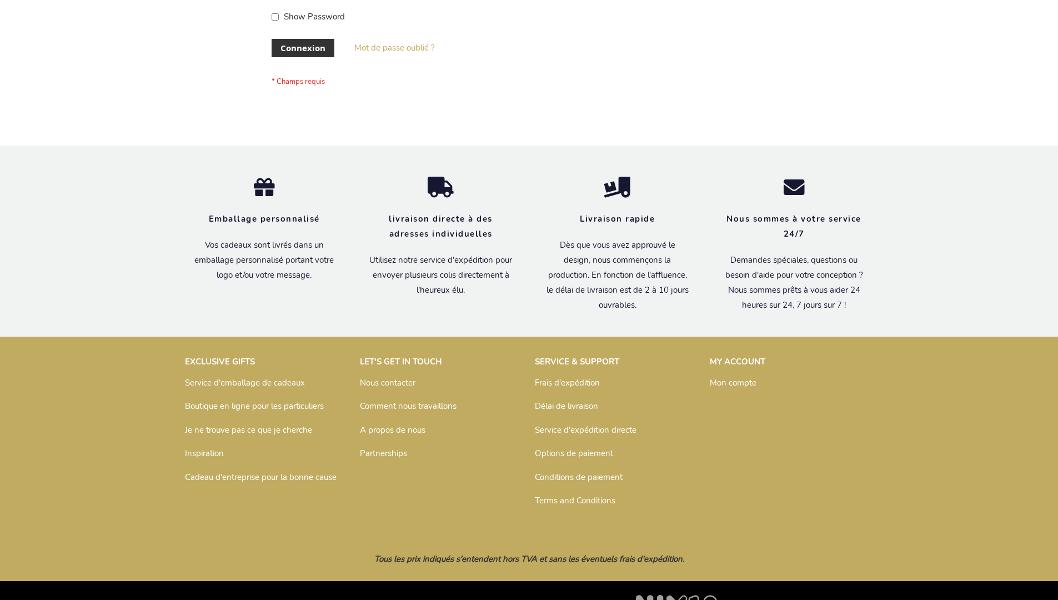
scroll to position [383, 0]
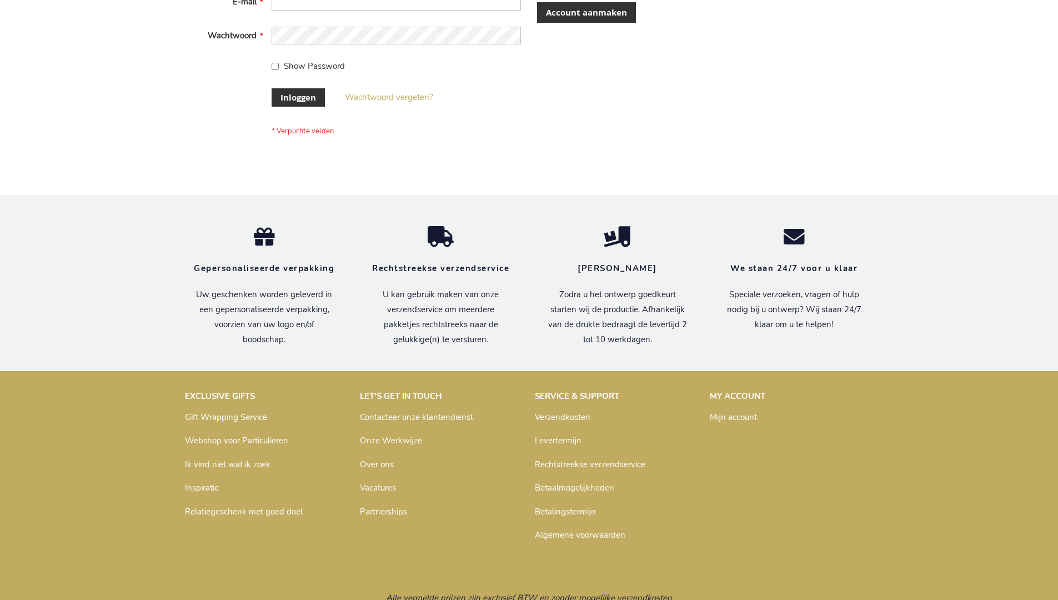
scroll to position [377, 0]
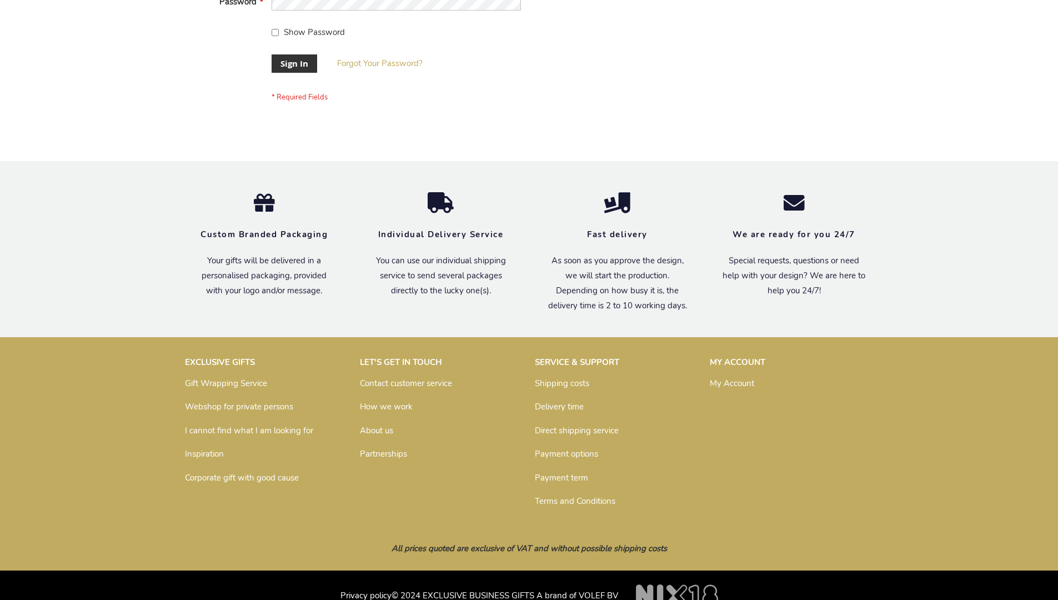
scroll to position [357, 0]
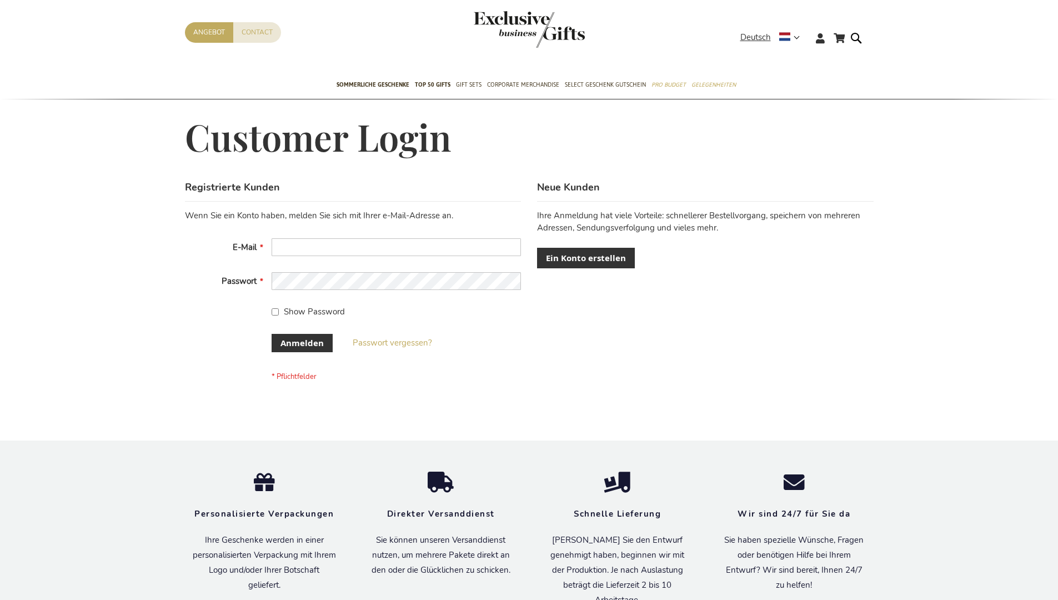
scroll to position [372, 0]
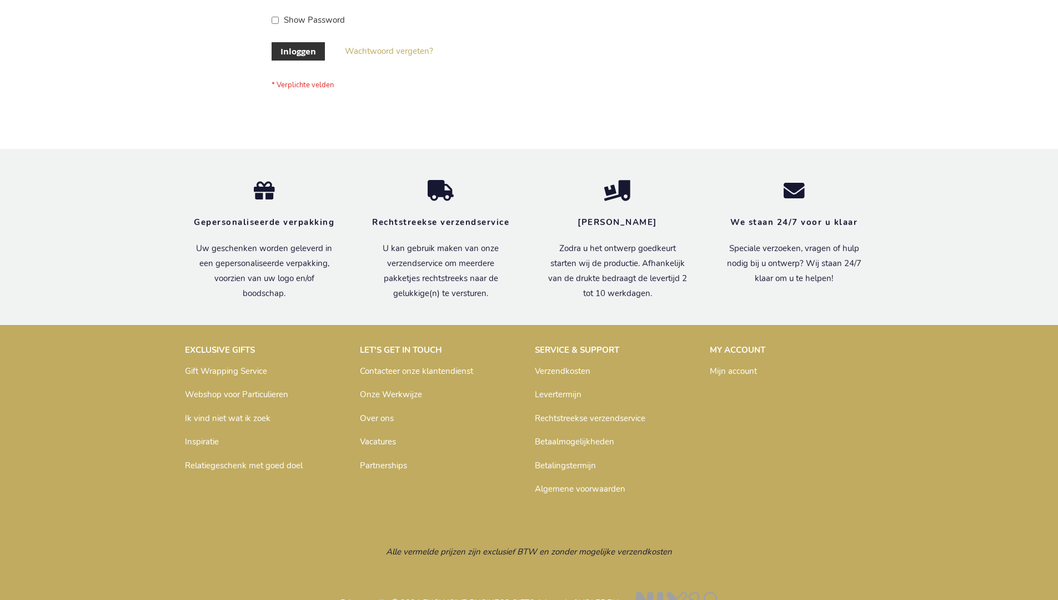
scroll to position [377, 0]
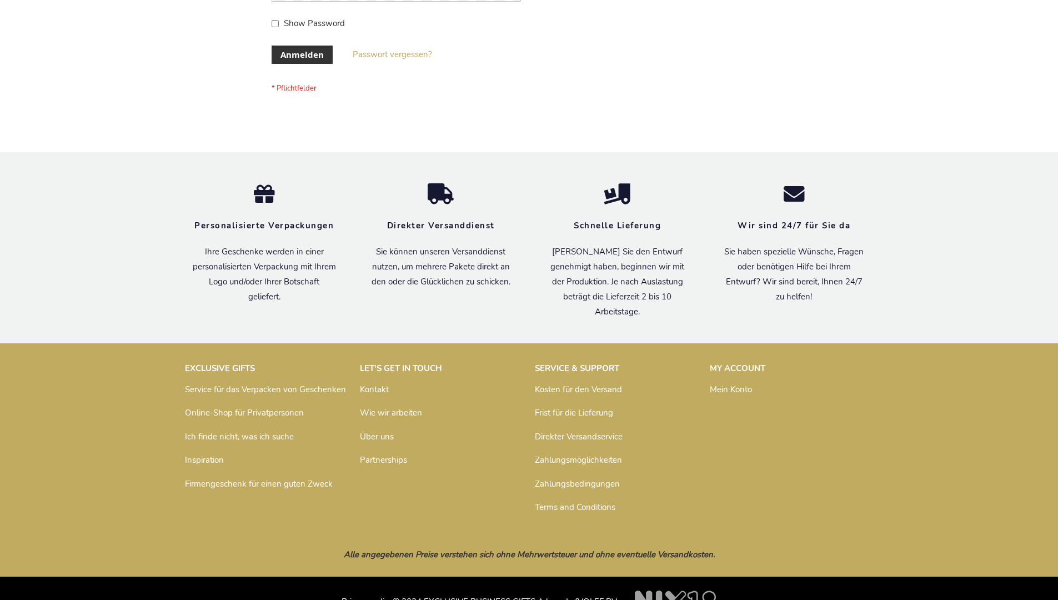
scroll to position [372, 0]
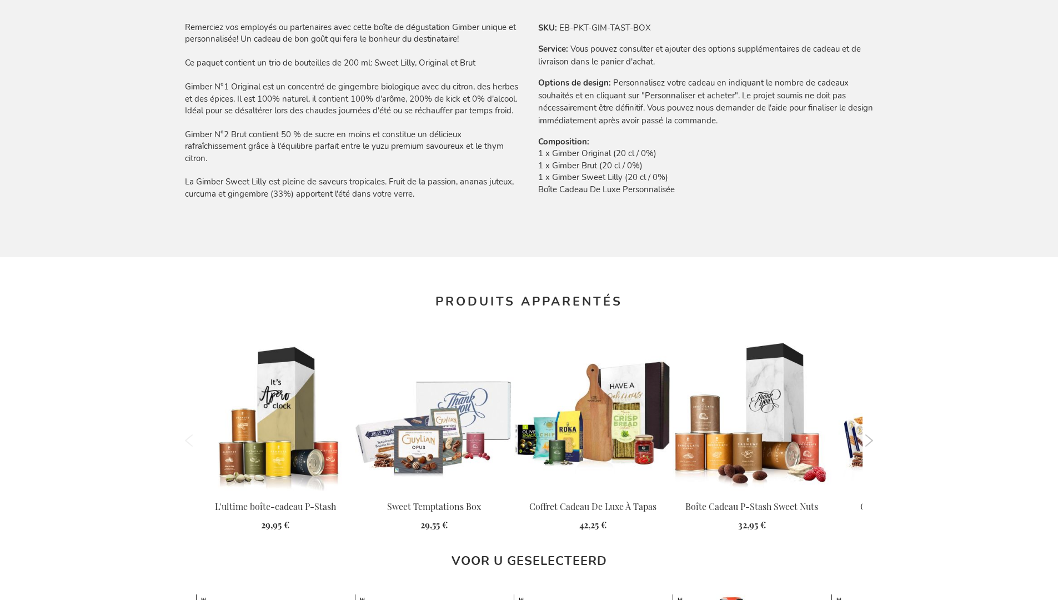
scroll to position [1446, 0]
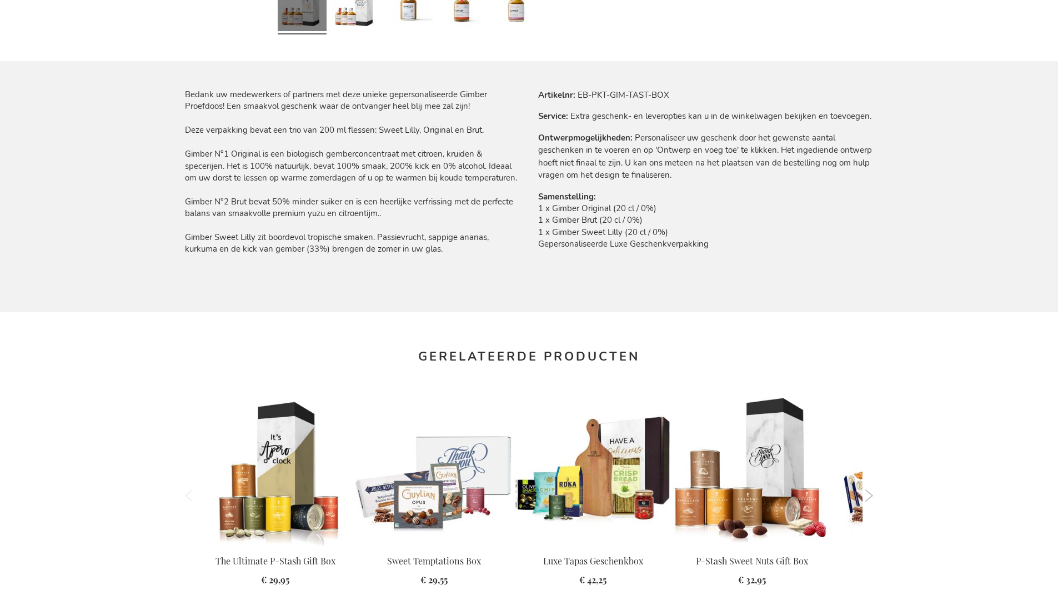
scroll to position [1428, 0]
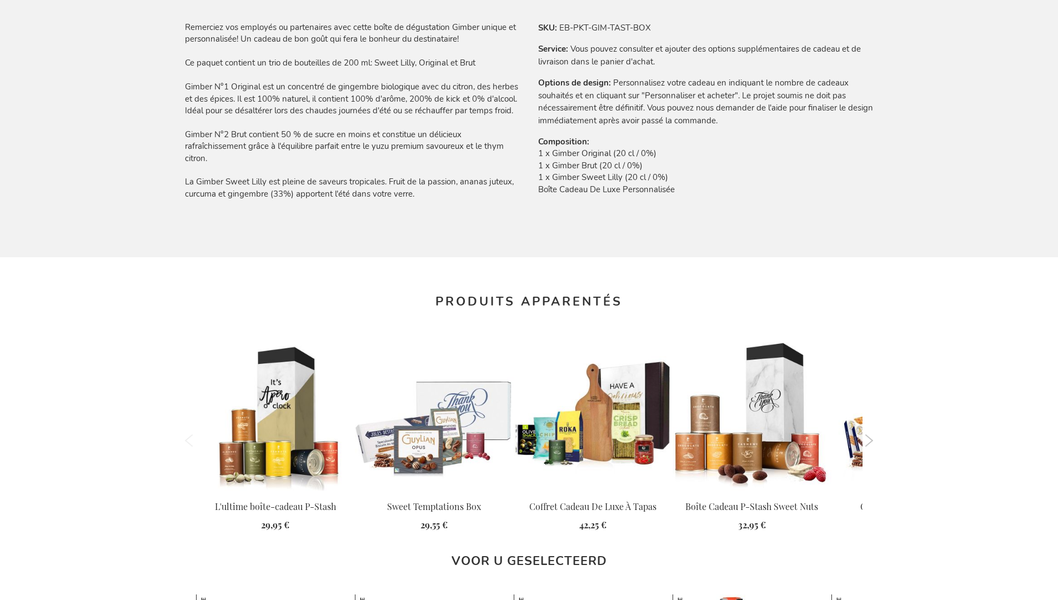
scroll to position [1446, 0]
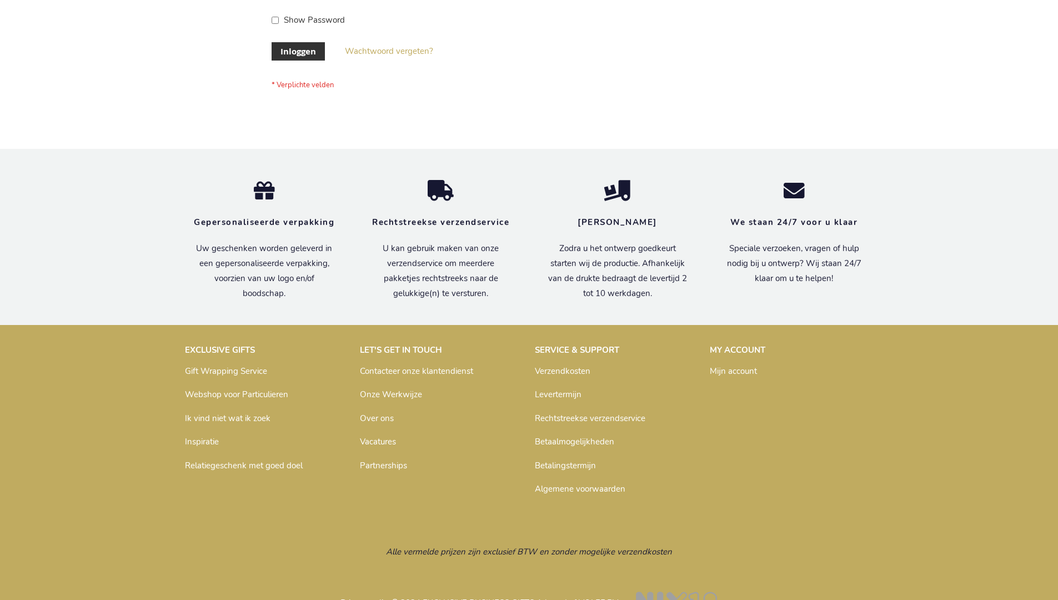
scroll to position [377, 0]
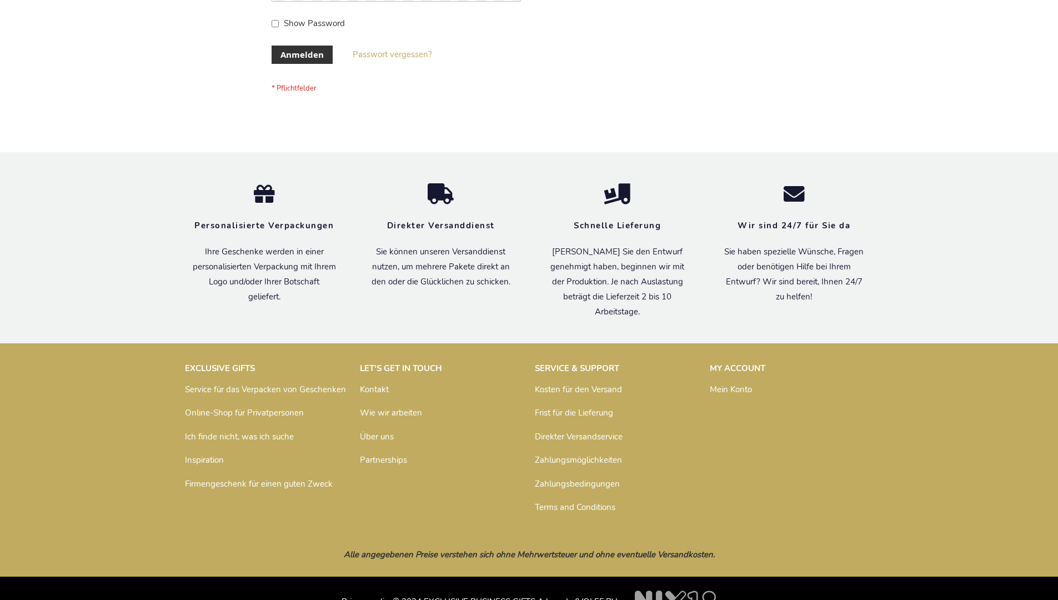
scroll to position [372, 0]
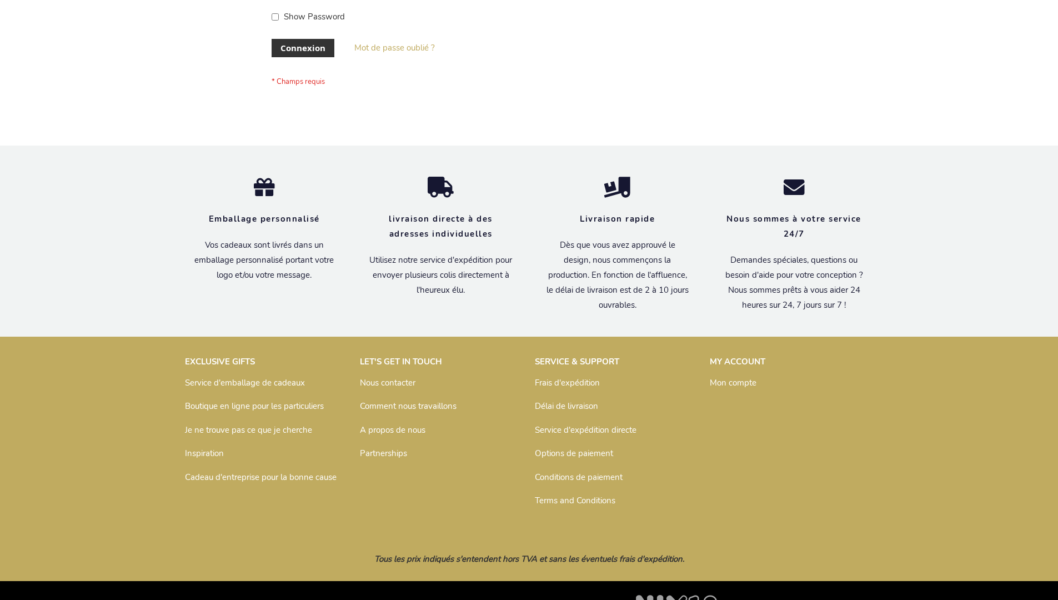
scroll to position [383, 0]
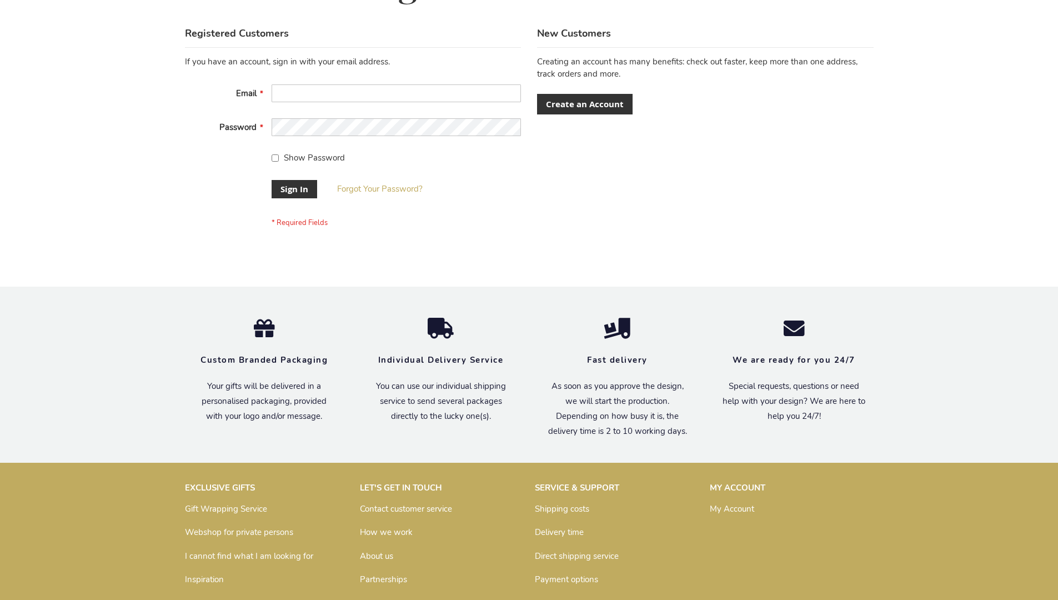
scroll to position [357, 0]
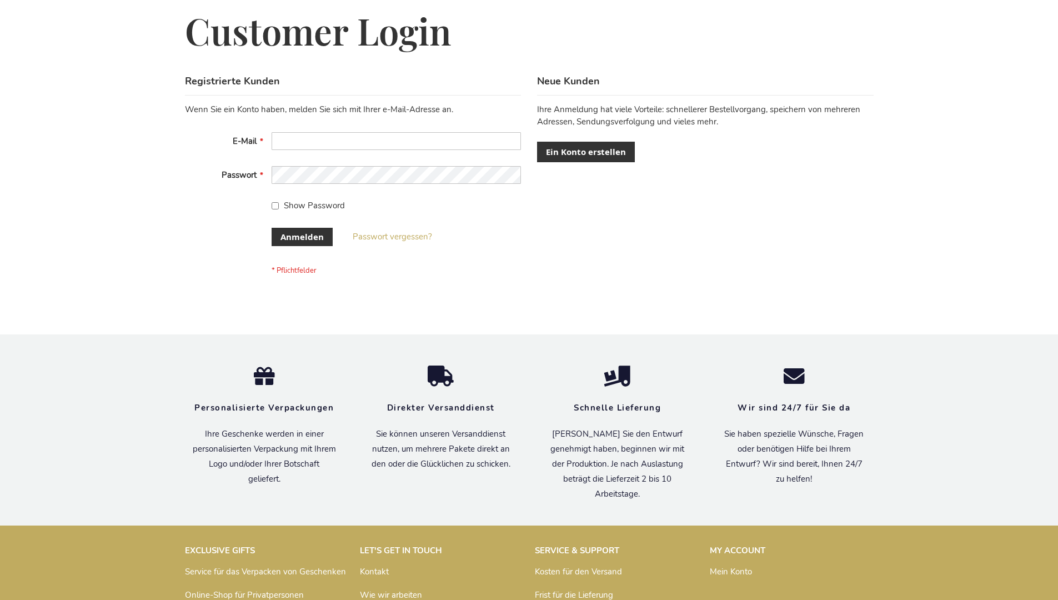
scroll to position [372, 0]
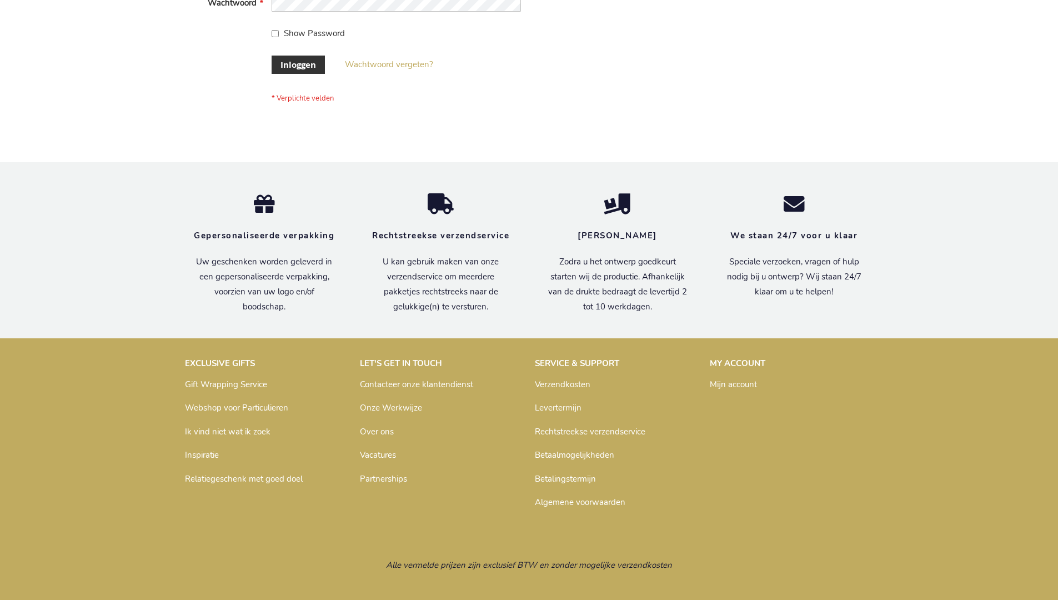
scroll to position [377, 0]
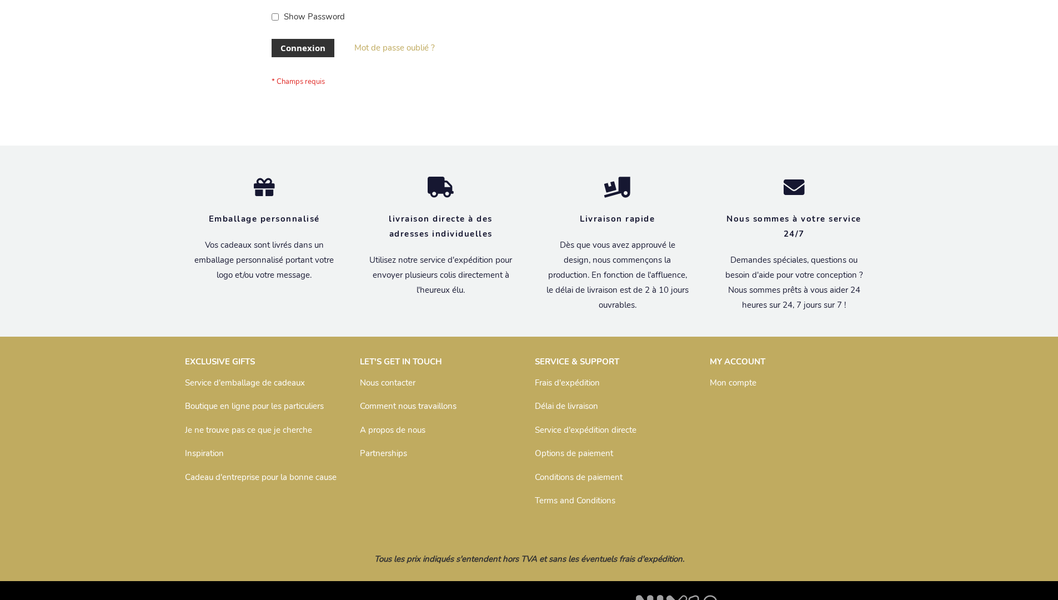
scroll to position [383, 0]
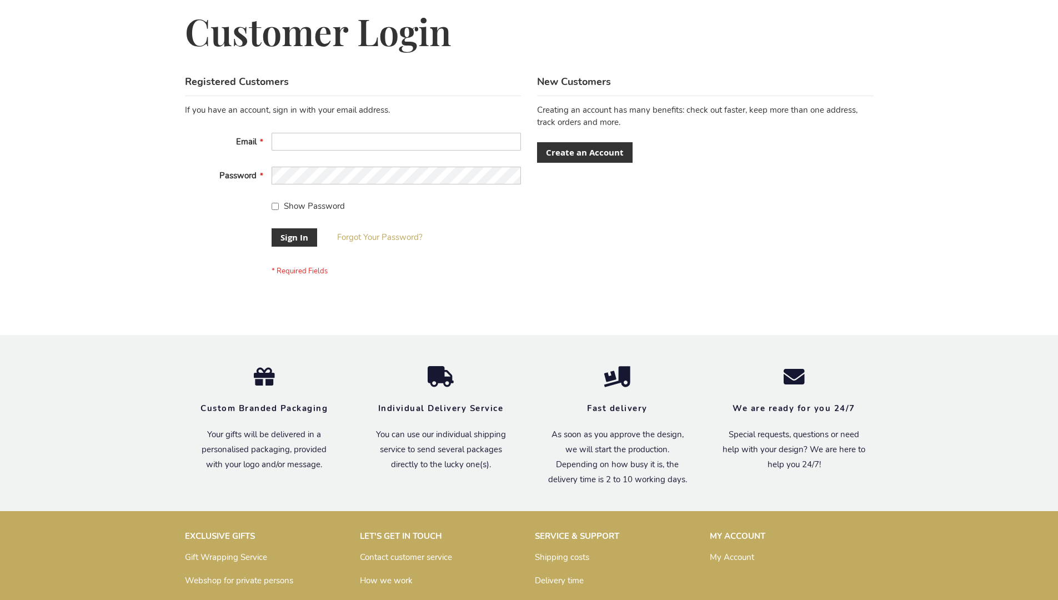
scroll to position [357, 0]
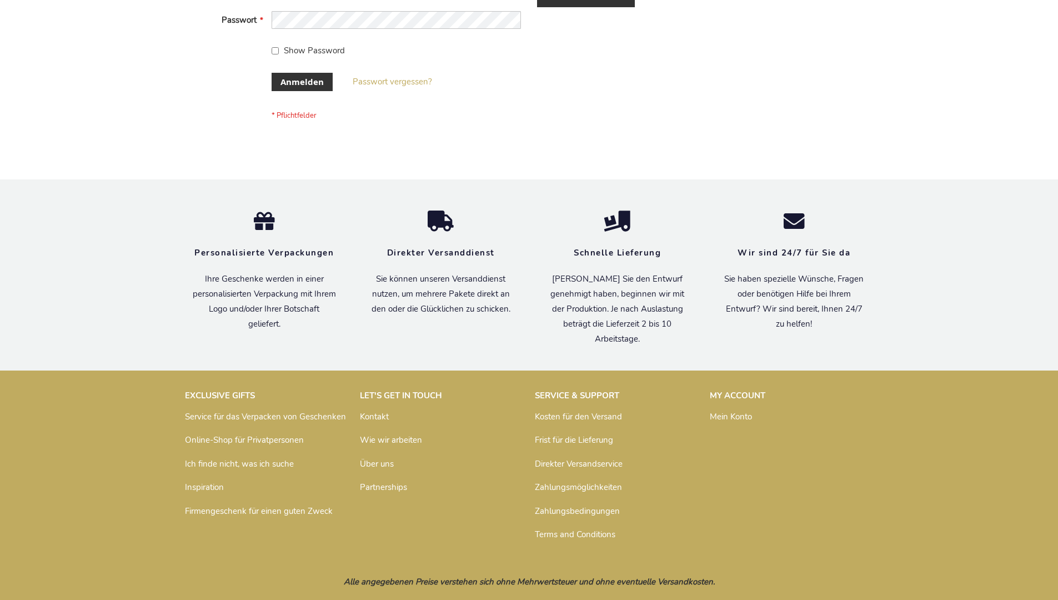
scroll to position [372, 0]
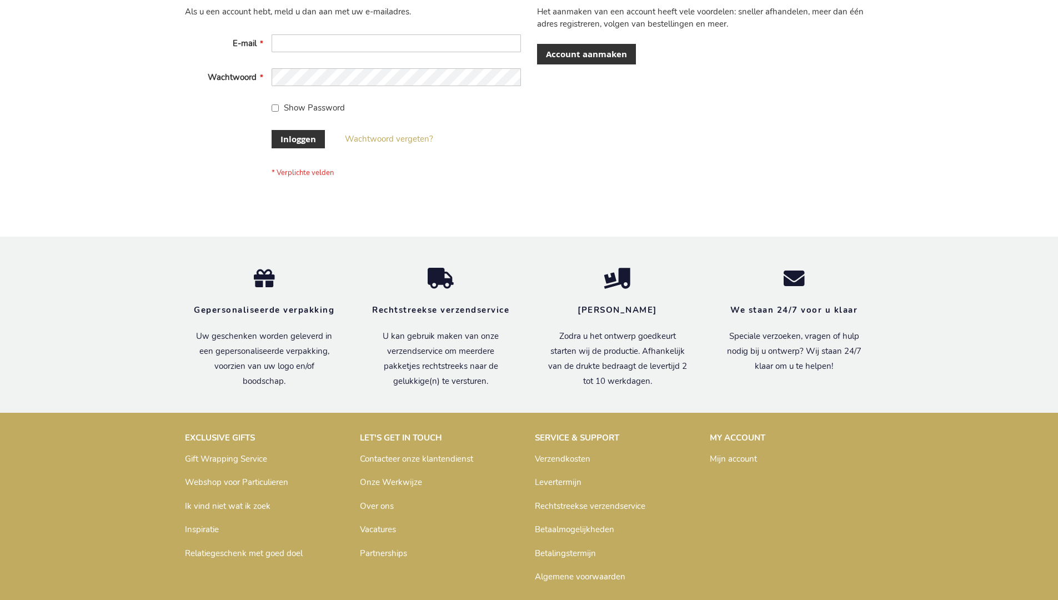
scroll to position [377, 0]
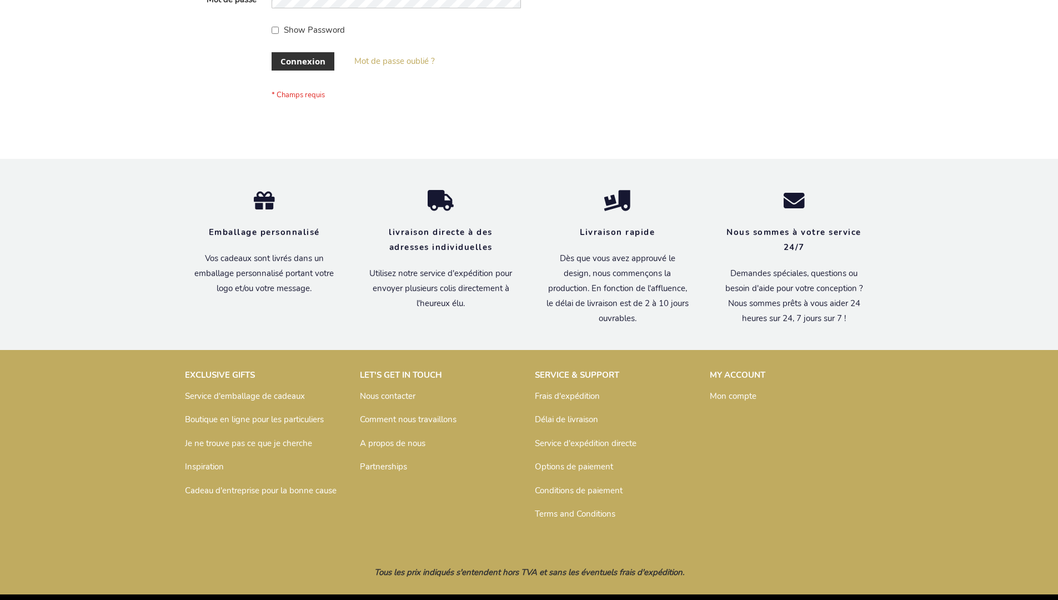
scroll to position [383, 0]
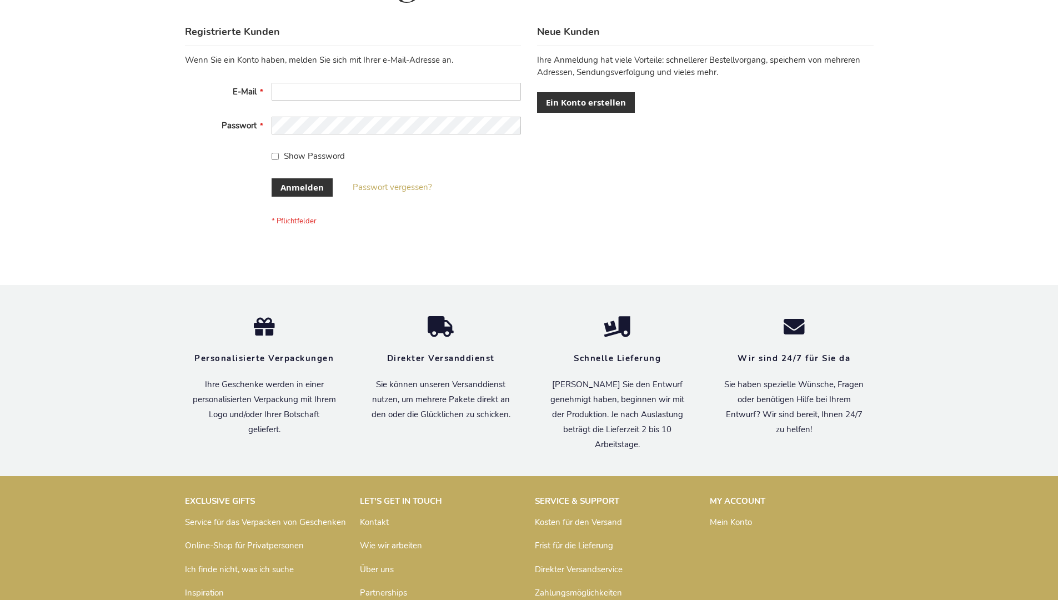
scroll to position [372, 0]
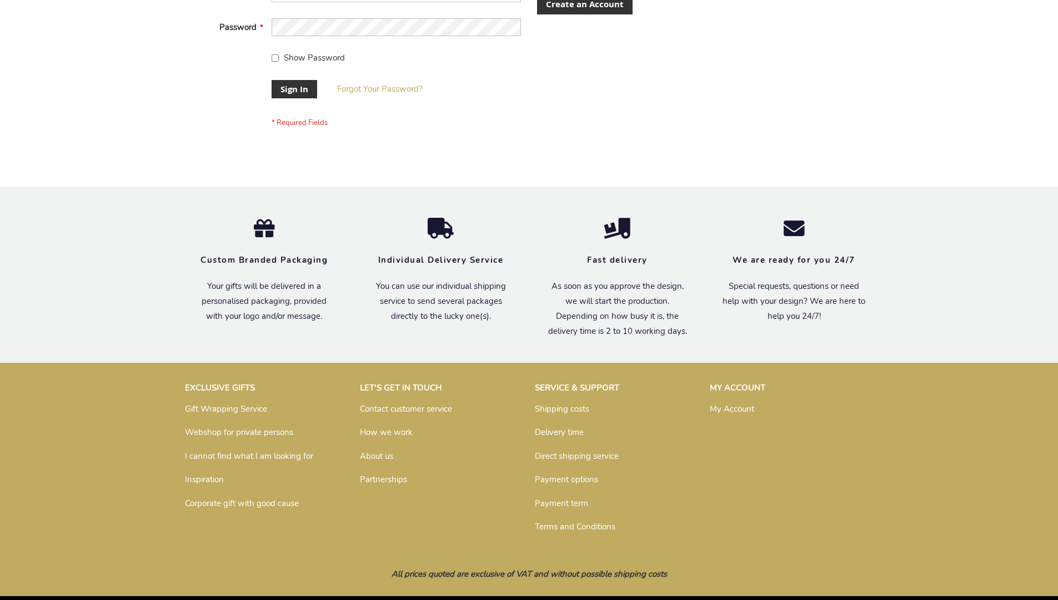
scroll to position [357, 0]
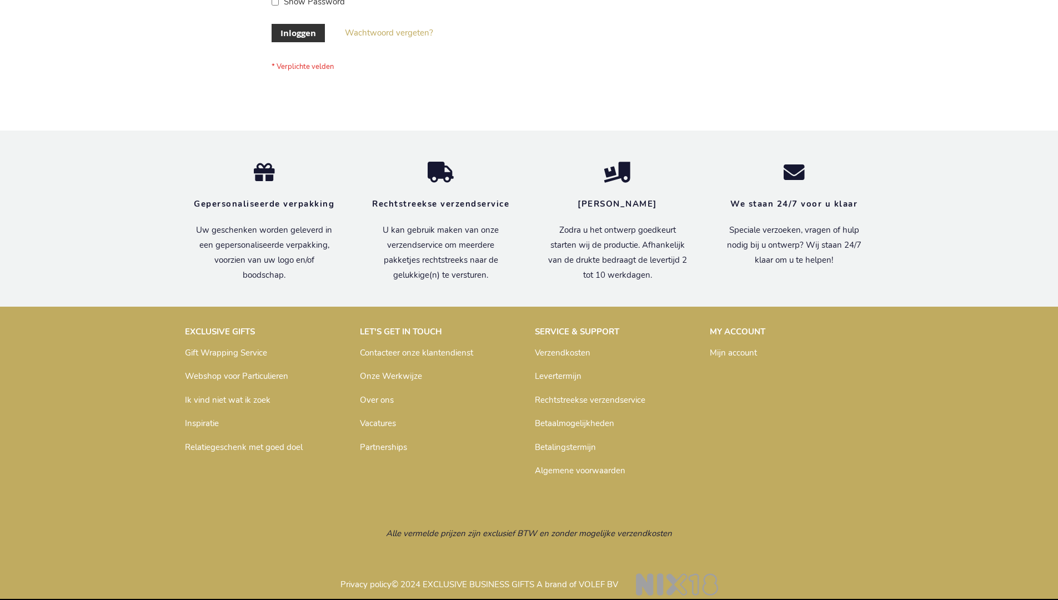
scroll to position [377, 0]
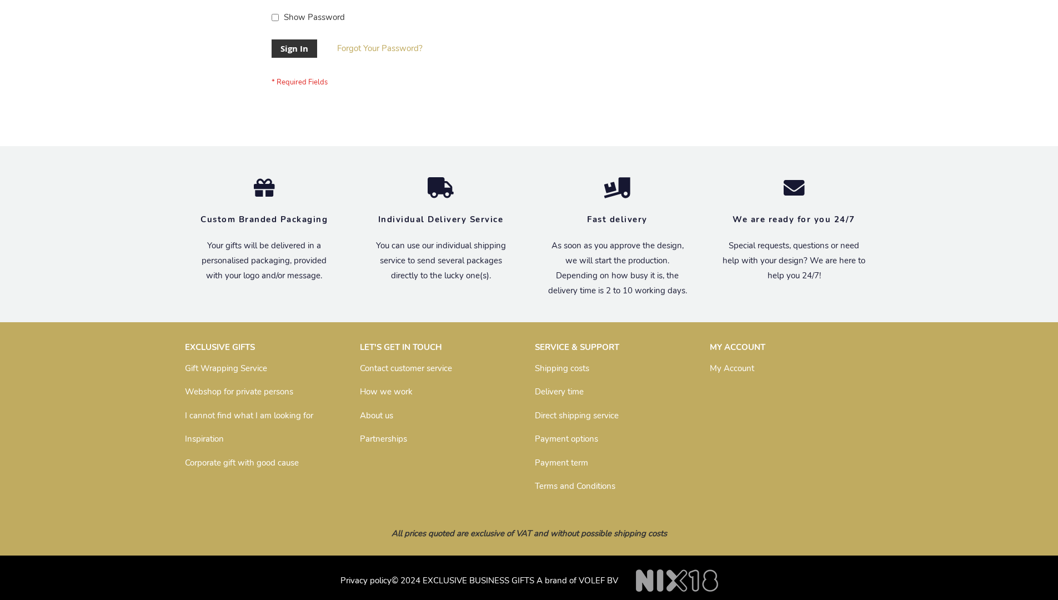
scroll to position [357, 0]
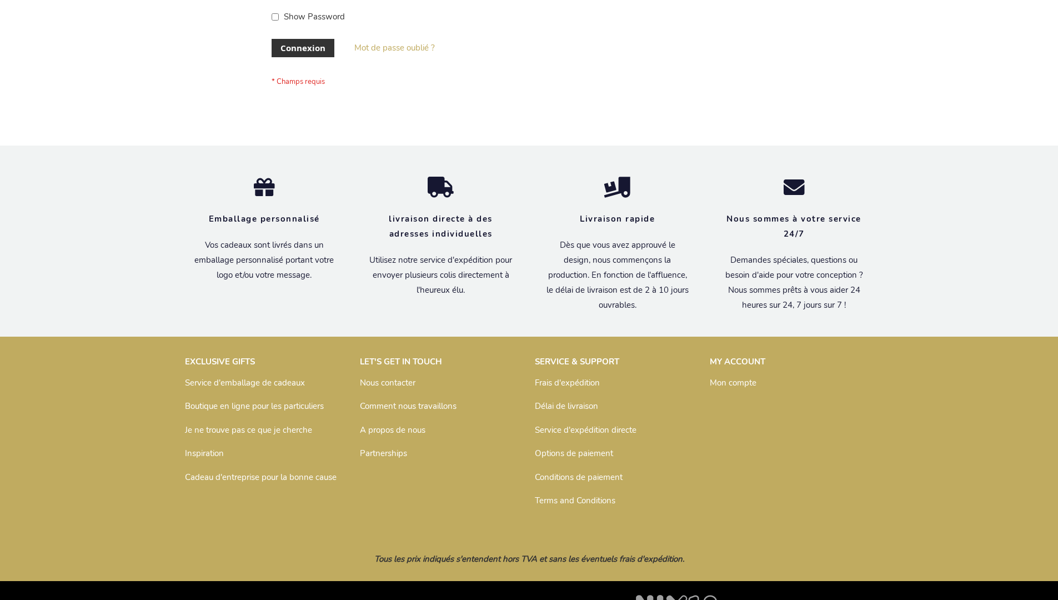
scroll to position [383, 0]
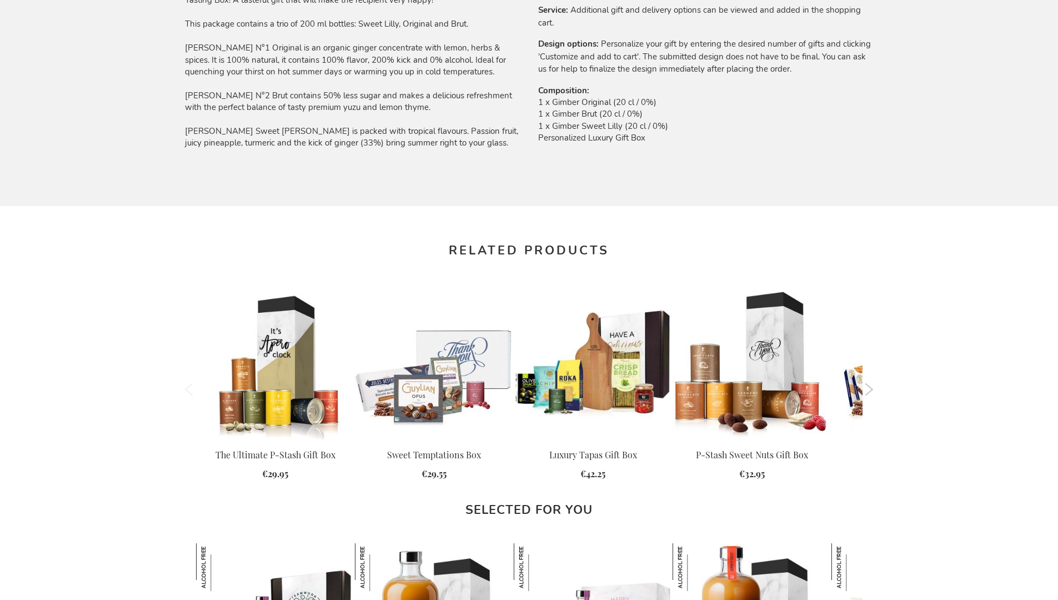
scroll to position [1408, 0]
